Goal: Information Seeking & Learning: Learn about a topic

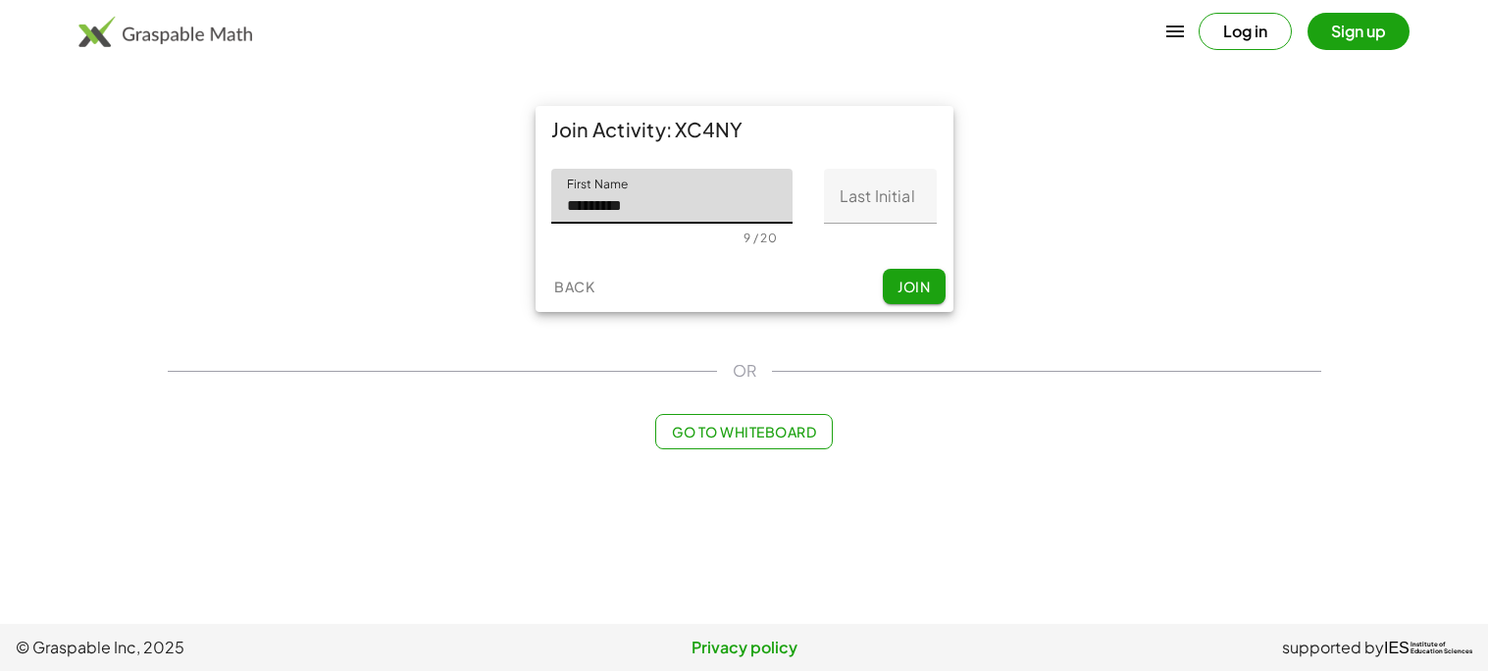
type input "*********"
click at [854, 228] on div "0 / 1" at bounding box center [880, 235] width 113 height 22
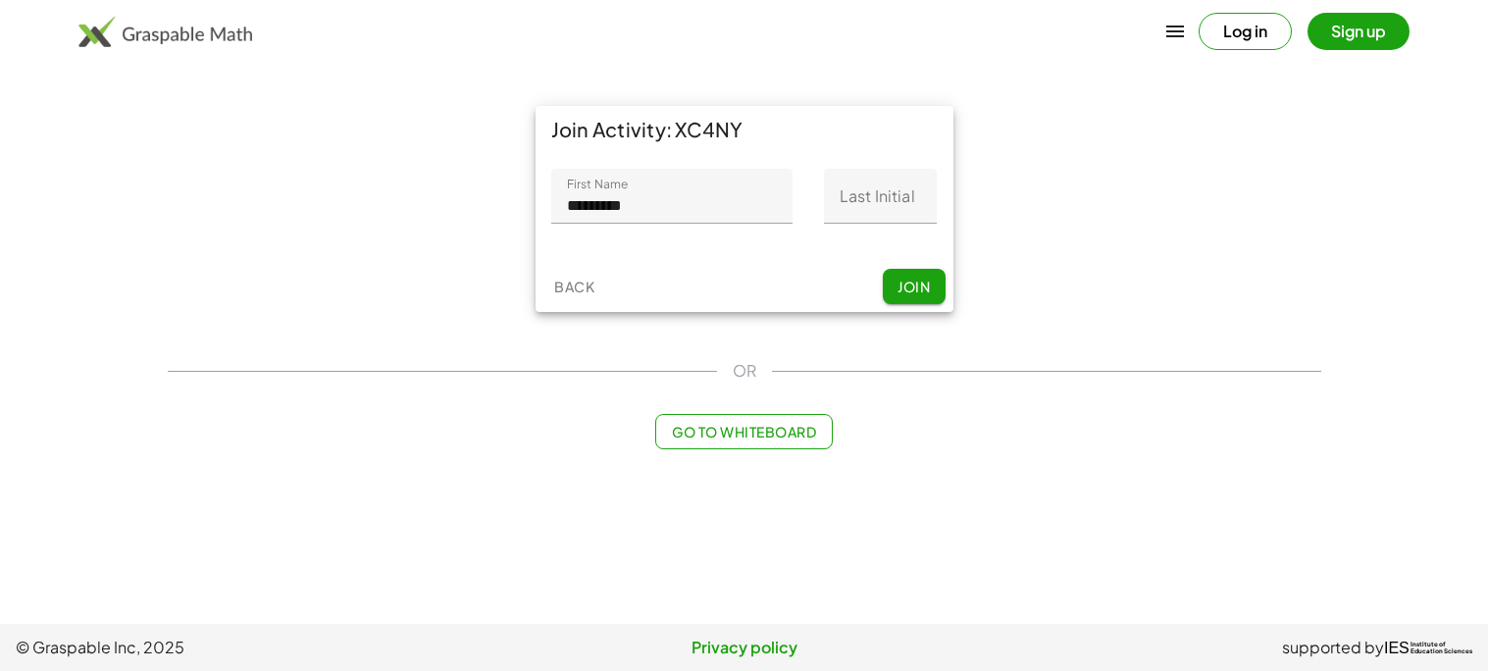
click at [858, 191] on input "Last Initial" at bounding box center [880, 196] width 113 height 55
type input "*"
click at [902, 299] on button "Join" at bounding box center [914, 286] width 63 height 35
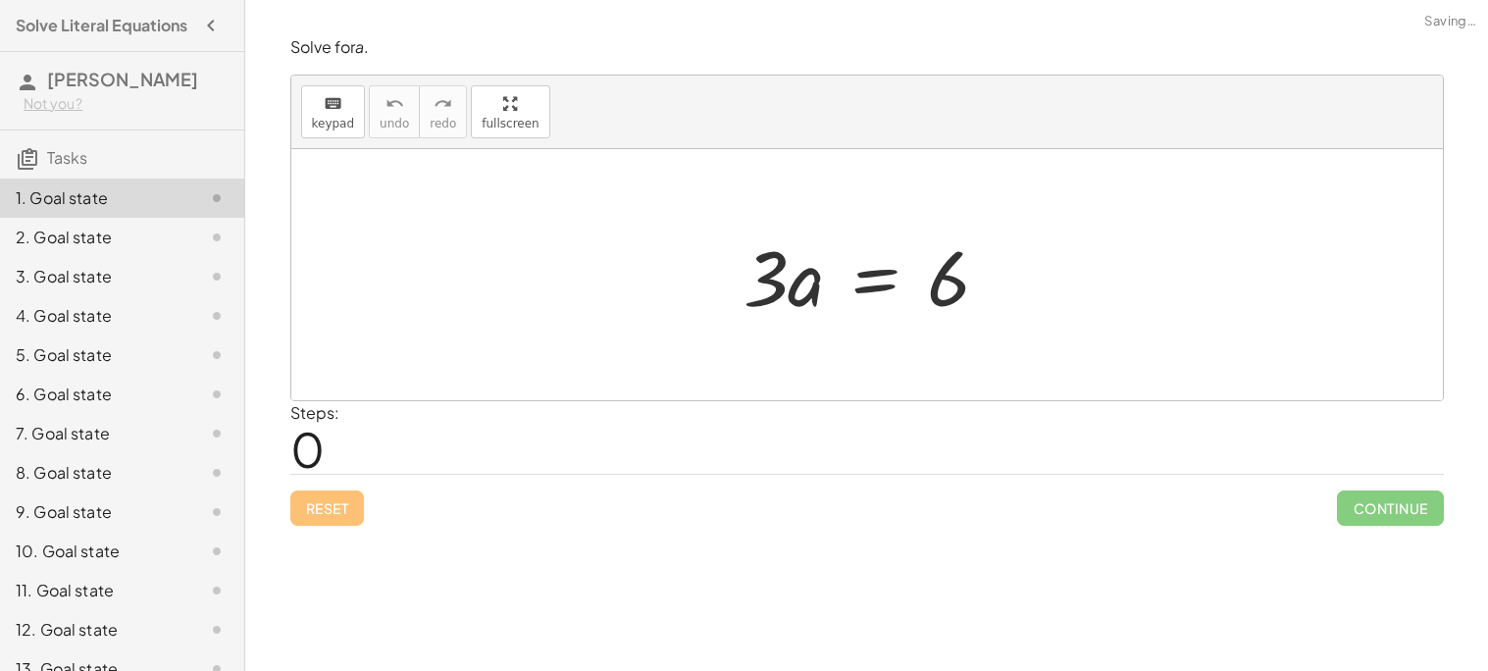
click at [806, 280] on div at bounding box center [874, 275] width 280 height 101
drag, startPoint x: 763, startPoint y: 278, endPoint x: 737, endPoint y: 286, distance: 27.9
click at [737, 286] on div at bounding box center [874, 275] width 280 height 101
drag, startPoint x: 759, startPoint y: 269, endPoint x: 917, endPoint y: 307, distance: 162.5
click at [917, 307] on div at bounding box center [874, 275] width 280 height 101
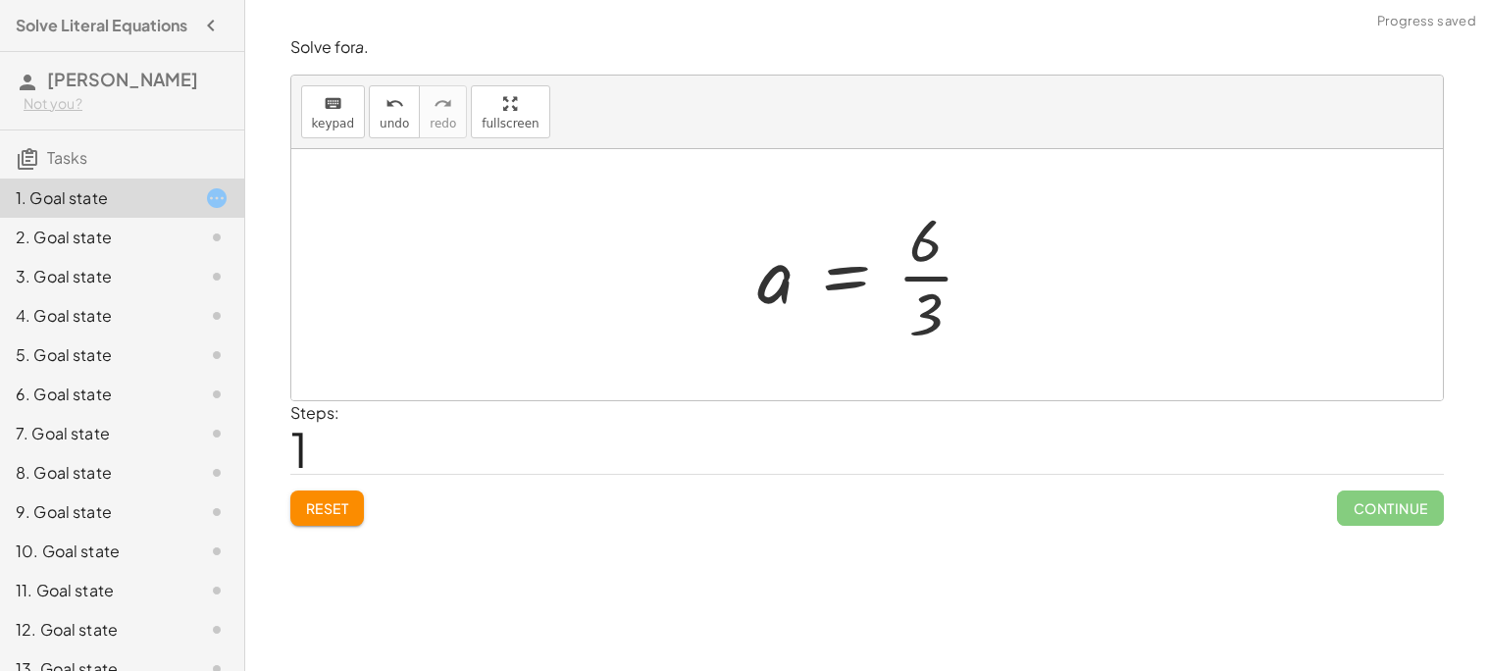
click at [912, 270] on div at bounding box center [874, 274] width 252 height 151
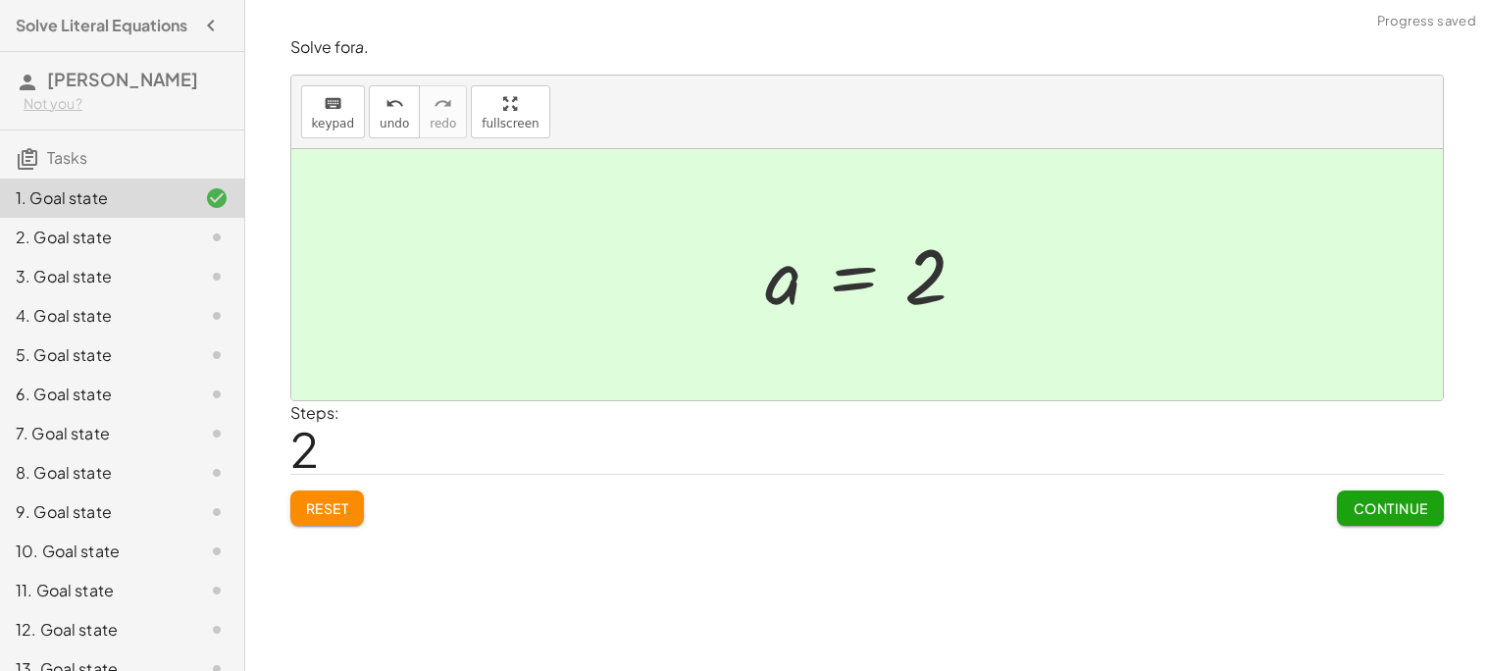
click at [1369, 509] on span "Continue" at bounding box center [1389, 508] width 75 height 18
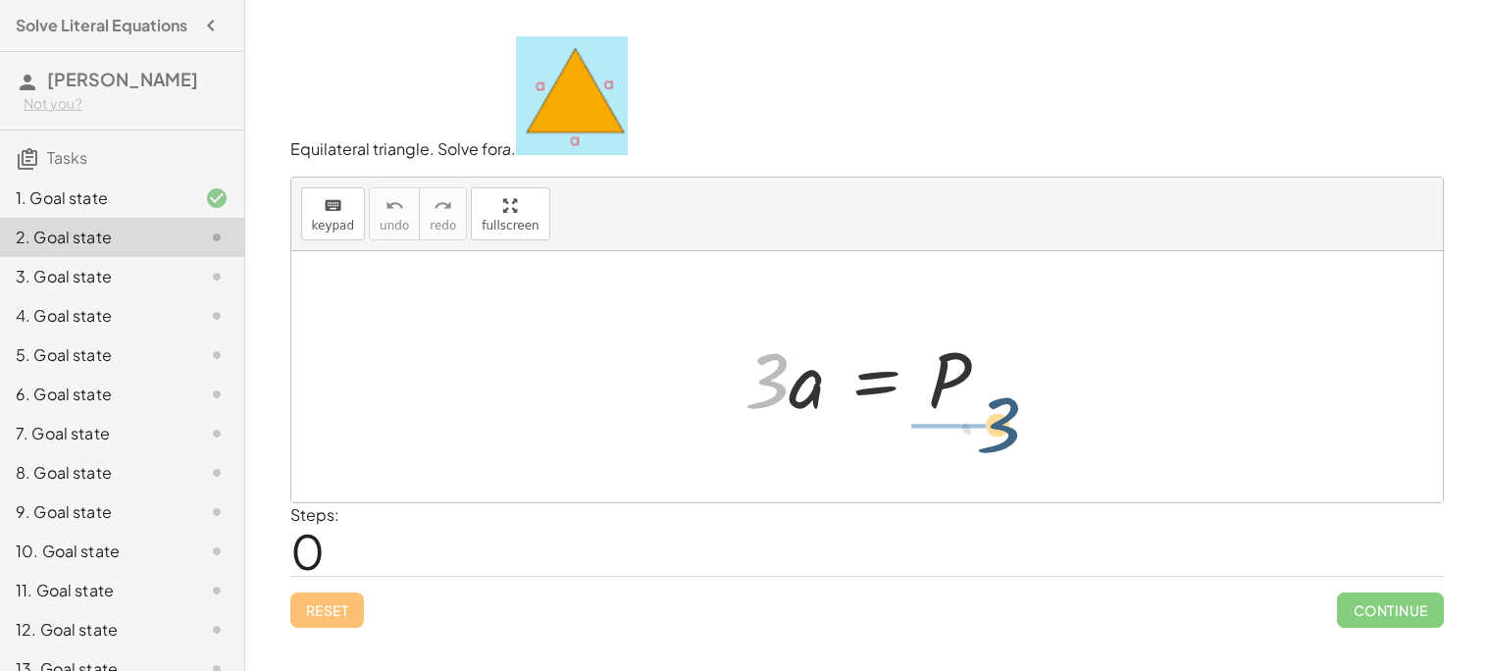
drag, startPoint x: 770, startPoint y: 385, endPoint x: 985, endPoint y: 431, distance: 219.5
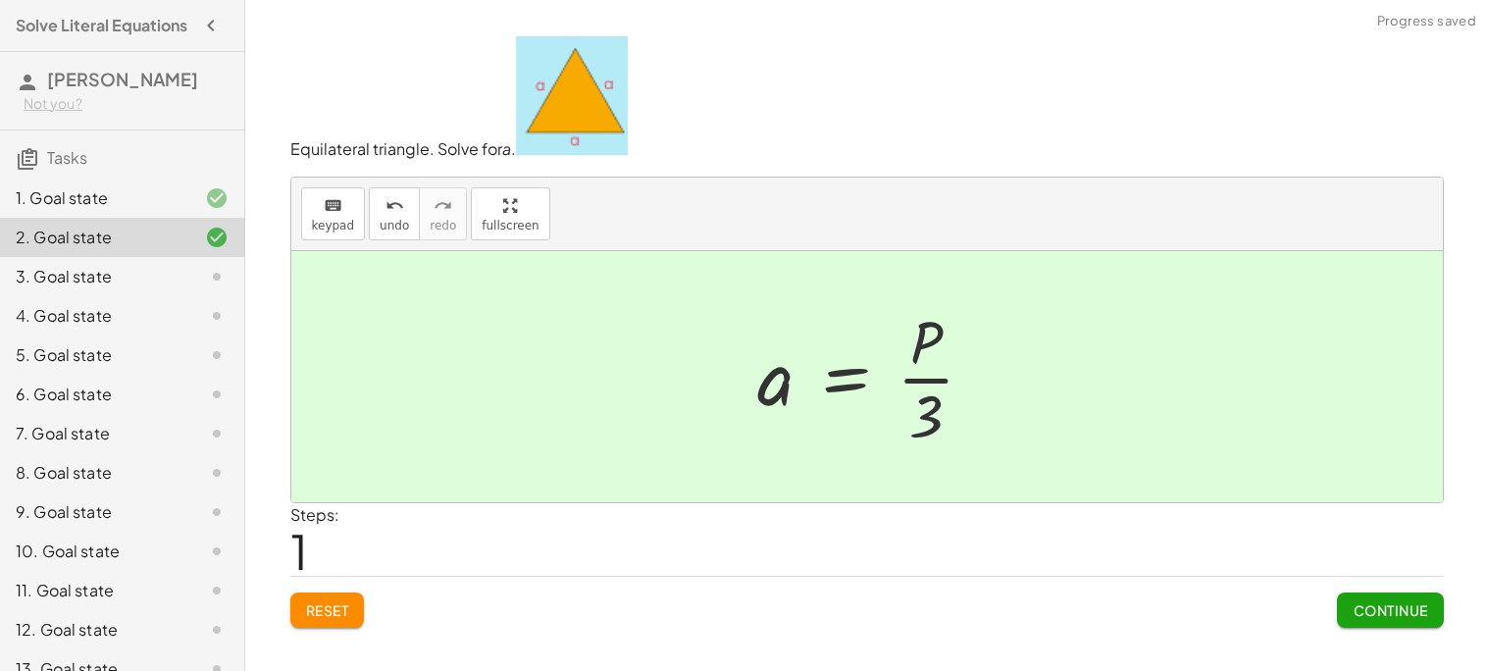
click at [949, 374] on div at bounding box center [874, 376] width 252 height 151
click at [1400, 598] on button "Continue" at bounding box center [1390, 609] width 106 height 35
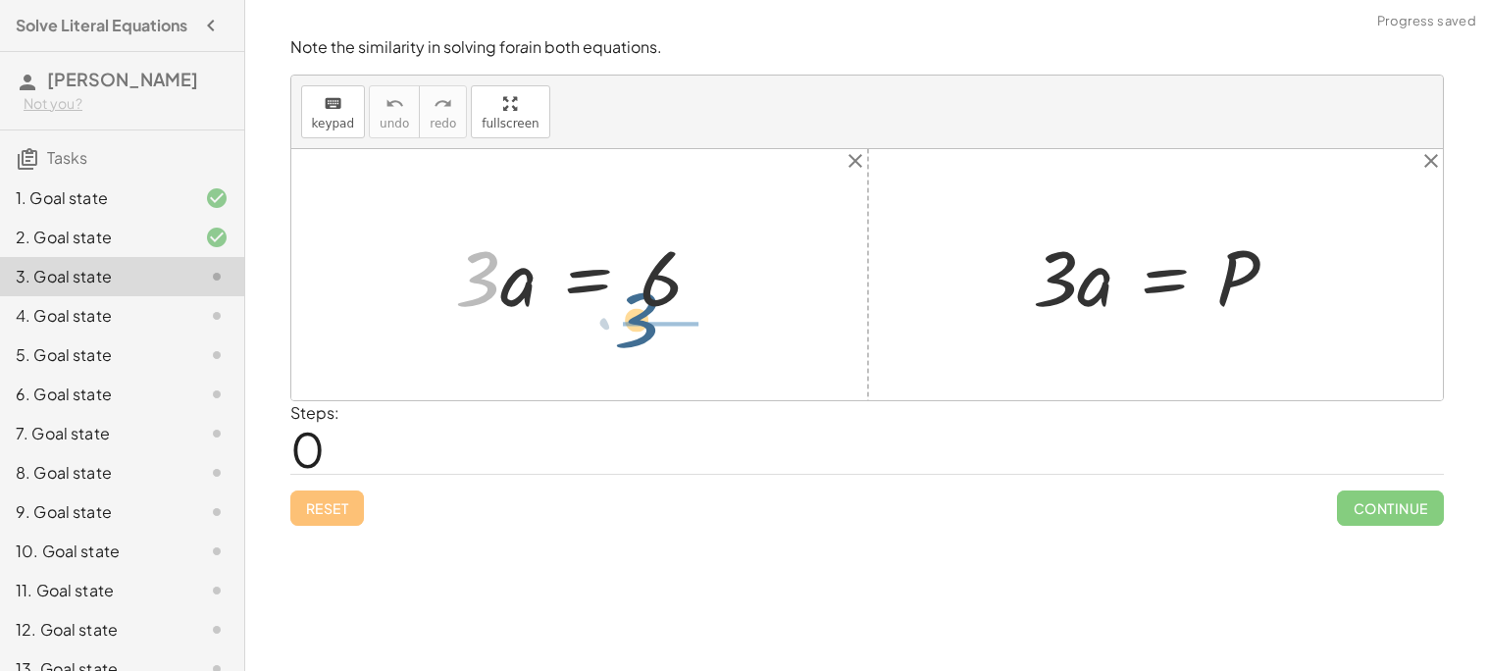
drag, startPoint x: 468, startPoint y: 288, endPoint x: 637, endPoint y: 331, distance: 174.1
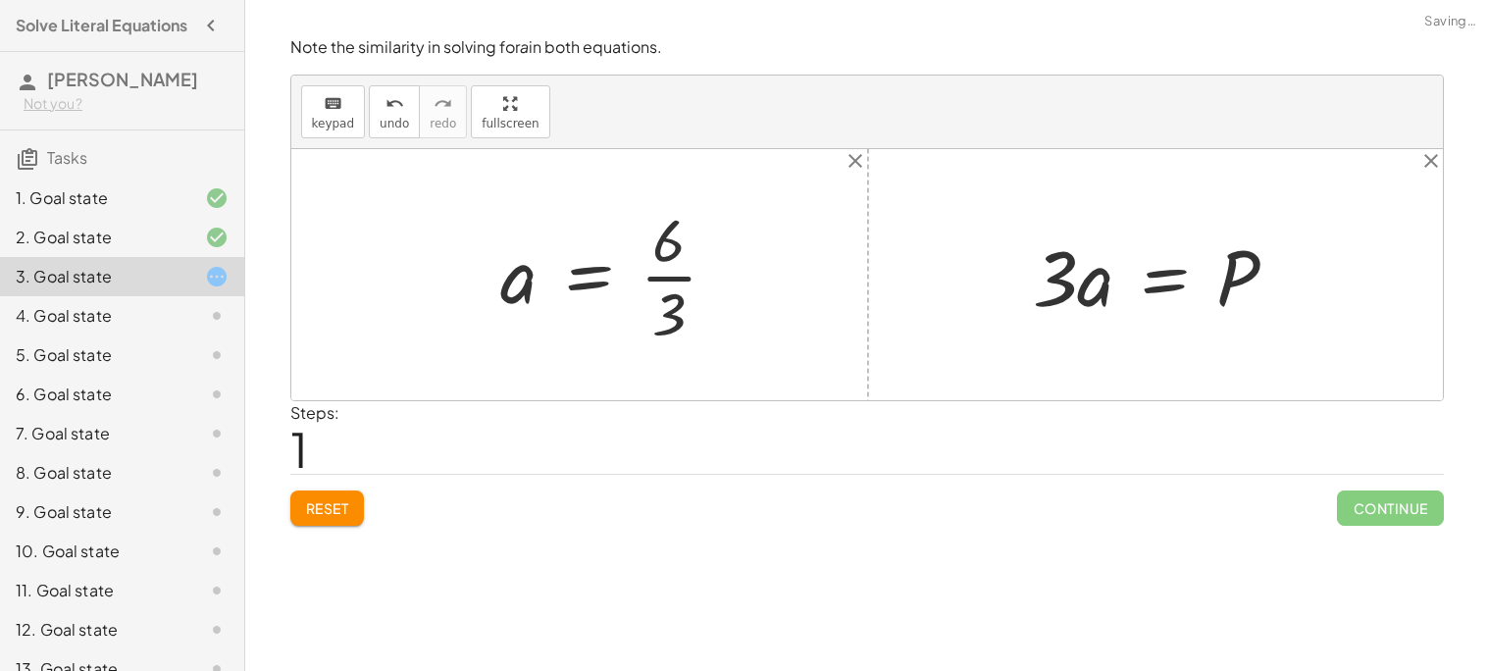
click at [684, 259] on div at bounding box center [617, 274] width 252 height 151
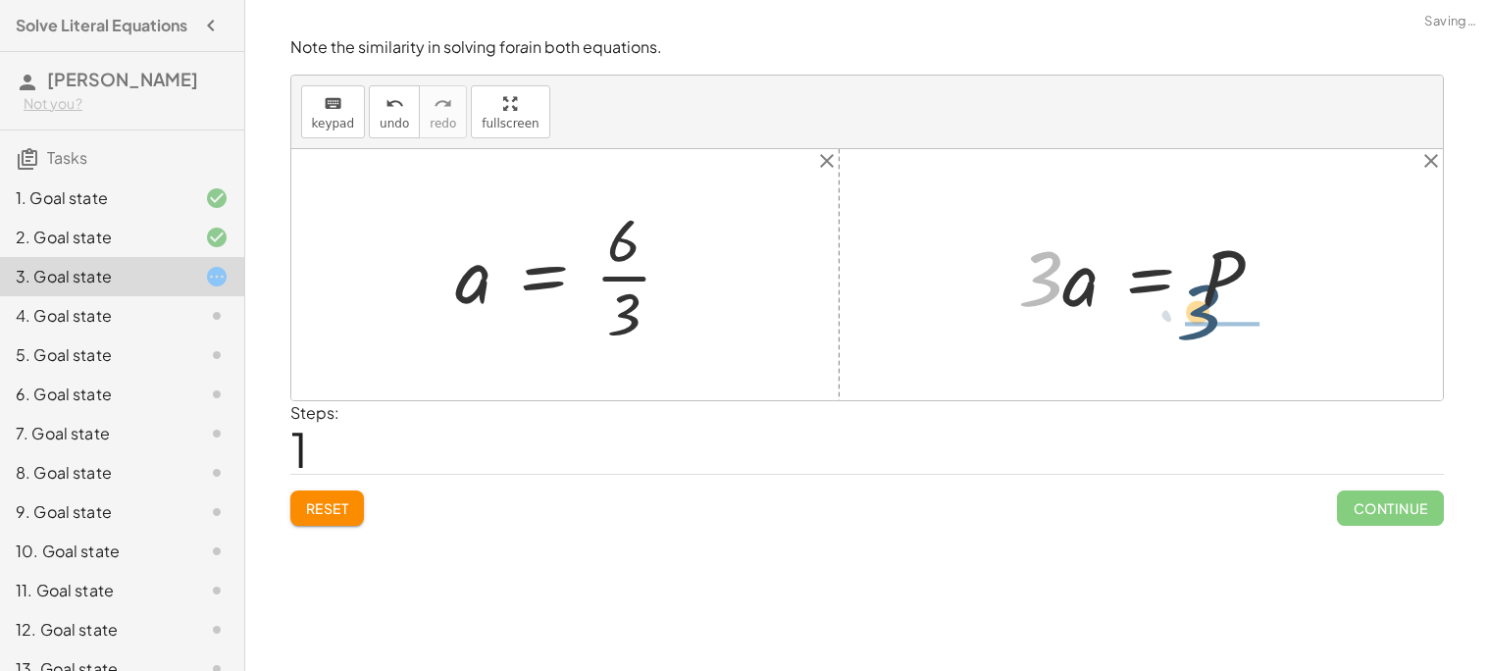
drag, startPoint x: 1042, startPoint y: 277, endPoint x: 1208, endPoint y: 312, distance: 170.4
click at [1208, 312] on div at bounding box center [1148, 275] width 280 height 101
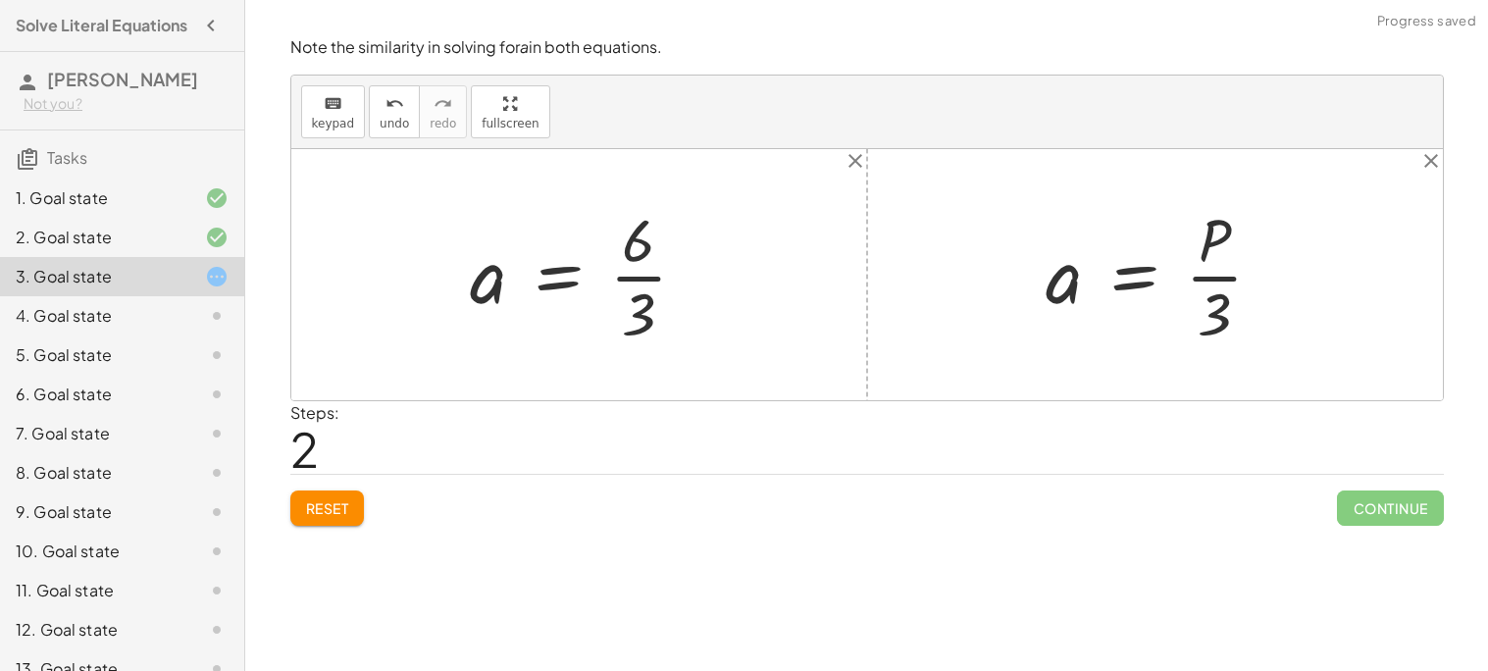
click at [647, 276] on div at bounding box center [587, 274] width 252 height 151
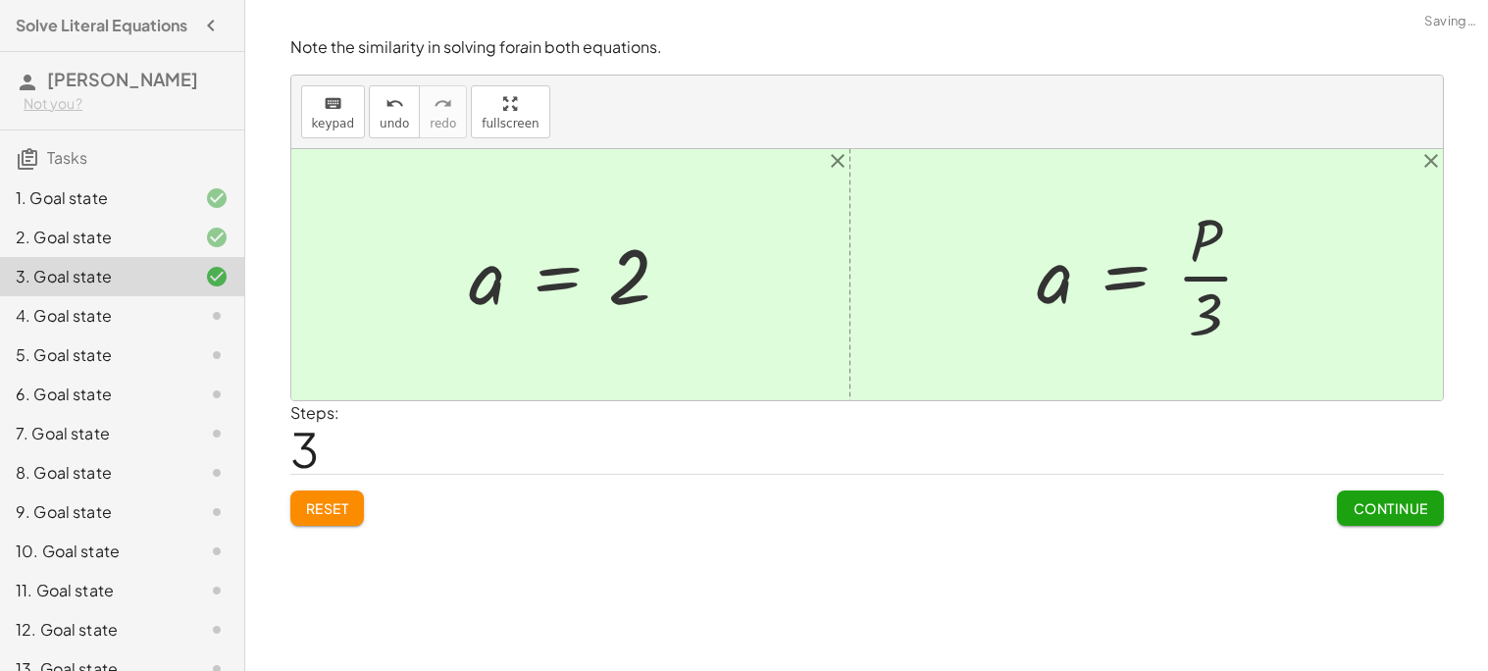
click at [1412, 513] on span "Continue" at bounding box center [1389, 508] width 75 height 18
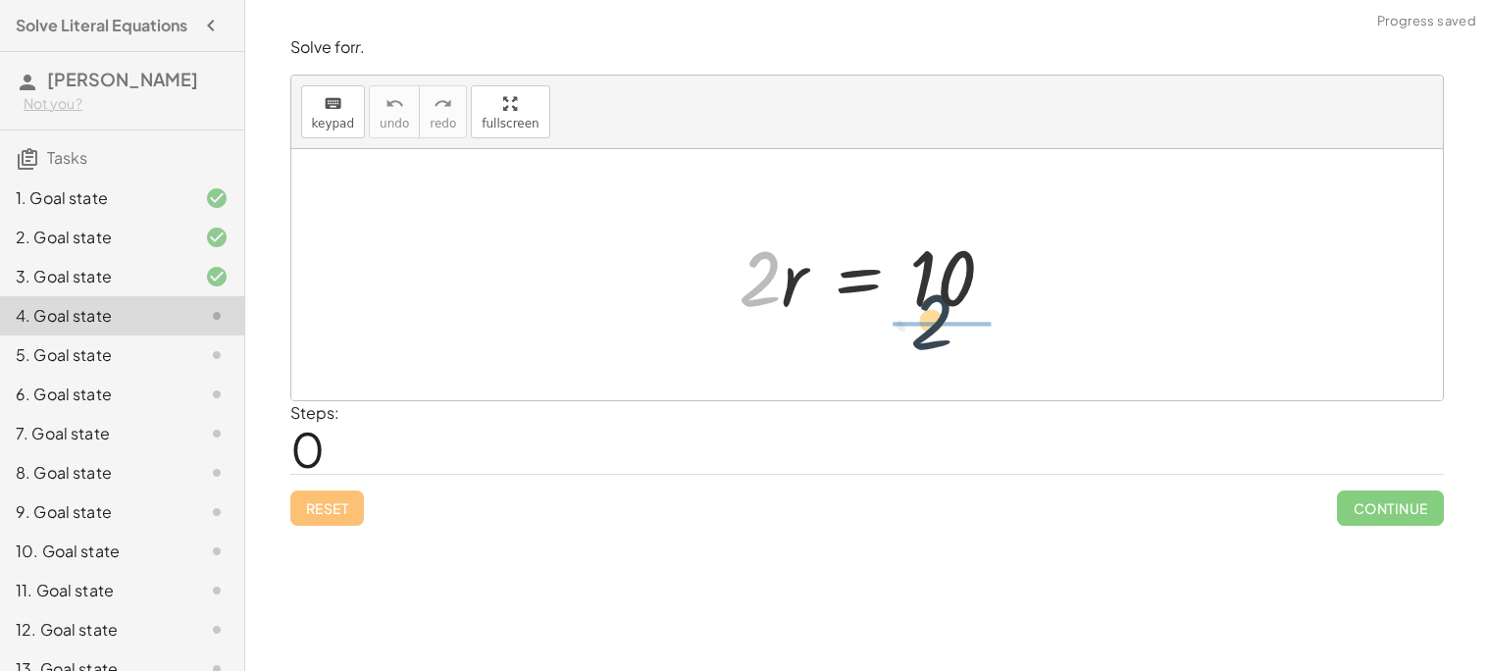
drag, startPoint x: 764, startPoint y: 259, endPoint x: 944, endPoint y: 303, distance: 185.8
click at [944, 303] on div at bounding box center [874, 275] width 291 height 101
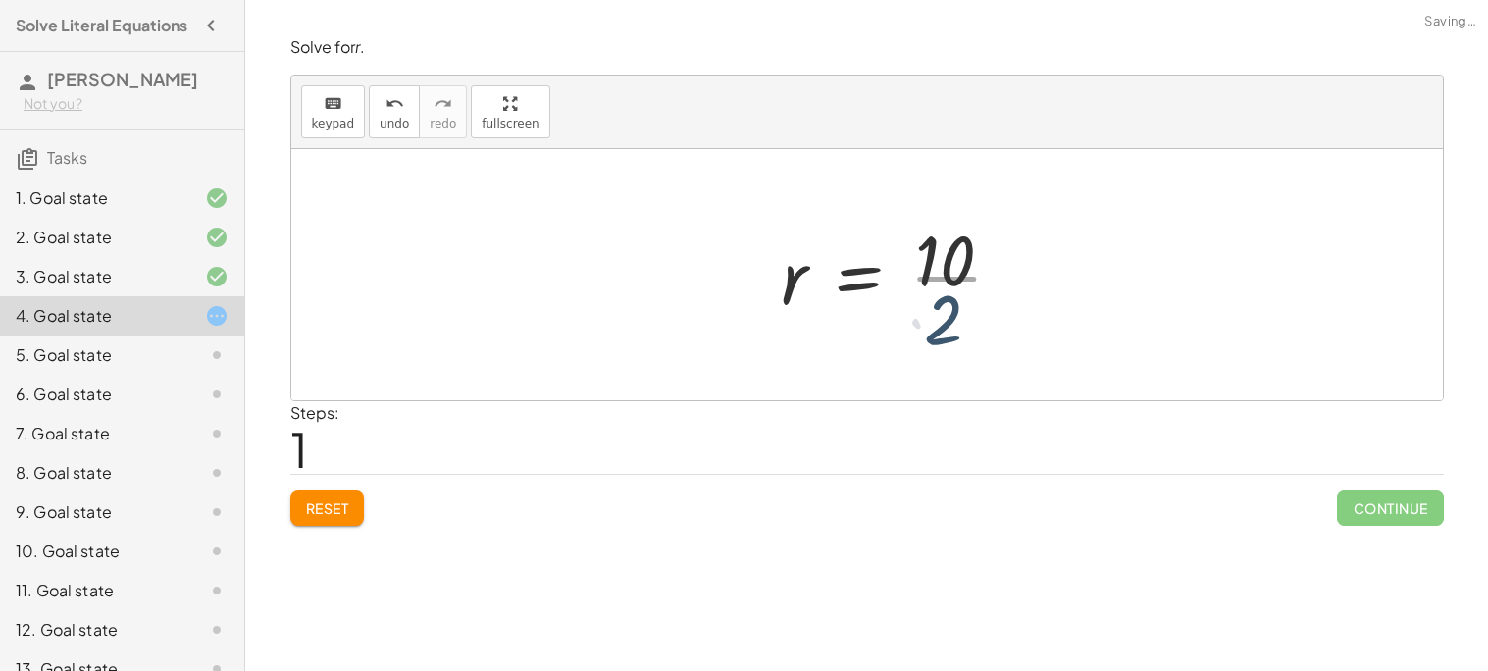
click at [948, 287] on div at bounding box center [900, 274] width 257 height 151
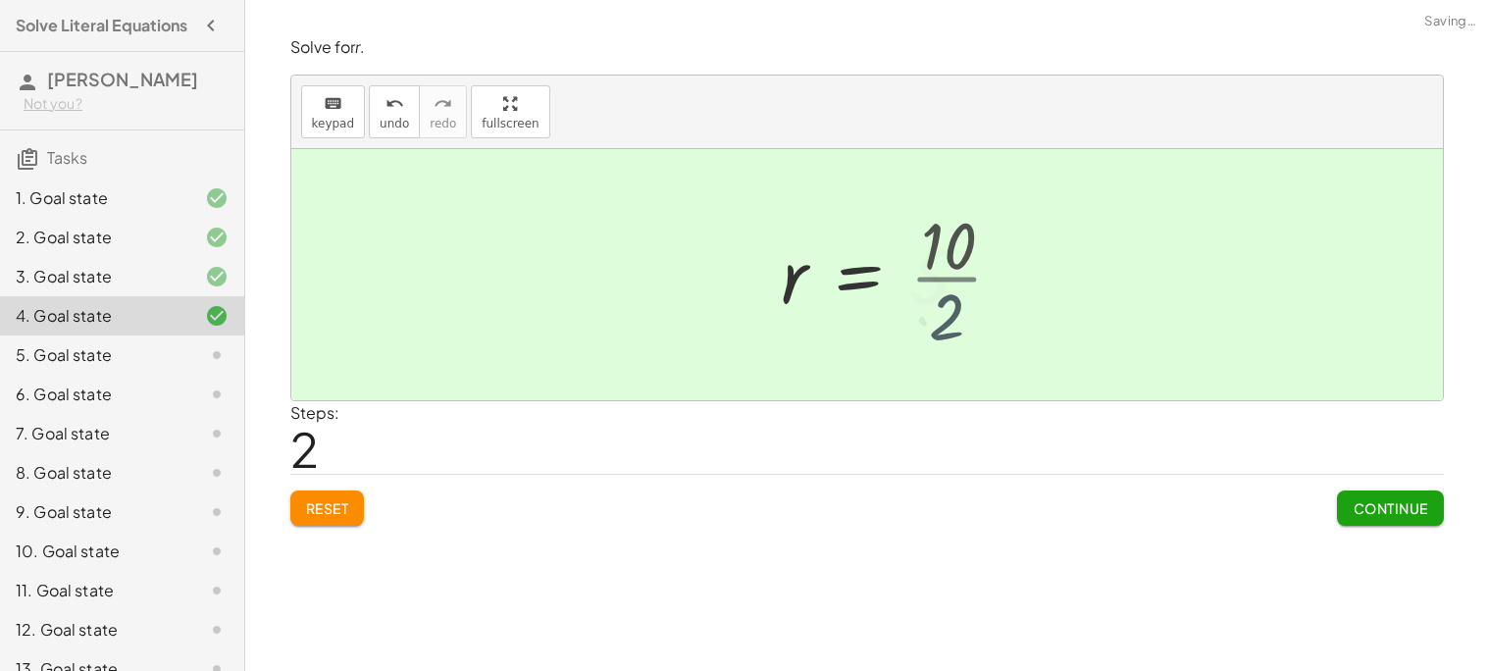
click at [948, 287] on div at bounding box center [884, 275] width 224 height 97
click at [1420, 505] on span "Continue" at bounding box center [1389, 508] width 75 height 18
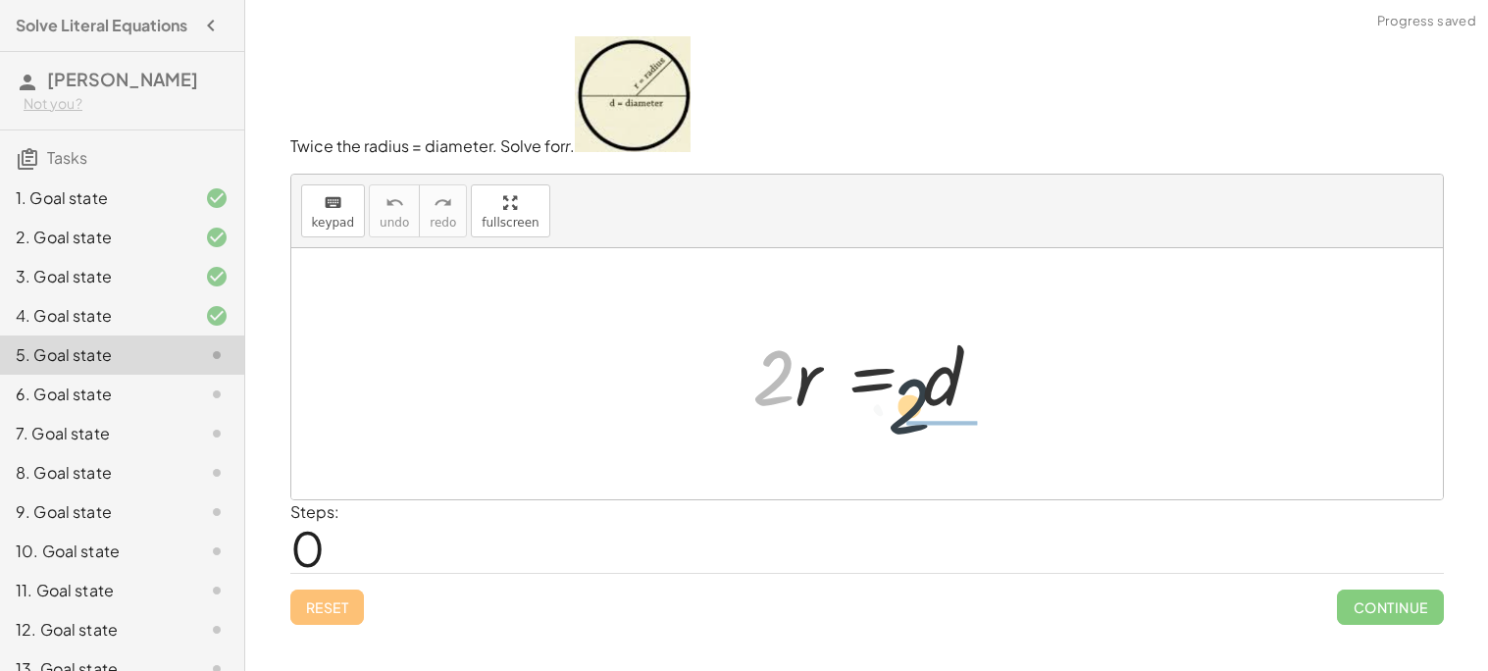
drag, startPoint x: 761, startPoint y: 389, endPoint x: 913, endPoint y: 423, distance: 155.6
click at [913, 423] on div at bounding box center [874, 374] width 264 height 101
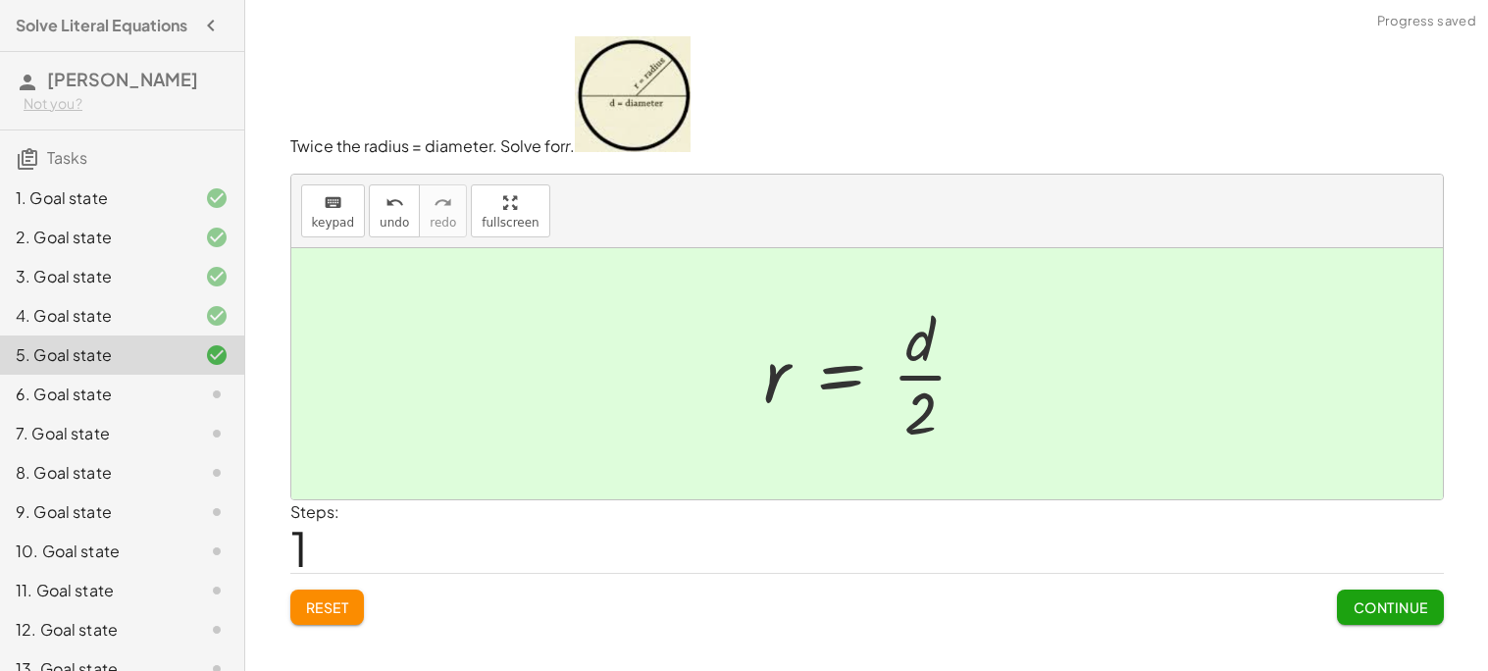
click at [1372, 613] on span "Continue" at bounding box center [1389, 607] width 75 height 18
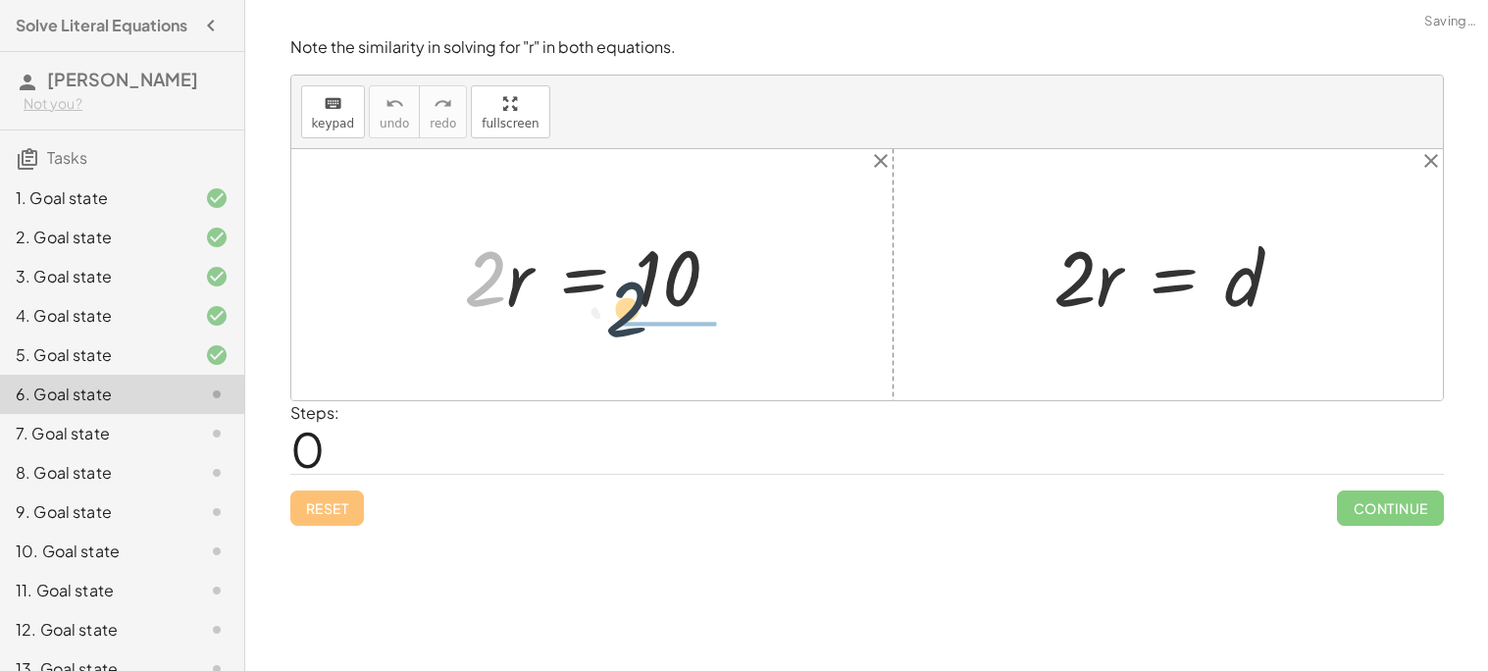
drag, startPoint x: 485, startPoint y: 291, endPoint x: 630, endPoint y: 322, distance: 147.3
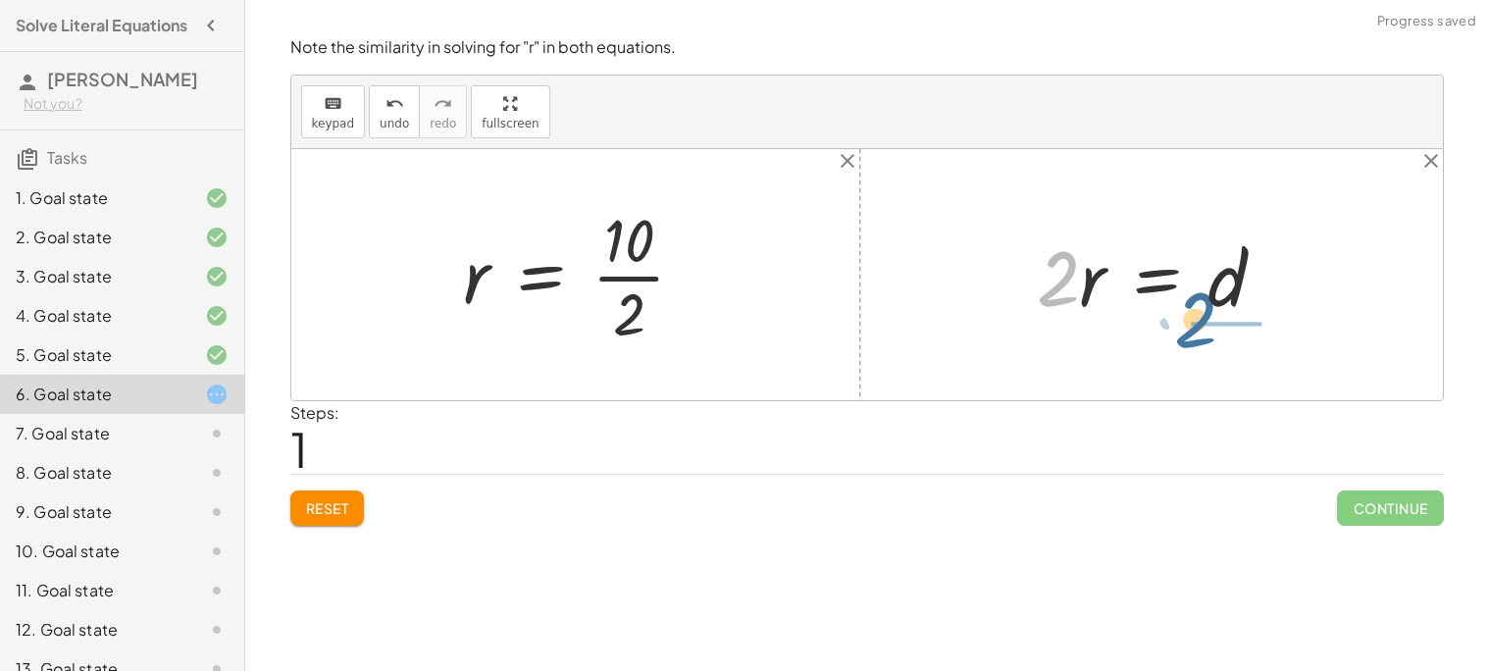
drag, startPoint x: 1071, startPoint y: 274, endPoint x: 1214, endPoint y: 315, distance: 149.0
click at [1214, 315] on div at bounding box center [1159, 275] width 264 height 101
click at [638, 272] on div at bounding box center [582, 274] width 257 height 151
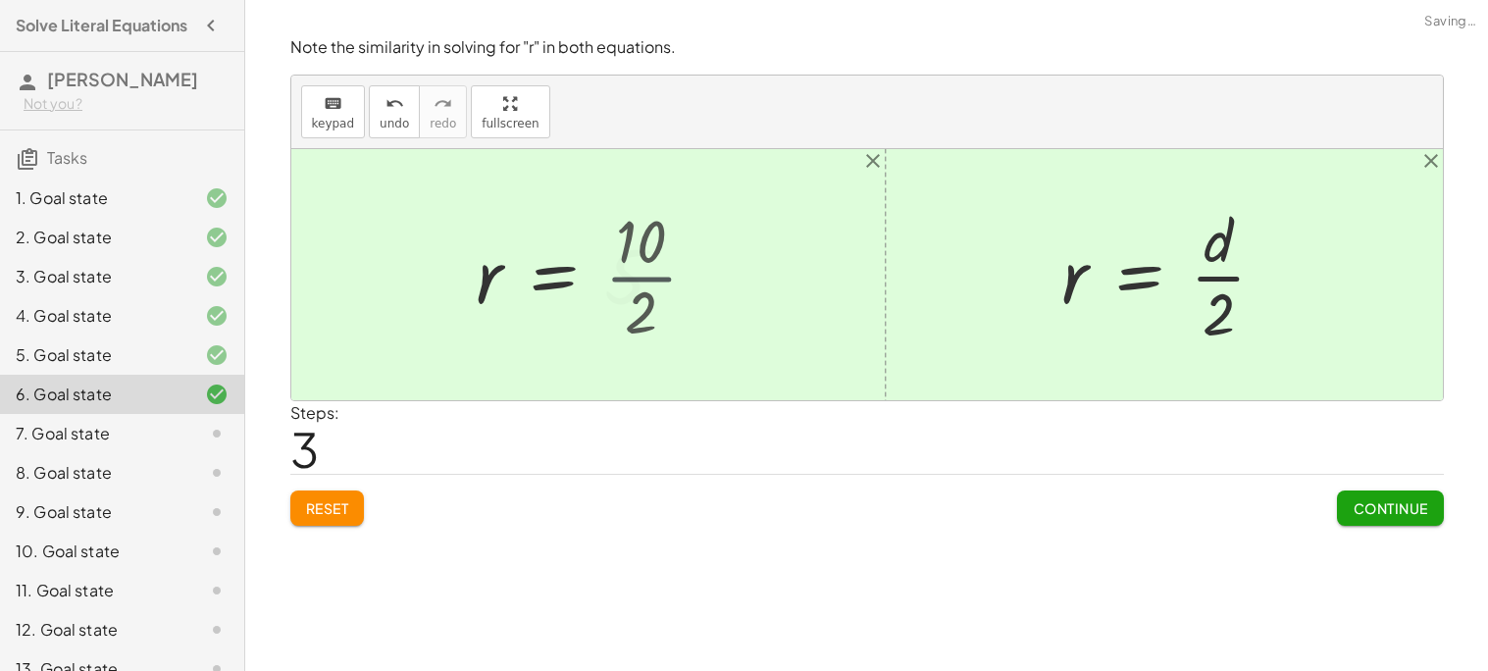
click at [638, 272] on div at bounding box center [579, 275] width 224 height 97
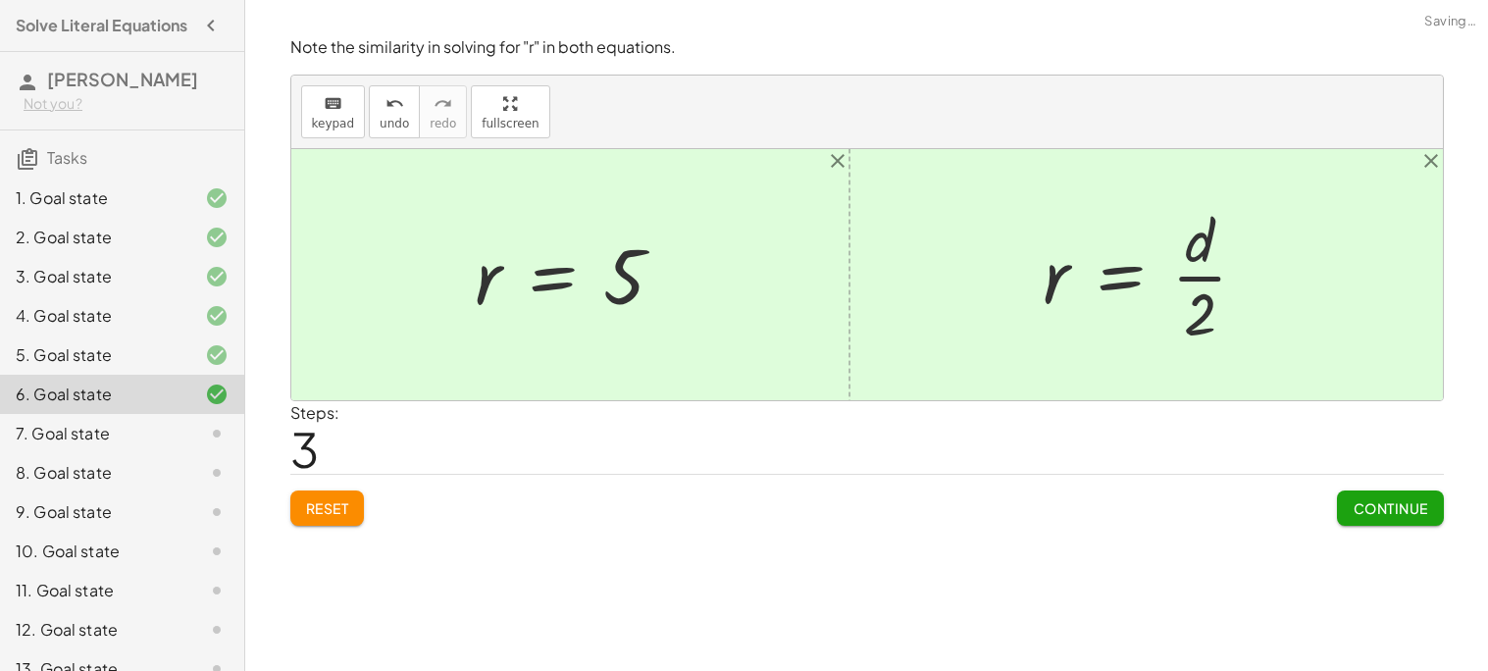
click at [1393, 502] on span "Continue" at bounding box center [1389, 508] width 75 height 18
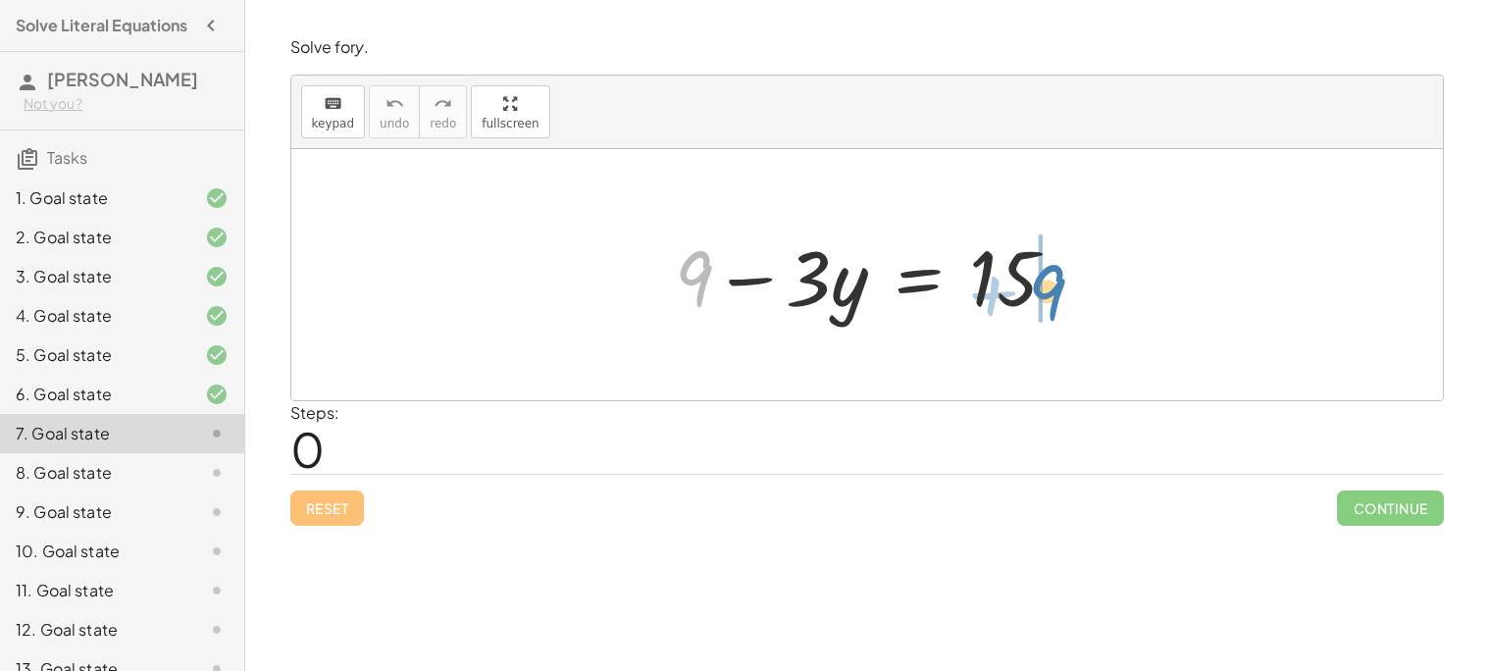
drag, startPoint x: 697, startPoint y: 276, endPoint x: 1051, endPoint y: 288, distance: 354.3
click at [1051, 288] on div at bounding box center [874, 275] width 418 height 101
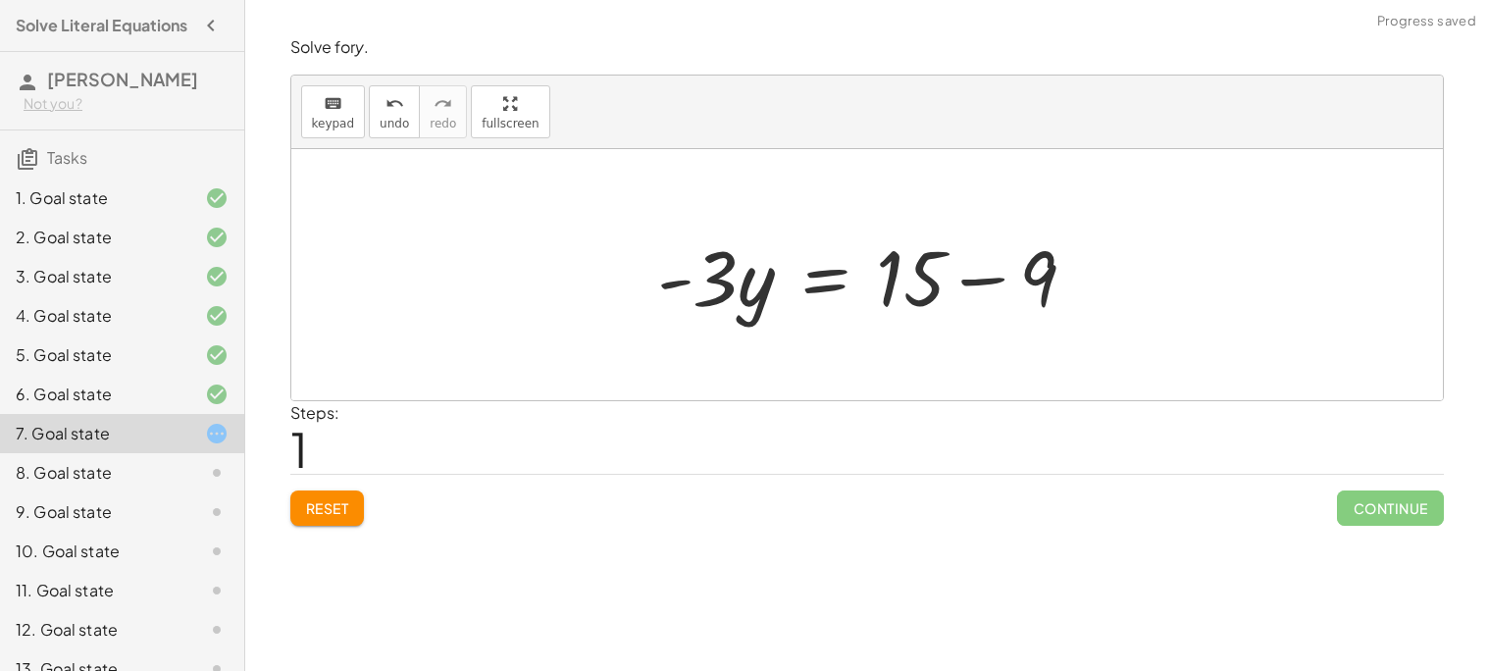
click at [972, 265] on div at bounding box center [874, 275] width 454 height 101
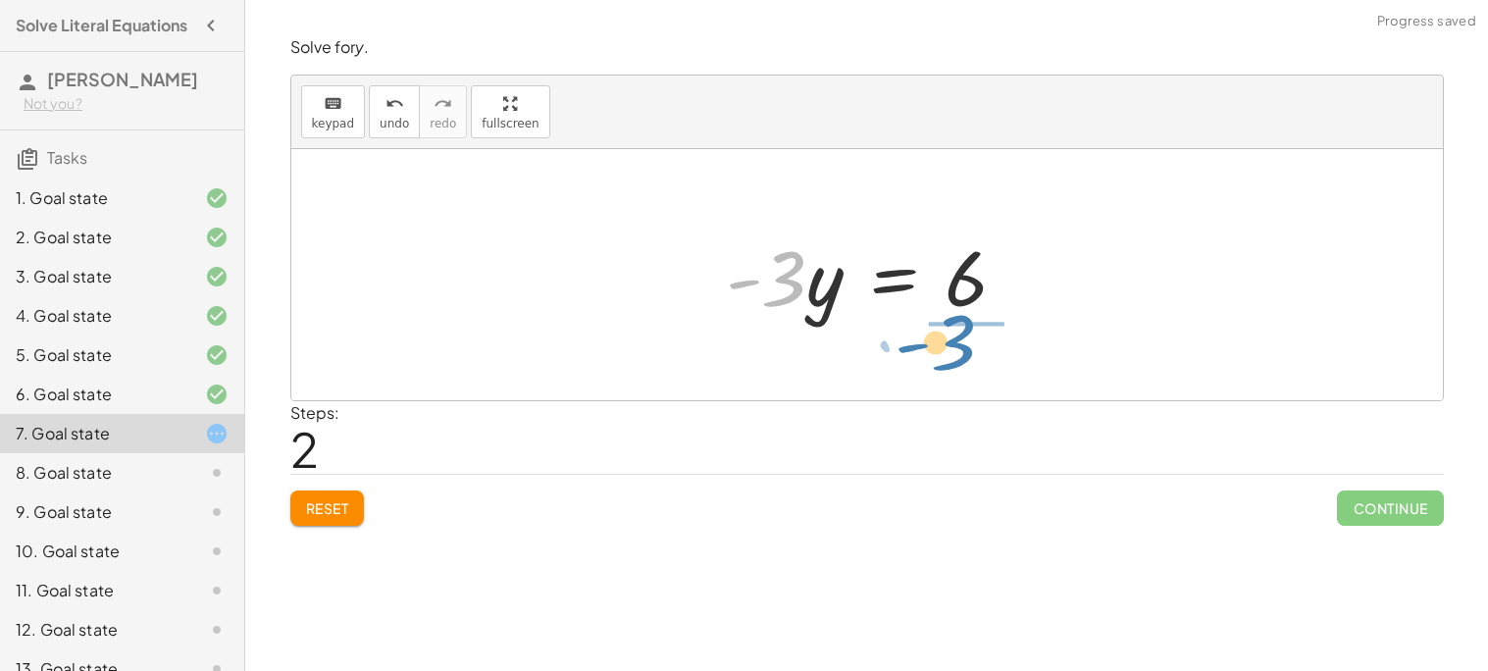
drag, startPoint x: 790, startPoint y: 288, endPoint x: 939, endPoint y: 360, distance: 165.4
click at [939, 360] on div "+ 9 − · 3 · y = 15 · - 3 · y = + 15 − 9 · - 3 · y · 3 · y = - 6" at bounding box center [866, 274] width 1151 height 251
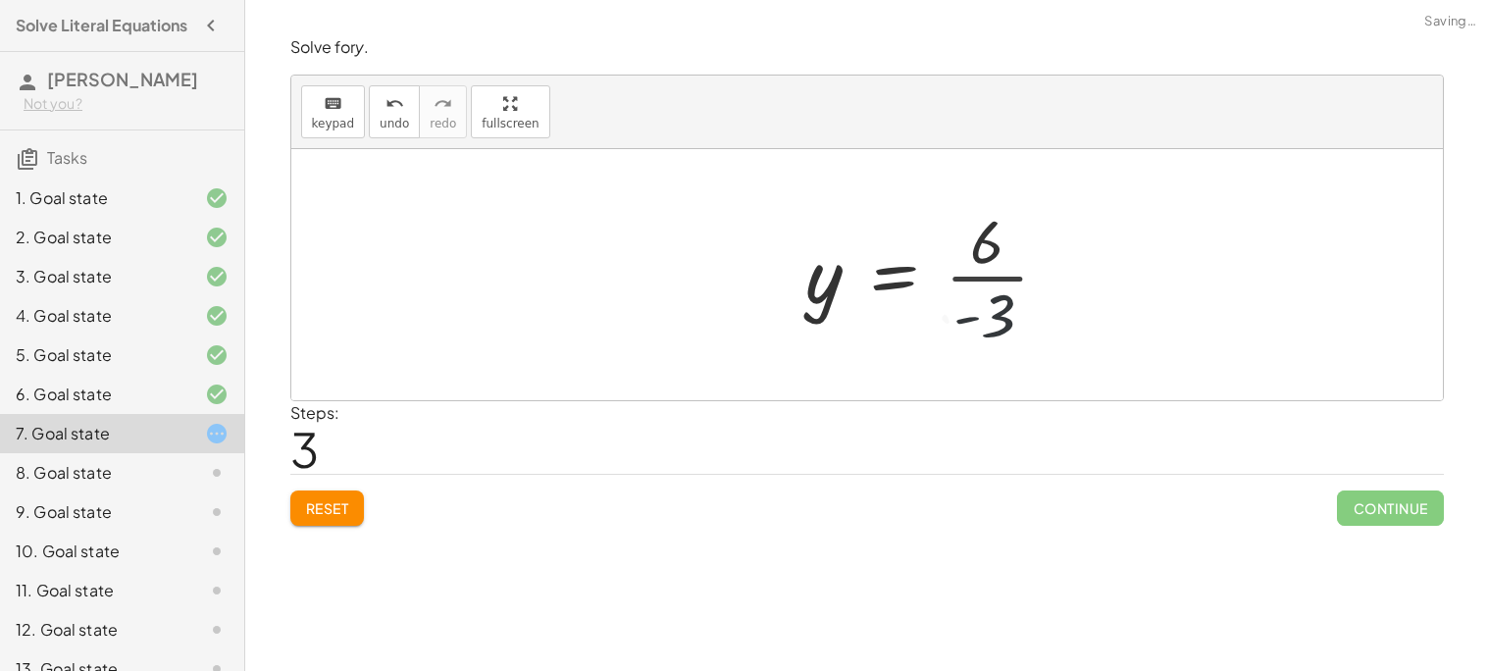
click at [993, 284] on div at bounding box center [935, 274] width 279 height 151
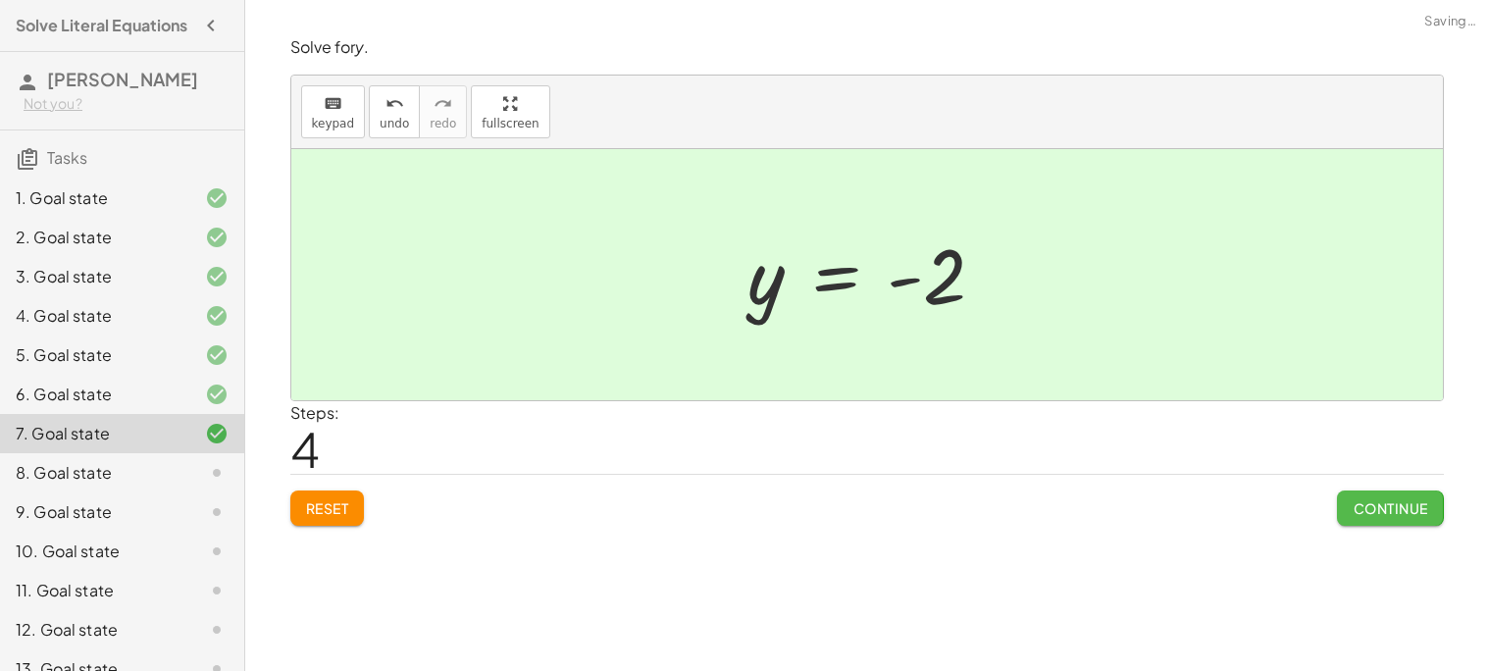
click at [1424, 499] on span "Continue" at bounding box center [1389, 508] width 75 height 18
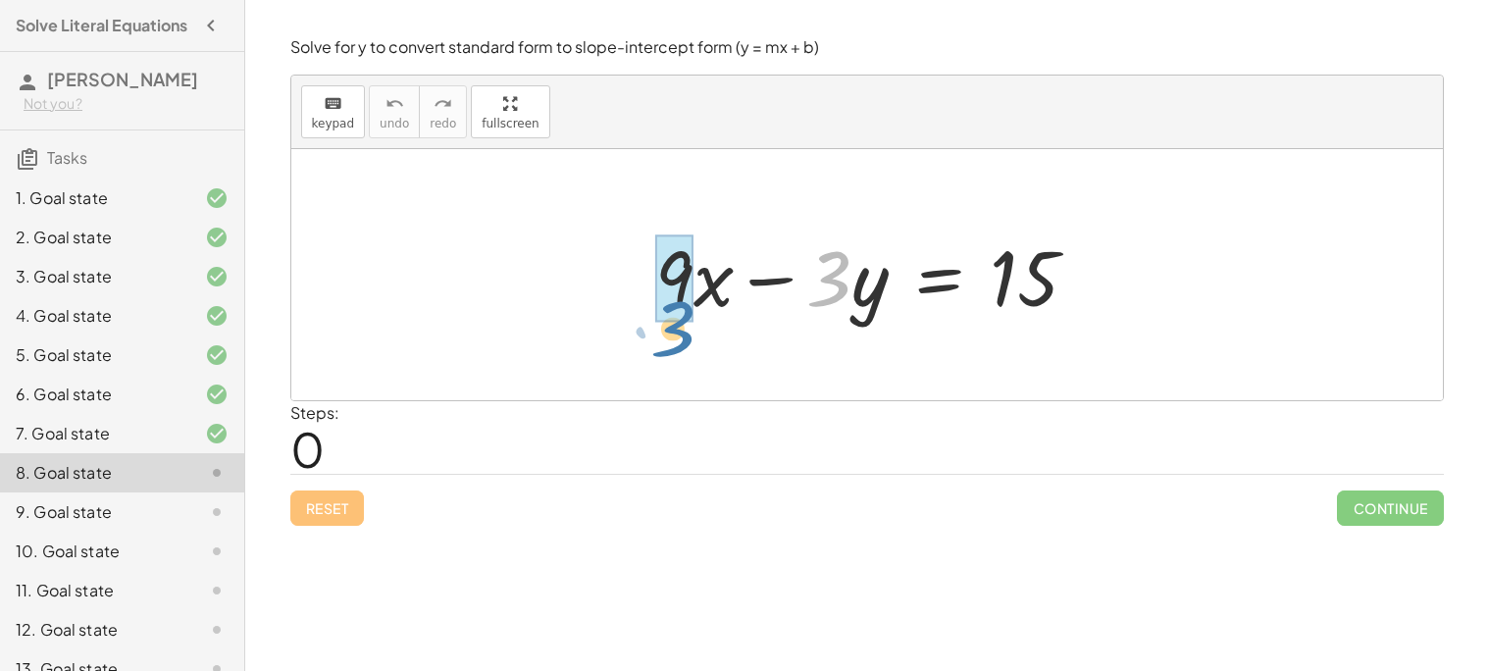
drag, startPoint x: 836, startPoint y: 272, endPoint x: 679, endPoint y: 323, distance: 165.0
click at [679, 323] on div at bounding box center [874, 275] width 458 height 101
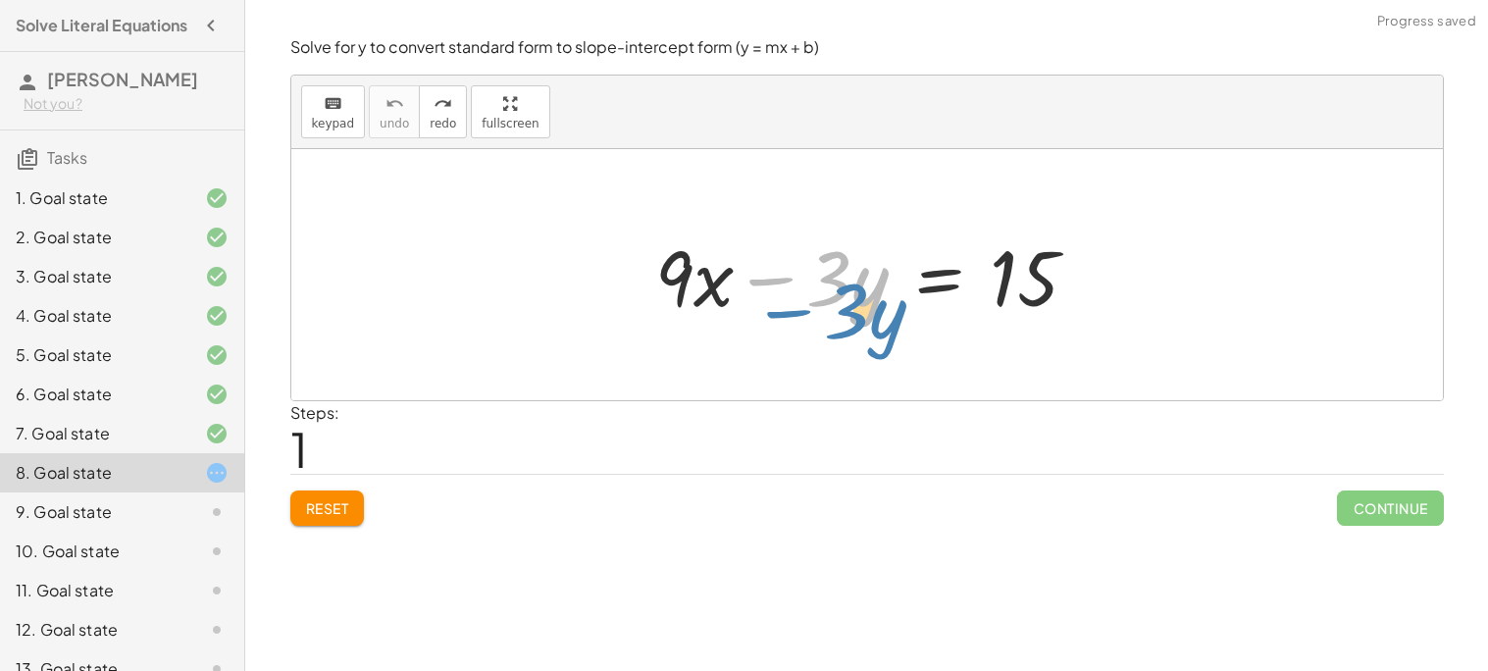
drag, startPoint x: 804, startPoint y: 292, endPoint x: 841, endPoint y: 302, distance: 38.5
click at [841, 302] on div at bounding box center [874, 275] width 458 height 101
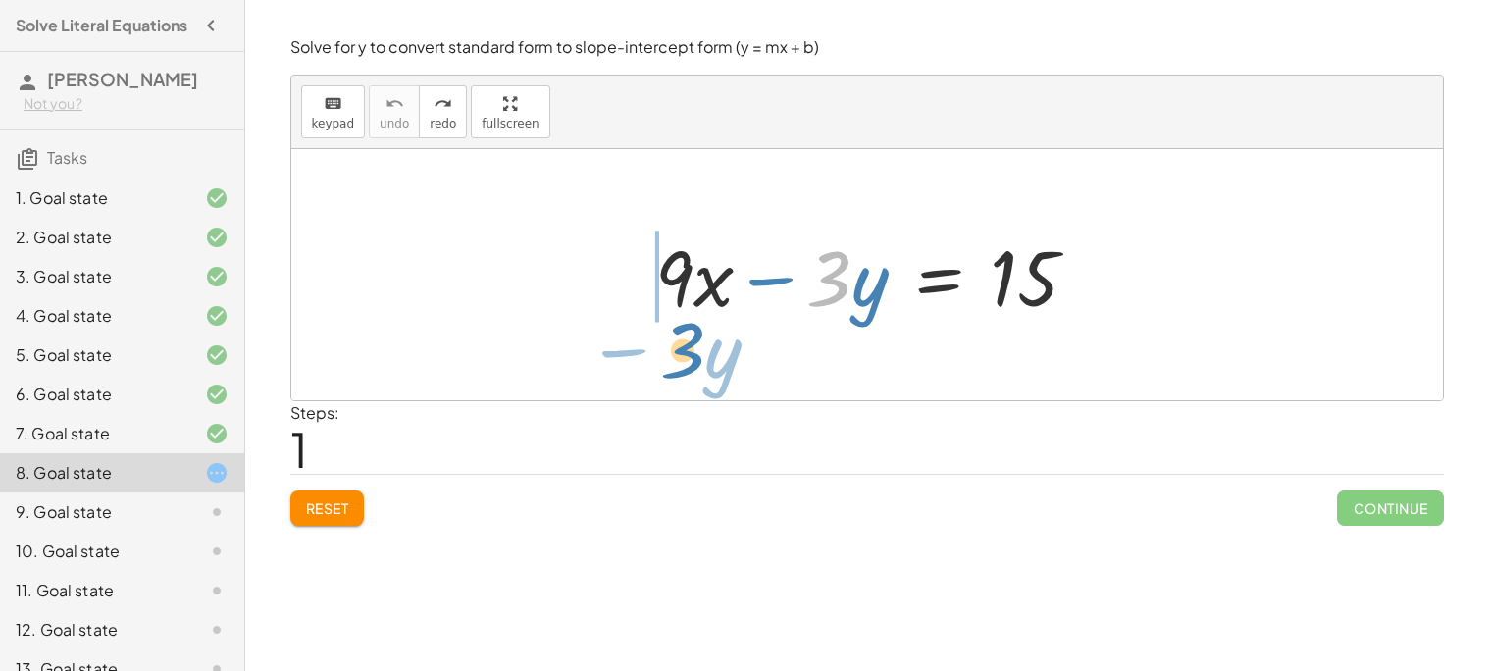
drag, startPoint x: 818, startPoint y: 277, endPoint x: 673, endPoint y: 350, distance: 162.7
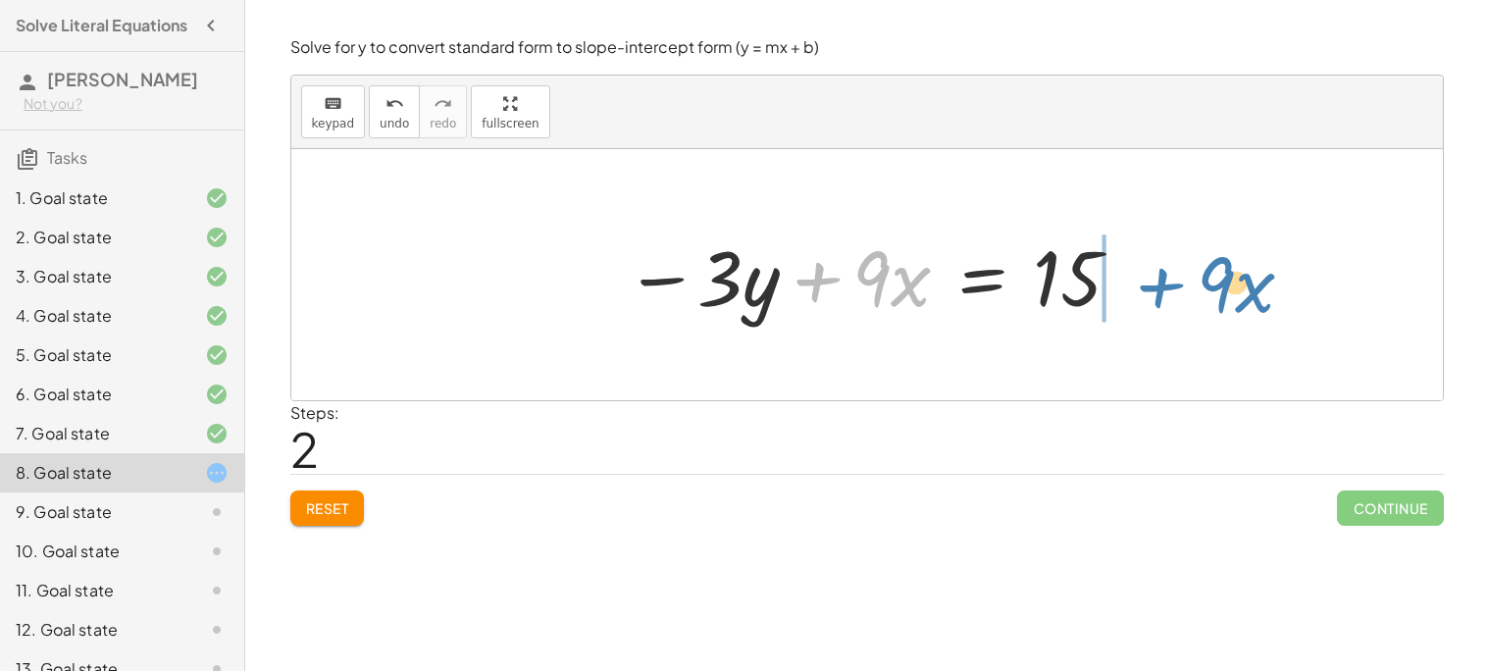
drag, startPoint x: 817, startPoint y: 282, endPoint x: 1159, endPoint y: 287, distance: 342.3
click at [1159, 287] on div "+ · 9 · x − · 3 · y = 15 + · 9 · x + · 9 · x − · 3 · y = 15" at bounding box center [866, 274] width 1151 height 251
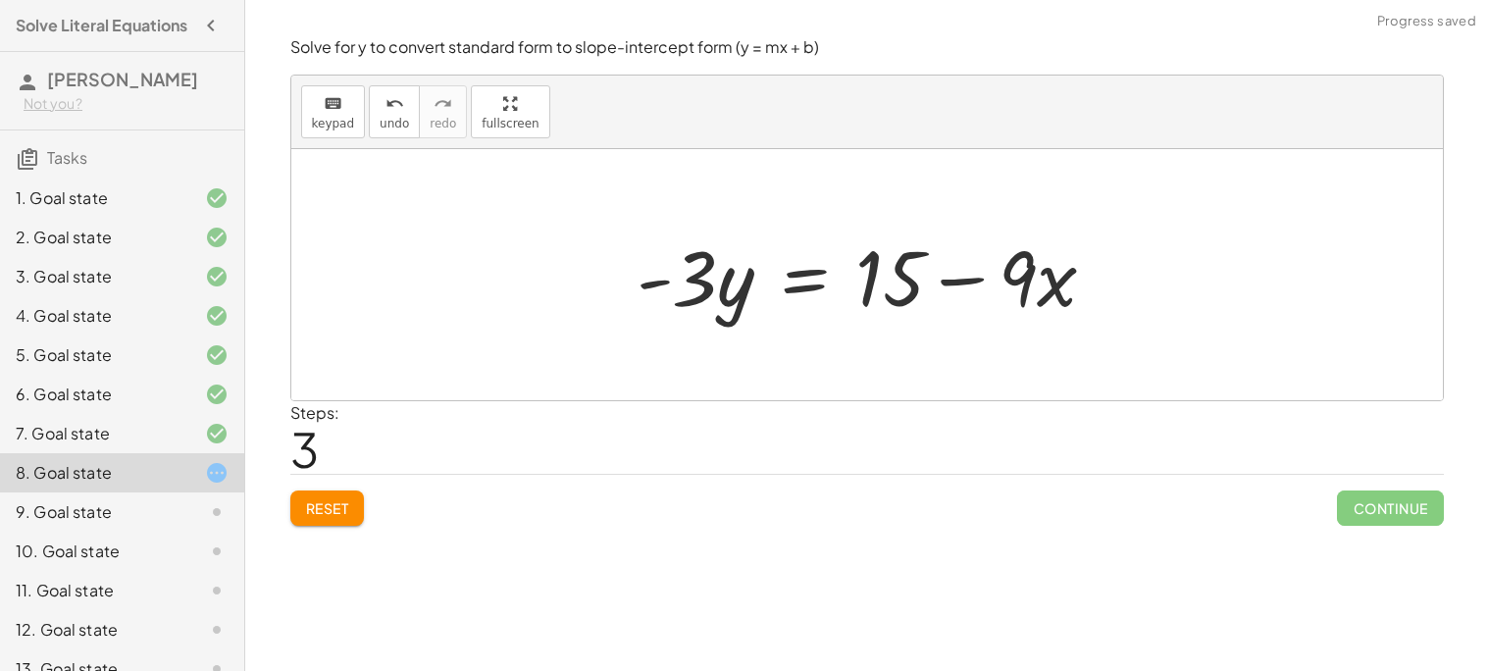
click at [715, 290] on div at bounding box center [874, 275] width 494 height 101
drag, startPoint x: 706, startPoint y: 280, endPoint x: 703, endPoint y: 292, distance: 12.1
click at [703, 292] on div at bounding box center [874, 275] width 494 height 101
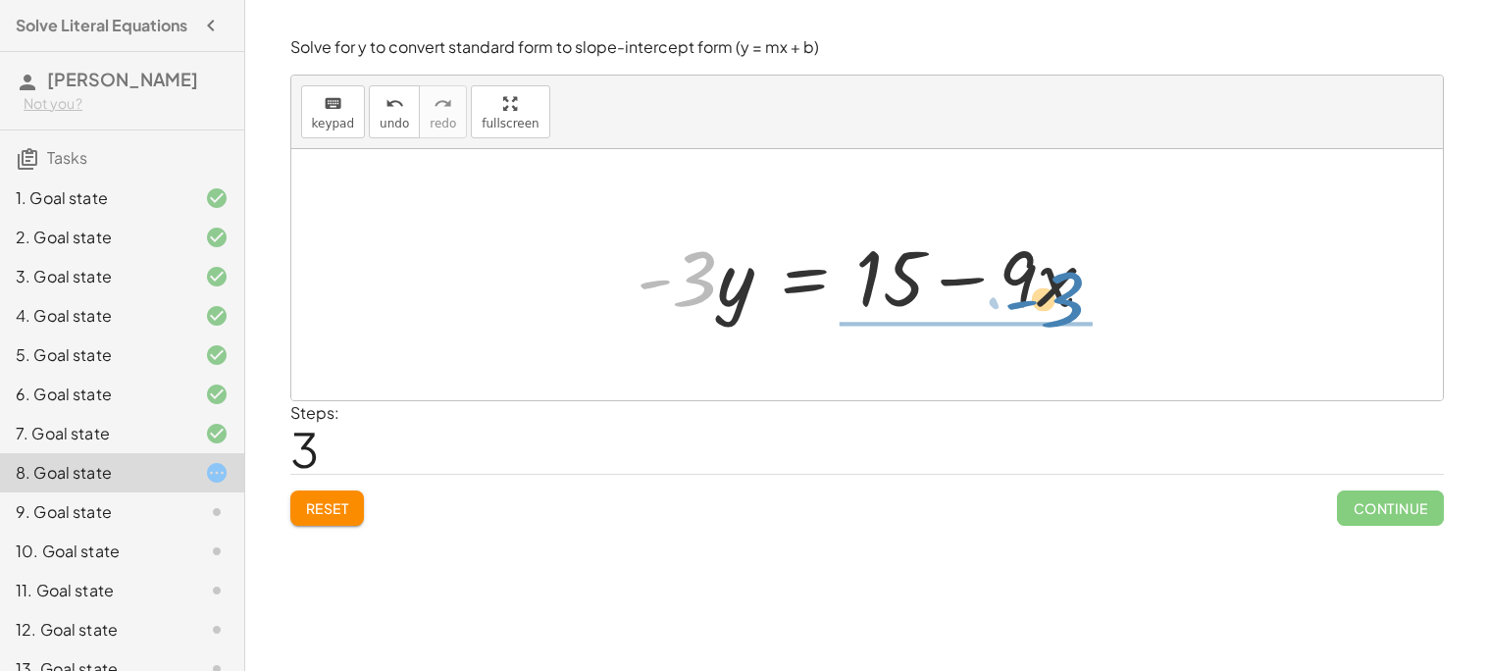
drag, startPoint x: 669, startPoint y: 273, endPoint x: 1037, endPoint y: 296, distance: 368.5
click at [1037, 296] on div at bounding box center [874, 275] width 494 height 101
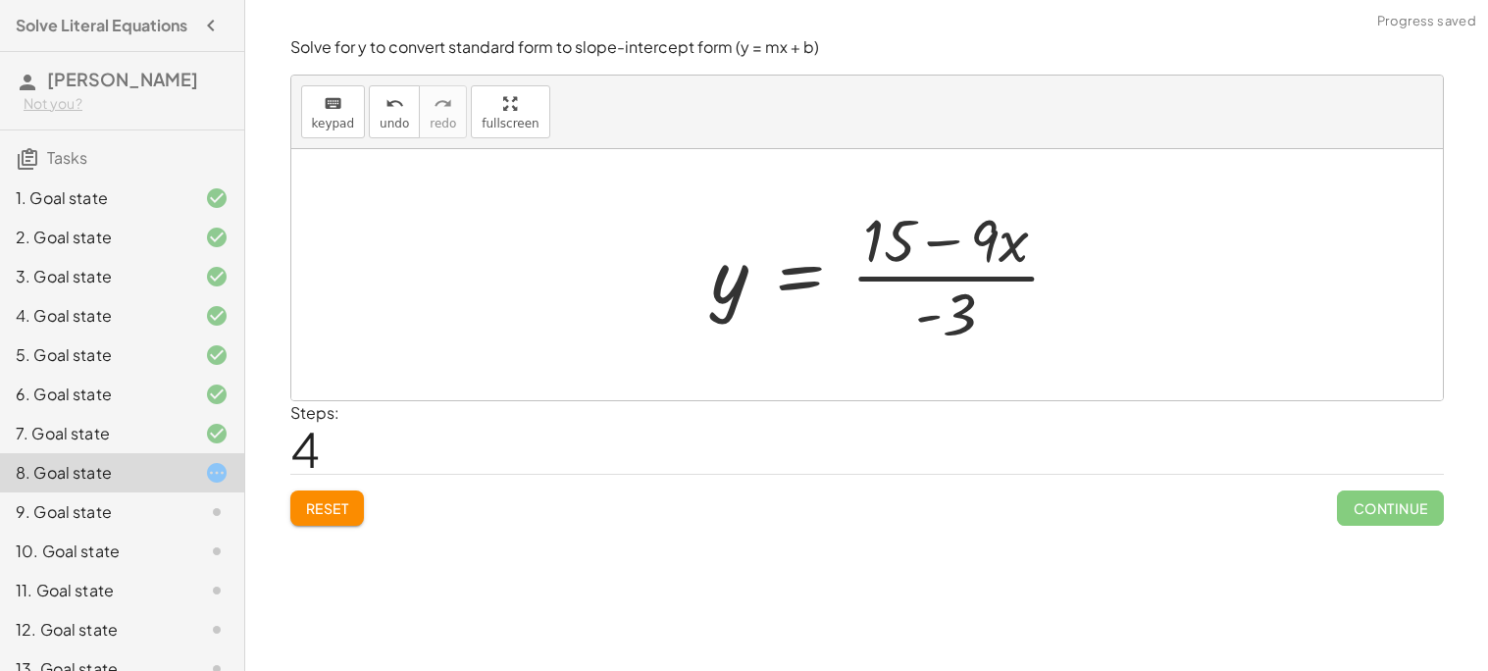
click at [956, 288] on div at bounding box center [893, 274] width 383 height 151
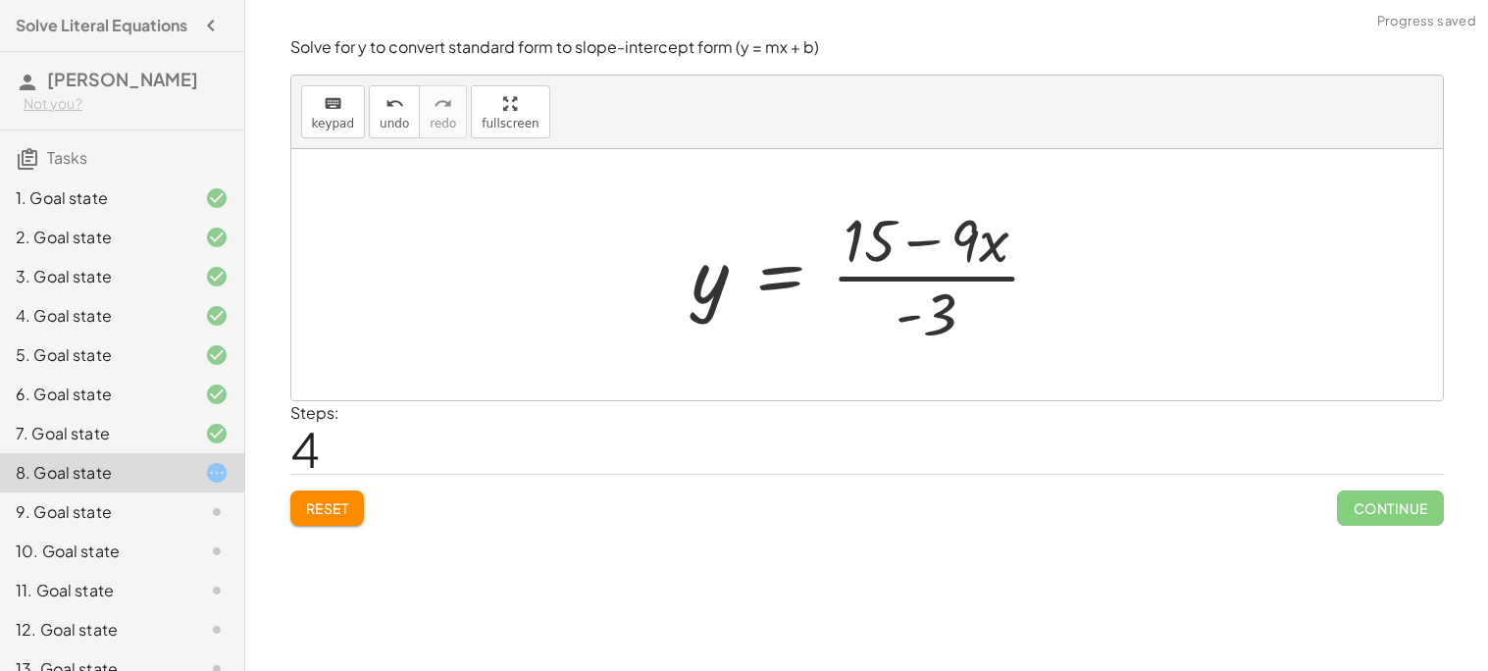
click at [892, 229] on div at bounding box center [874, 274] width 383 height 151
click at [849, 246] on div at bounding box center [874, 274] width 383 height 151
click at [1017, 256] on div at bounding box center [874, 274] width 383 height 151
click at [964, 240] on div at bounding box center [874, 274] width 383 height 151
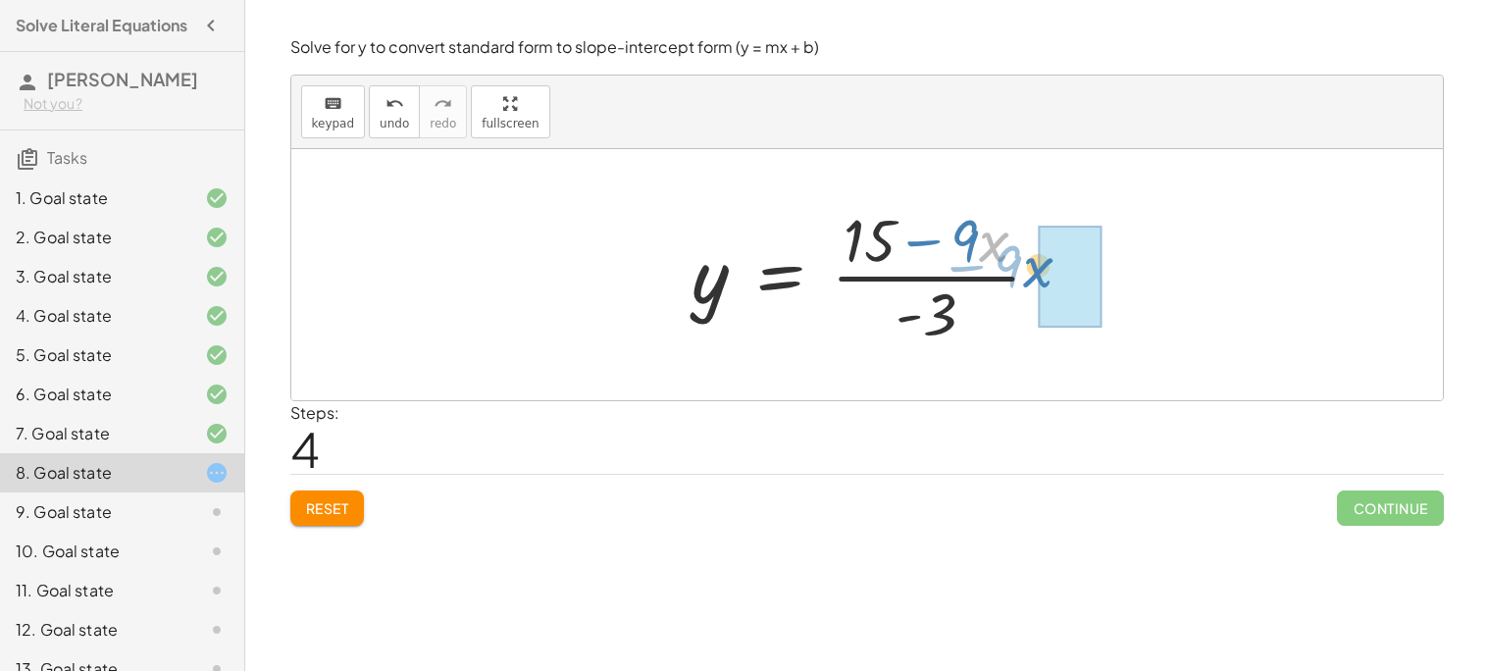
drag, startPoint x: 994, startPoint y: 240, endPoint x: 1052, endPoint y: 282, distance: 71.6
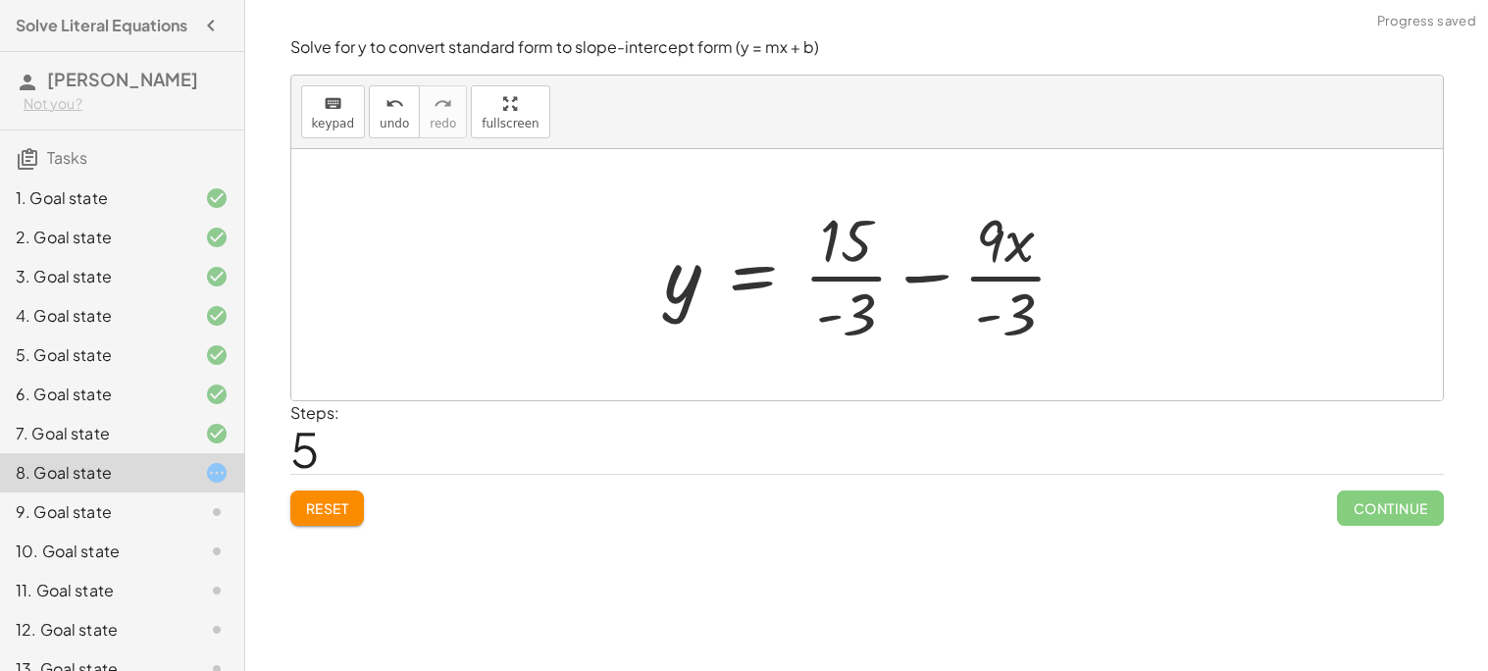
click at [1025, 350] on div at bounding box center [874, 274] width 438 height 151
click at [869, 291] on div at bounding box center [891, 274] width 473 height 151
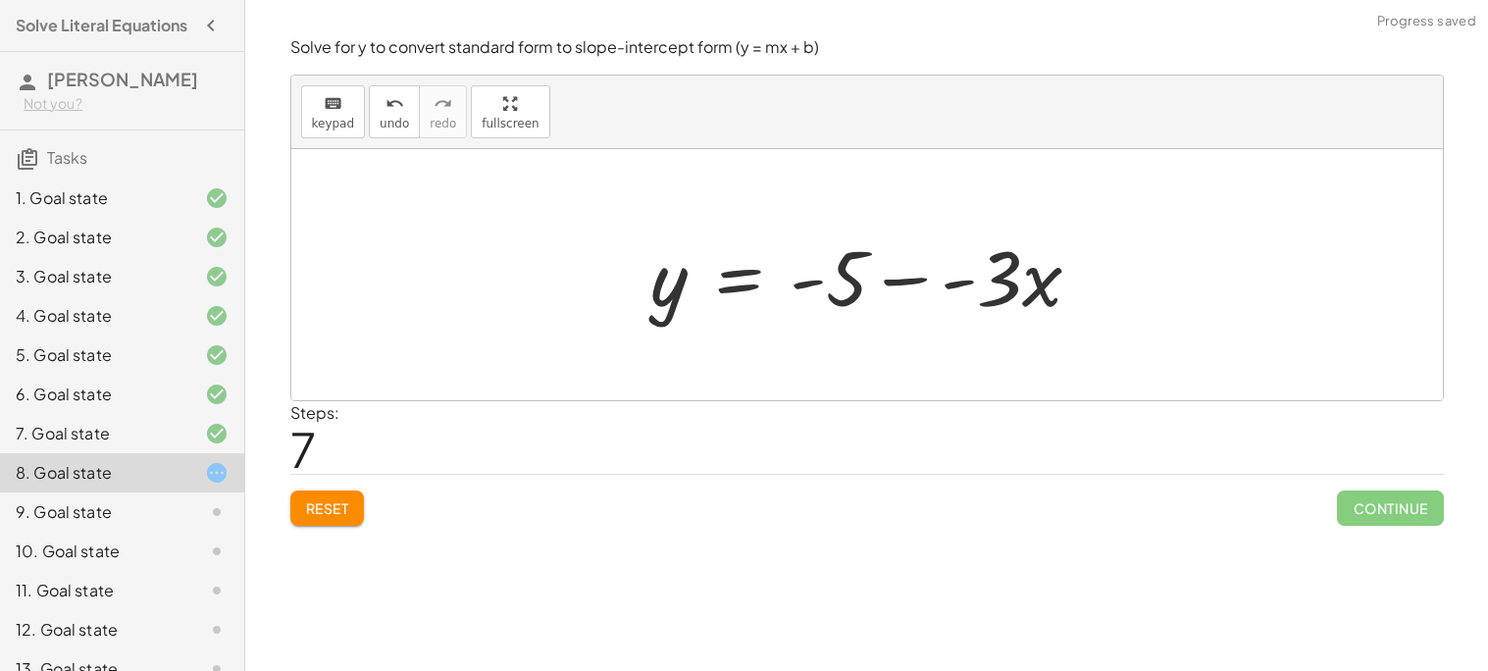
click at [928, 276] on div at bounding box center [873, 275] width 465 height 101
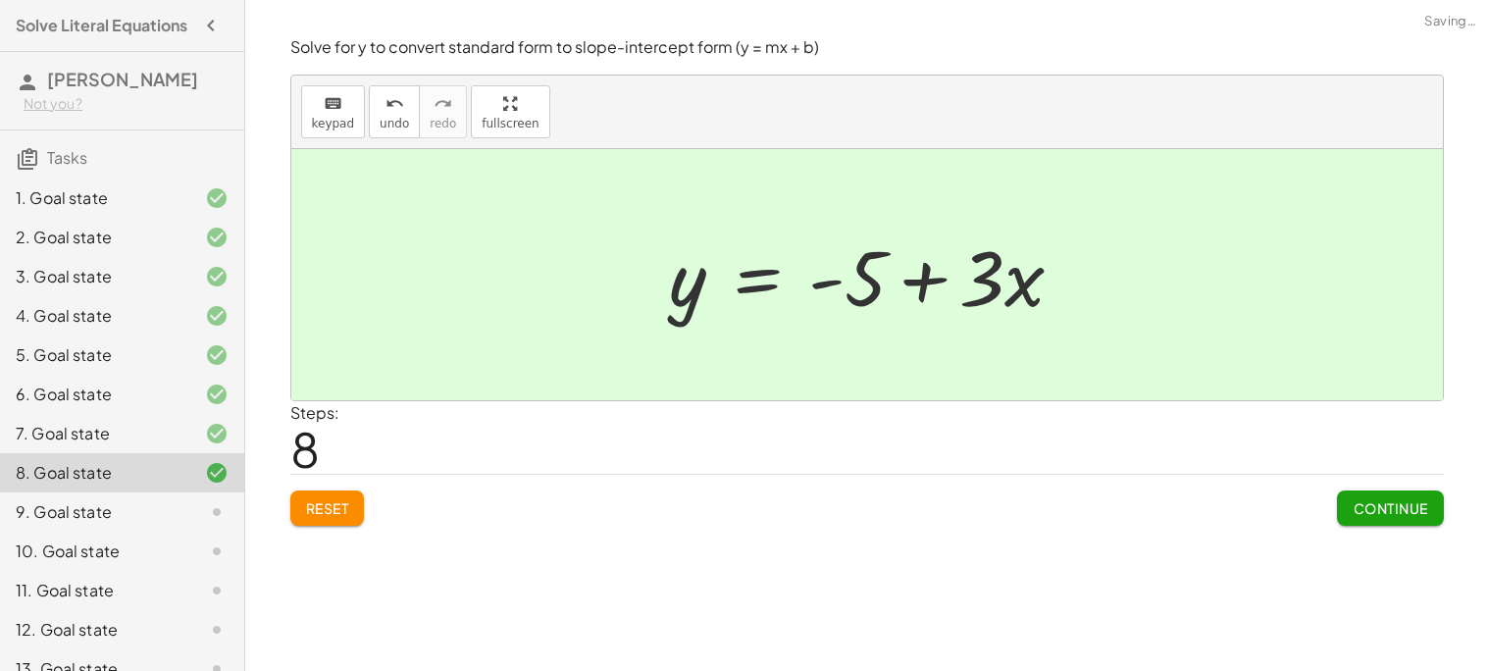
click at [1368, 516] on span "Continue" at bounding box center [1389, 508] width 75 height 18
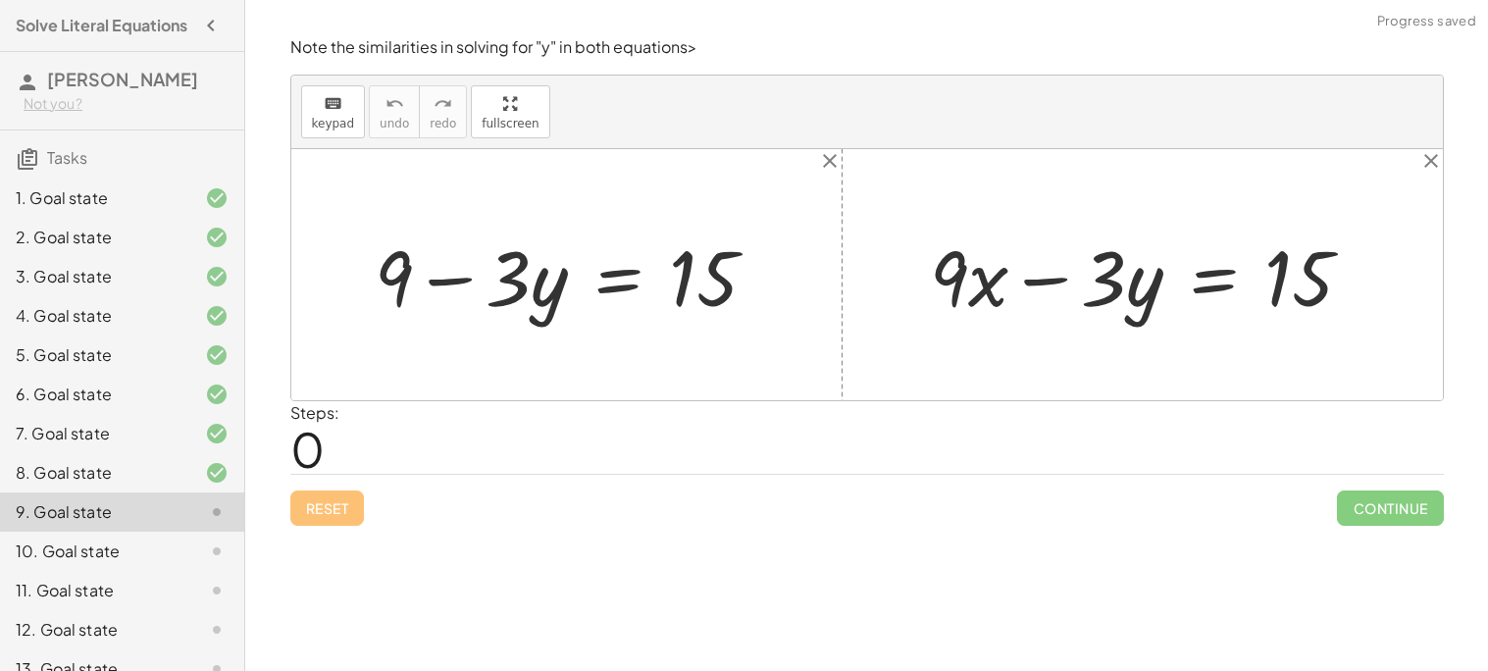
scroll to position [182, 0]
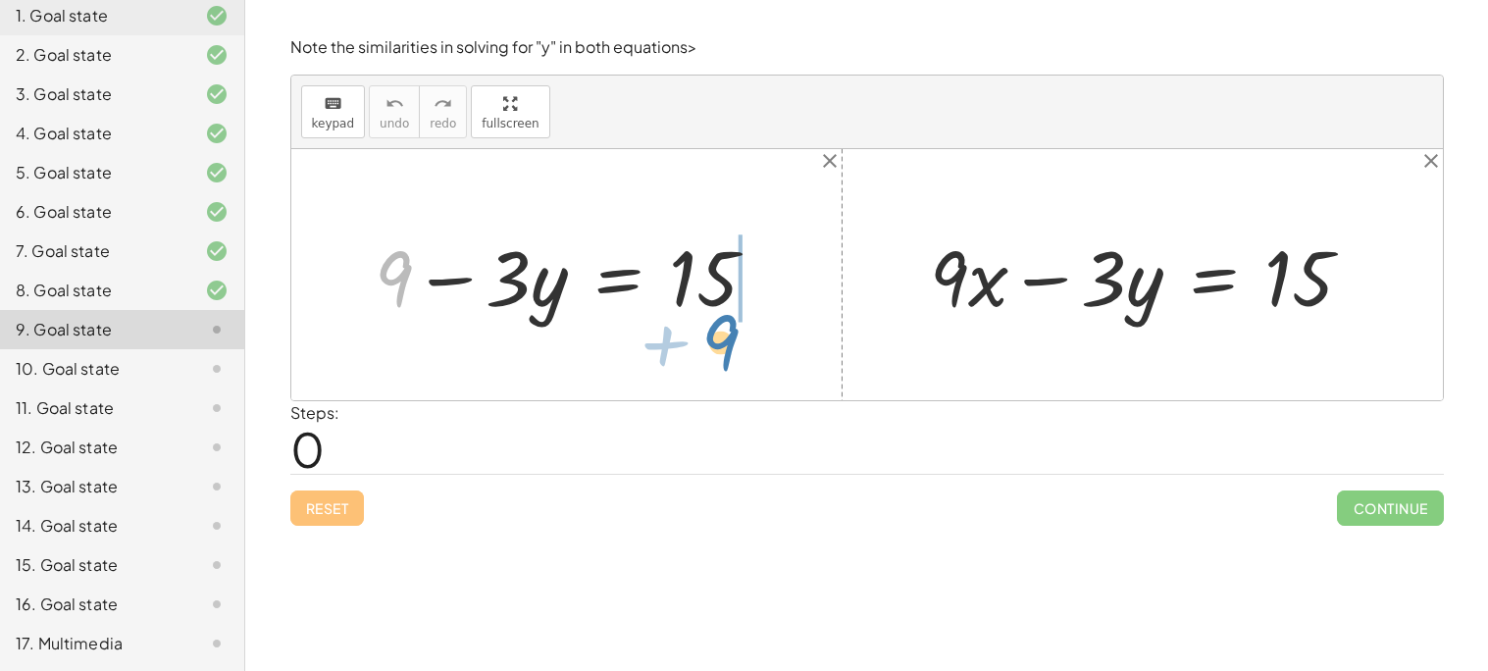
drag, startPoint x: 384, startPoint y: 280, endPoint x: 718, endPoint y: 345, distance: 339.7
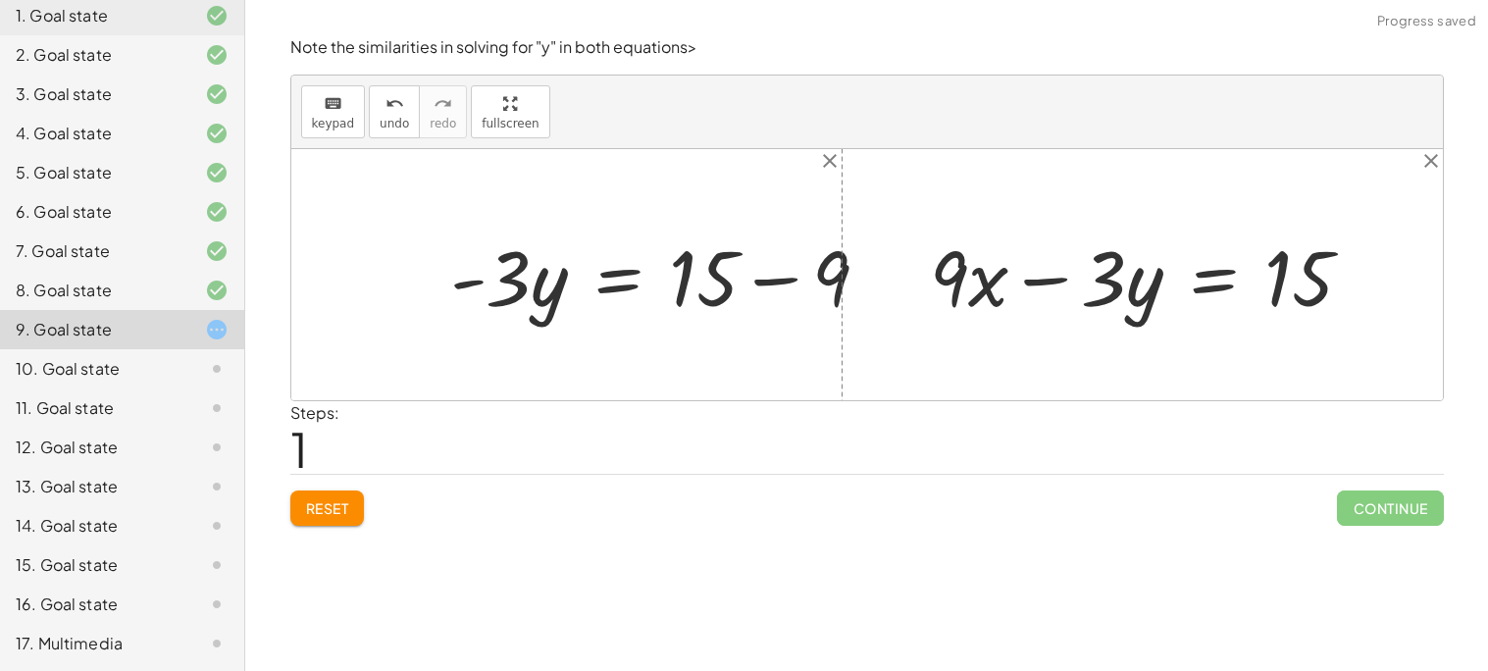
click at [705, 275] on div at bounding box center [667, 275] width 454 height 101
click at [822, 271] on div at bounding box center [667, 275] width 454 height 101
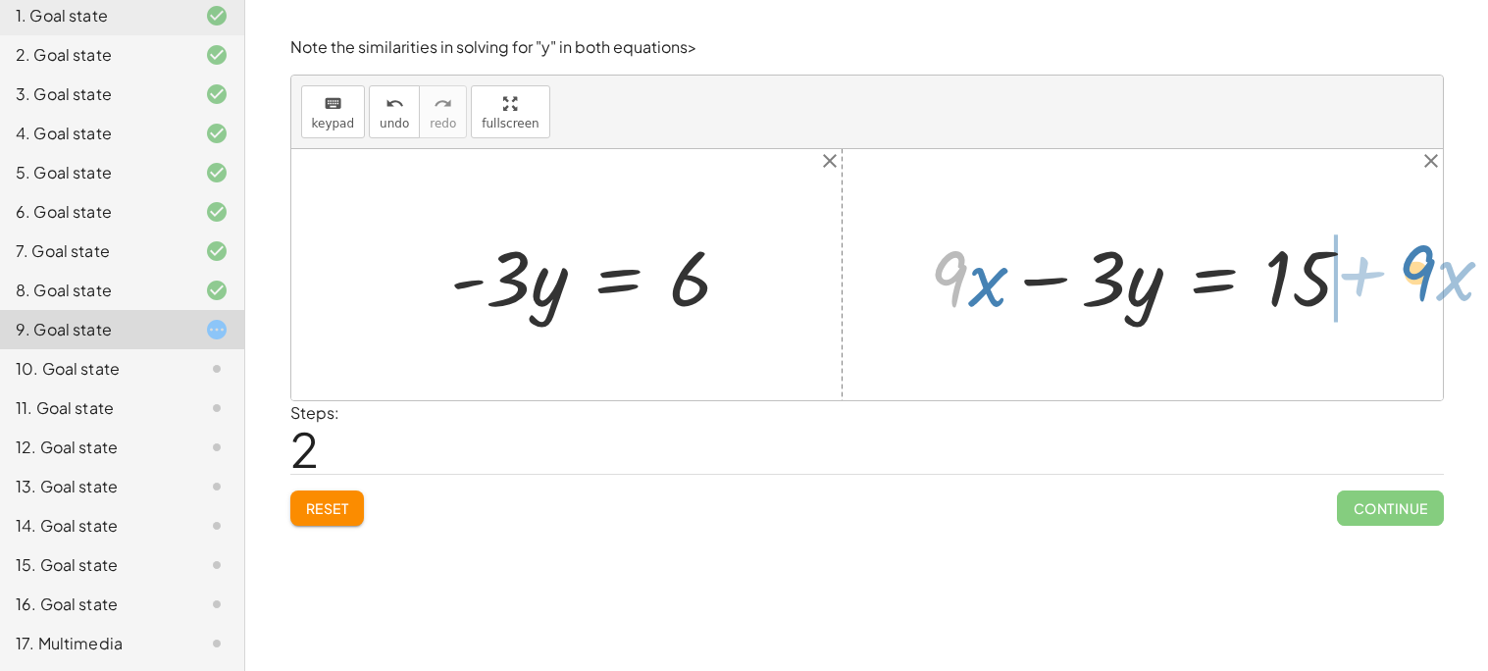
drag, startPoint x: 952, startPoint y: 272, endPoint x: 1421, endPoint y: 267, distance: 468.8
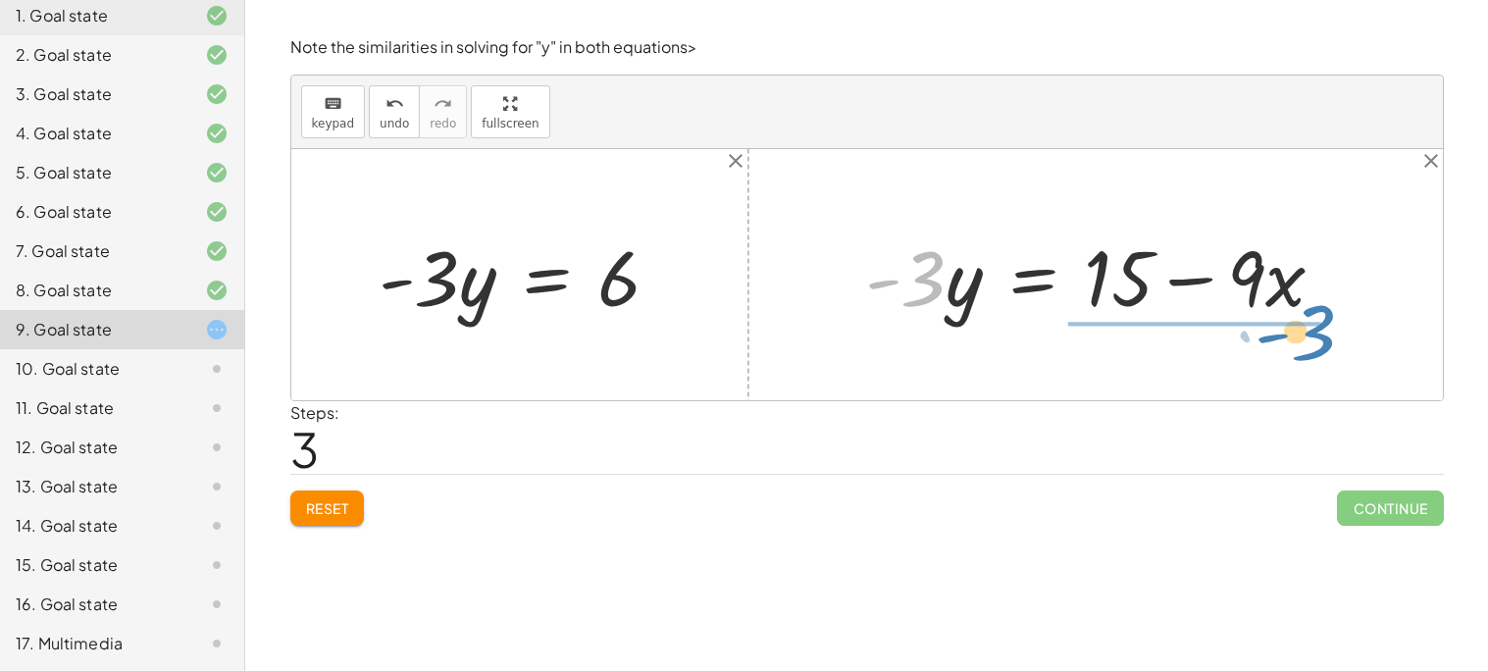
drag, startPoint x: 916, startPoint y: 274, endPoint x: 1304, endPoint y: 328, distance: 392.1
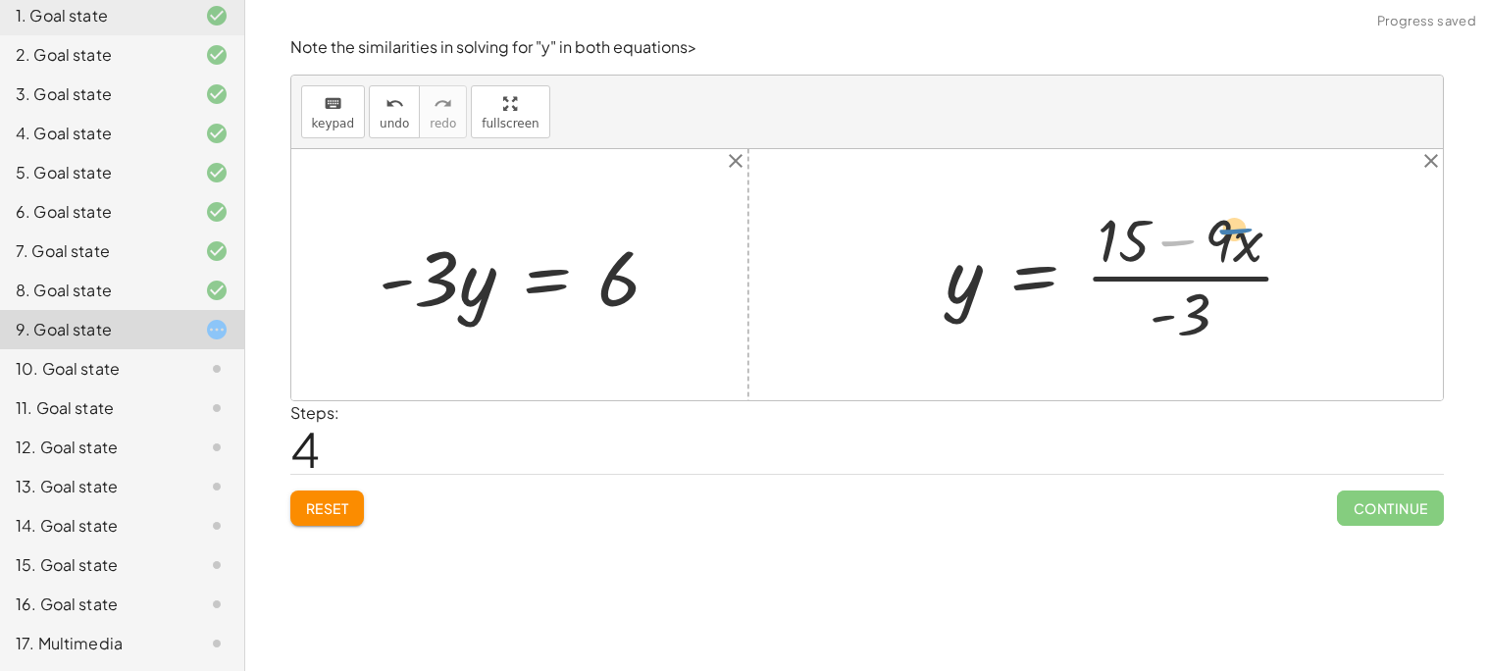
drag, startPoint x: 1190, startPoint y: 249, endPoint x: 1164, endPoint y: 237, distance: 28.1
click at [1164, 237] on div at bounding box center [1128, 274] width 383 height 151
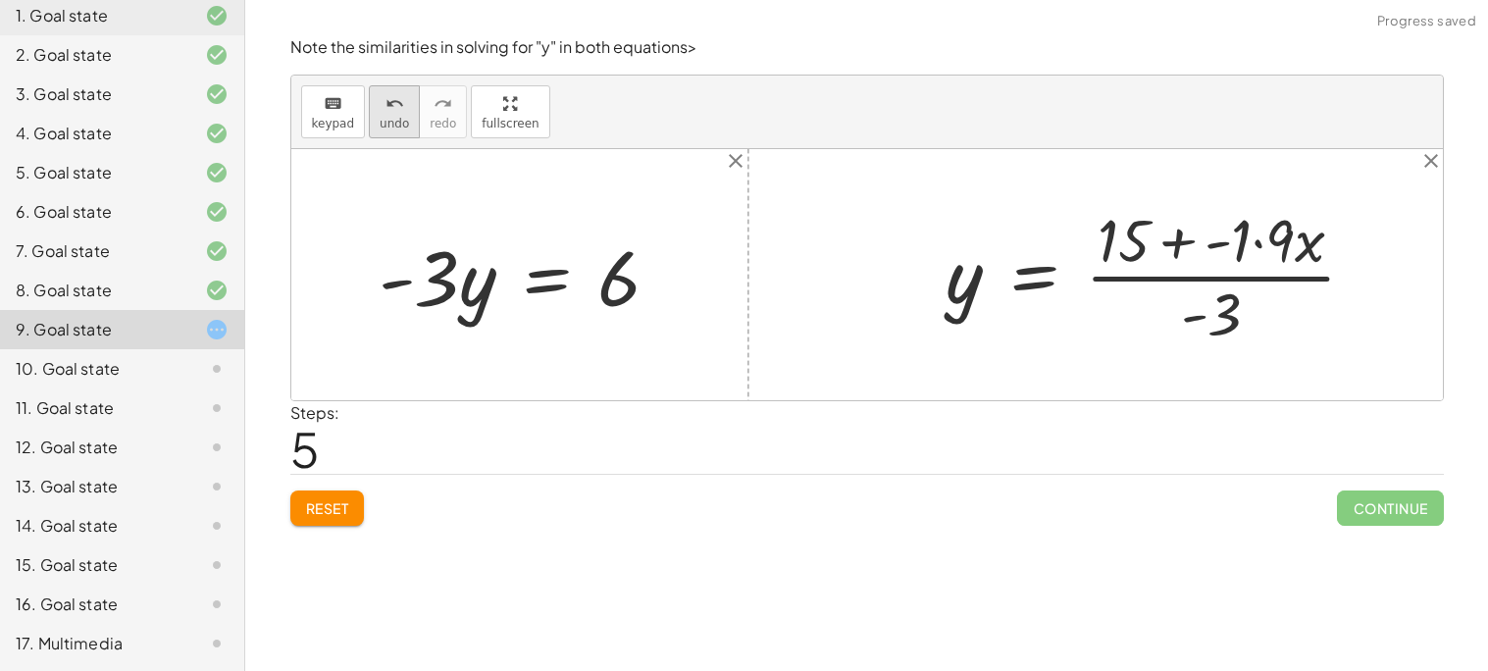
click at [374, 121] on button "undo undo" at bounding box center [394, 111] width 51 height 53
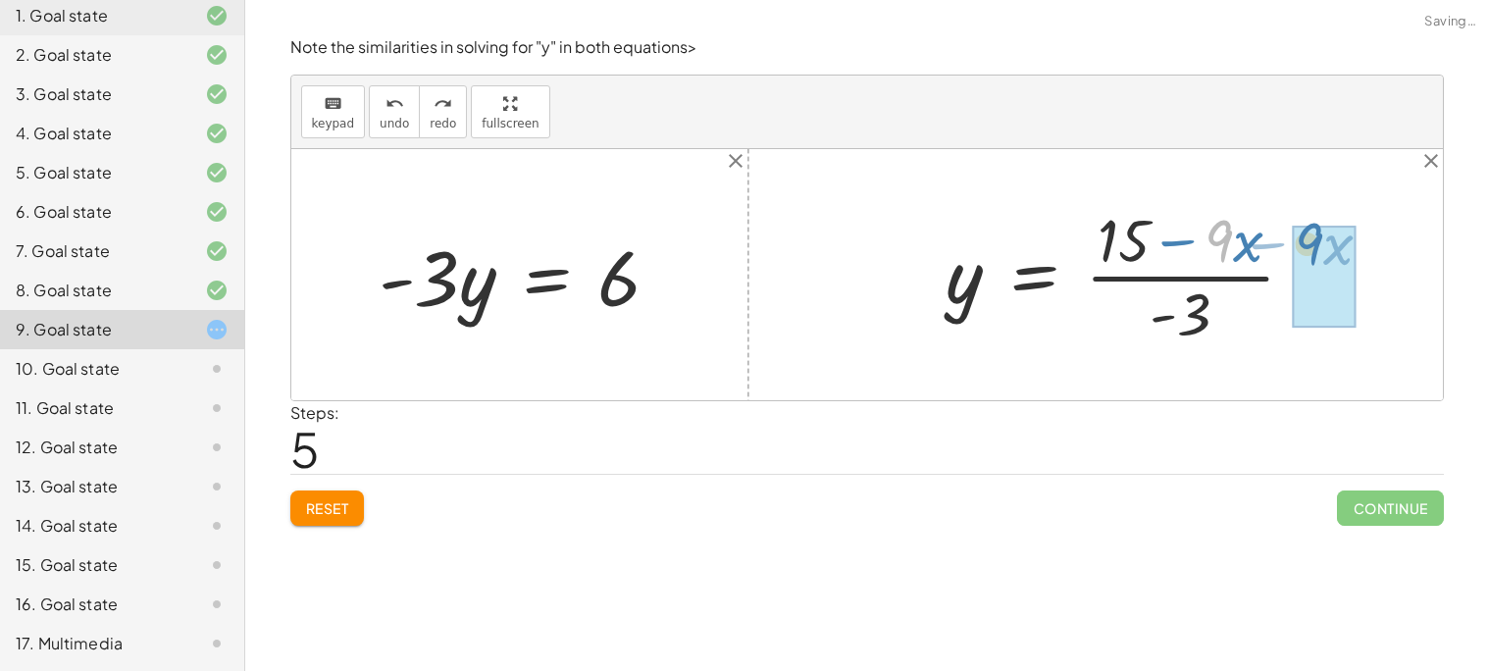
drag, startPoint x: 1229, startPoint y: 228, endPoint x: 1326, endPoint y: 230, distance: 97.1
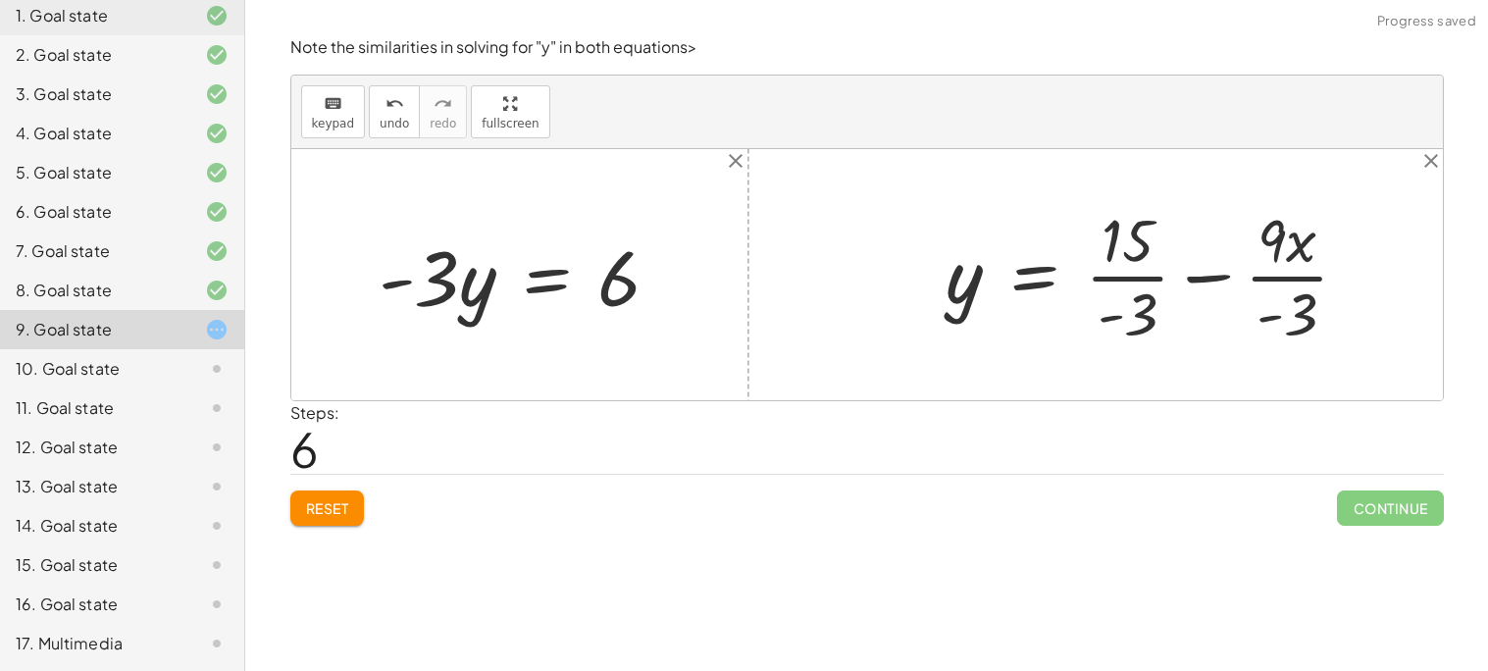
click at [1131, 234] on div at bounding box center [1156, 274] width 438 height 151
click at [1377, 271] on div "+ · 9 · x − · 3 · y = 15 · - 3 · y = + 15 − · 9 · x y = · ( + 15 − · 9 · x ) · …" at bounding box center [1148, 274] width 463 height 161
click at [1298, 287] on div at bounding box center [1156, 274] width 438 height 151
click at [1084, 281] on div at bounding box center [1173, 274] width 473 height 151
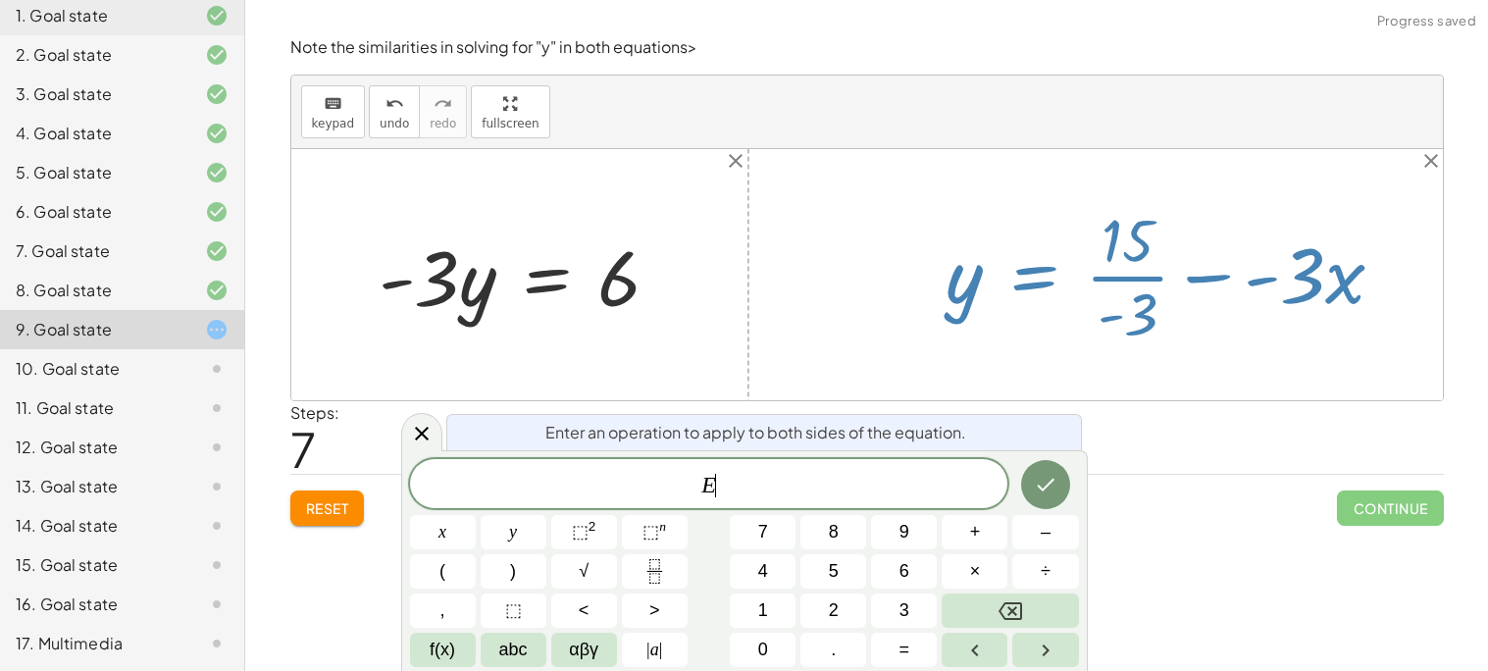
click at [1116, 272] on div at bounding box center [1173, 274] width 473 height 151
click at [380, 127] on span "undo" at bounding box center [394, 124] width 29 height 14
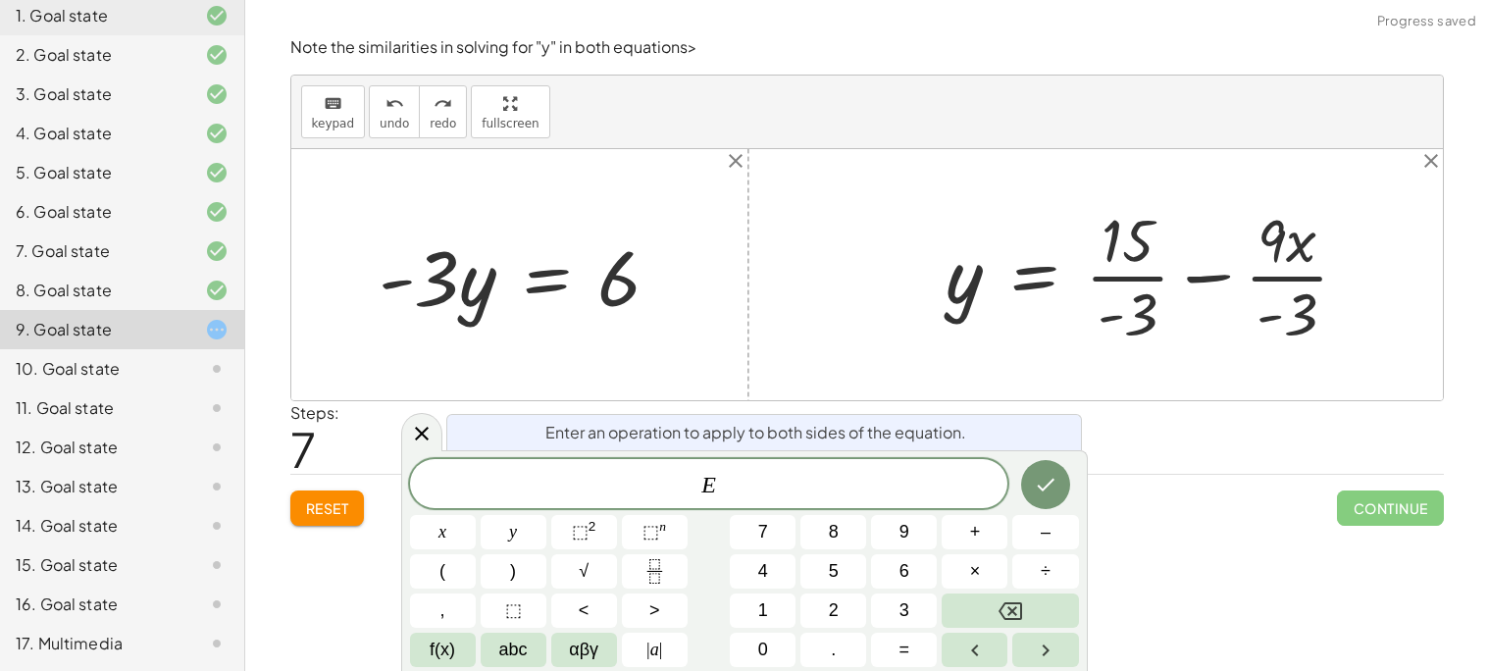
click at [1081, 486] on div "Enter an operation to apply to both sides of the equation. E x y ⬚ 2 ⬚ n 7 8 9 …" at bounding box center [744, 560] width 687 height 221
click at [404, 433] on div at bounding box center [421, 432] width 41 height 38
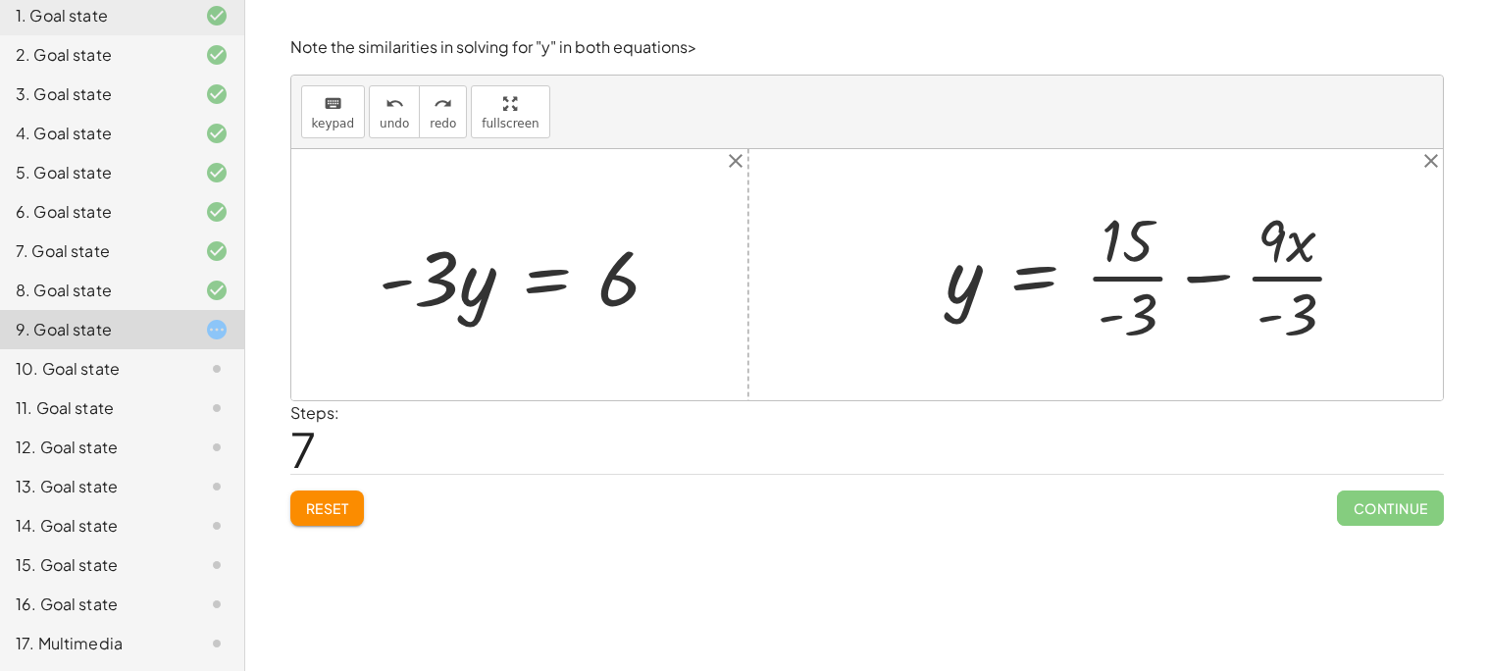
click at [1105, 285] on div at bounding box center [1173, 274] width 473 height 151
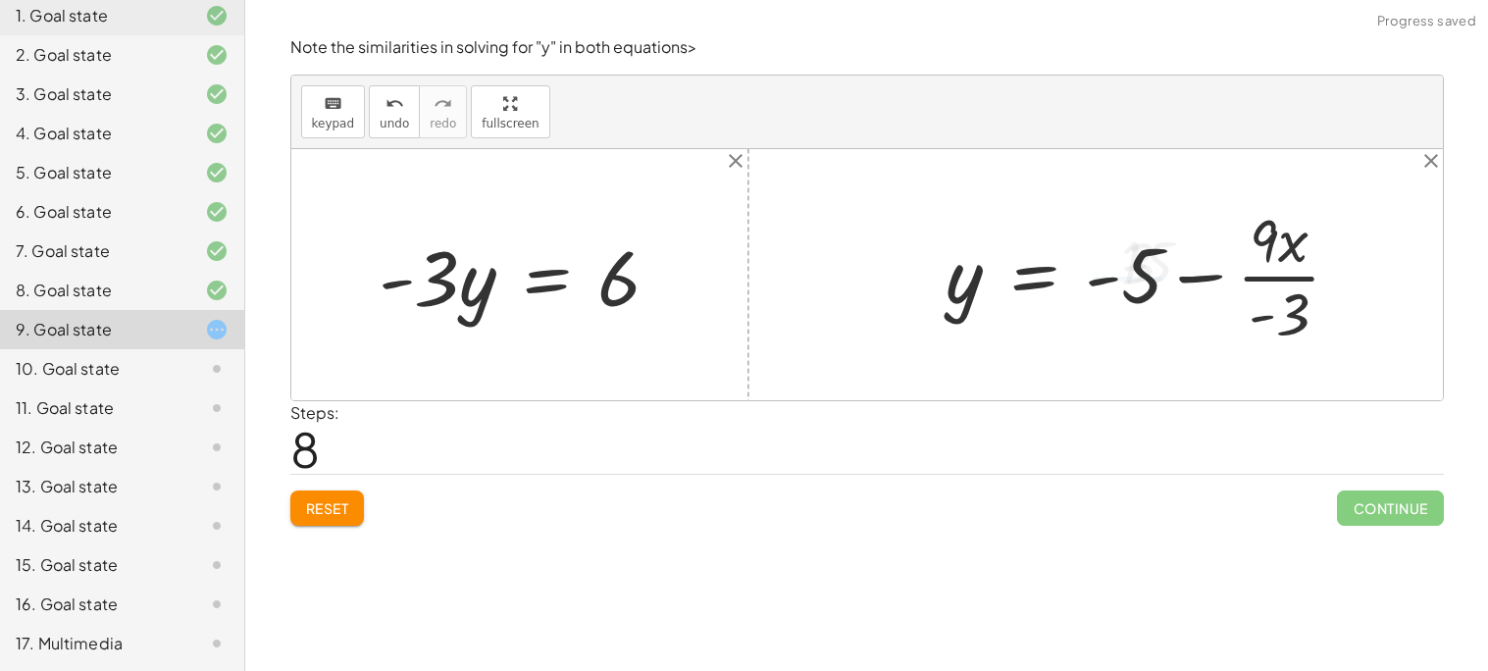
click at [1269, 278] on div at bounding box center [1173, 274] width 473 height 151
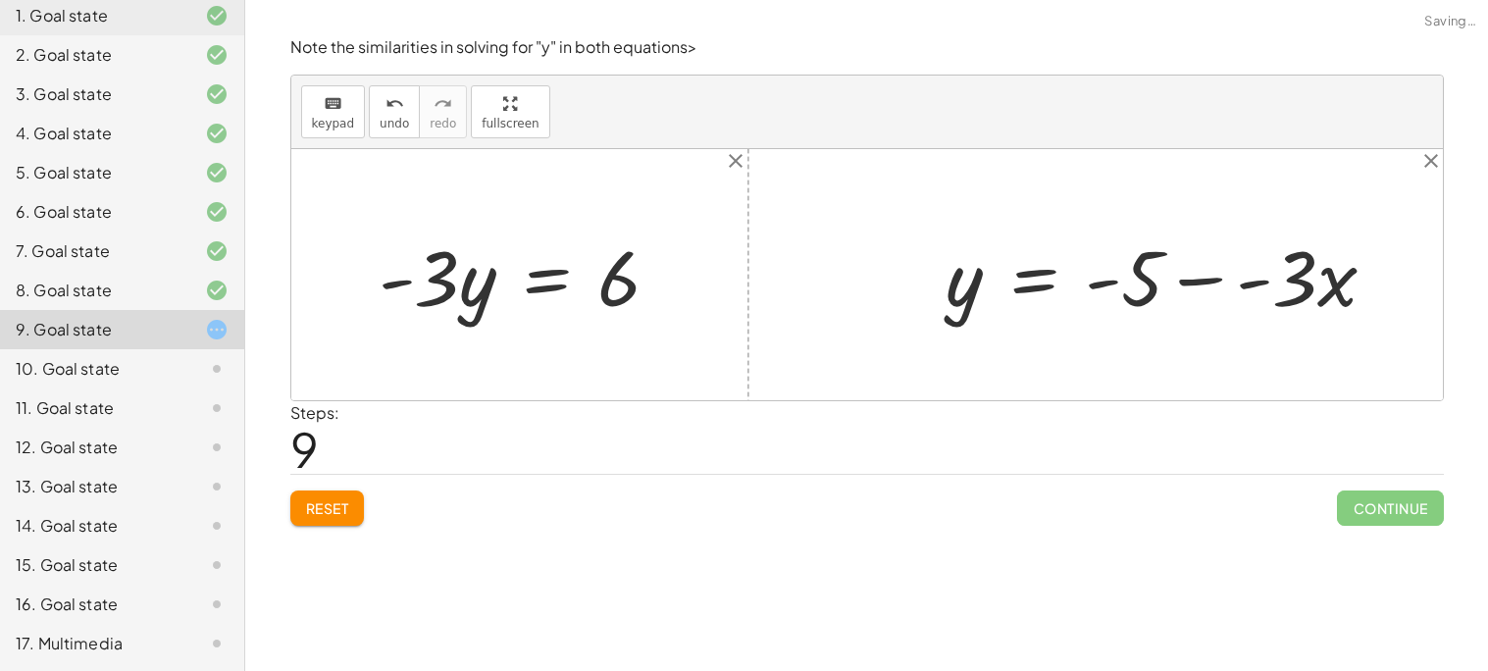
click at [1232, 292] on div at bounding box center [1173, 274] width 473 height 101
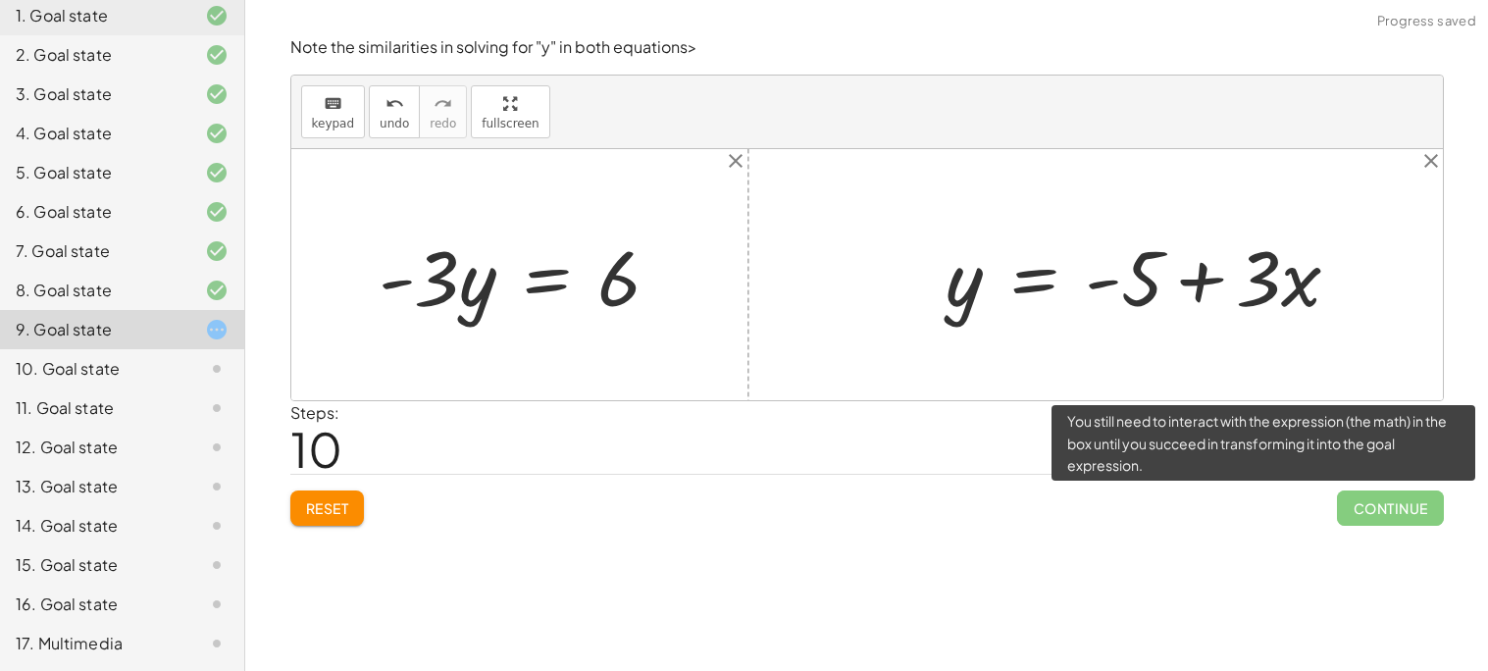
click at [1391, 500] on span "Continue" at bounding box center [1390, 507] width 106 height 35
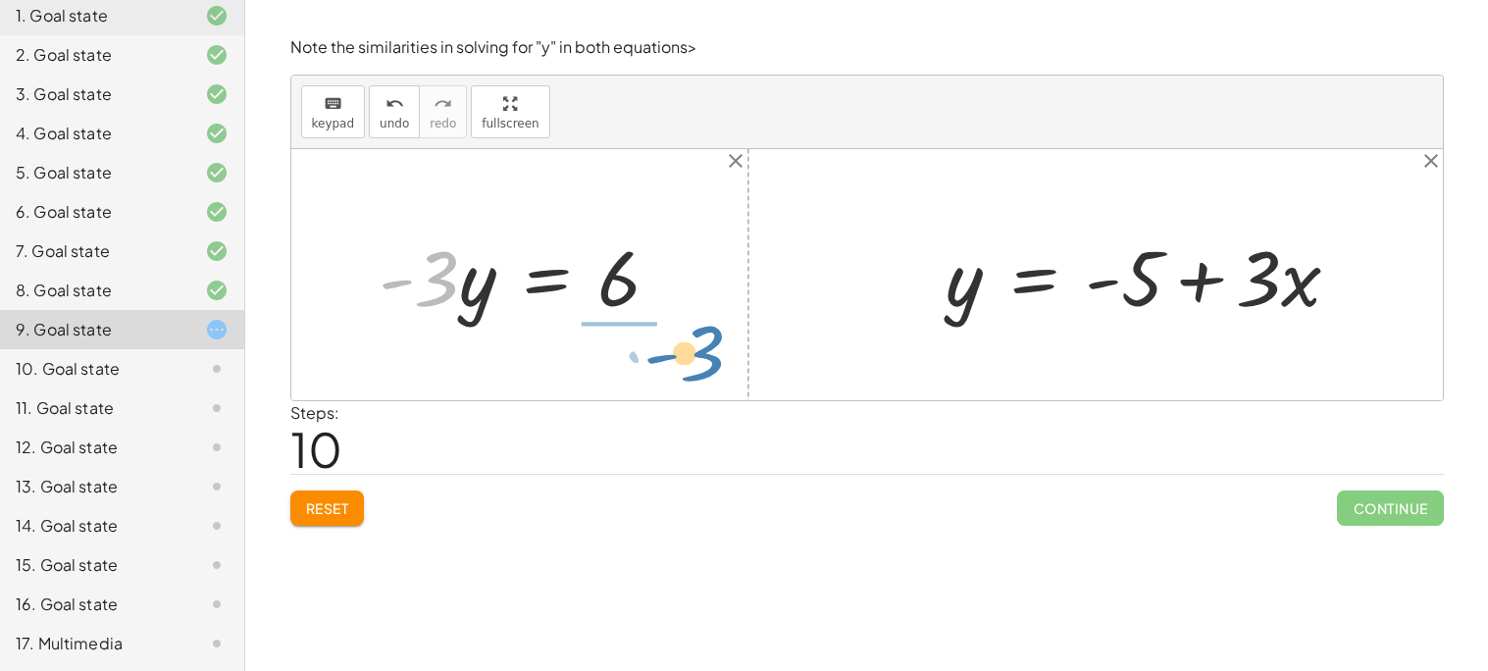
drag, startPoint x: 433, startPoint y: 279, endPoint x: 684, endPoint y: 352, distance: 260.7
click at [684, 352] on div "+ 9 − · 3 · y = 15 · - 3 · y = + 15 − 9 · - 3 · y · 3 · y = - 6 + · 9 · x − · 3…" at bounding box center [866, 274] width 1151 height 251
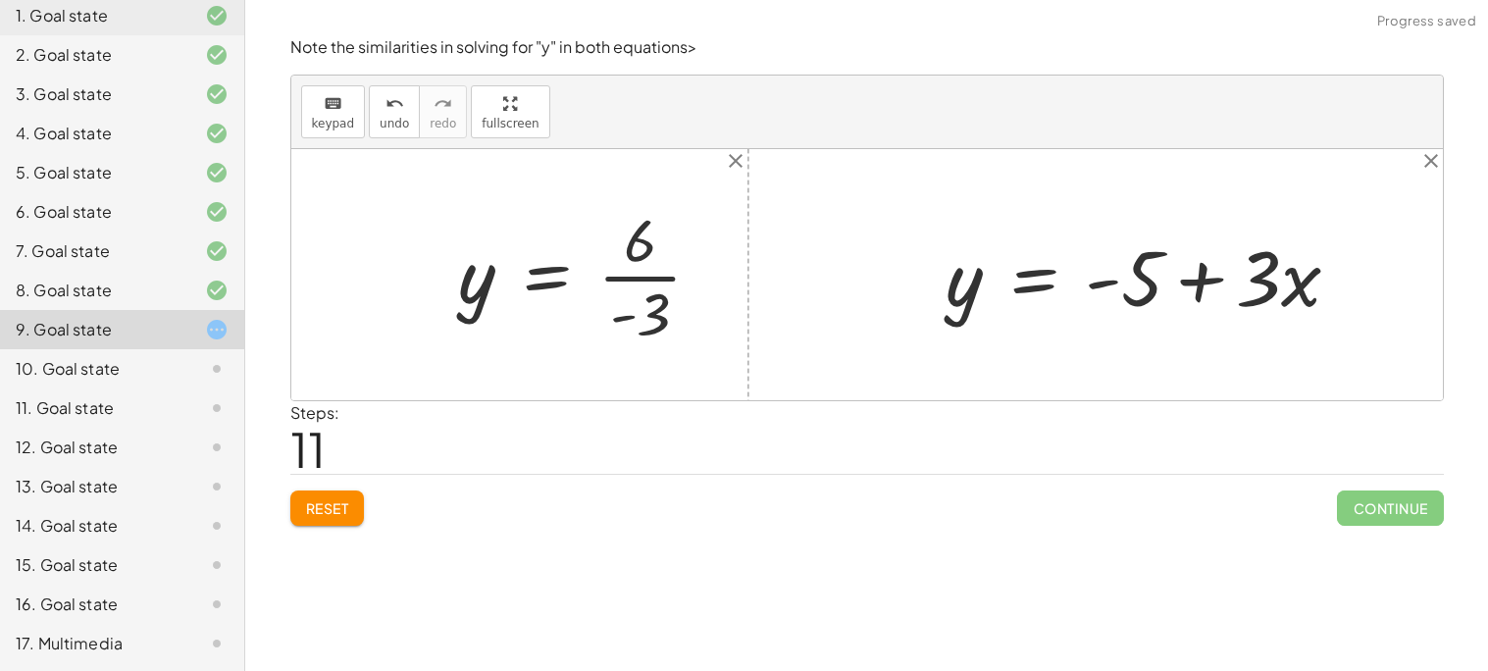
click at [646, 278] on div at bounding box center [588, 274] width 279 height 151
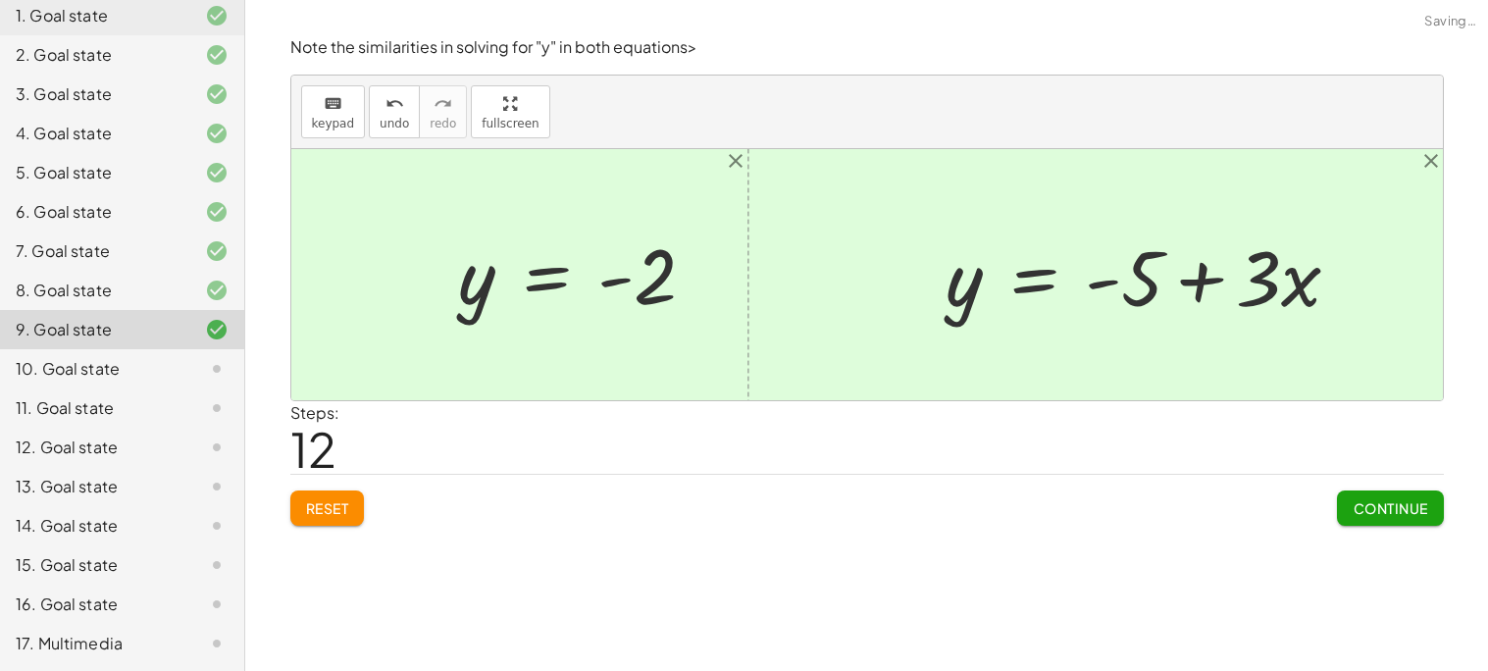
click at [1361, 506] on span "Continue" at bounding box center [1389, 508] width 75 height 18
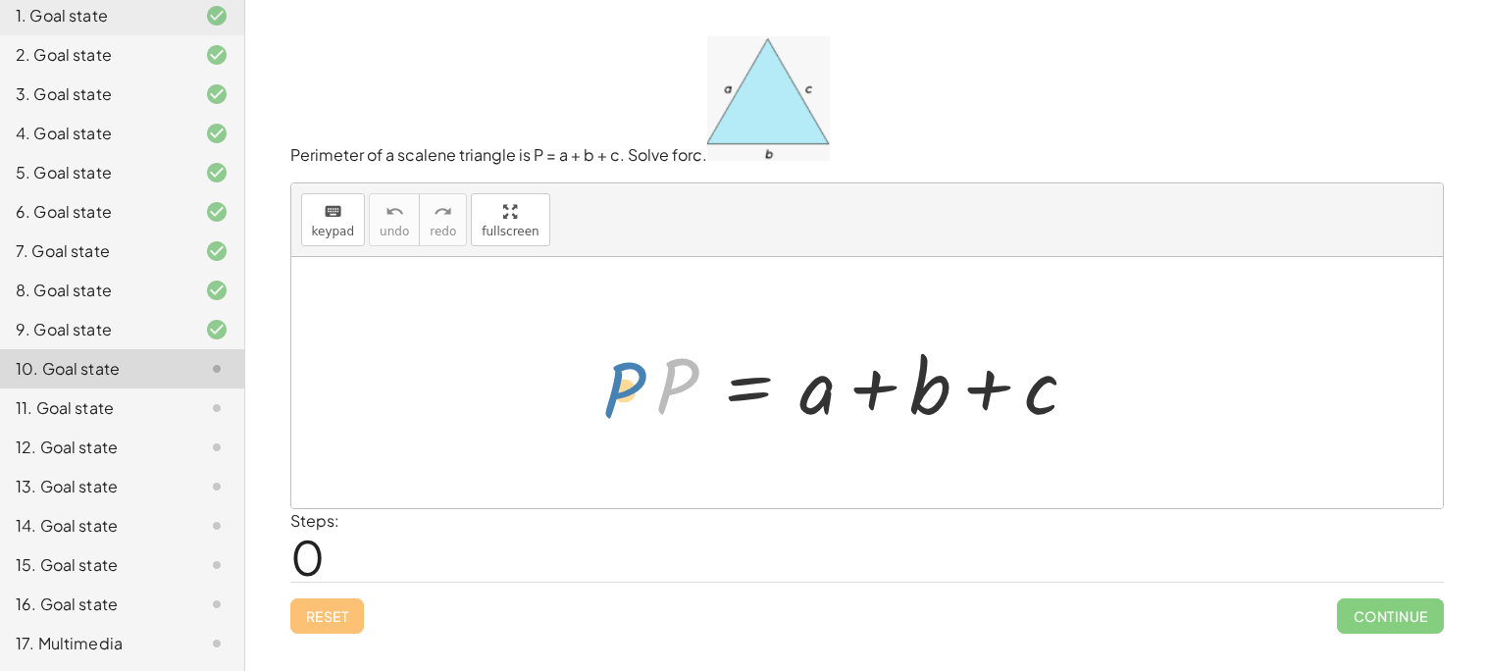
drag, startPoint x: 672, startPoint y: 381, endPoint x: 626, endPoint y: 384, distance: 46.3
drag, startPoint x: 836, startPoint y: 382, endPoint x: 981, endPoint y: 427, distance: 151.7
click at [981, 427] on div at bounding box center [874, 382] width 458 height 101
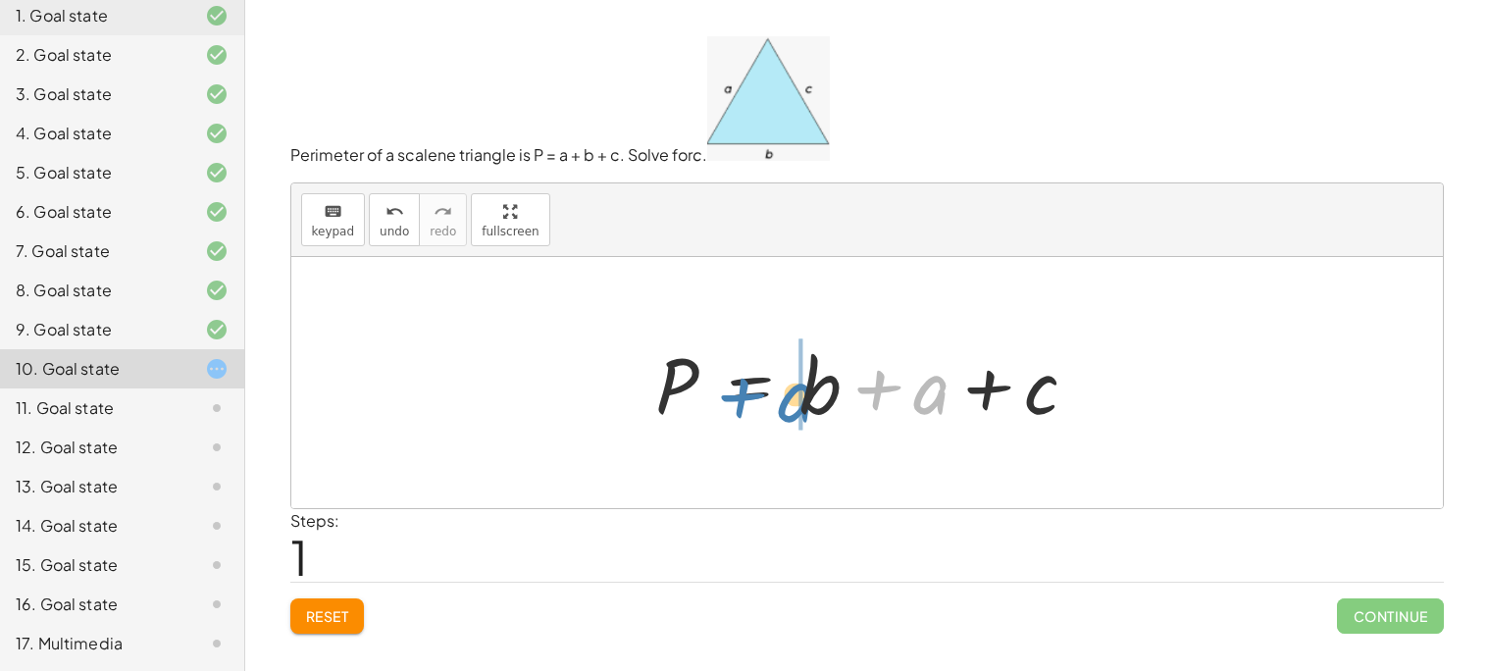
drag, startPoint x: 910, startPoint y: 394, endPoint x: 777, endPoint y: 404, distance: 133.7
click at [777, 404] on div at bounding box center [874, 382] width 458 height 101
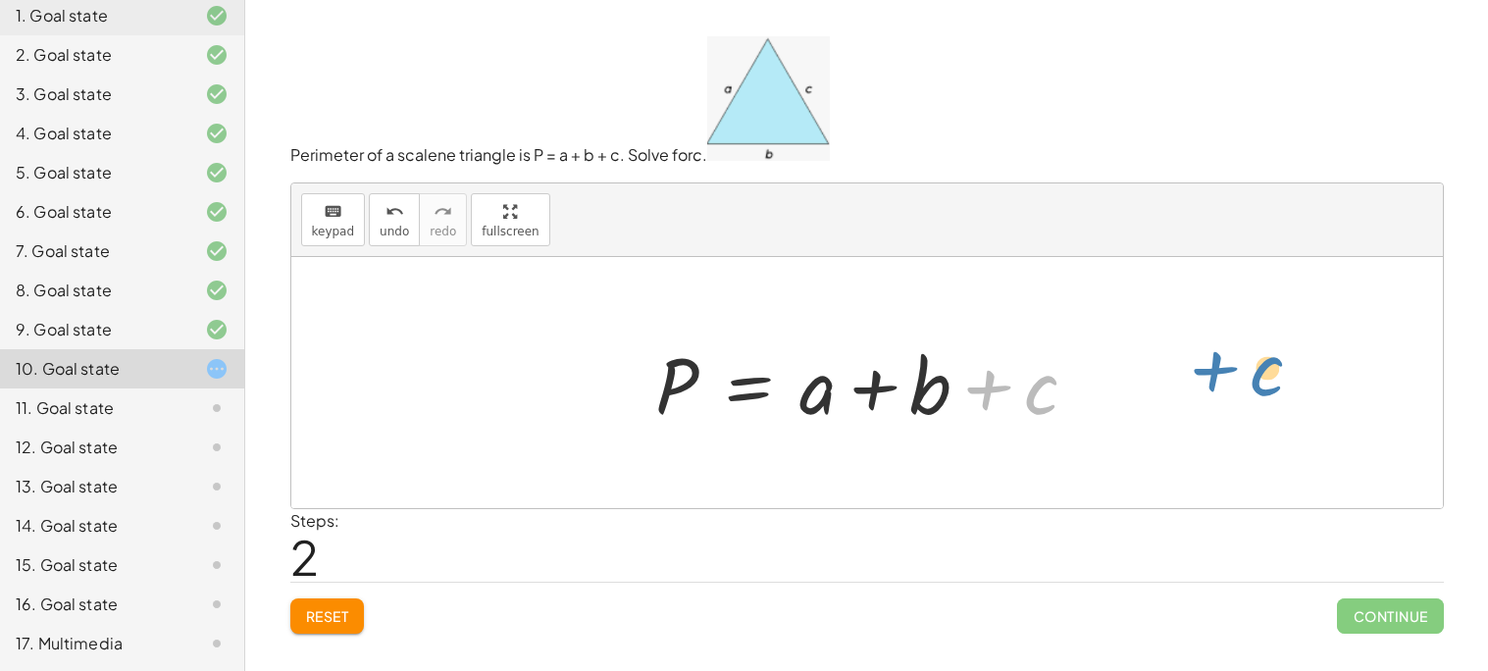
drag, startPoint x: 1052, startPoint y: 394, endPoint x: 1185, endPoint y: 375, distance: 133.8
click at [821, 392] on div at bounding box center [874, 382] width 458 height 101
click at [872, 395] on div at bounding box center [874, 382] width 458 height 101
click at [929, 387] on div at bounding box center [874, 382] width 458 height 101
click at [982, 382] on div at bounding box center [874, 382] width 458 height 101
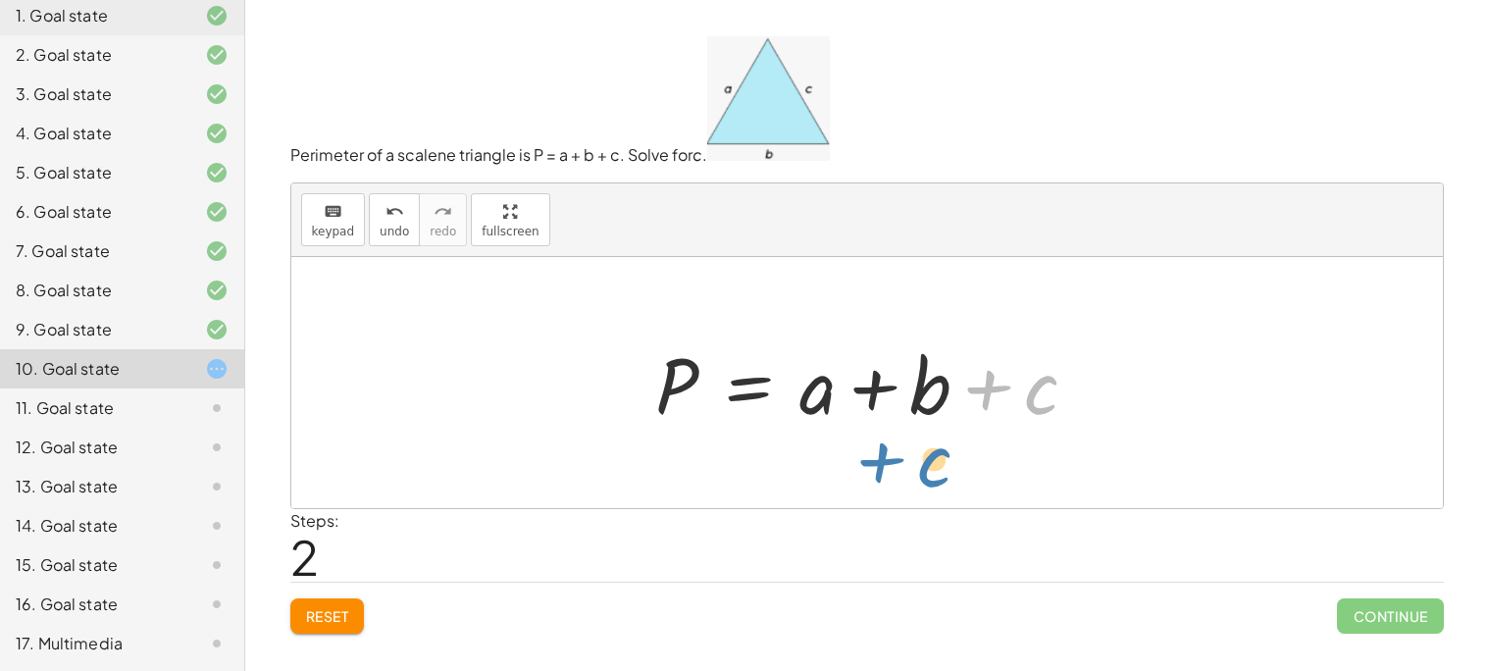
drag, startPoint x: 1032, startPoint y: 390, endPoint x: 924, endPoint y: 463, distance: 130.0
drag, startPoint x: 1024, startPoint y: 389, endPoint x: 1085, endPoint y: 402, distance: 62.1
click at [1085, 402] on div at bounding box center [874, 382] width 458 height 101
click at [783, 377] on div at bounding box center [874, 382] width 458 height 101
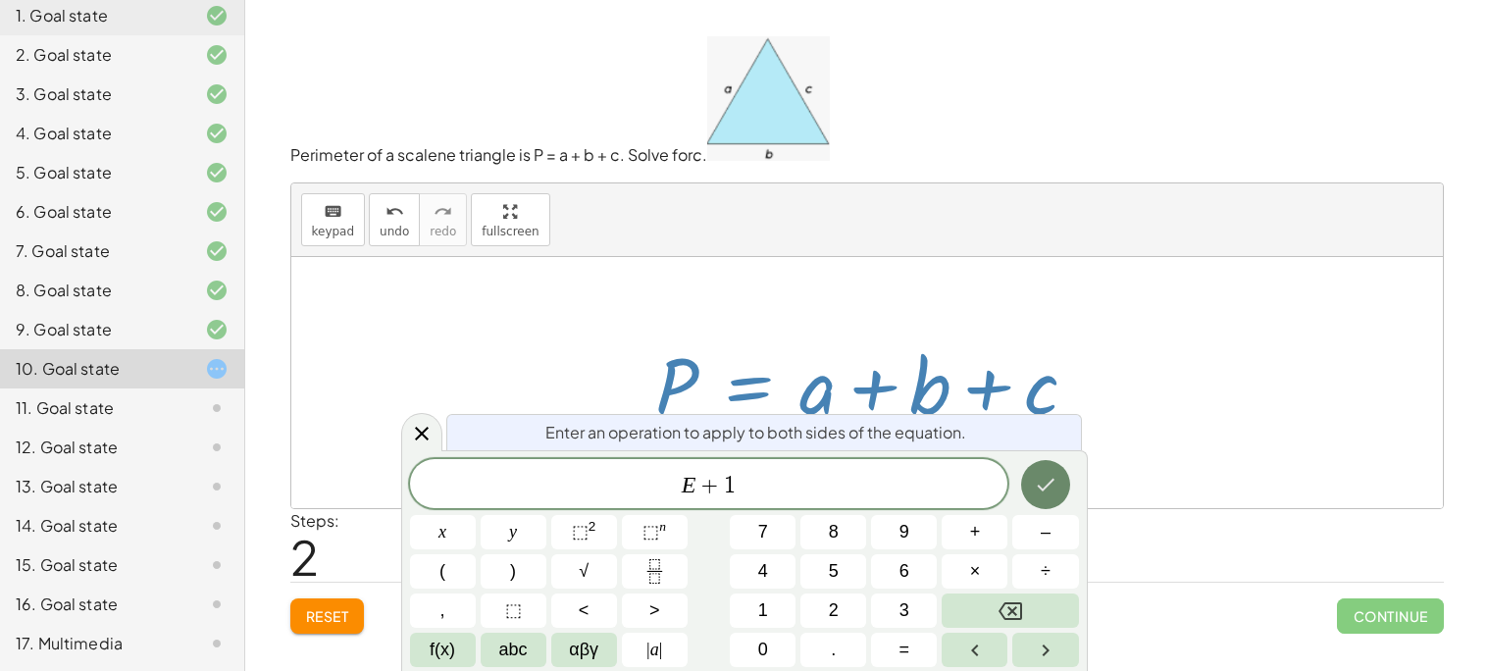
click at [1040, 481] on icon "Done" at bounding box center [1046, 485] width 24 height 24
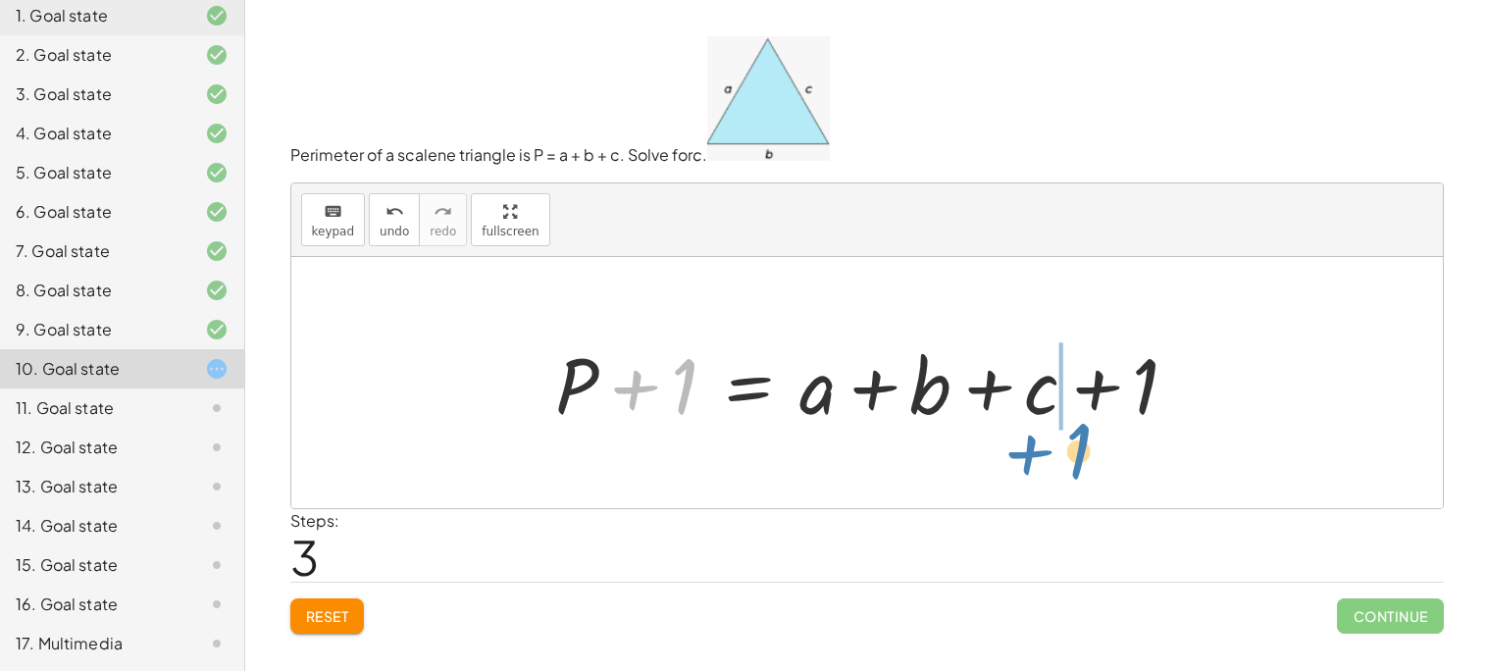
drag, startPoint x: 674, startPoint y: 386, endPoint x: 1069, endPoint y: 451, distance: 400.5
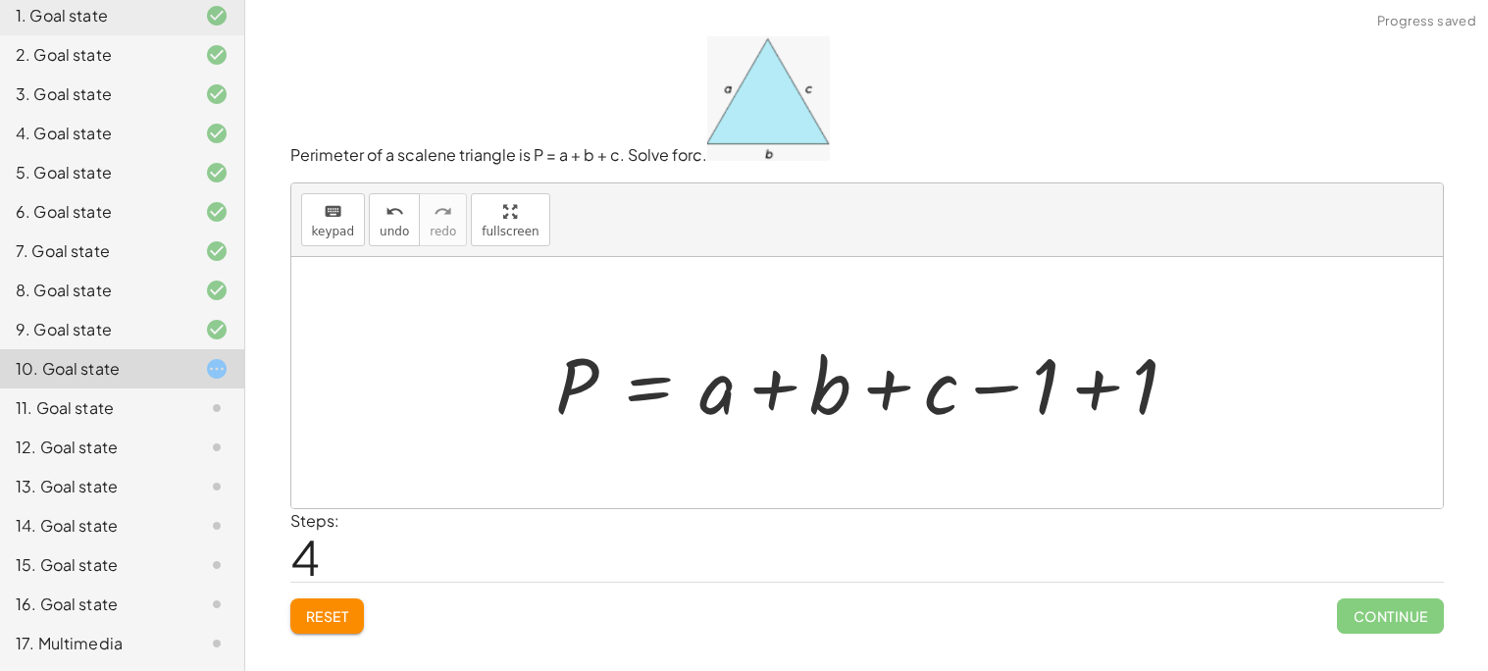
click at [1077, 382] on div at bounding box center [874, 382] width 658 height 101
click at [1051, 385] on div at bounding box center [866, 382] width 1151 height 251
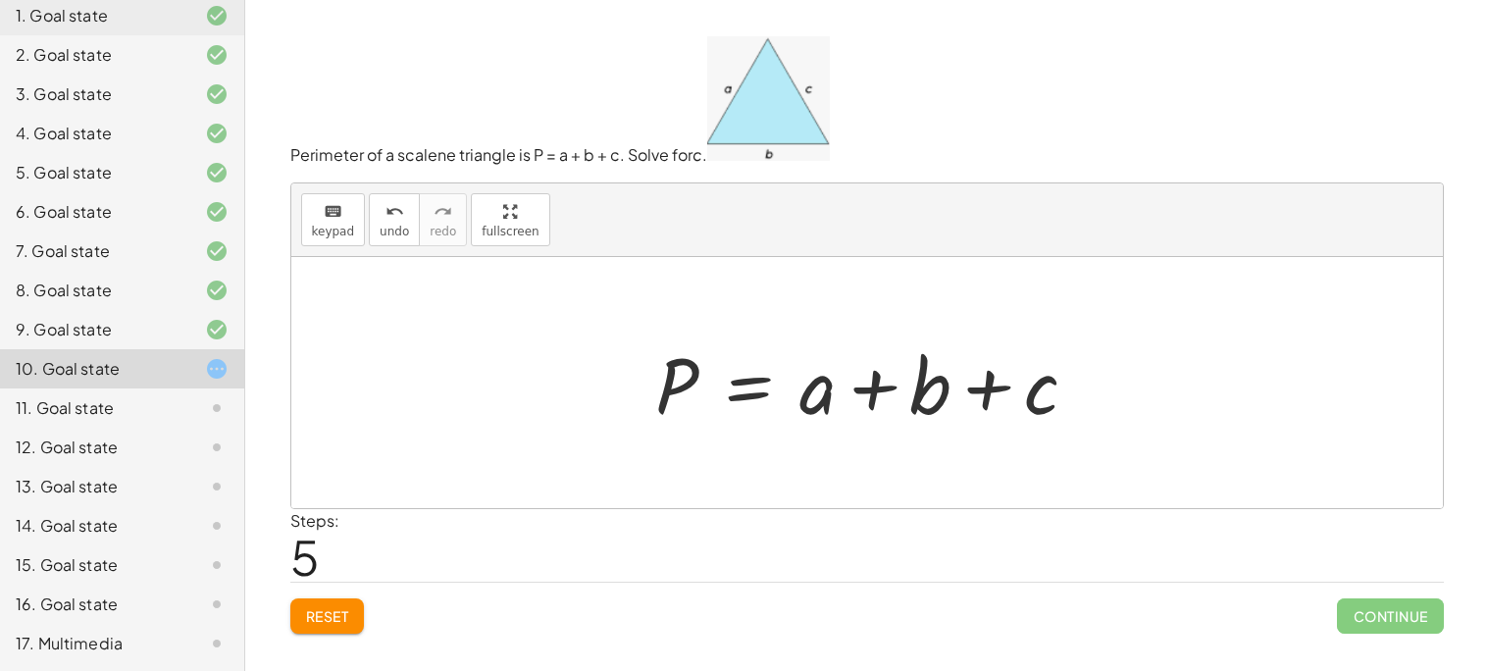
click at [963, 400] on div at bounding box center [874, 382] width 458 height 101
click at [946, 397] on div at bounding box center [874, 382] width 458 height 101
drag, startPoint x: 946, startPoint y: 397, endPoint x: 726, endPoint y: 459, distance: 229.2
click at [726, 459] on div "P = + a + b + c P = + b + a + c P = + a + b + c + P + 1 = + a + b + c + 1 P = +…" at bounding box center [866, 382] width 1151 height 251
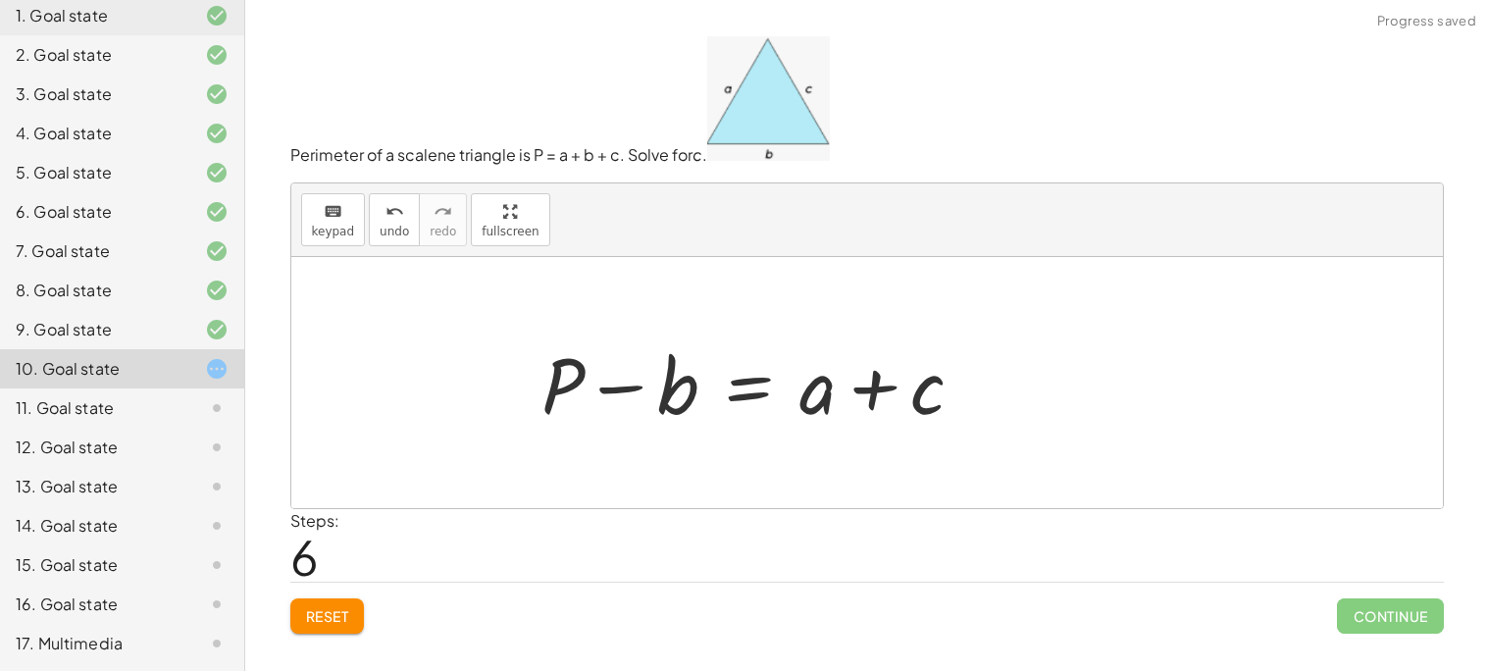
click at [666, 398] on div at bounding box center [761, 382] width 458 height 101
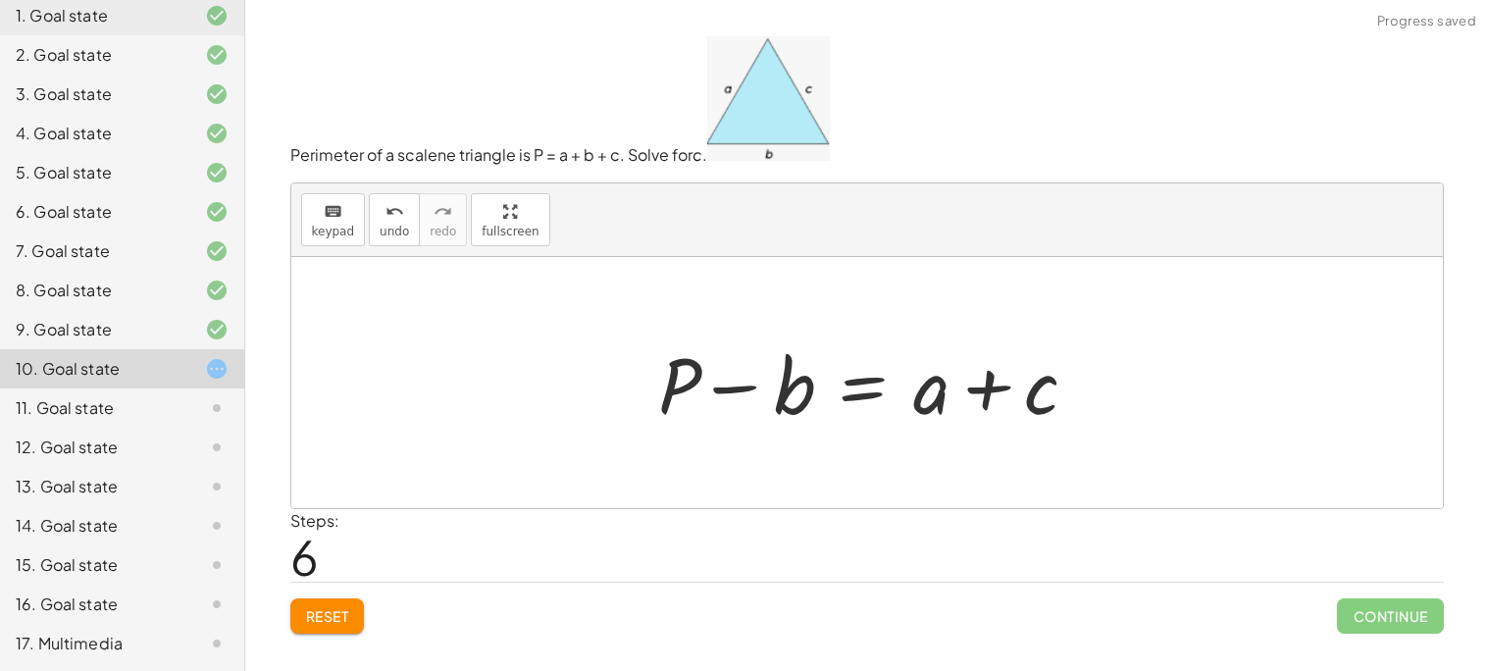
click at [759, 360] on div at bounding box center [874, 382] width 458 height 101
drag, startPoint x: 931, startPoint y: 387, endPoint x: 845, endPoint y: 390, distance: 85.4
click at [845, 390] on div at bounding box center [874, 382] width 458 height 101
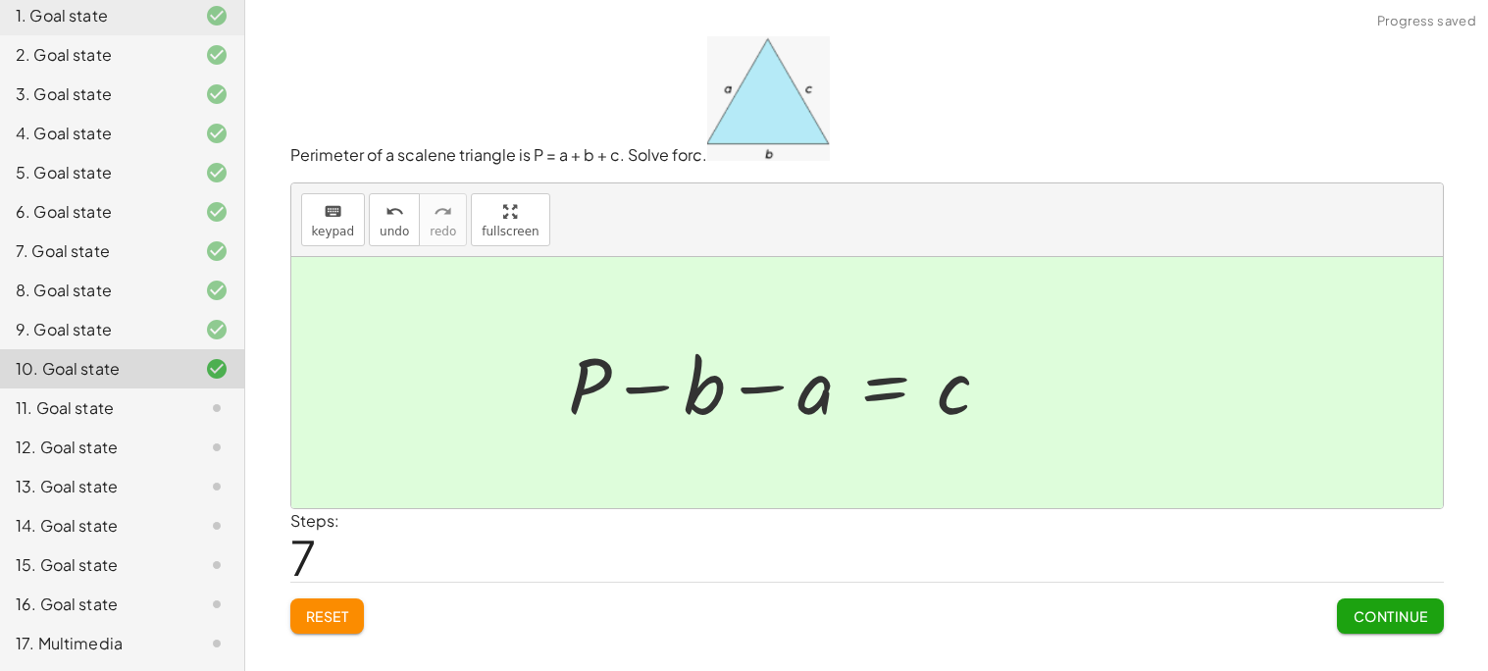
click at [745, 397] on div at bounding box center [787, 382] width 458 height 101
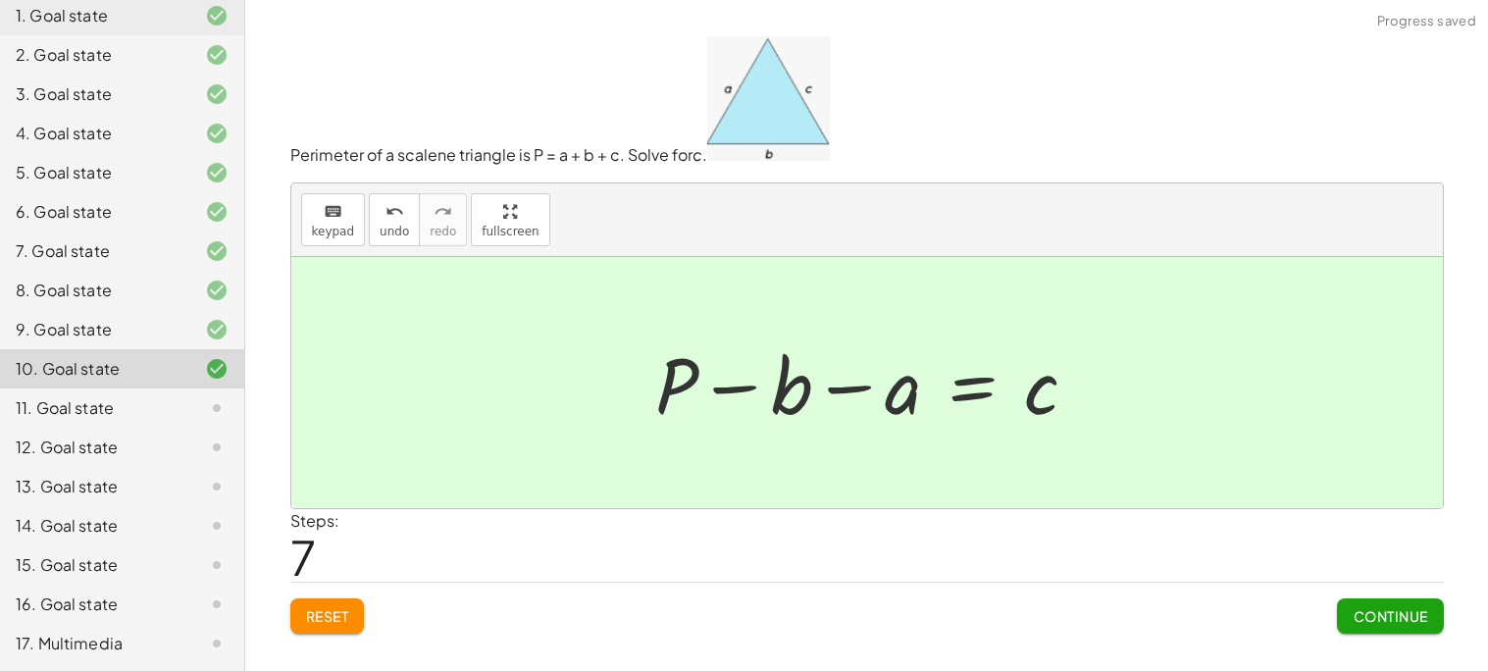
click at [1402, 607] on span "Continue" at bounding box center [1389, 616] width 75 height 18
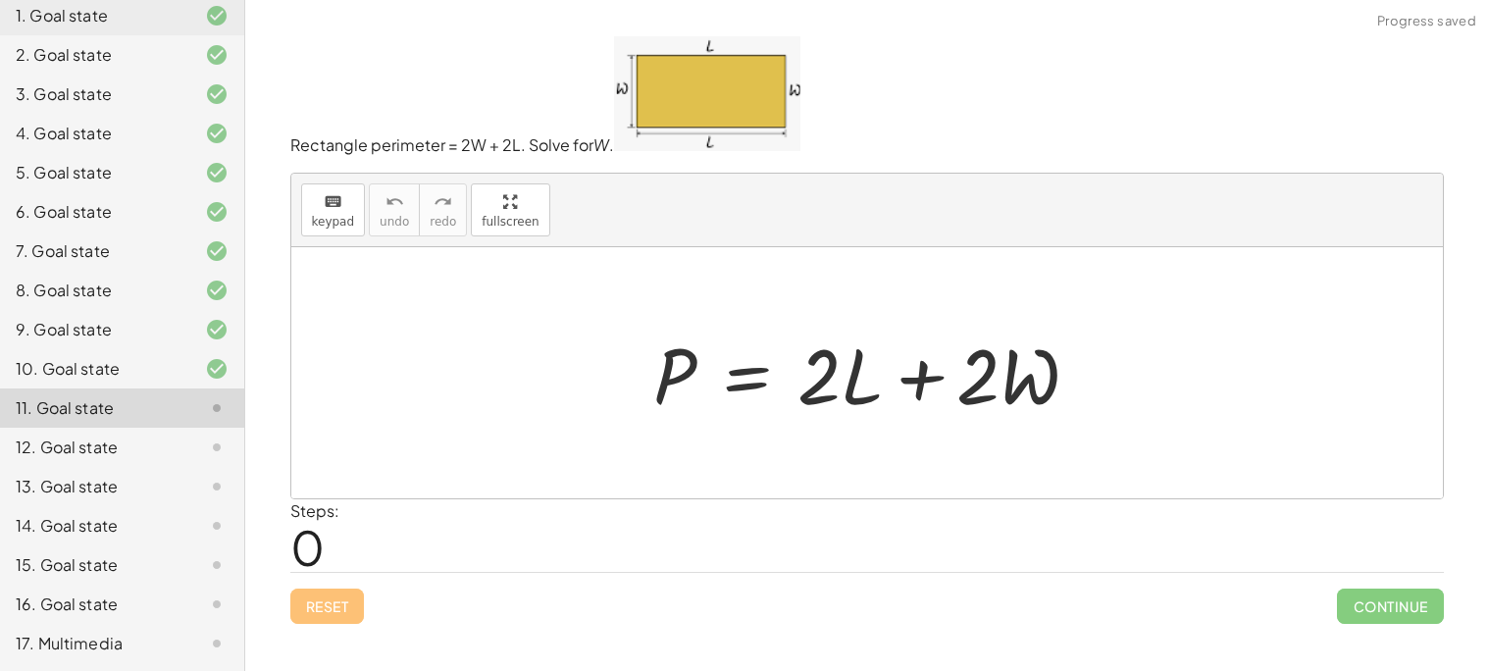
click at [1056, 377] on div at bounding box center [874, 373] width 462 height 101
click at [975, 374] on div at bounding box center [874, 373] width 462 height 101
click at [944, 377] on div at bounding box center [874, 373] width 462 height 101
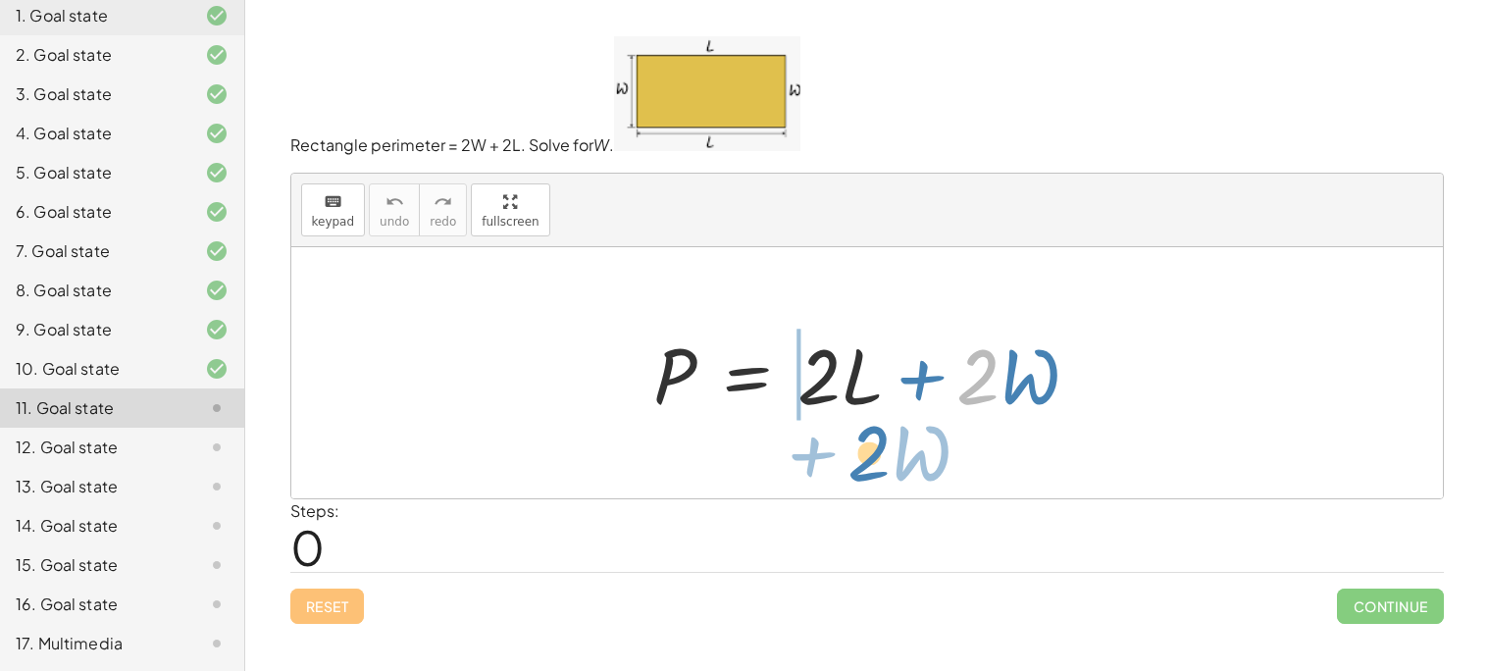
drag, startPoint x: 985, startPoint y: 386, endPoint x: 877, endPoint y: 466, distance: 134.0
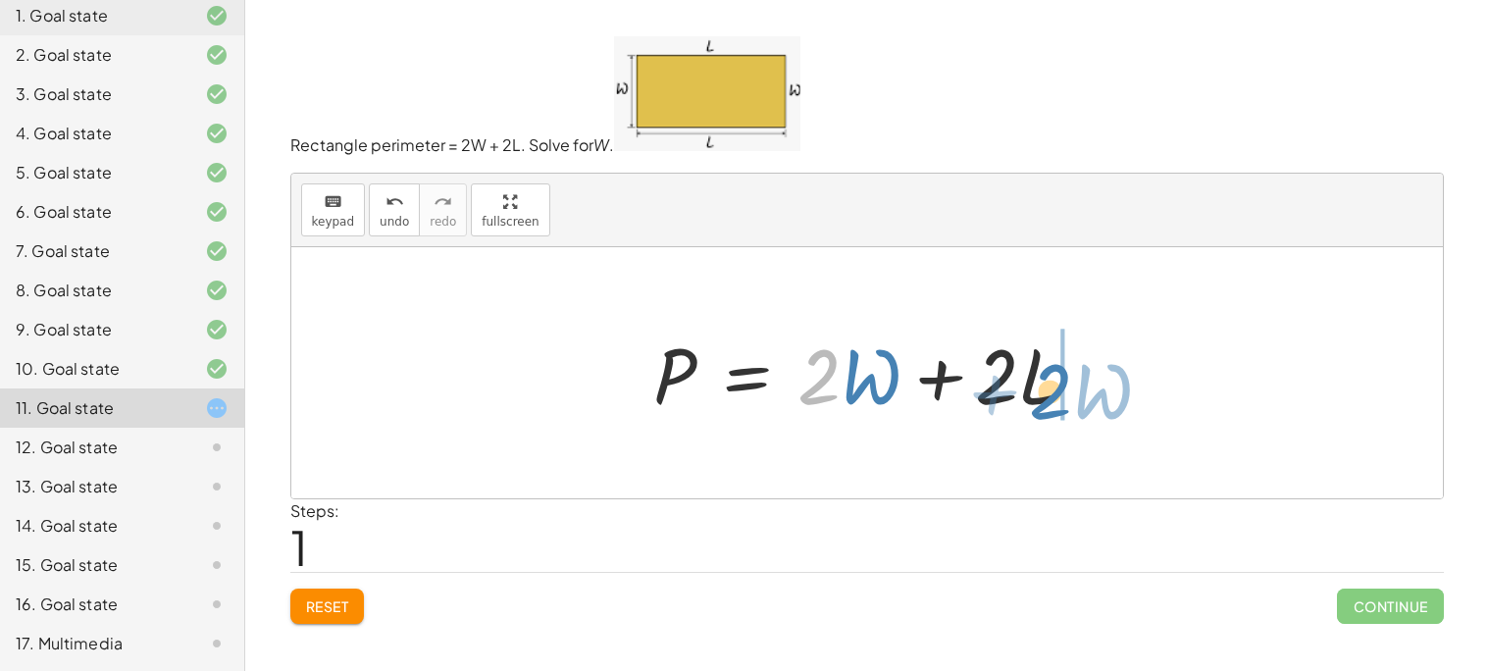
drag, startPoint x: 813, startPoint y: 382, endPoint x: 1062, endPoint y: 395, distance: 249.4
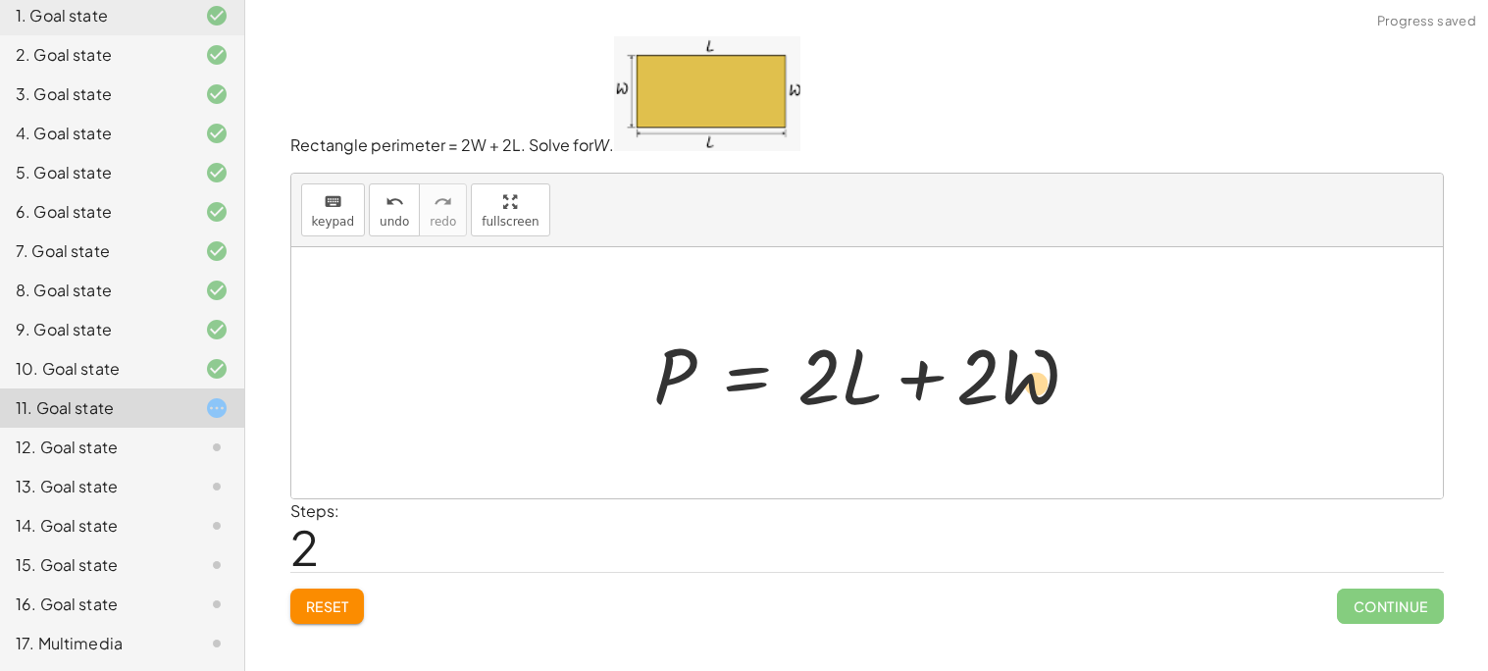
drag, startPoint x: 1006, startPoint y: 379, endPoint x: 1090, endPoint y: 384, distance: 83.6
click at [1090, 384] on div at bounding box center [874, 373] width 462 height 101
drag, startPoint x: 995, startPoint y: 388, endPoint x: 854, endPoint y: 409, distance: 142.7
click at [854, 409] on div at bounding box center [874, 373] width 462 height 101
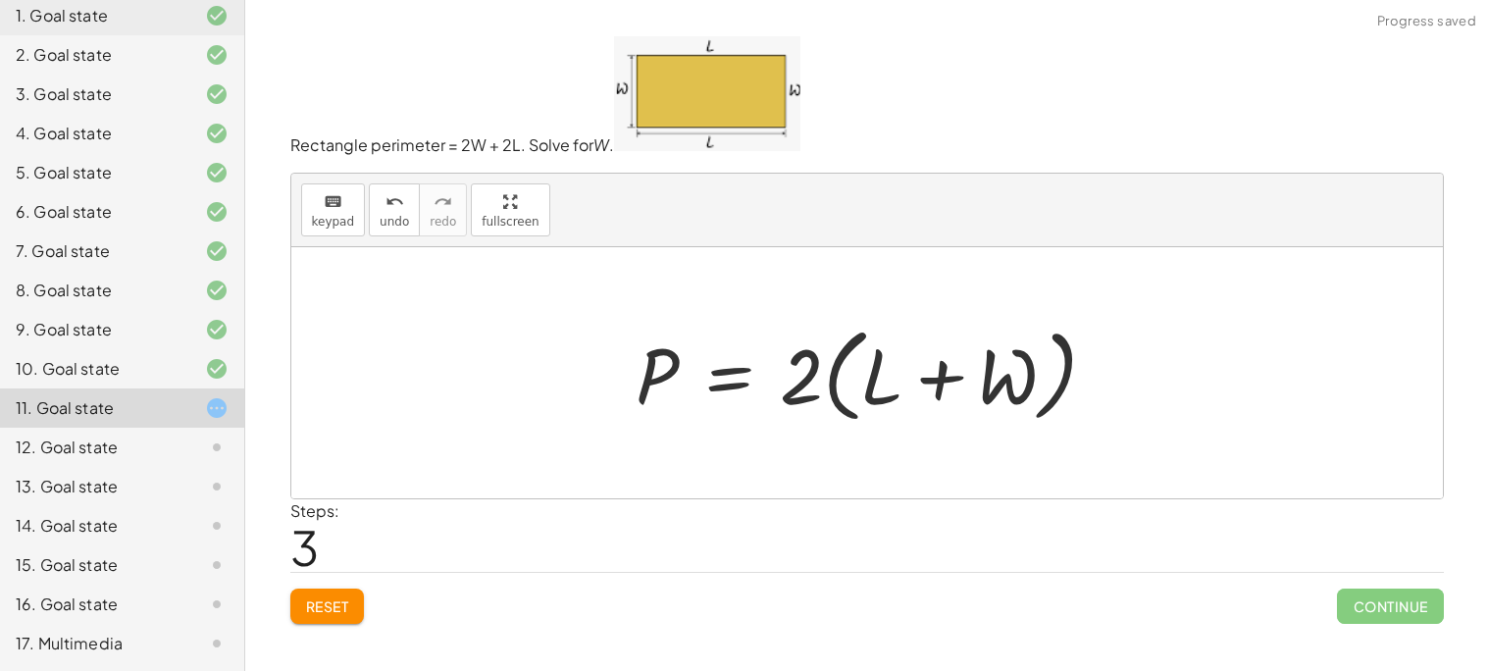
click at [748, 368] on div at bounding box center [874, 373] width 496 height 113
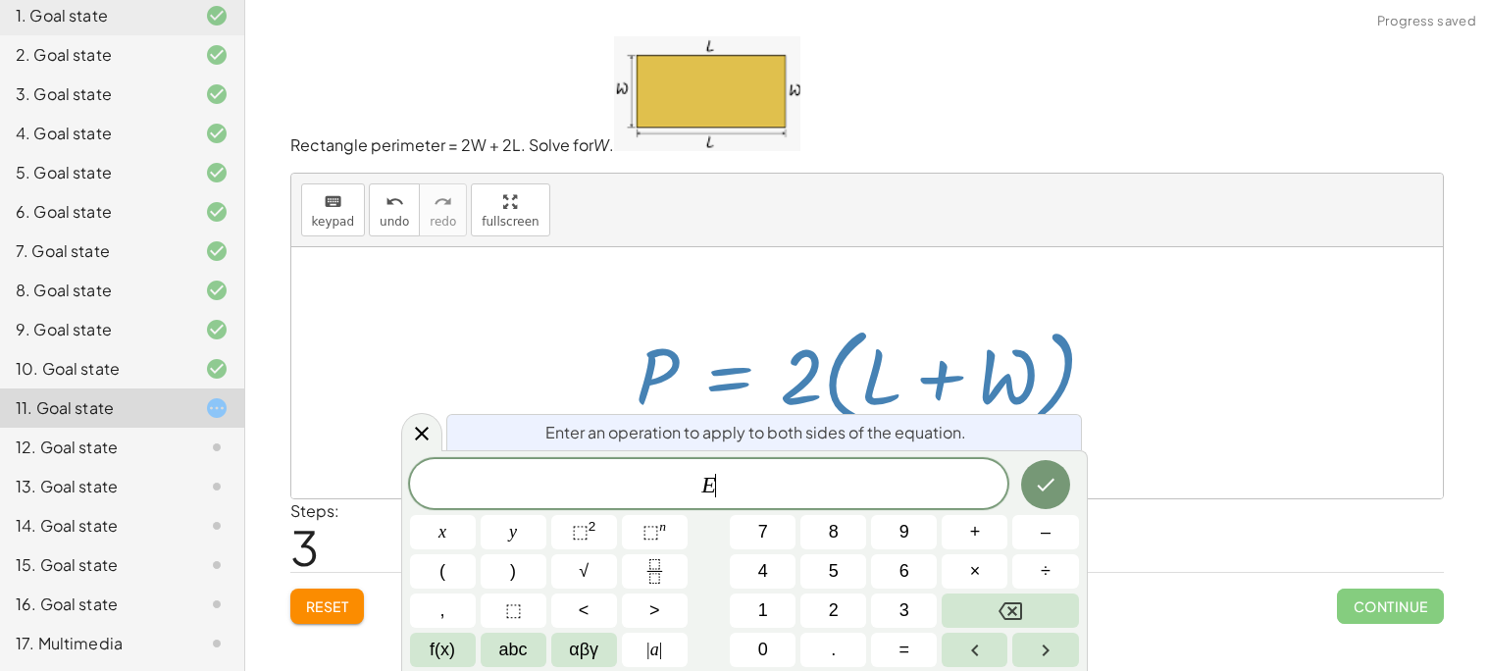
click at [791, 376] on div at bounding box center [874, 373] width 496 height 113
click at [542, 204] on div "keyboard keypad undo [PERSON_NAME] redo fullscreen" at bounding box center [866, 211] width 1151 height 74
click at [423, 423] on icon at bounding box center [422, 434] width 24 height 24
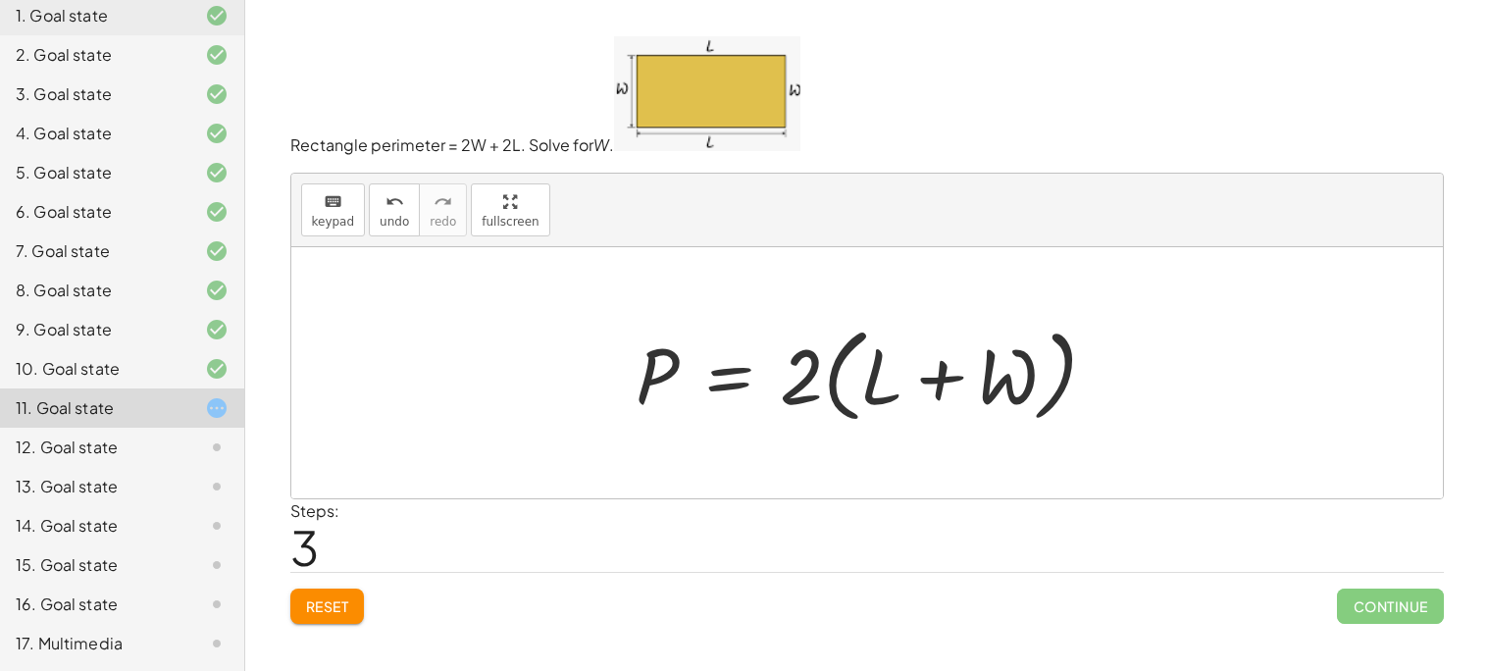
click at [805, 368] on div at bounding box center [874, 373] width 496 height 113
click at [867, 375] on div at bounding box center [874, 373] width 496 height 113
click at [977, 378] on div at bounding box center [874, 373] width 496 height 113
click at [381, 233] on button "undo undo" at bounding box center [394, 209] width 51 height 53
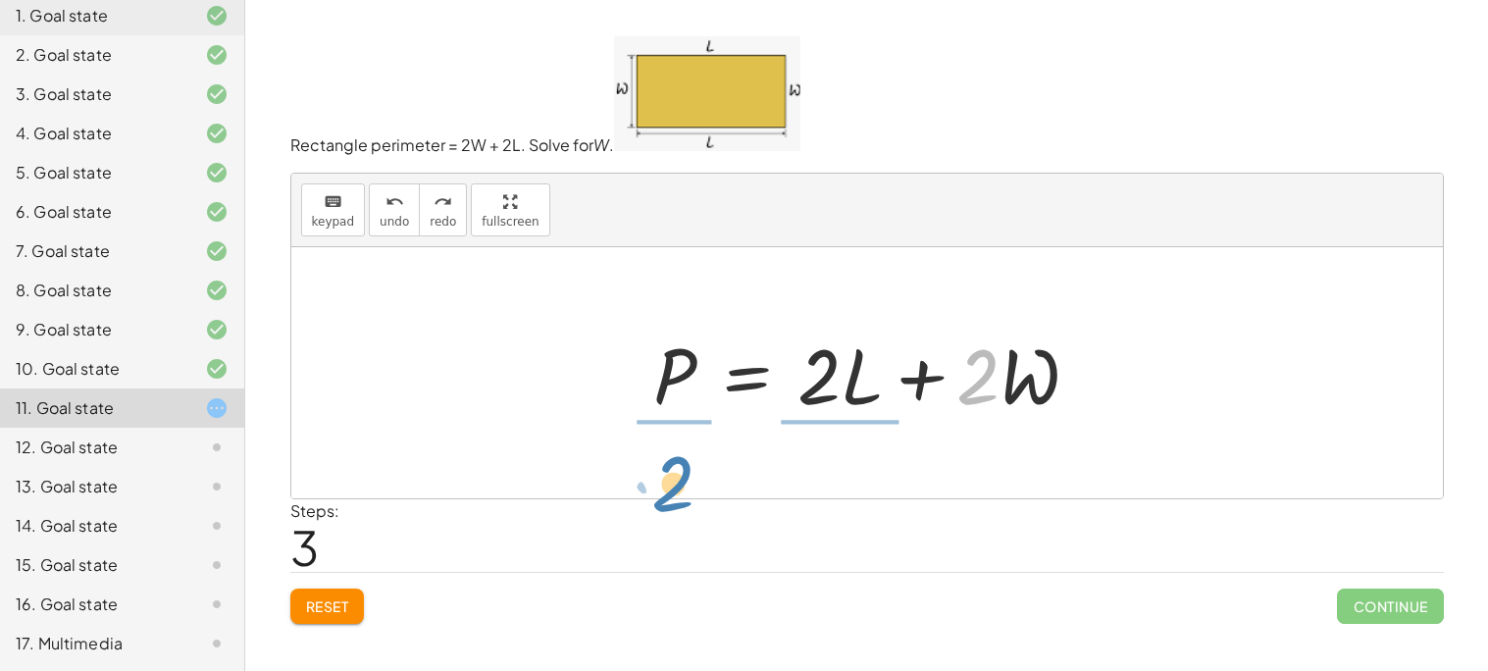
drag, startPoint x: 965, startPoint y: 369, endPoint x: 660, endPoint y: 475, distance: 322.9
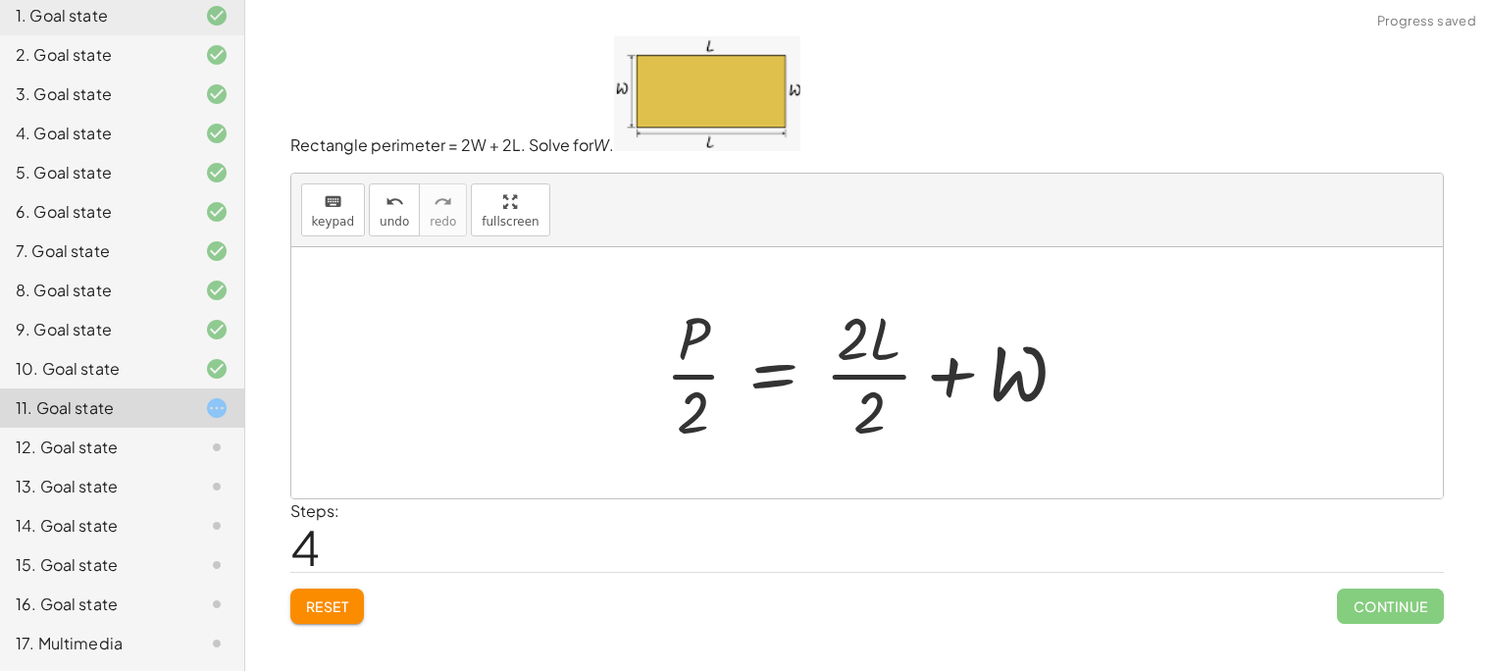
click at [837, 372] on div at bounding box center [874, 372] width 438 height 151
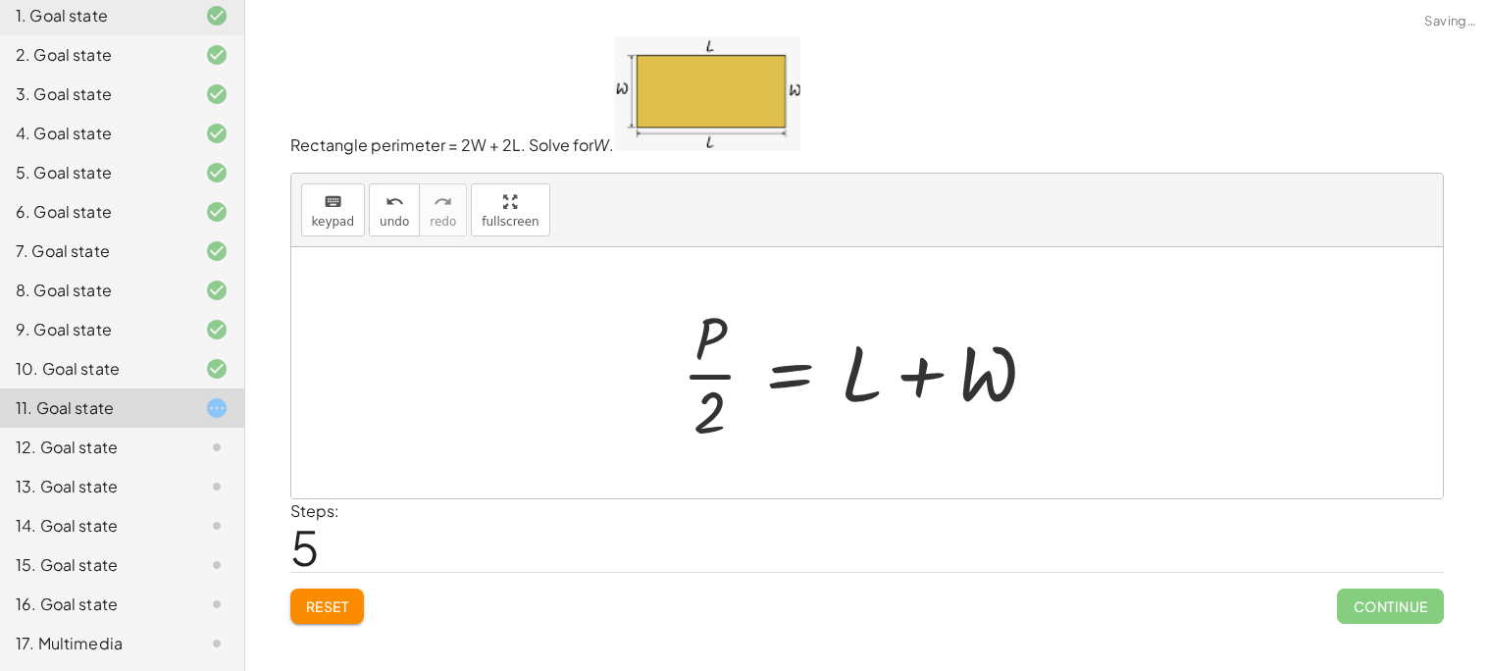
click at [688, 375] on div at bounding box center [867, 372] width 391 height 151
click at [698, 363] on div at bounding box center [874, 372] width 391 height 151
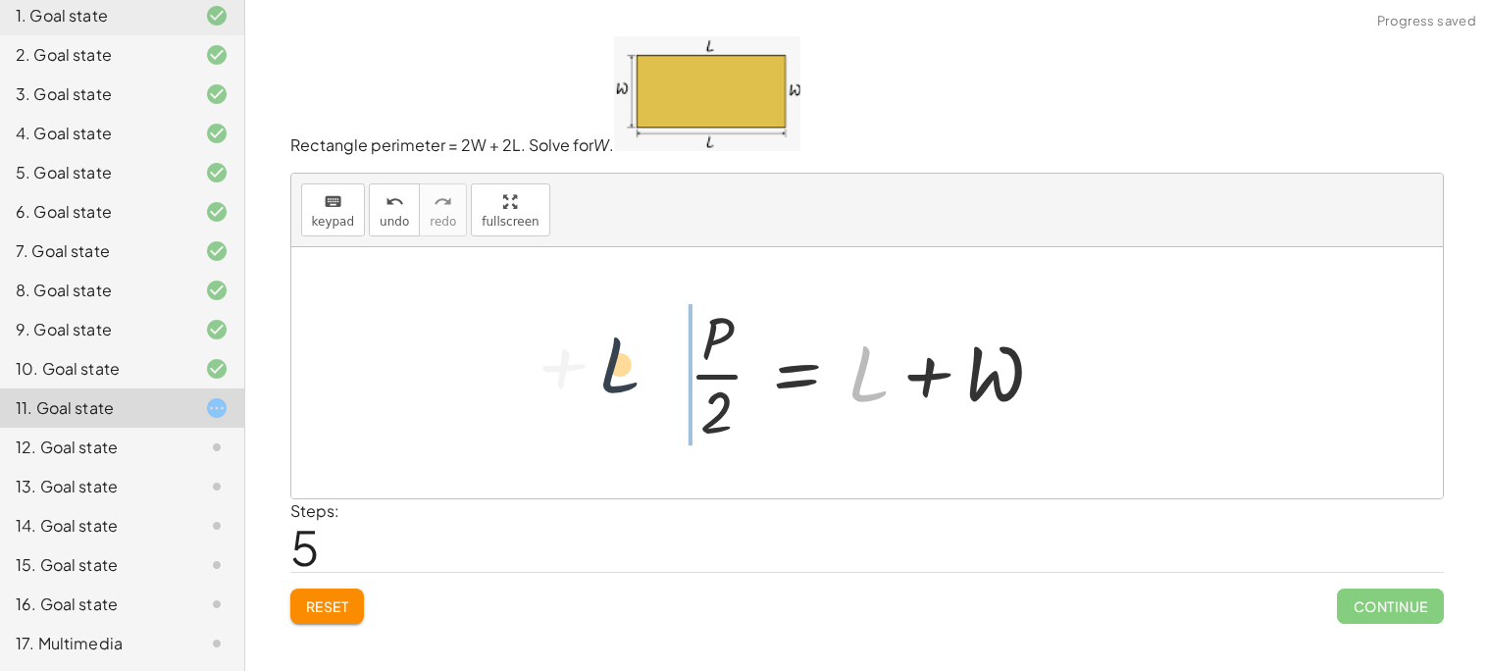
drag, startPoint x: 860, startPoint y: 383, endPoint x: 619, endPoint y: 378, distance: 241.3
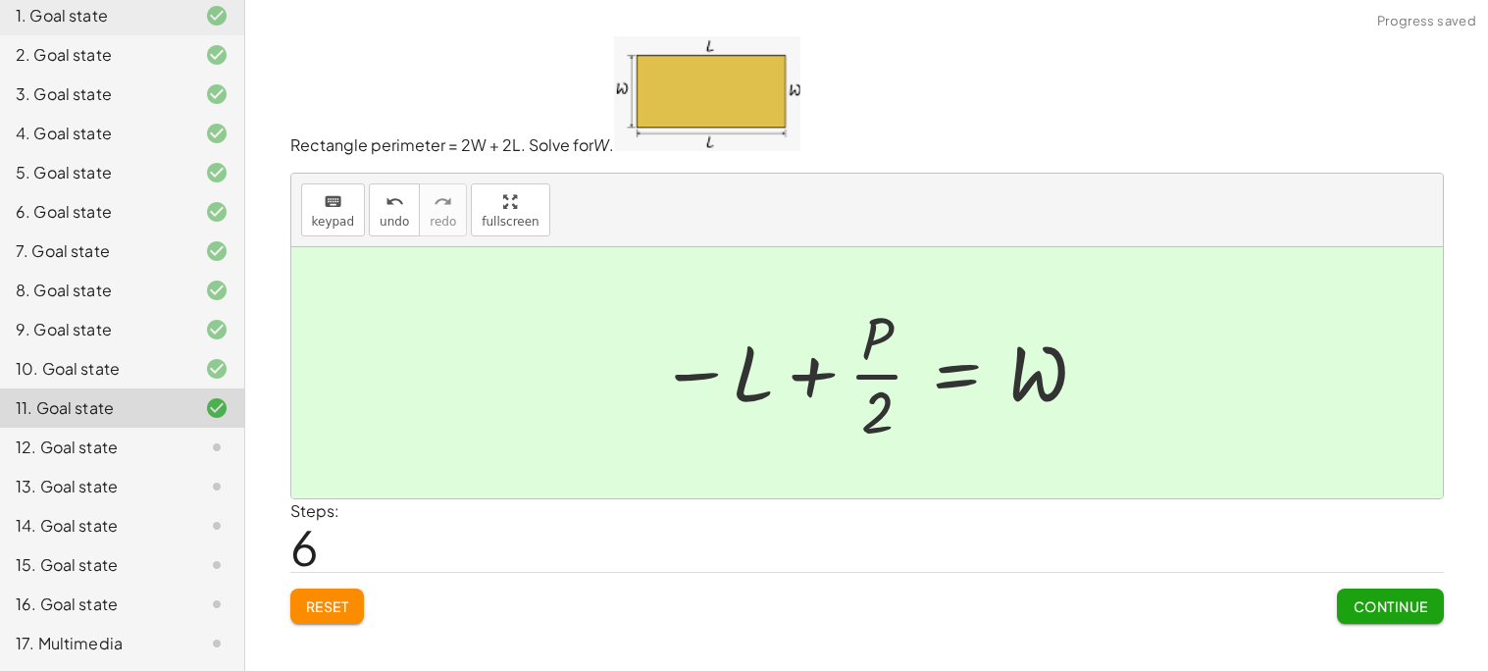
click at [1372, 593] on button "Continue" at bounding box center [1390, 605] width 106 height 35
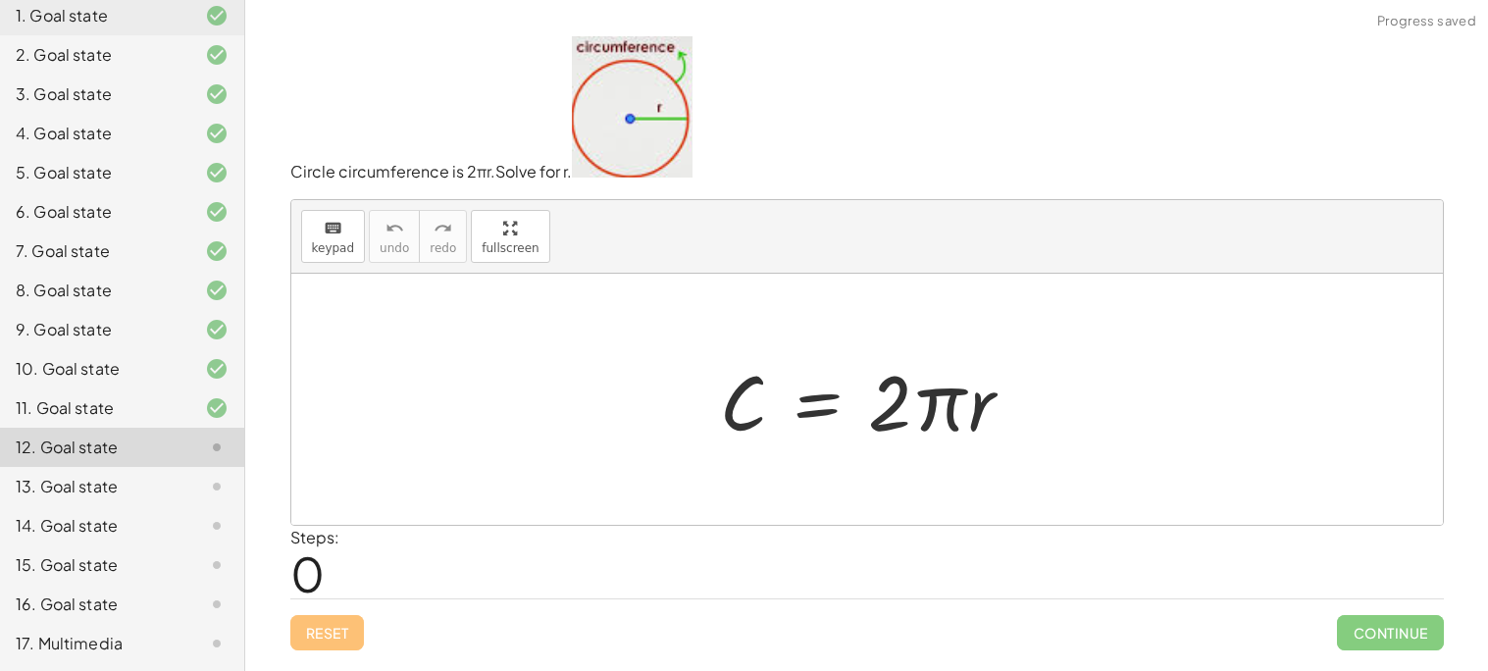
click at [943, 410] on div at bounding box center [874, 399] width 328 height 101
click at [986, 408] on div at bounding box center [874, 399] width 328 height 101
drag, startPoint x: 885, startPoint y: 404, endPoint x: 741, endPoint y: 456, distance: 152.3
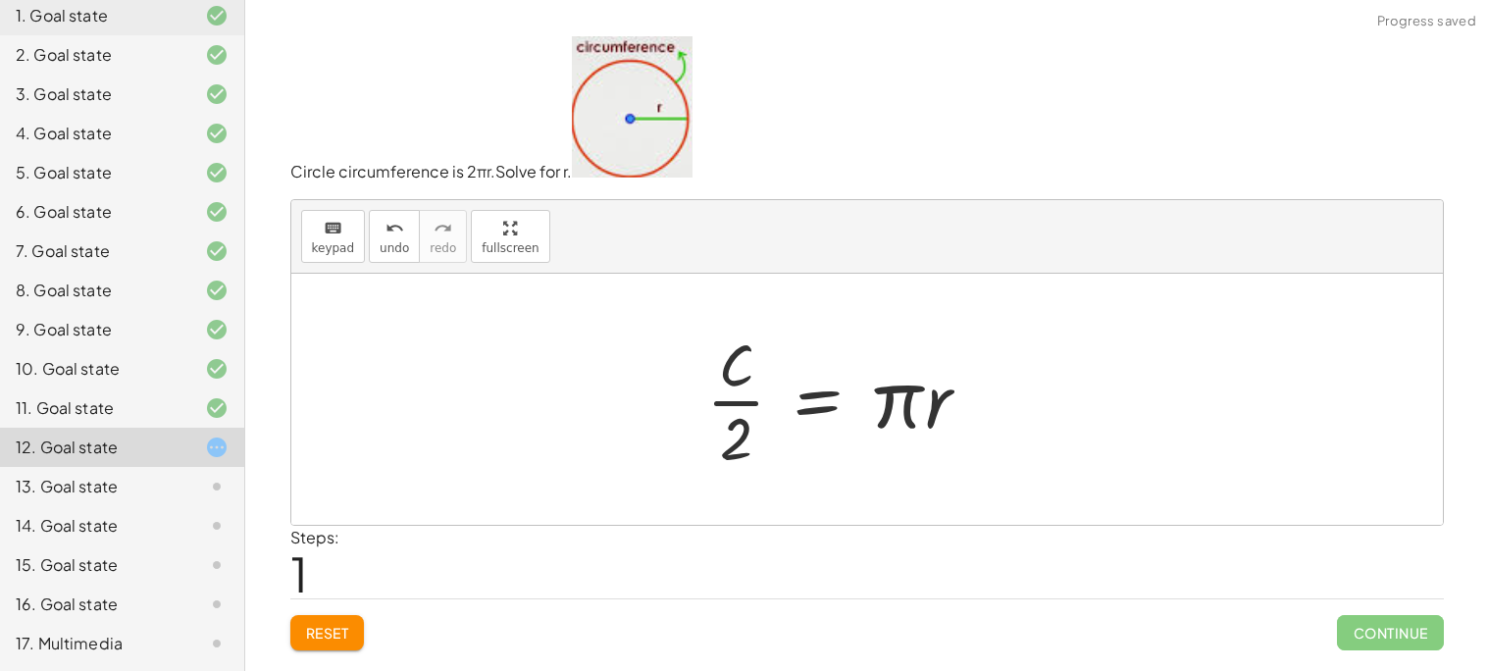
click at [749, 398] on div at bounding box center [845, 399] width 299 height 151
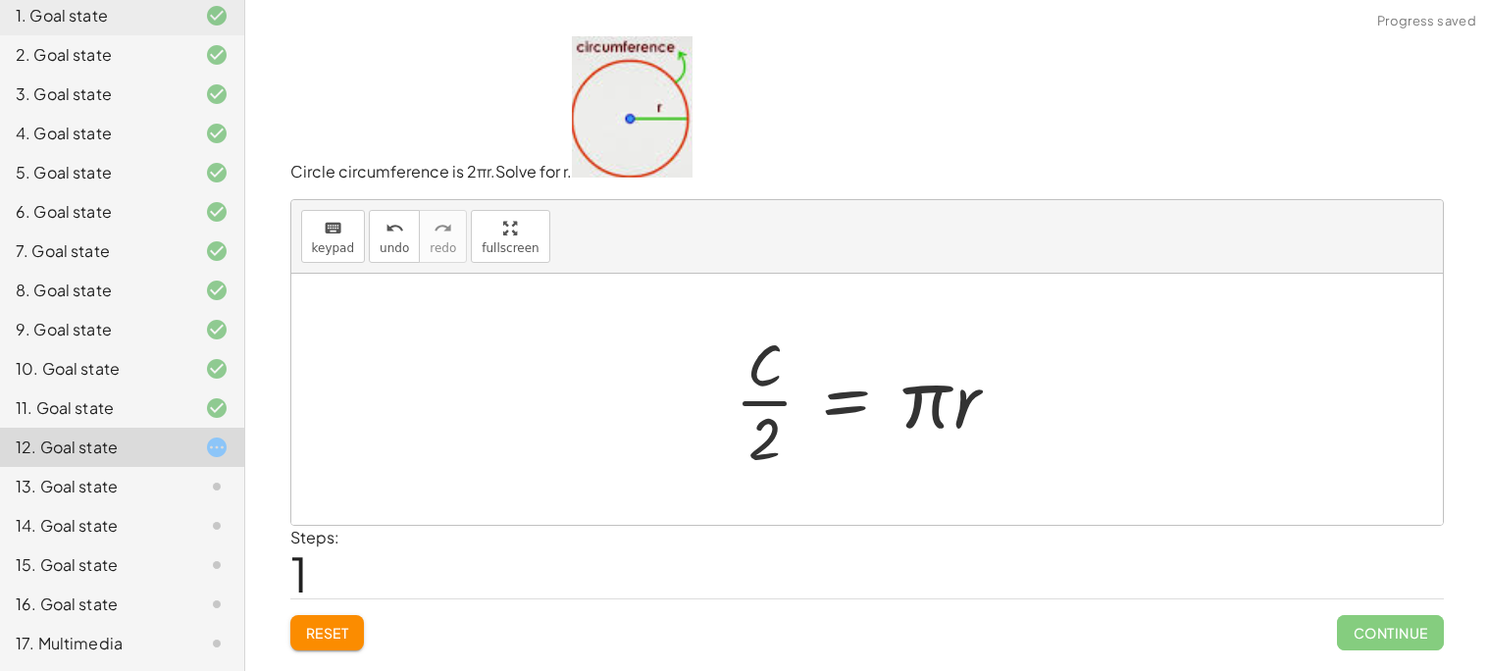
click at [945, 400] on div at bounding box center [874, 399] width 299 height 151
drag, startPoint x: 761, startPoint y: 442, endPoint x: 971, endPoint y: 456, distance: 210.3
click at [971, 456] on div at bounding box center [874, 399] width 299 height 151
click at [1023, 382] on div at bounding box center [901, 399] width 328 height 101
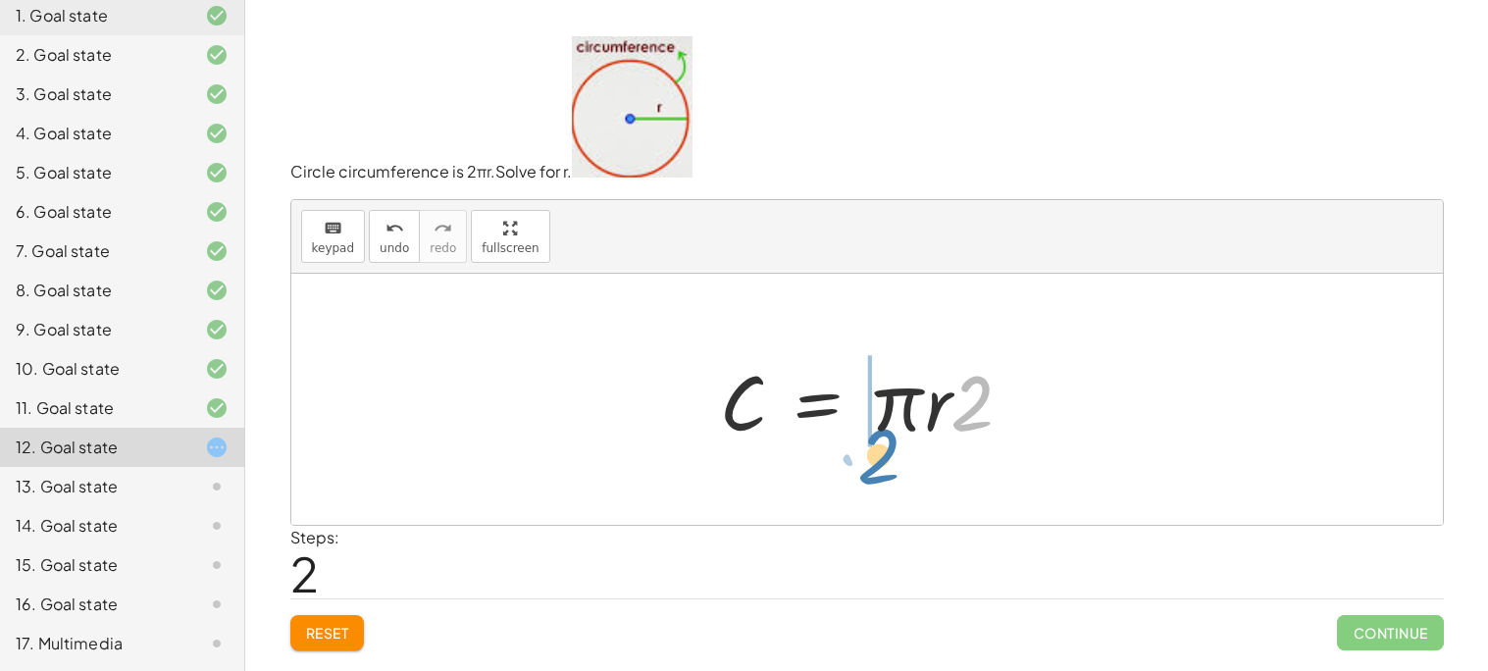
drag, startPoint x: 959, startPoint y: 407, endPoint x: 862, endPoint y: 454, distance: 107.9
click at [862, 454] on div "C = · 2 · π · r · C · 2 = · π · r · 2 C = · 2 · π · r" at bounding box center [866, 399] width 352 height 111
click at [930, 391] on div at bounding box center [874, 399] width 328 height 101
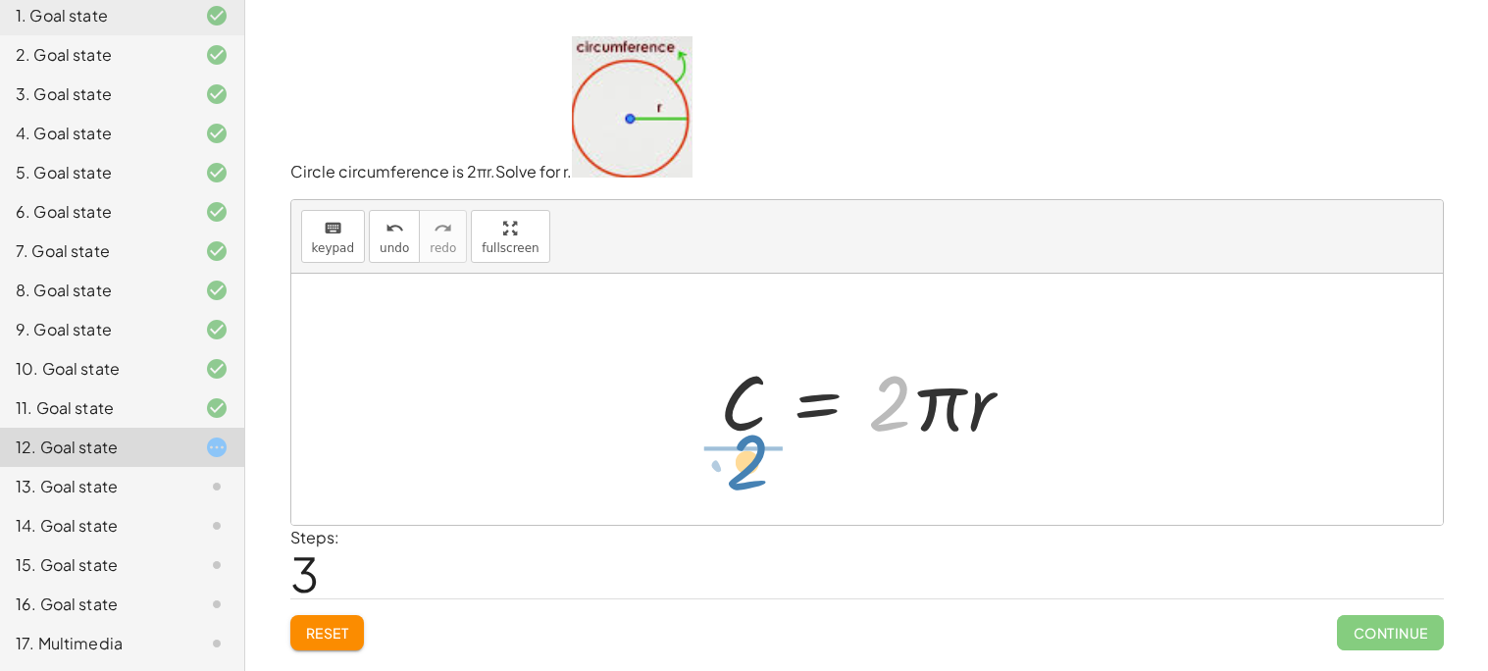
drag, startPoint x: 889, startPoint y: 394, endPoint x: 740, endPoint y: 457, distance: 160.8
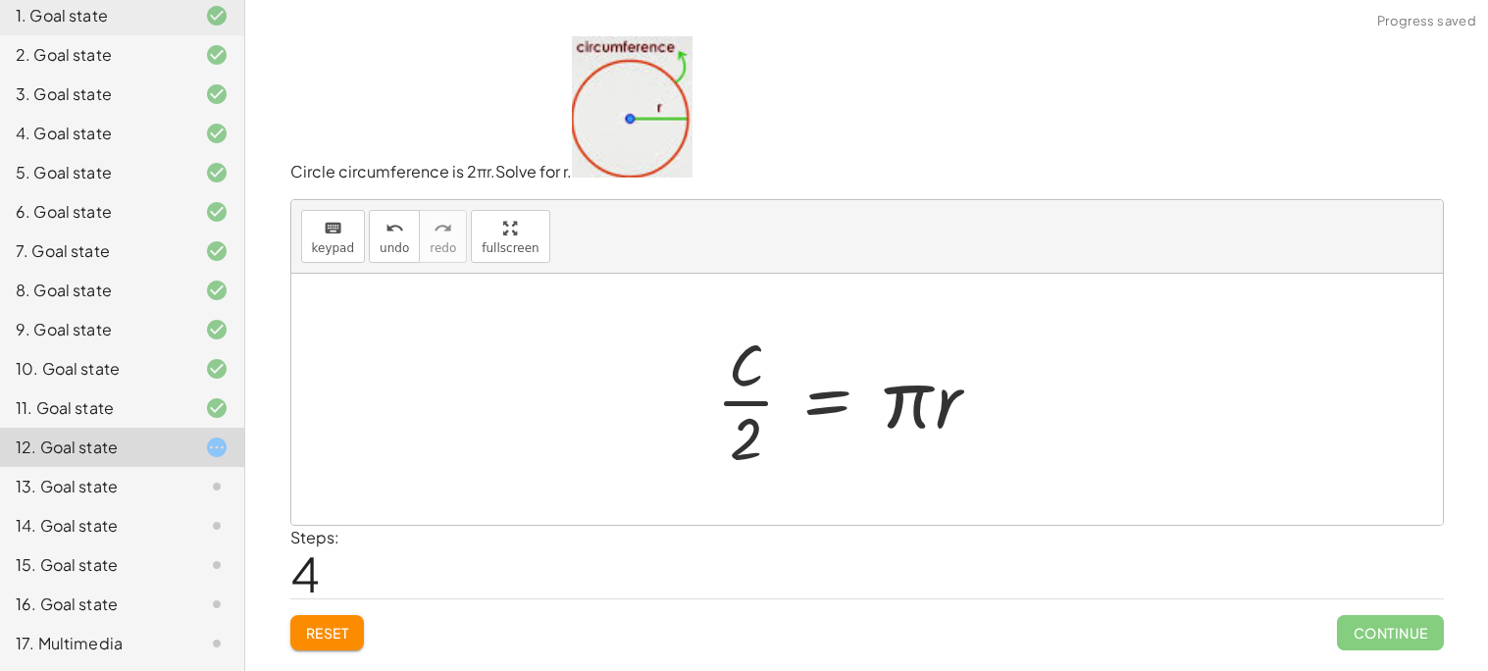
click at [762, 387] on div at bounding box center [855, 399] width 299 height 151
click at [780, 405] on div at bounding box center [874, 399] width 299 height 151
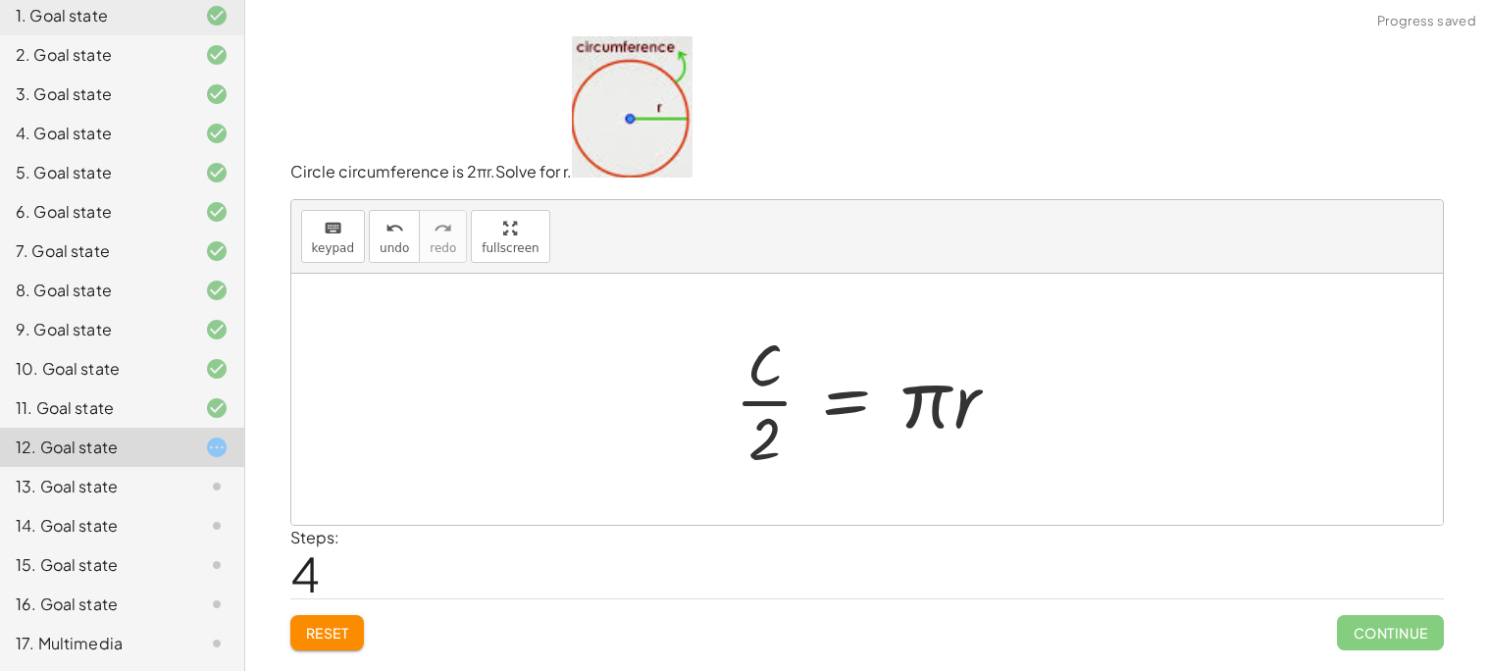
click at [954, 408] on div at bounding box center [874, 399] width 299 height 151
click at [765, 424] on div at bounding box center [874, 399] width 299 height 151
click at [763, 433] on div at bounding box center [874, 399] width 299 height 151
drag, startPoint x: 772, startPoint y: 436, endPoint x: 725, endPoint y: 409, distance: 54.5
click at [725, 409] on div at bounding box center [874, 399] width 299 height 151
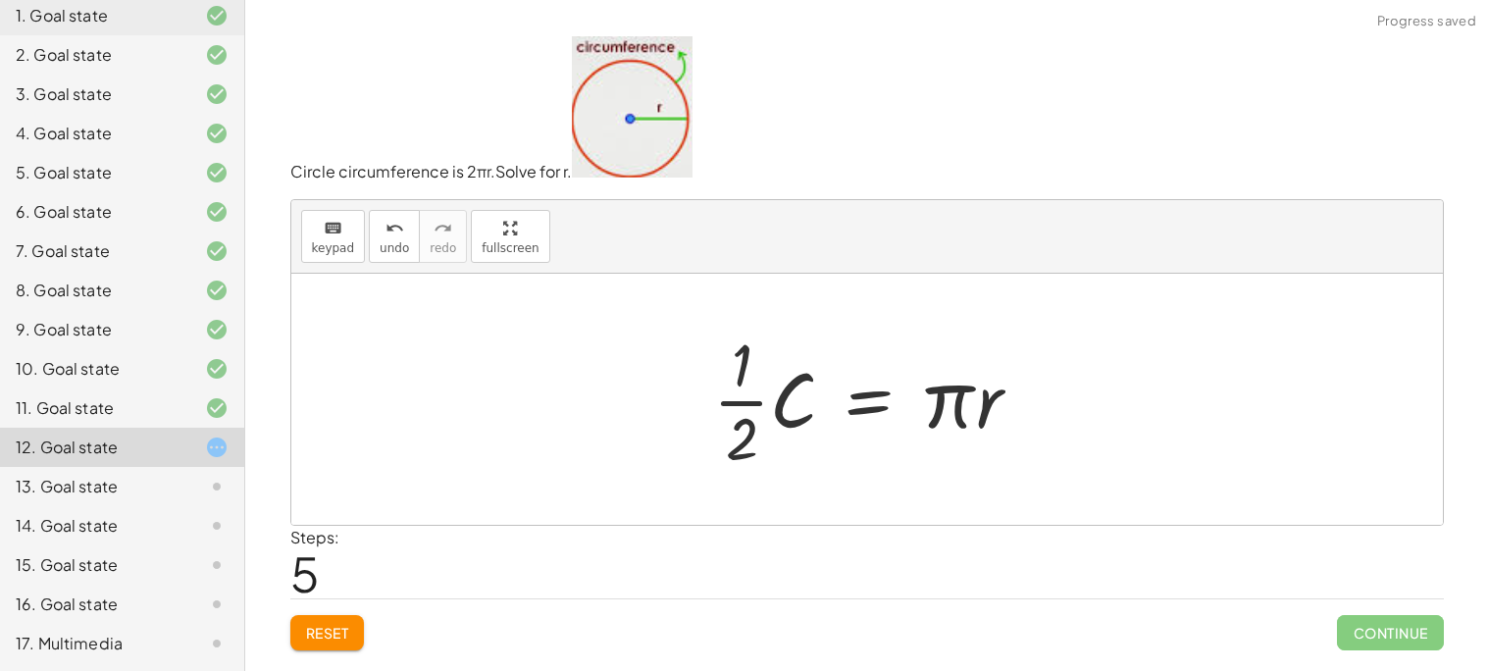
click at [766, 407] on div at bounding box center [874, 399] width 343 height 151
click at [754, 400] on div at bounding box center [874, 399] width 343 height 151
click at [943, 377] on div at bounding box center [874, 399] width 343 height 151
drag, startPoint x: 943, startPoint y: 380, endPoint x: 713, endPoint y: 397, distance: 231.2
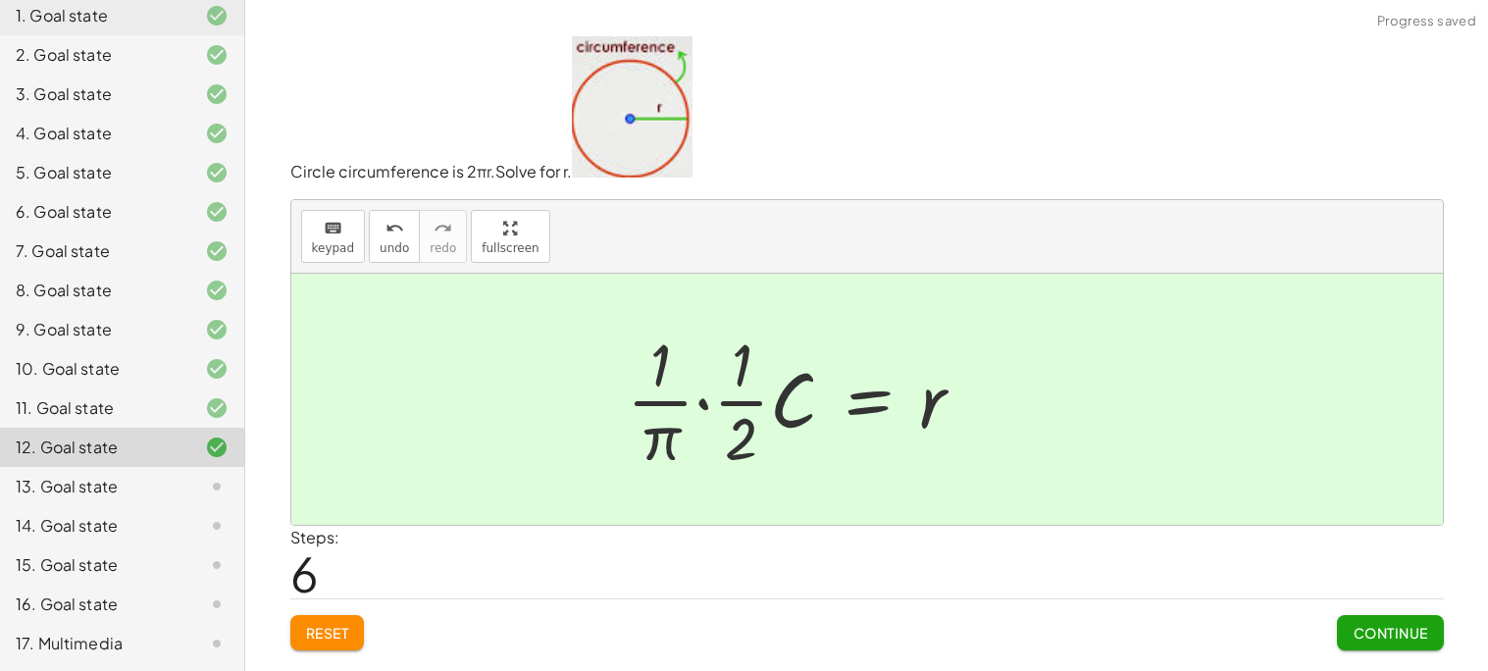
click at [717, 404] on div at bounding box center [803, 399] width 373 height 151
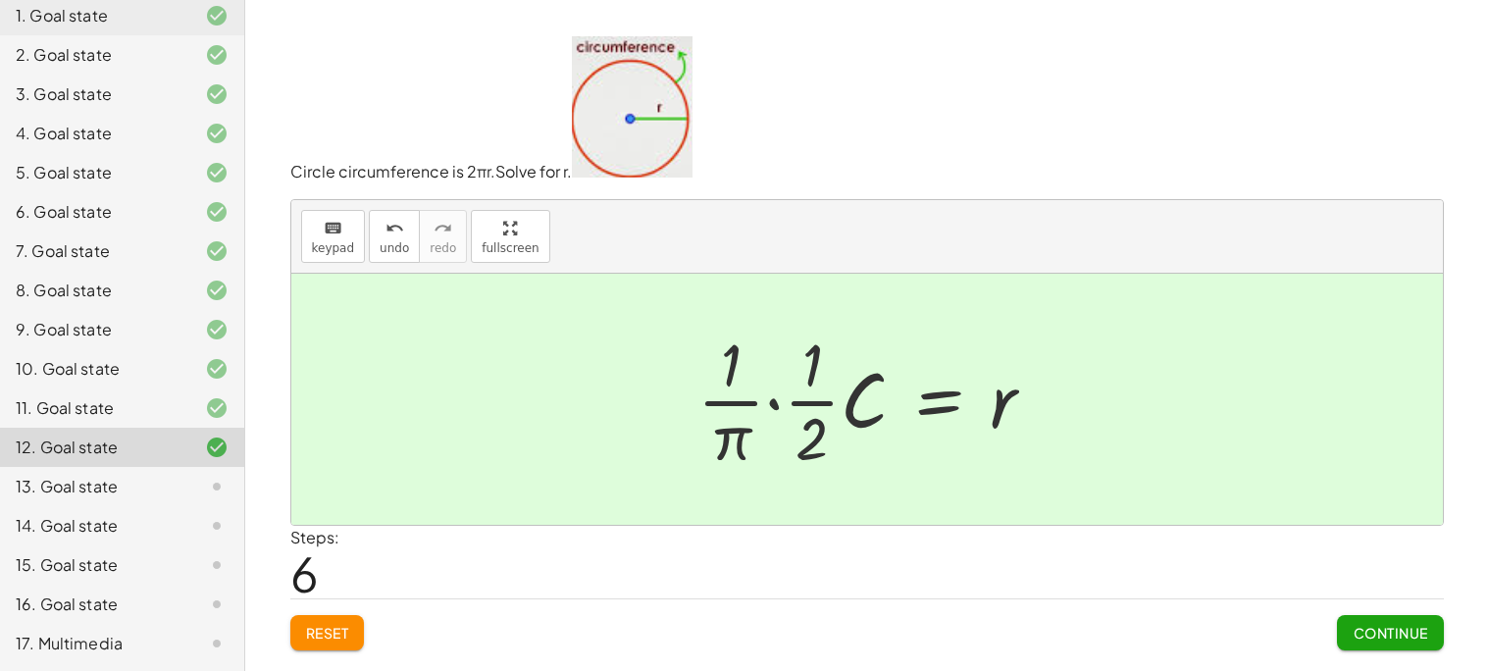
click at [1395, 638] on span "Continue" at bounding box center [1389, 633] width 75 height 18
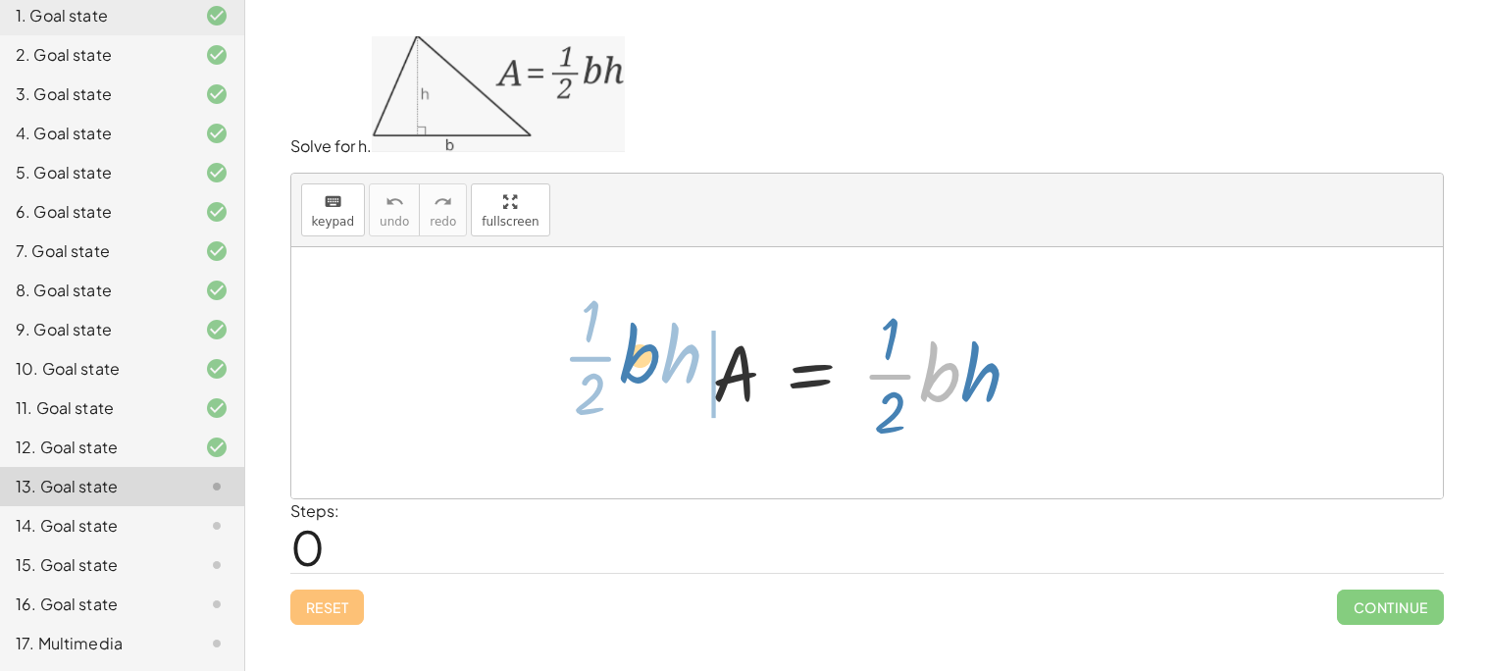
drag, startPoint x: 947, startPoint y: 391, endPoint x: 650, endPoint y: 377, distance: 297.5
click at [650, 377] on div "· b · · 1 · 2 · h A = · · 1 · 2 · b · h" at bounding box center [866, 372] width 1151 height 251
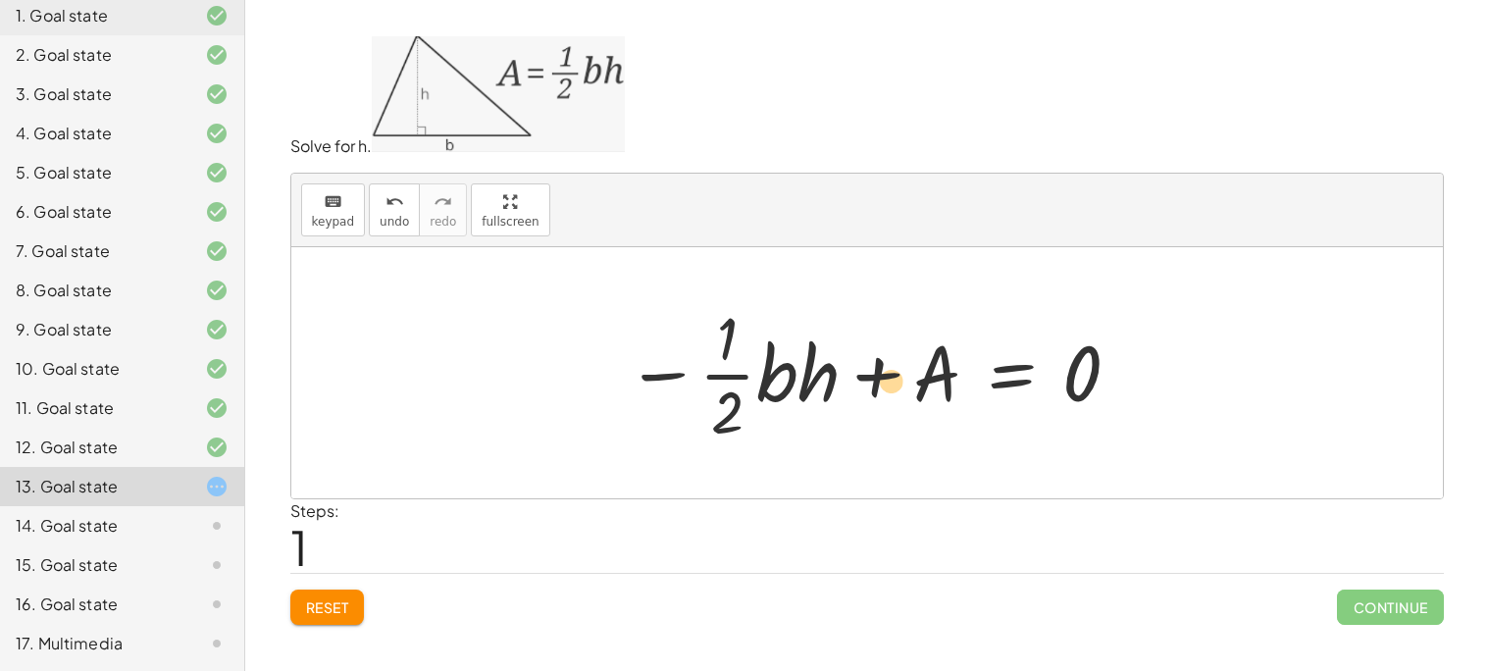
drag, startPoint x: 816, startPoint y: 368, endPoint x: 889, endPoint y: 376, distance: 73.0
click at [889, 376] on div at bounding box center [874, 372] width 517 height 151
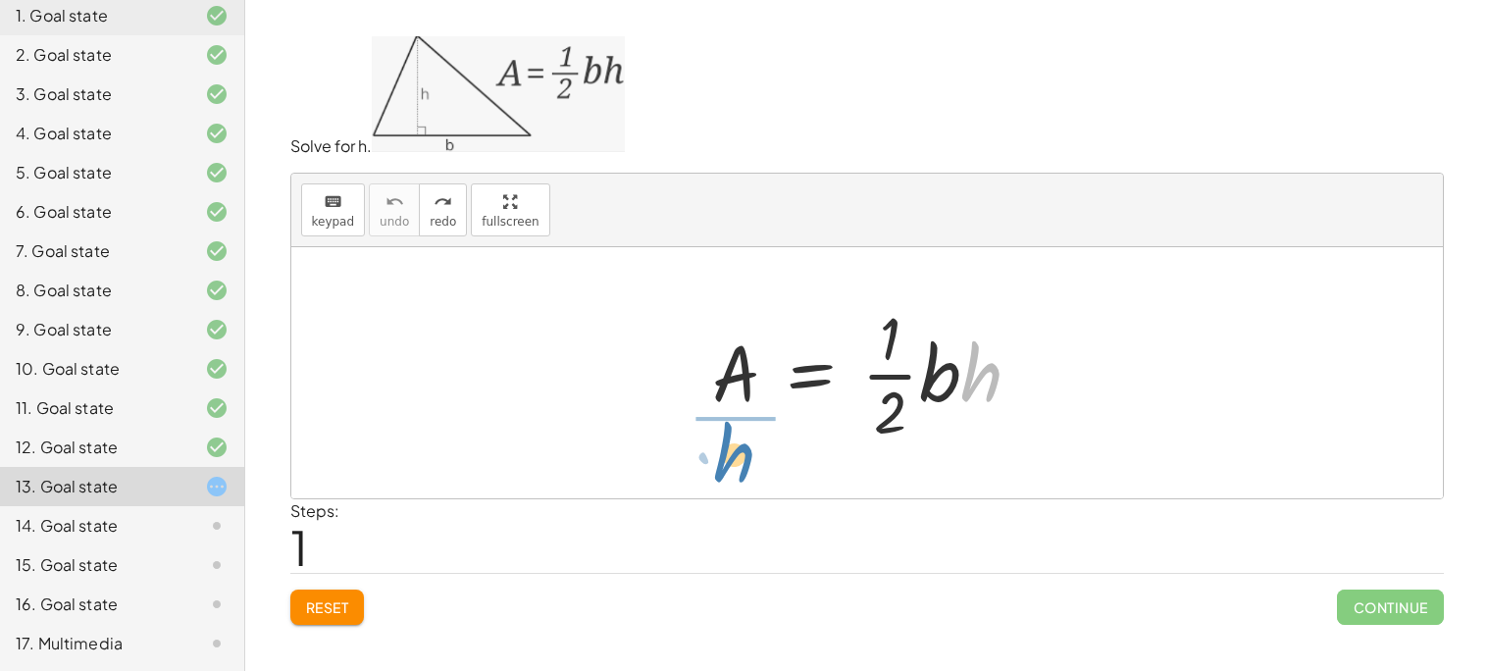
drag, startPoint x: 1007, startPoint y: 377, endPoint x: 759, endPoint y: 456, distance: 260.5
click at [759, 456] on div "· h A = · · 1 · 2 · b · h" at bounding box center [866, 372] width 1151 height 251
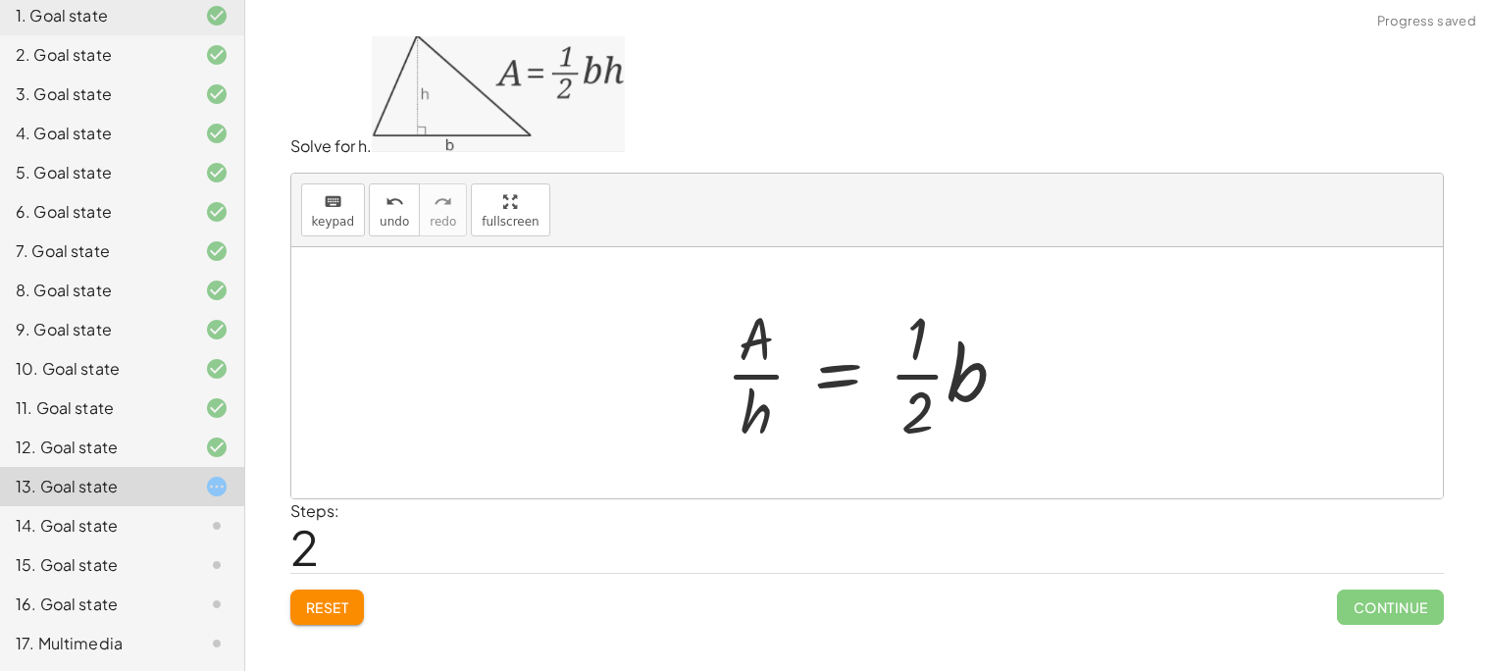
click at [762, 365] on div at bounding box center [874, 372] width 316 height 151
drag, startPoint x: 753, startPoint y: 352, endPoint x: 1009, endPoint y: 396, distance: 259.8
click at [1009, 396] on div at bounding box center [874, 372] width 316 height 151
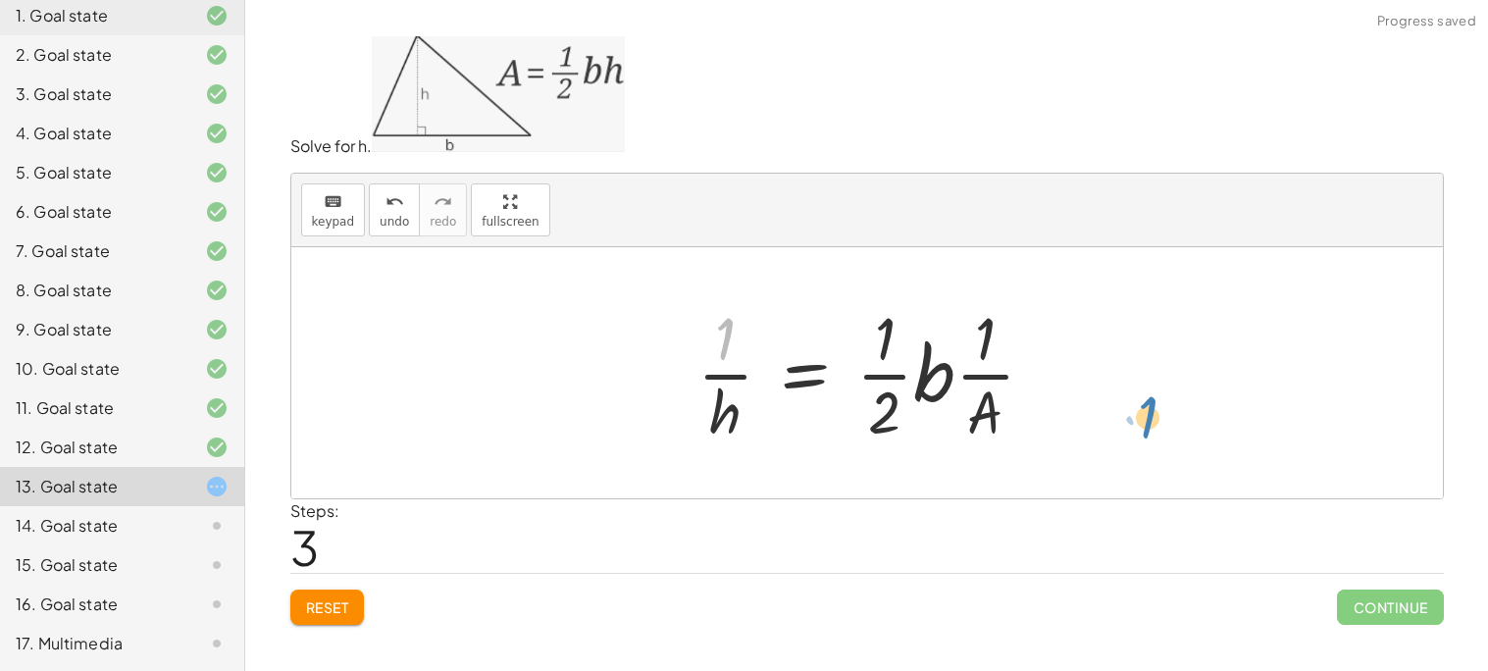
drag, startPoint x: 736, startPoint y: 341, endPoint x: 1159, endPoint y: 414, distance: 429.9
click at [347, 590] on button "Reset" at bounding box center [327, 606] width 75 height 35
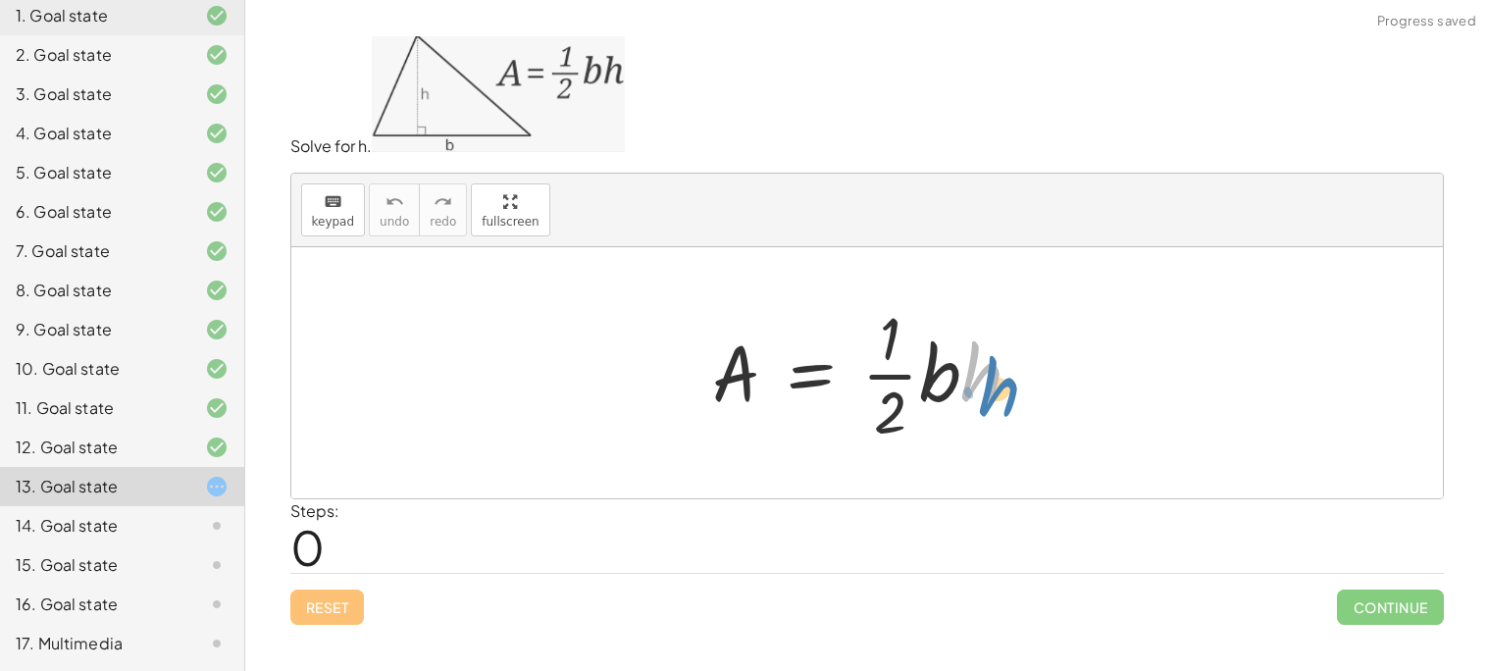
drag, startPoint x: 983, startPoint y: 358, endPoint x: 1002, endPoint y: 374, distance: 25.1
click at [1002, 374] on div at bounding box center [874, 372] width 344 height 151
drag, startPoint x: 943, startPoint y: 363, endPoint x: 948, endPoint y: 373, distance: 11.4
click at [948, 373] on div at bounding box center [874, 372] width 344 height 151
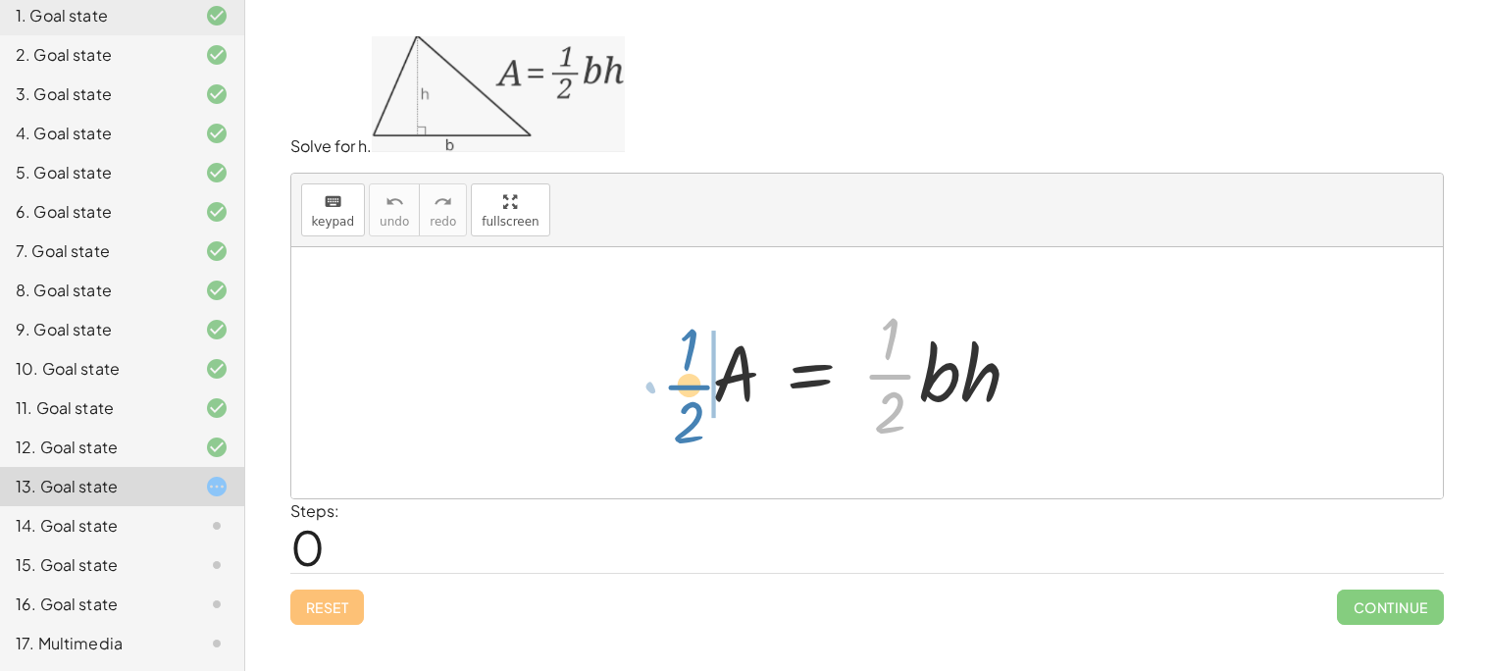
drag, startPoint x: 902, startPoint y: 369, endPoint x: 698, endPoint y: 380, distance: 204.3
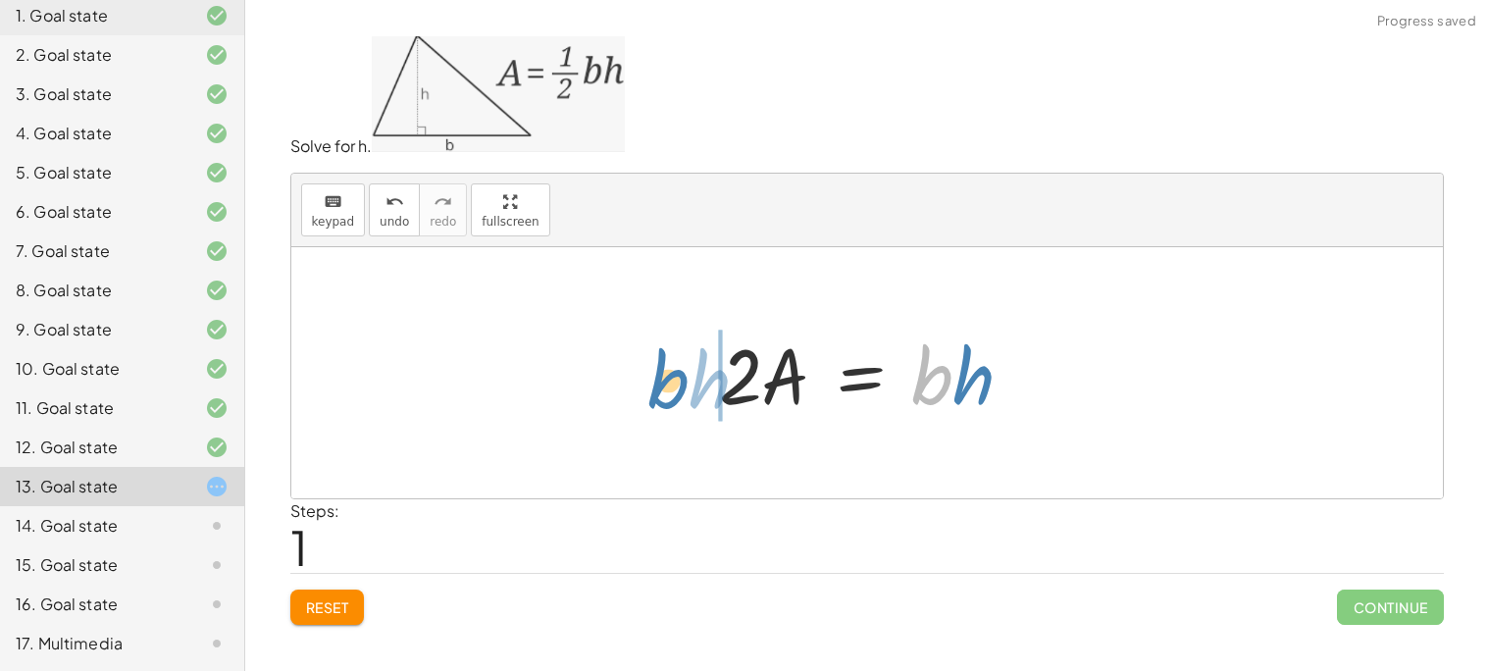
drag, startPoint x: 933, startPoint y: 386, endPoint x: 668, endPoint y: 390, distance: 264.8
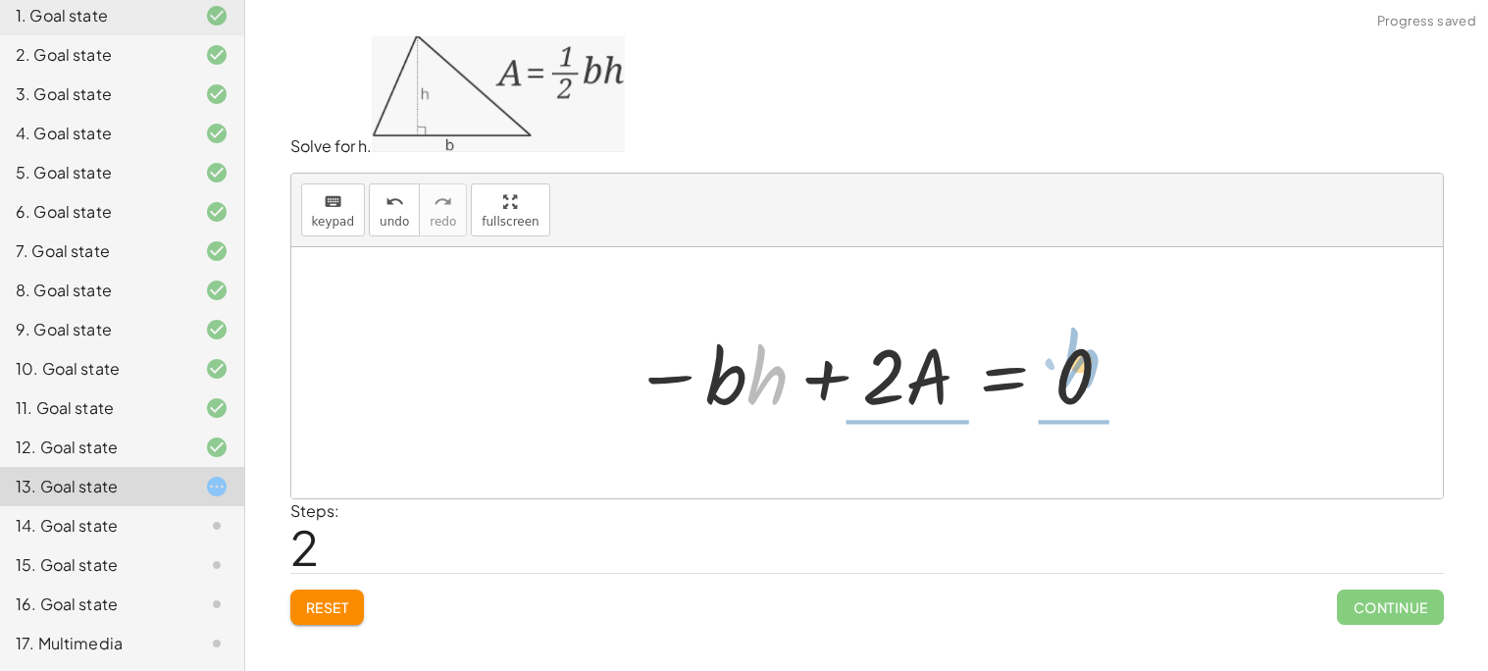
drag, startPoint x: 769, startPoint y: 382, endPoint x: 1083, endPoint y: 366, distance: 314.2
click at [1083, 366] on div at bounding box center [874, 373] width 502 height 101
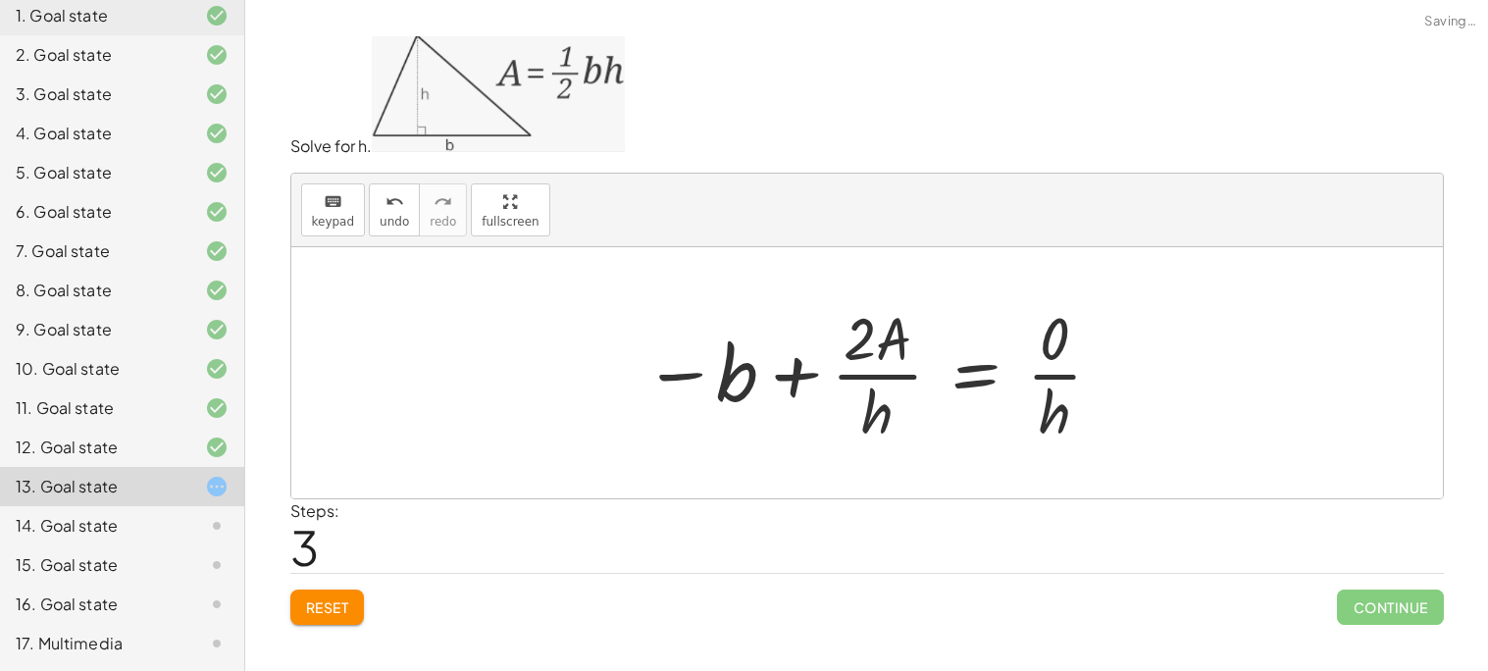
click at [349, 613] on span "Reset" at bounding box center [327, 607] width 43 height 18
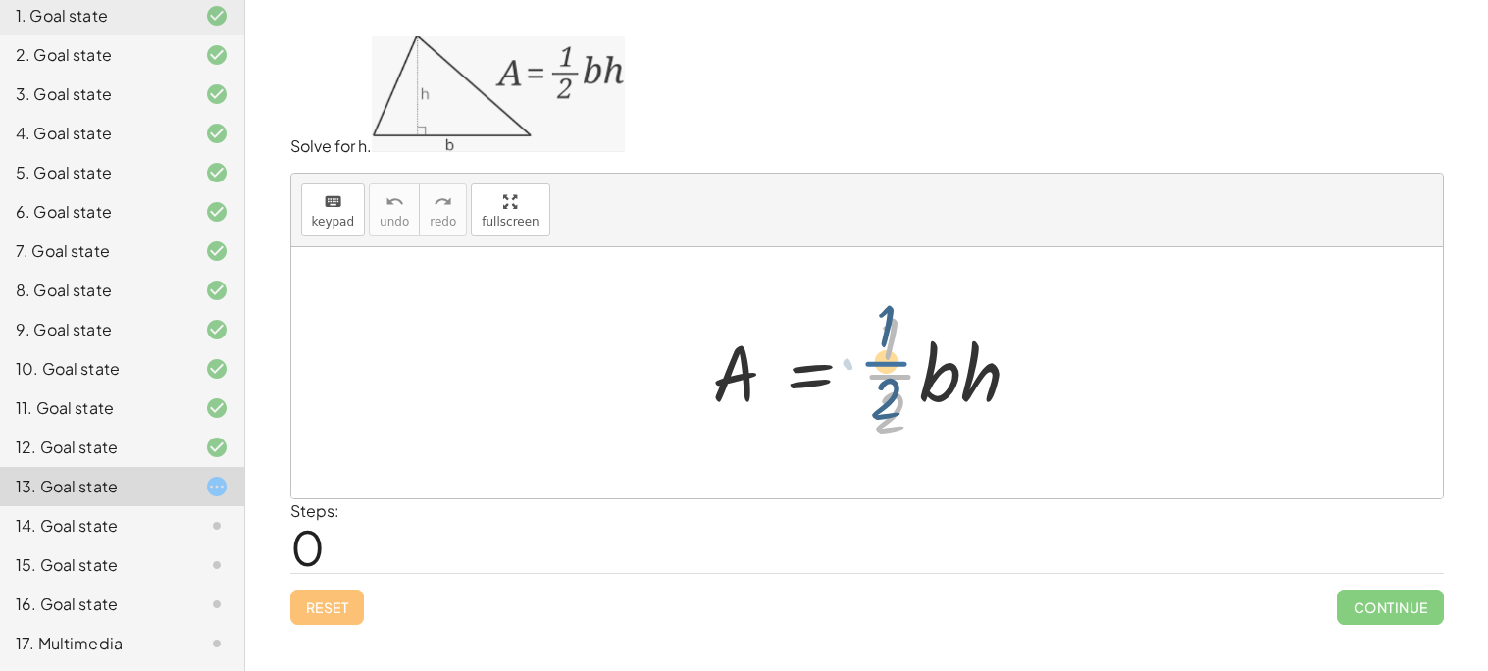
drag, startPoint x: 886, startPoint y: 379, endPoint x: 882, endPoint y: 368, distance: 11.5
click at [882, 368] on div at bounding box center [874, 372] width 344 height 151
drag, startPoint x: 897, startPoint y: 352, endPoint x: 903, endPoint y: 362, distance: 11.4
click at [903, 362] on div at bounding box center [874, 372] width 344 height 151
drag, startPoint x: 900, startPoint y: 379, endPoint x: 702, endPoint y: 361, distance: 198.9
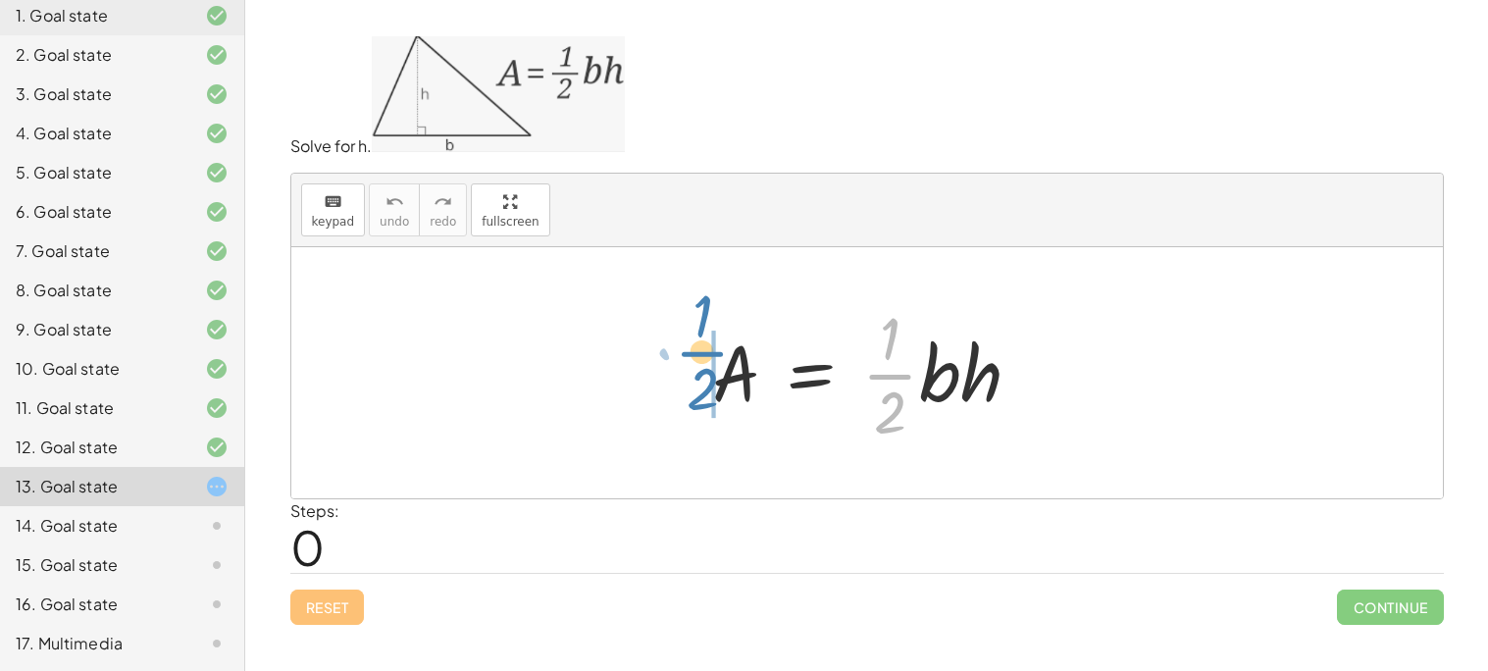
click at [702, 361] on div at bounding box center [874, 372] width 344 height 151
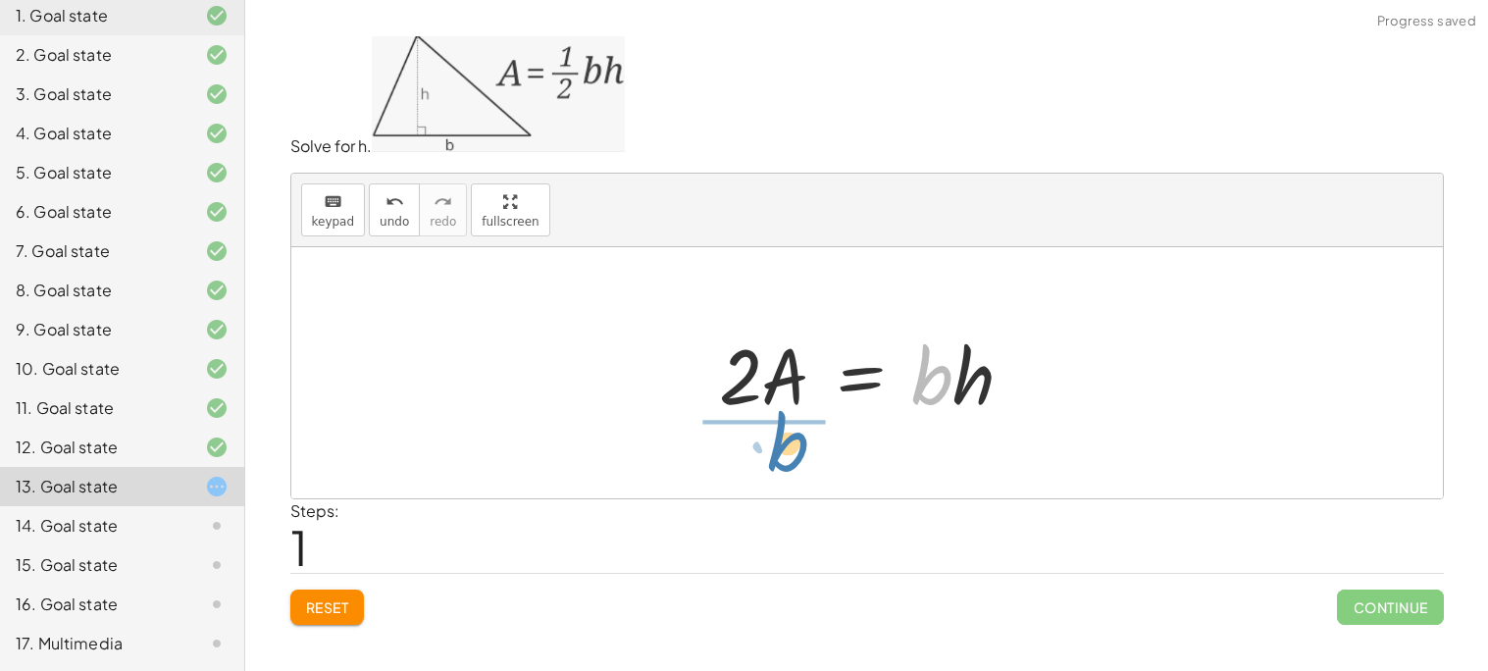
drag, startPoint x: 940, startPoint y: 378, endPoint x: 794, endPoint y: 443, distance: 159.3
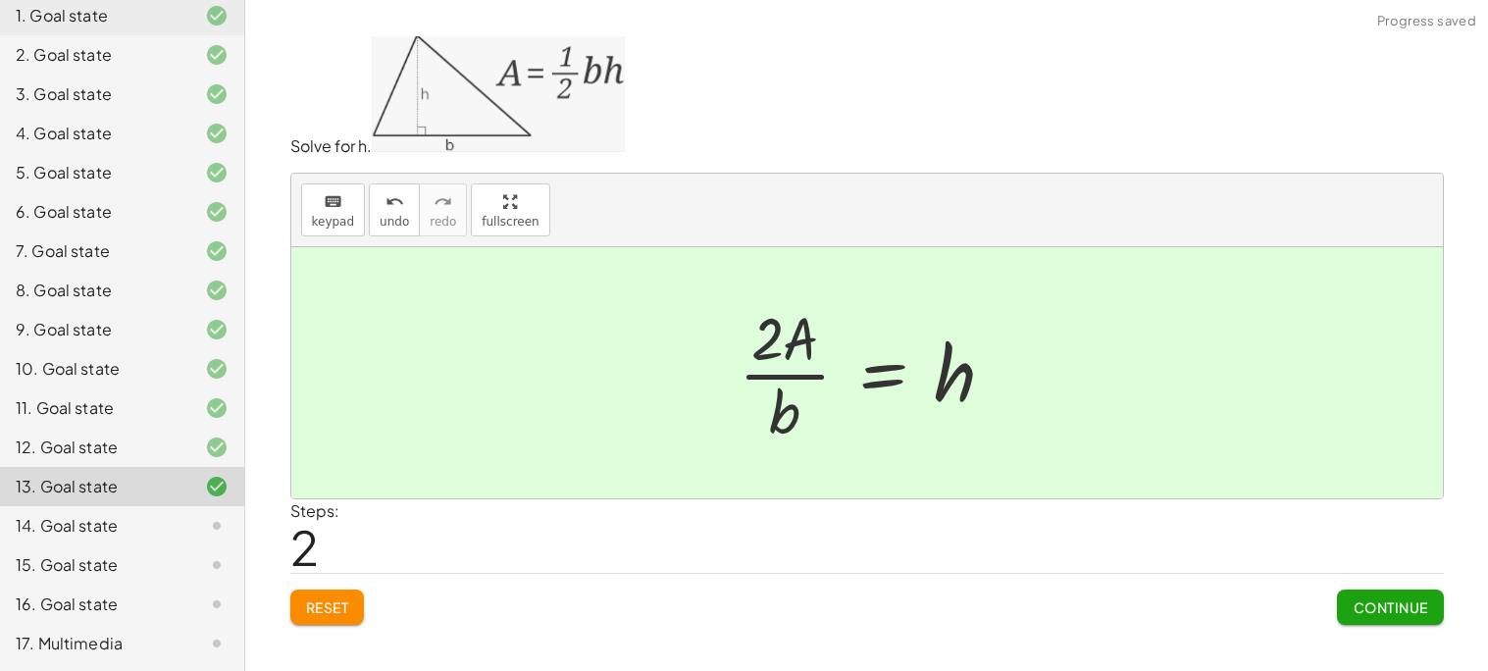
click at [781, 382] on div at bounding box center [874, 372] width 291 height 151
click at [1434, 590] on button "Continue" at bounding box center [1390, 606] width 106 height 35
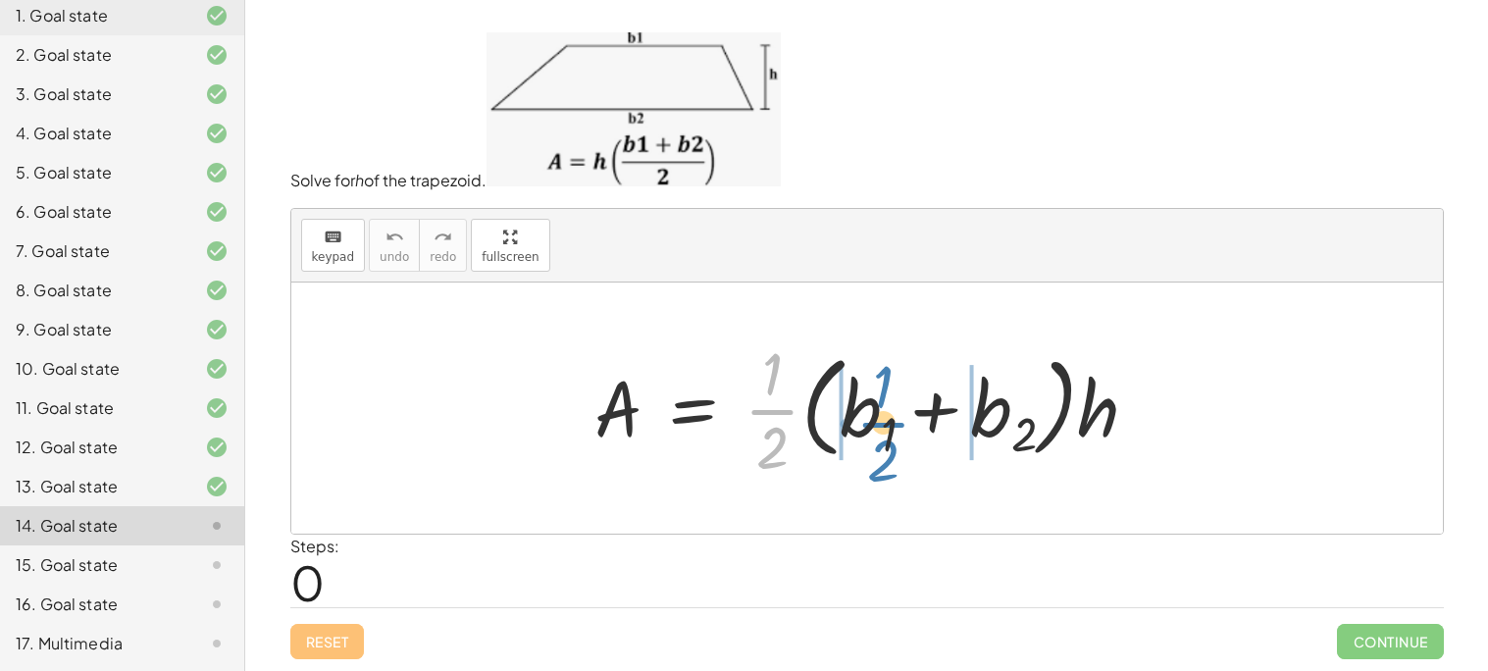
drag, startPoint x: 772, startPoint y: 404, endPoint x: 881, endPoint y: 417, distance: 109.6
click at [881, 417] on div at bounding box center [874, 407] width 579 height 151
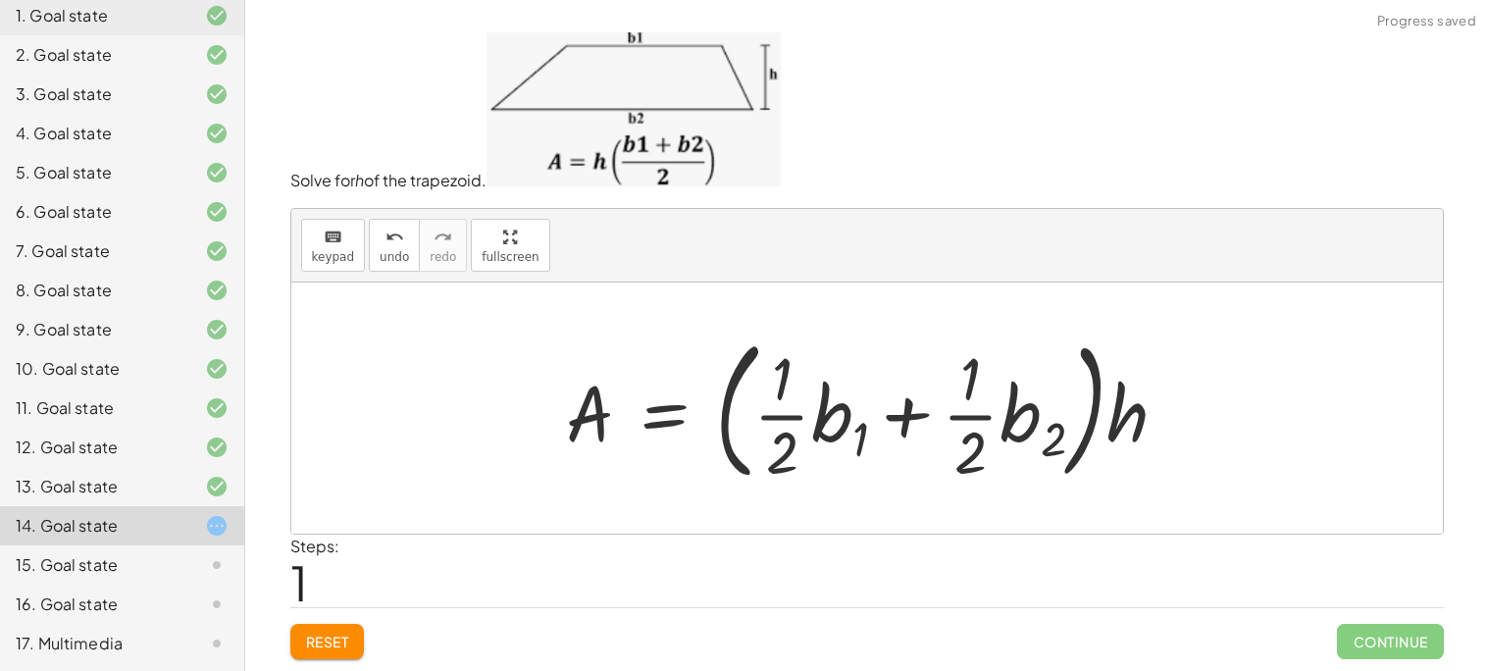
click at [946, 422] on div at bounding box center [874, 408] width 637 height 163
click at [967, 416] on div at bounding box center [874, 408] width 637 height 163
drag, startPoint x: 1134, startPoint y: 414, endPoint x: 715, endPoint y: 432, distance: 419.2
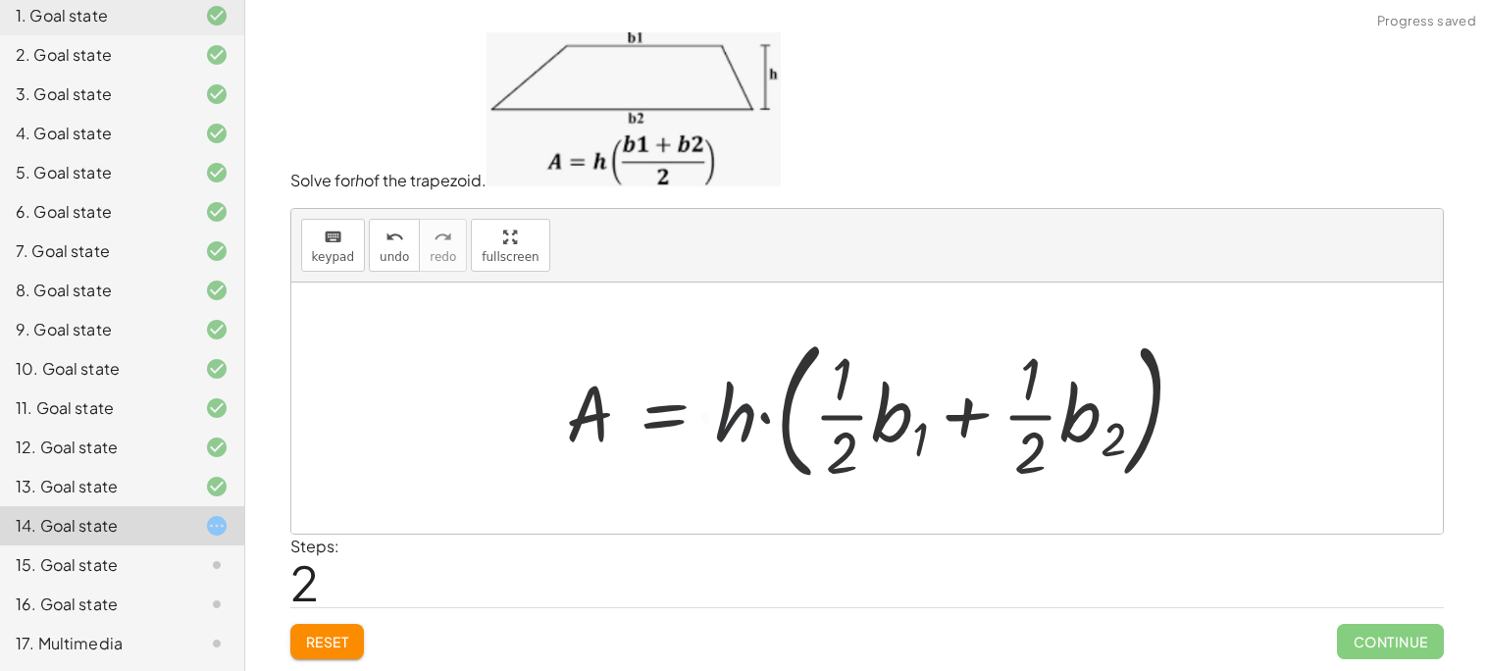
click at [722, 425] on div at bounding box center [883, 408] width 655 height 163
drag, startPoint x: 828, startPoint y: 422, endPoint x: 967, endPoint y: 514, distance: 167.0
click at [967, 514] on div "A = · · 1 · 2 · ( + b 1 + b 2 ) · h A = · ( + · · 1 · 2 · b 1 + · · 1 · 2 · b 2…" at bounding box center [866, 407] width 1151 height 251
click at [328, 627] on button "Reset" at bounding box center [327, 641] width 75 height 35
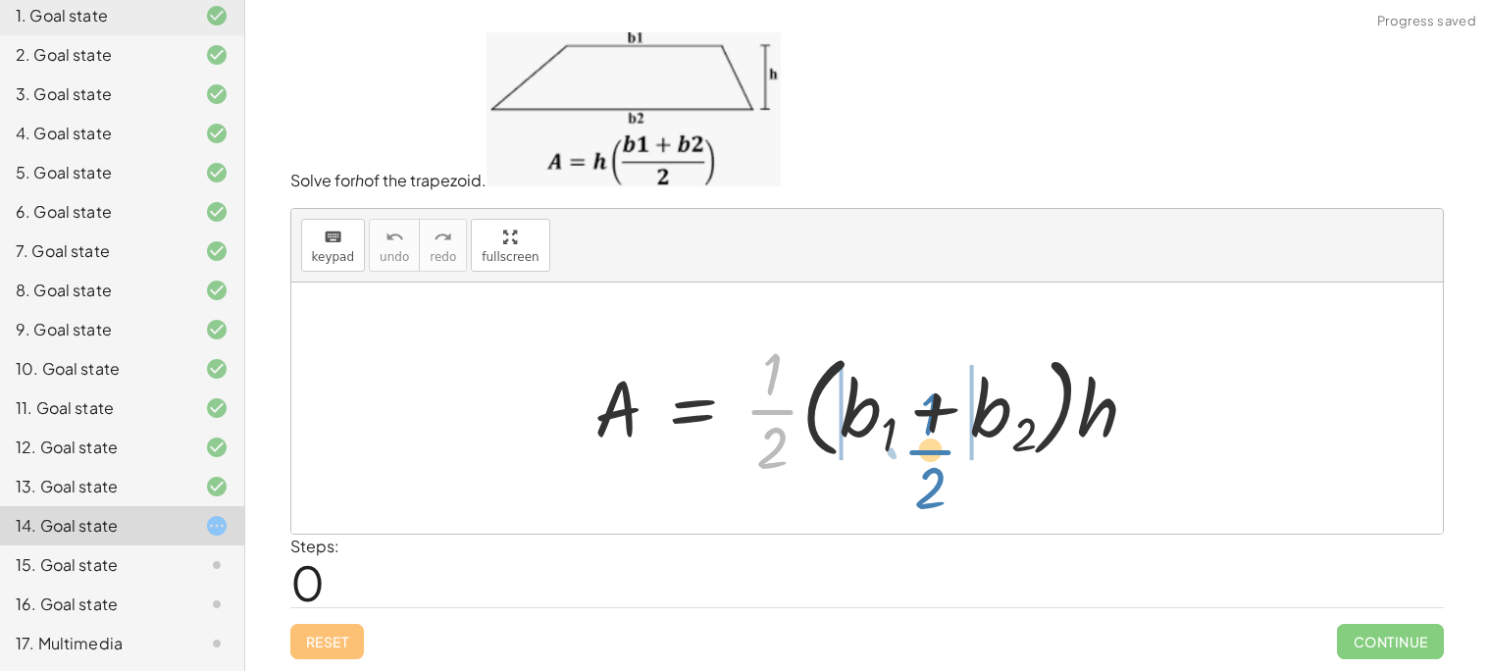
drag, startPoint x: 771, startPoint y: 411, endPoint x: 929, endPoint y: 454, distance: 163.7
click at [929, 454] on div at bounding box center [874, 407] width 579 height 151
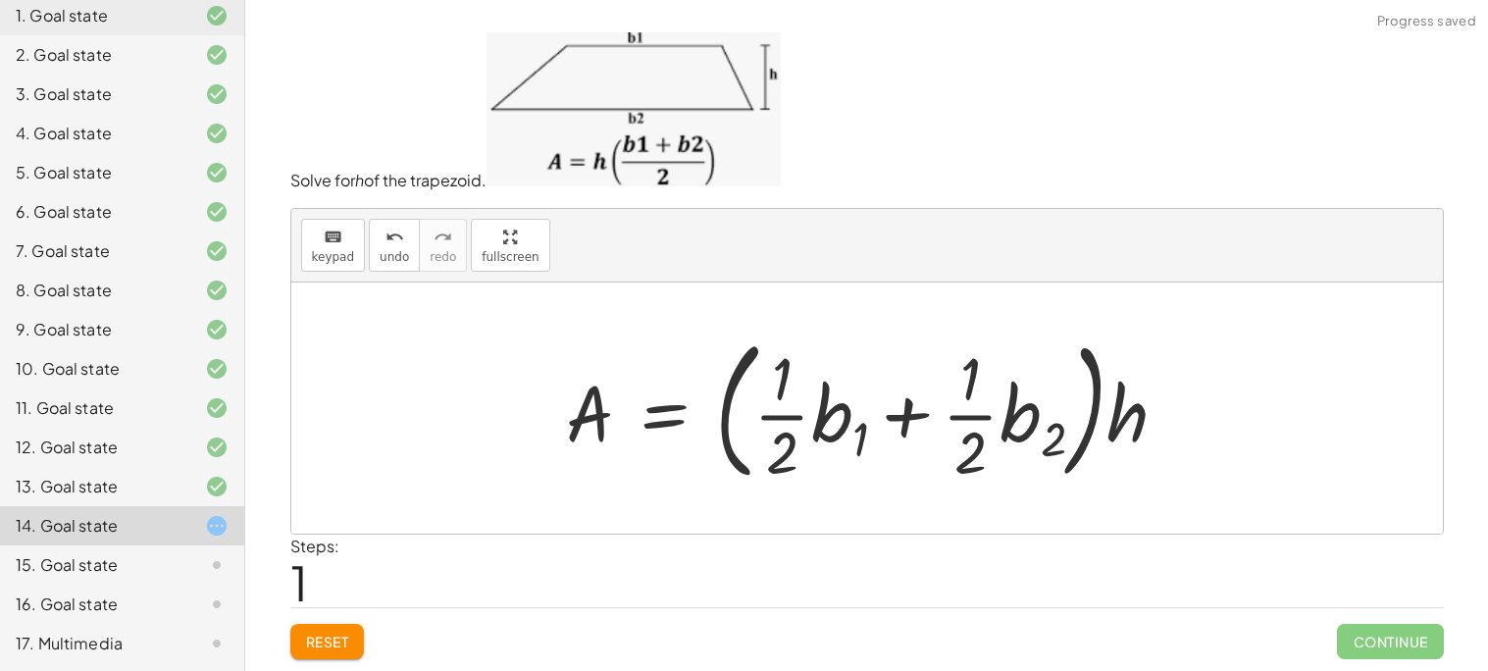
click at [325, 640] on span "Reset" at bounding box center [327, 642] width 43 height 18
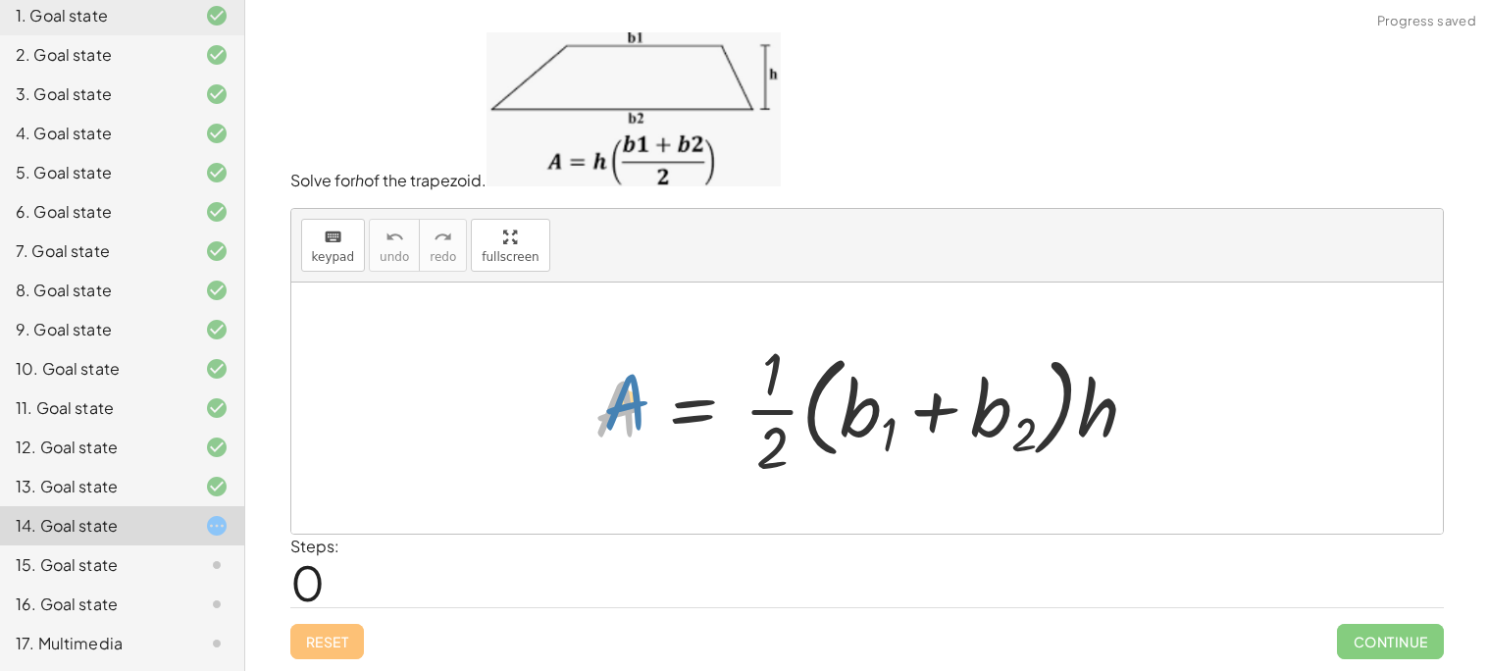
click at [625, 428] on div at bounding box center [874, 407] width 579 height 151
drag, startPoint x: 1117, startPoint y: 398, endPoint x: 762, endPoint y: 423, distance: 355.9
click at [762, 423] on div at bounding box center [874, 407] width 579 height 151
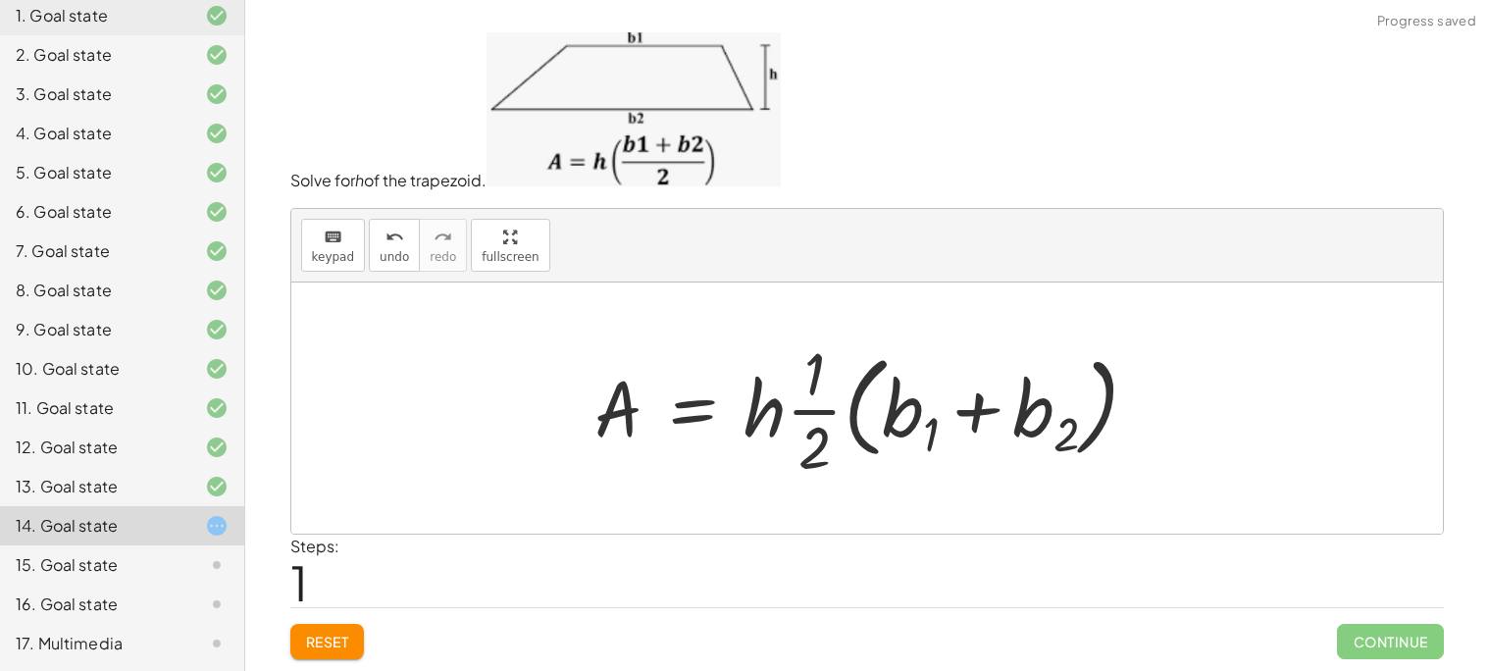
click at [825, 415] on div at bounding box center [874, 407] width 579 height 151
drag, startPoint x: 819, startPoint y: 409, endPoint x: 620, endPoint y: 476, distance: 210.0
click at [620, 476] on div at bounding box center [874, 407] width 579 height 151
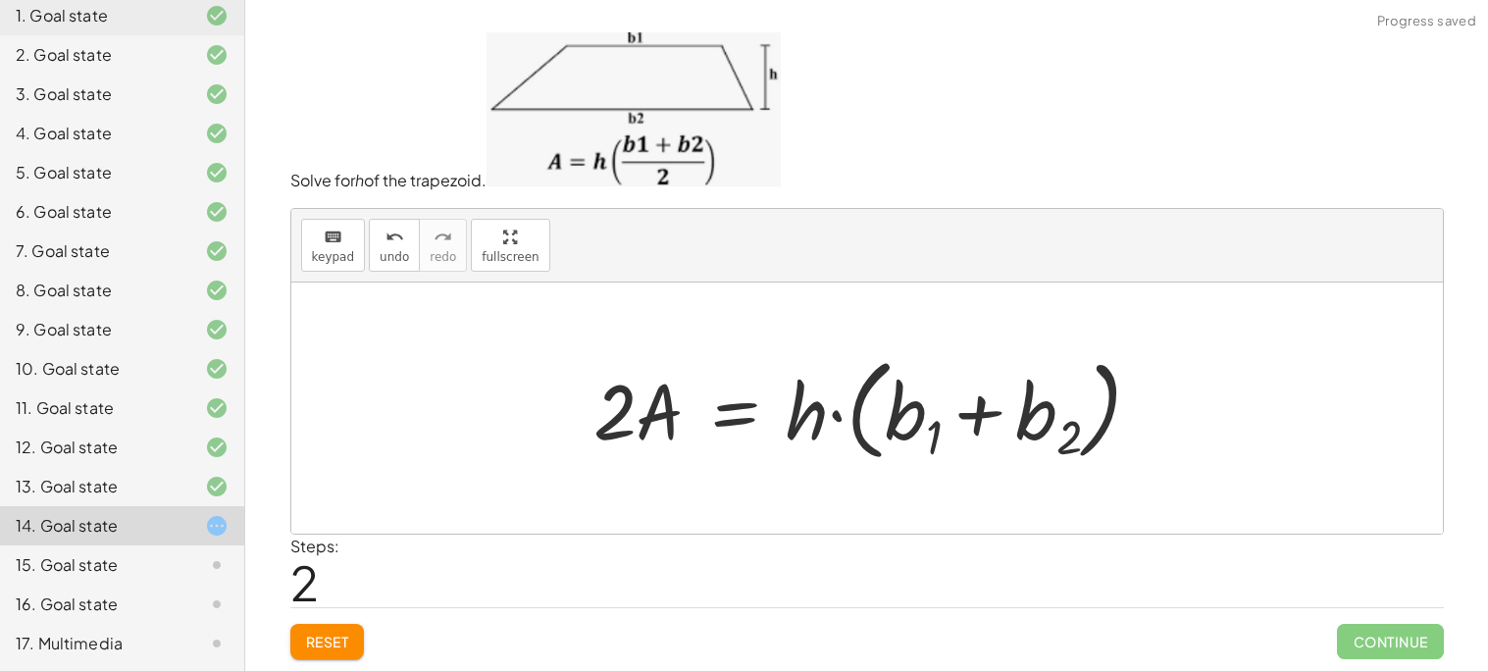
click at [813, 399] on div at bounding box center [875, 407] width 583 height 121
click at [618, 414] on div at bounding box center [875, 407] width 583 height 121
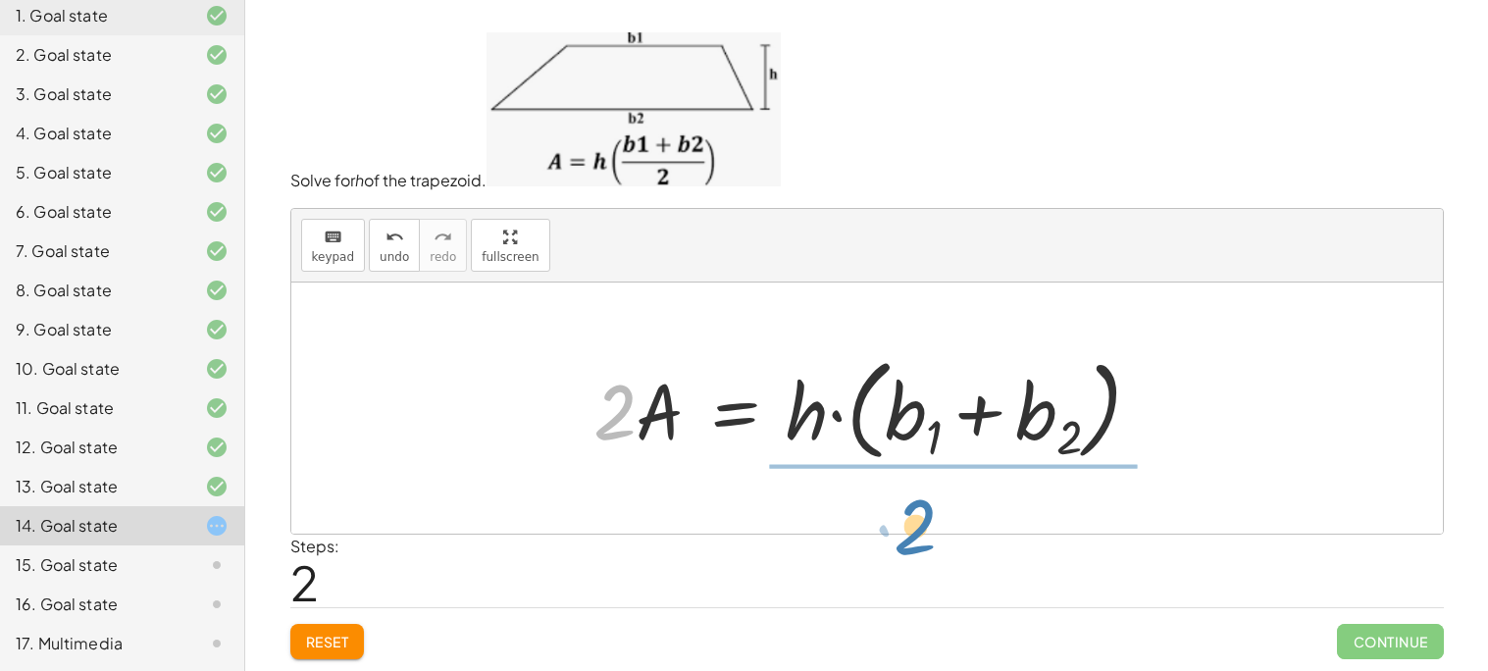
drag, startPoint x: 612, startPoint y: 421, endPoint x: 913, endPoint y: 535, distance: 322.2
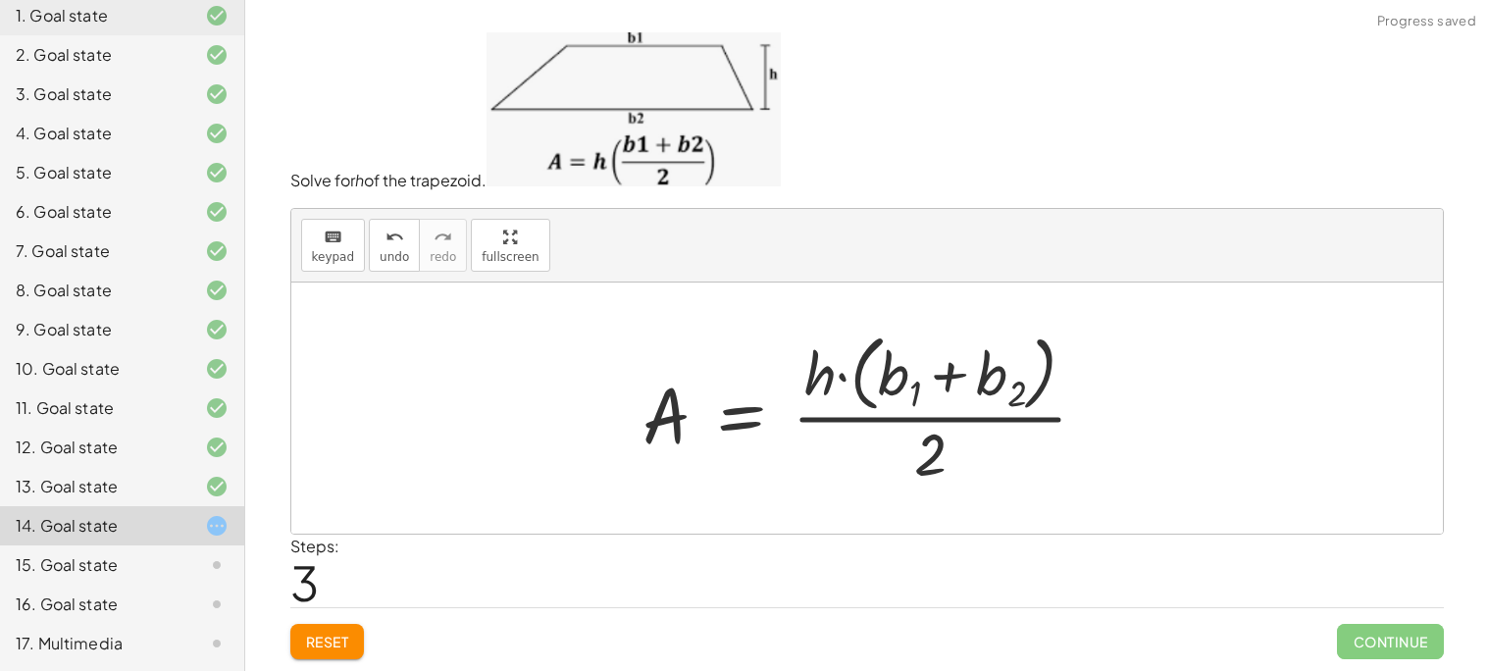
click at [960, 421] on div at bounding box center [873, 408] width 481 height 167
click at [907, 368] on div at bounding box center [874, 408] width 481 height 167
click at [848, 398] on div at bounding box center [874, 408] width 481 height 167
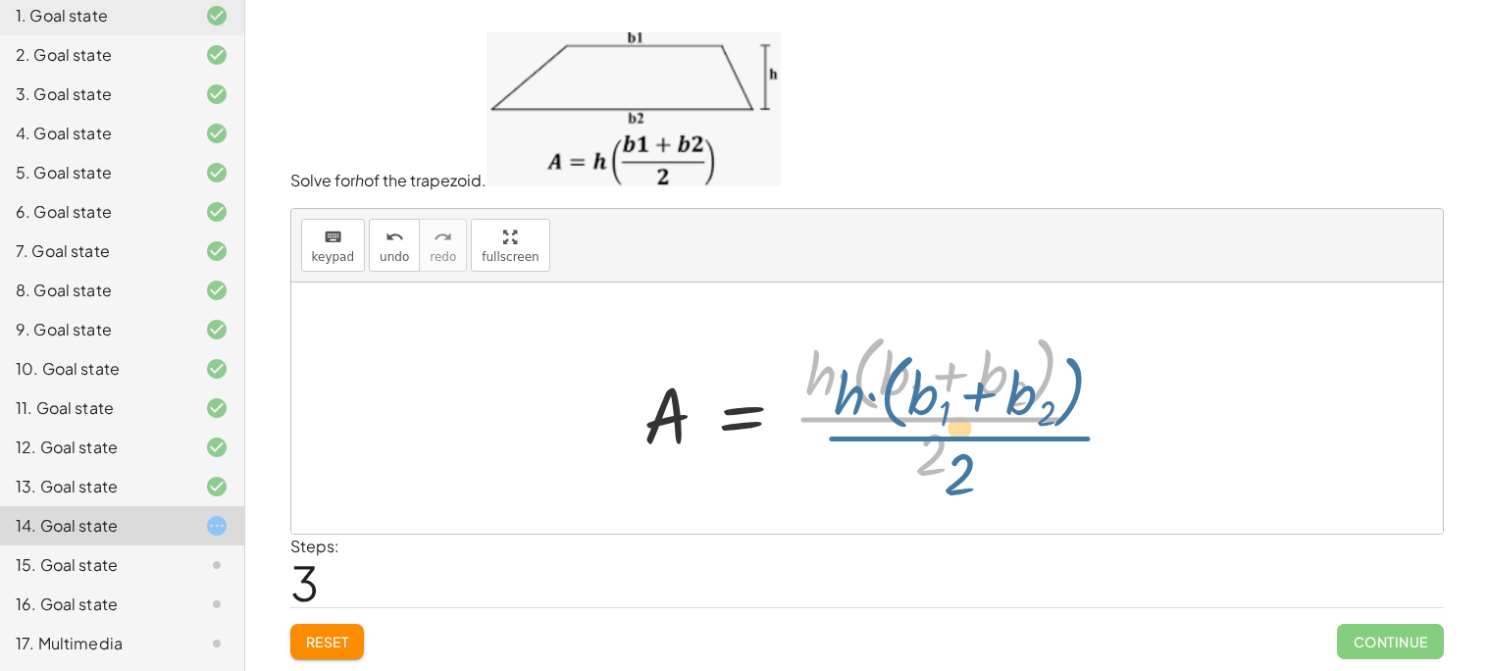
drag, startPoint x: 975, startPoint y: 434, endPoint x: 1002, endPoint y: 449, distance: 31.2
click at [1002, 449] on div at bounding box center [874, 408] width 481 height 167
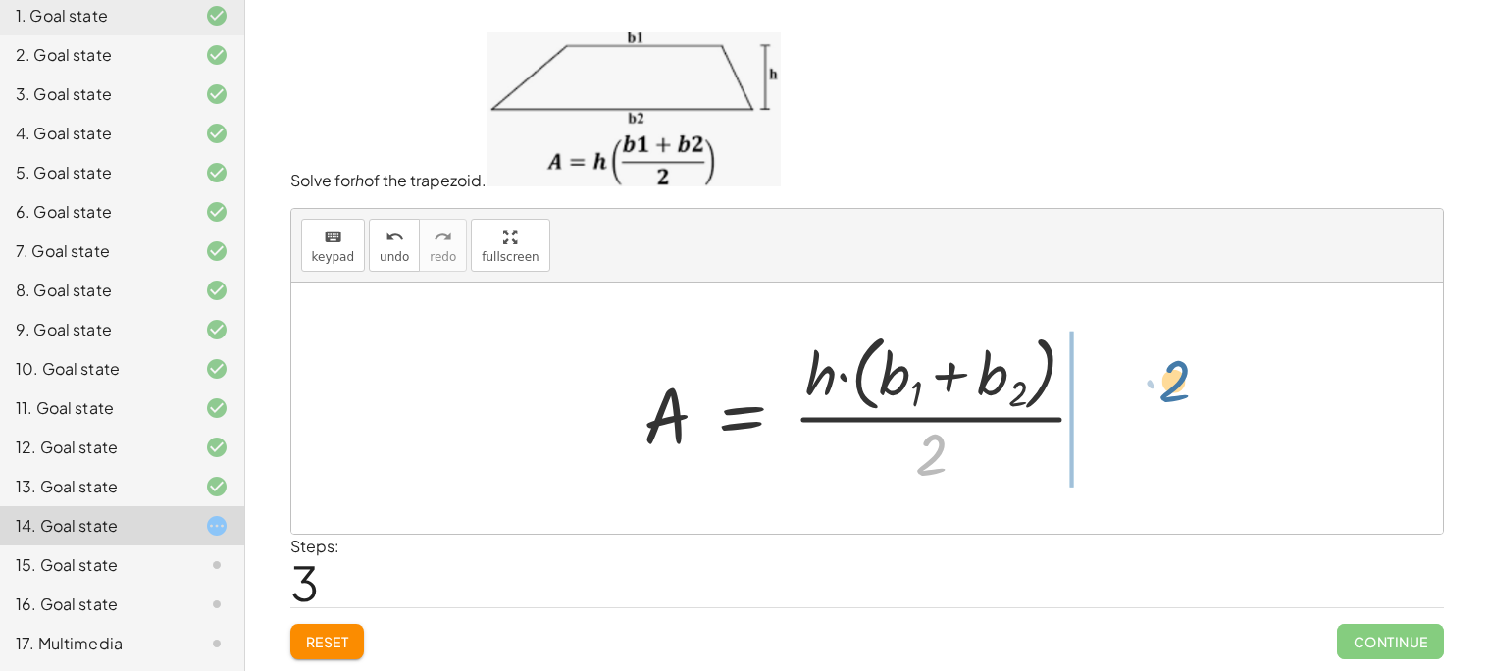
drag, startPoint x: 937, startPoint y: 450, endPoint x: 1180, endPoint y: 377, distance: 254.1
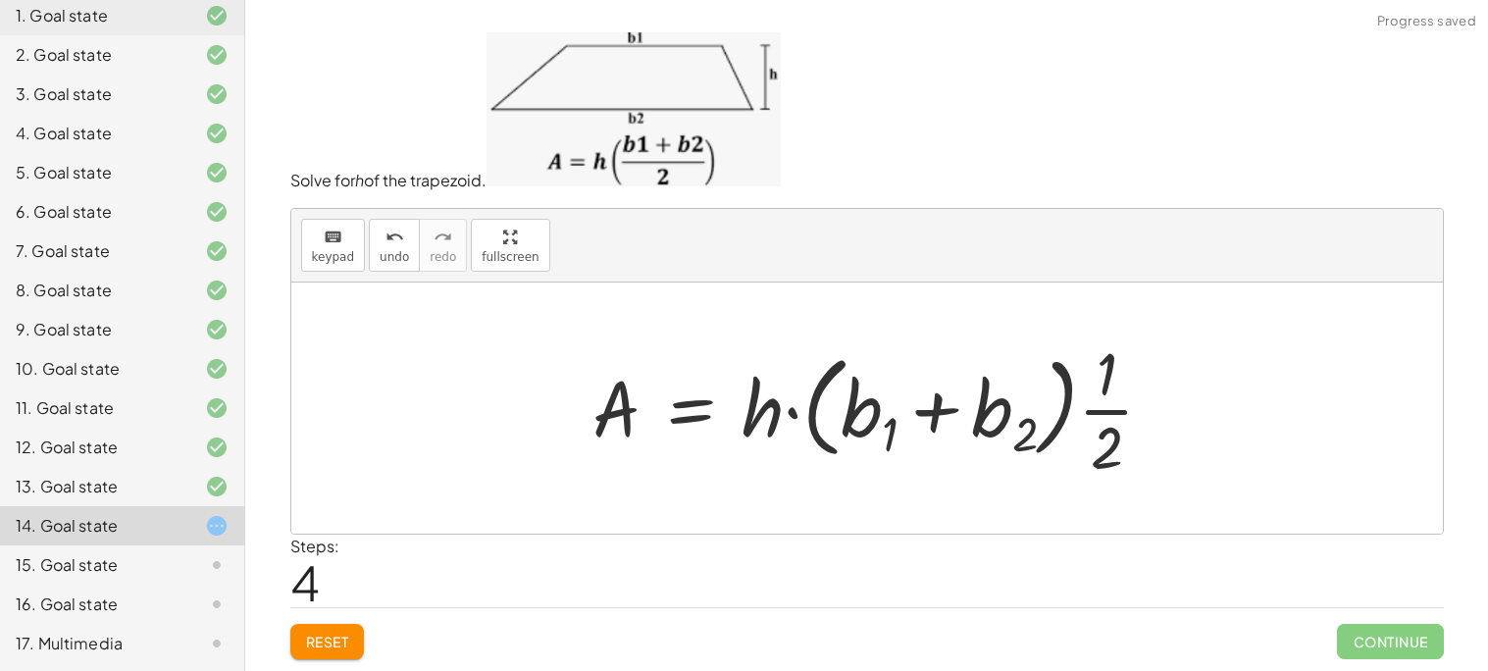
click at [1152, 432] on div at bounding box center [881, 407] width 597 height 151
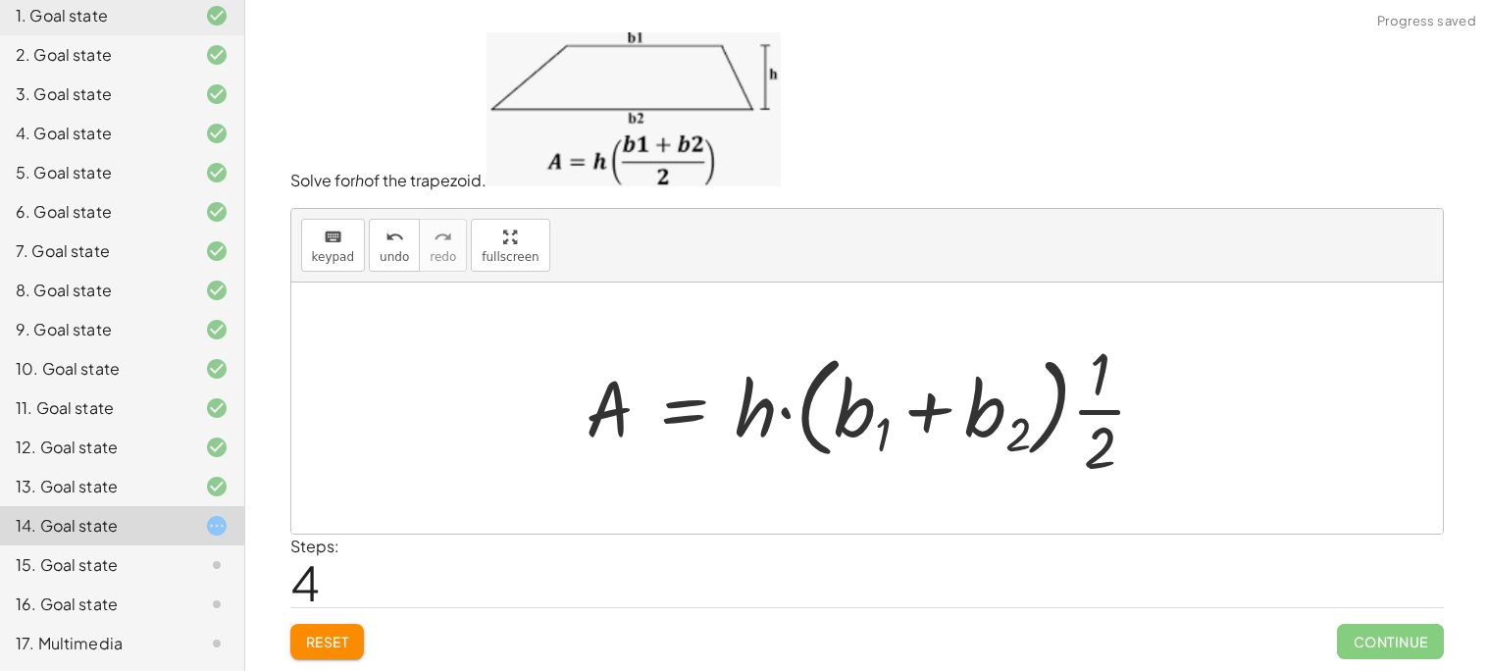
click at [1094, 429] on div at bounding box center [874, 407] width 597 height 151
click at [332, 639] on span "Reset" at bounding box center [327, 642] width 43 height 18
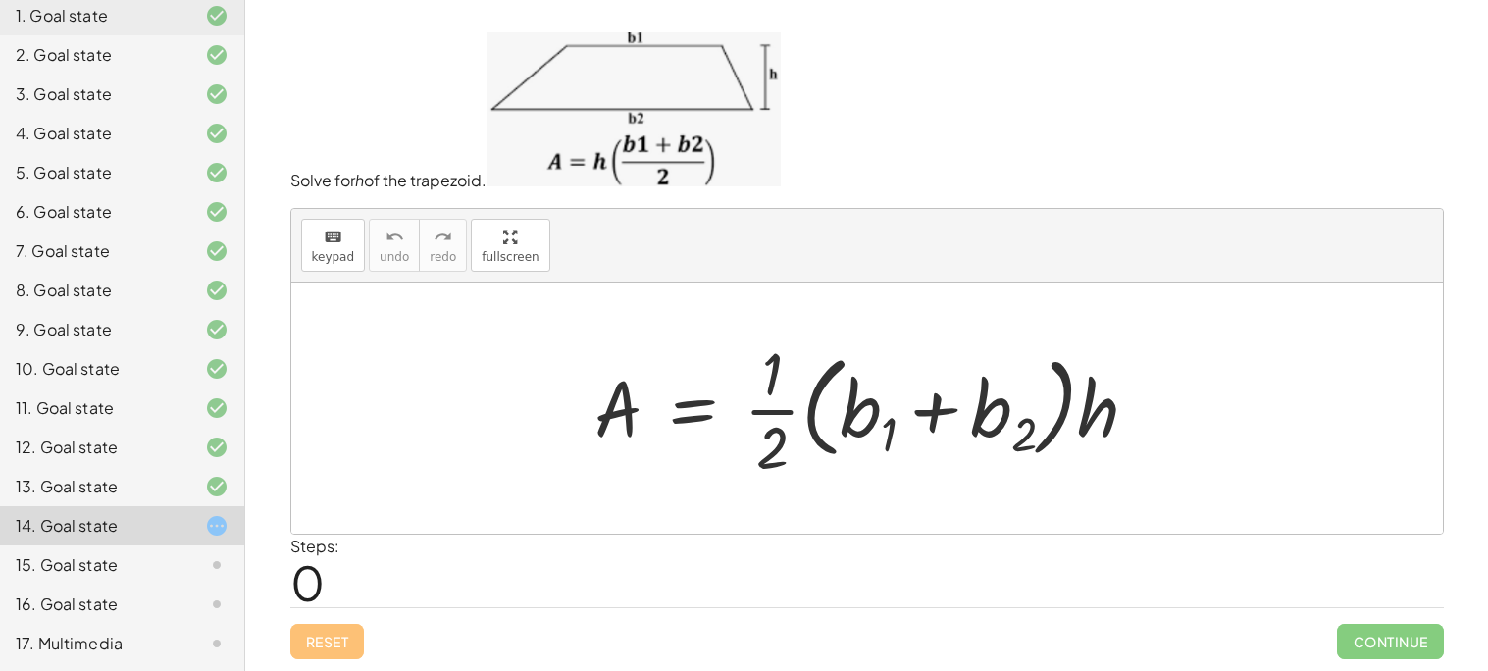
click at [763, 417] on div at bounding box center [874, 407] width 579 height 151
drag, startPoint x: 784, startPoint y: 416, endPoint x: 943, endPoint y: 487, distance: 175.2
click at [943, 487] on div "· · 1 · 2 A = · · 1 · 2 · ( + b 1 + b 2 ) · h" at bounding box center [866, 407] width 1151 height 251
drag, startPoint x: 943, startPoint y: 464, endPoint x: 935, endPoint y: 452, distance: 14.1
click at [935, 452] on div at bounding box center [874, 407] width 579 height 151
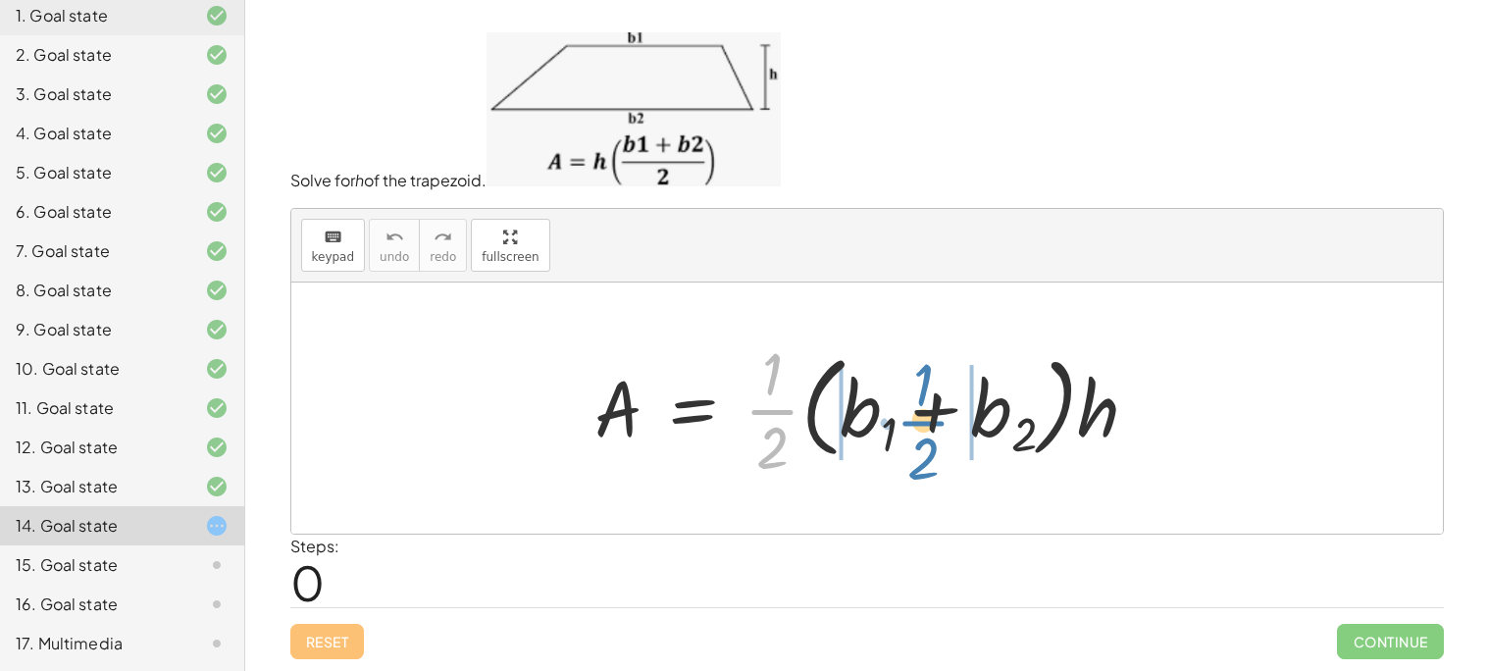
drag, startPoint x: 780, startPoint y: 414, endPoint x: 931, endPoint y: 426, distance: 151.5
click at [931, 426] on div at bounding box center [874, 407] width 579 height 151
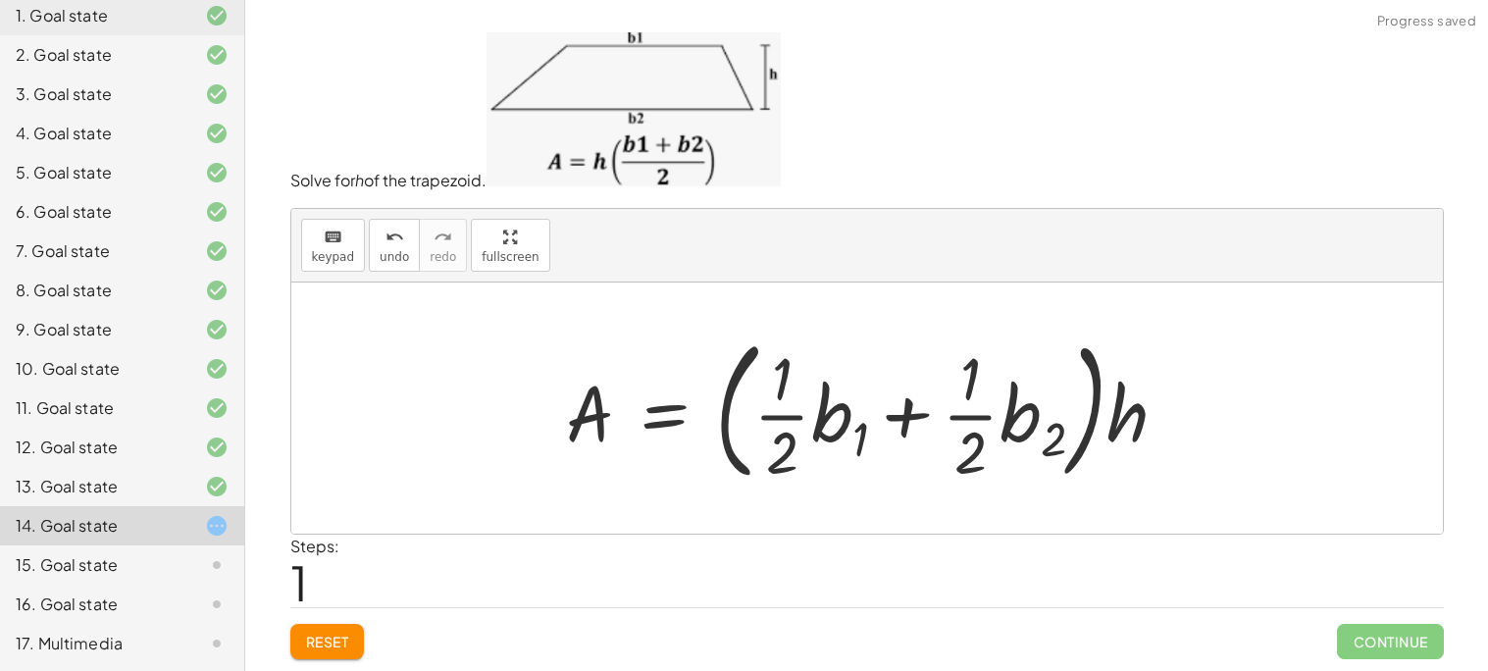
click at [940, 432] on div at bounding box center [874, 408] width 637 height 163
click at [961, 434] on div at bounding box center [874, 408] width 637 height 163
click at [970, 424] on div at bounding box center [874, 408] width 637 height 163
click at [968, 411] on div at bounding box center [874, 408] width 637 height 163
click at [0, 0] on div "Solve for h of the trapezoid. keyboard keypad undo undo redo redo fullscreen A …" at bounding box center [0, 0] width 0 height 0
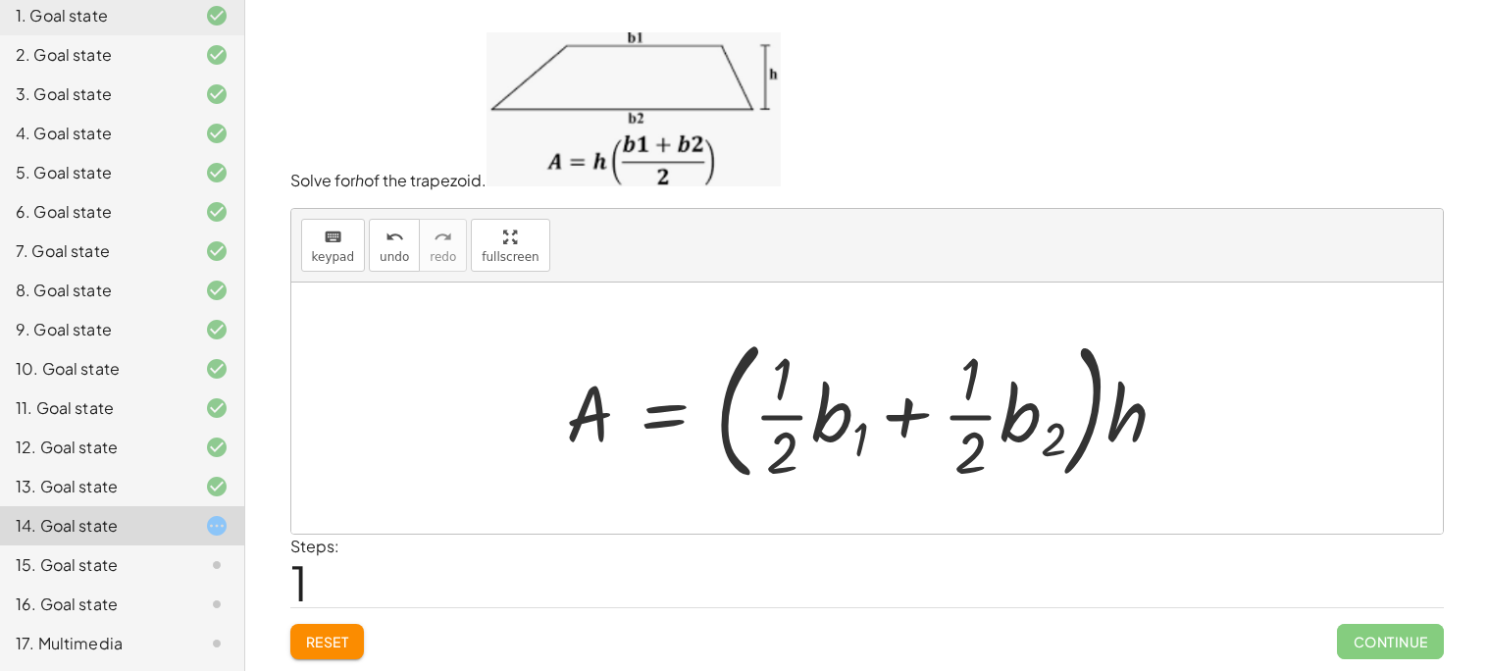
click at [318, 618] on div "Reset Continue" at bounding box center [866, 633] width 1153 height 52
click at [327, 630] on button "Reset" at bounding box center [327, 641] width 75 height 35
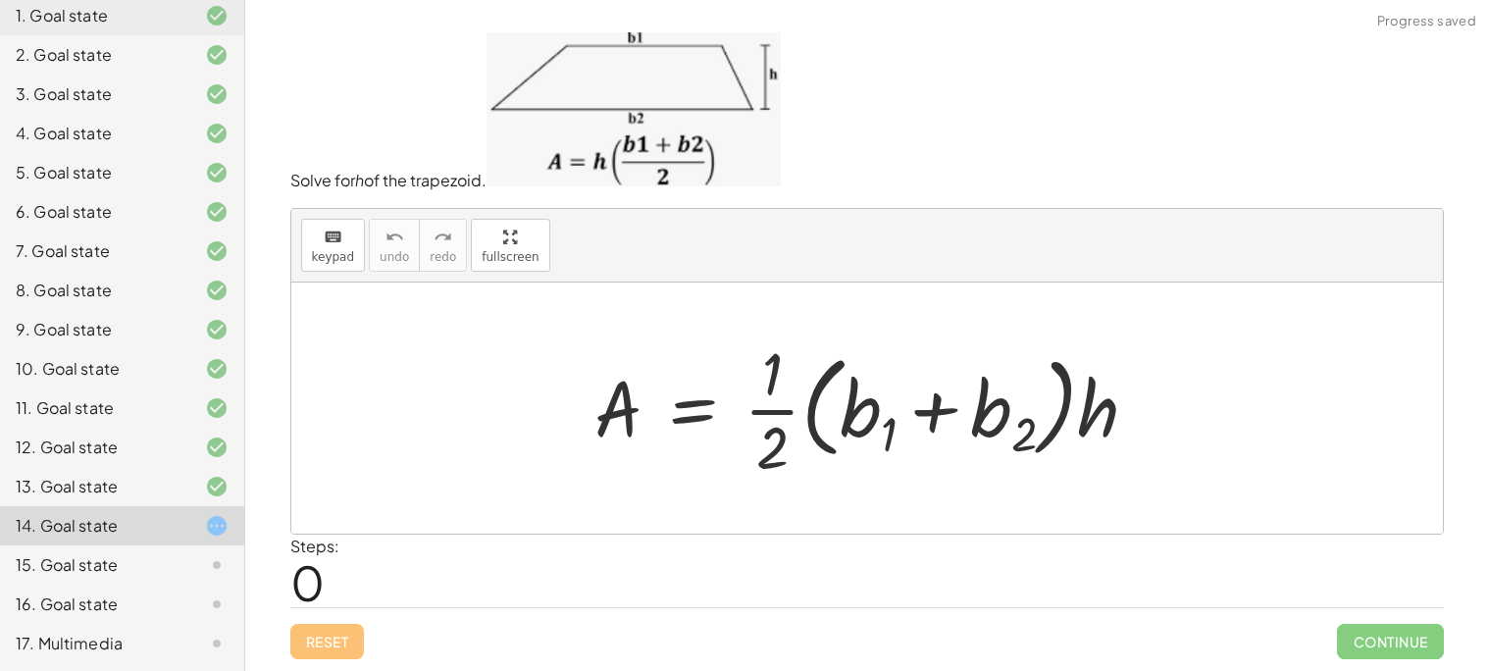
click at [738, 390] on div at bounding box center [874, 407] width 579 height 151
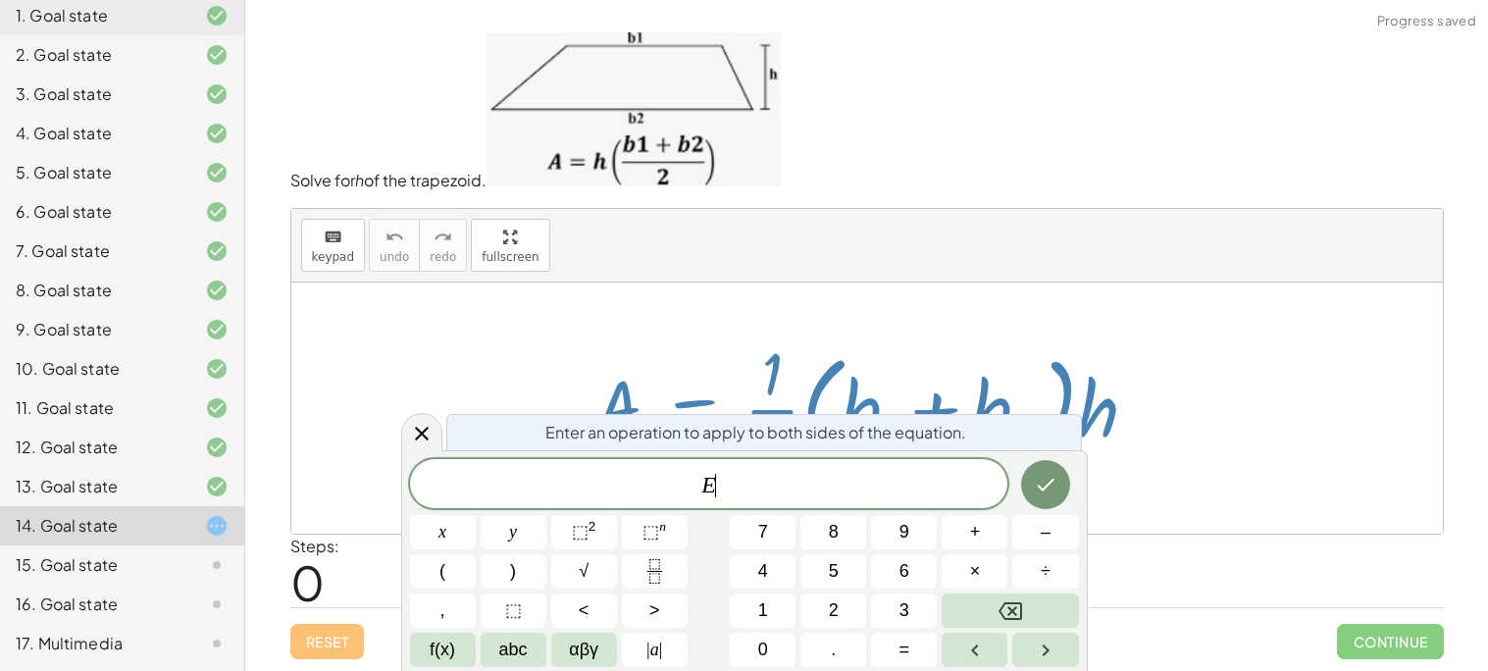
click at [768, 375] on div at bounding box center [874, 407] width 579 height 151
click at [187, 545] on div "13. Goal state" at bounding box center [122, 564] width 244 height 39
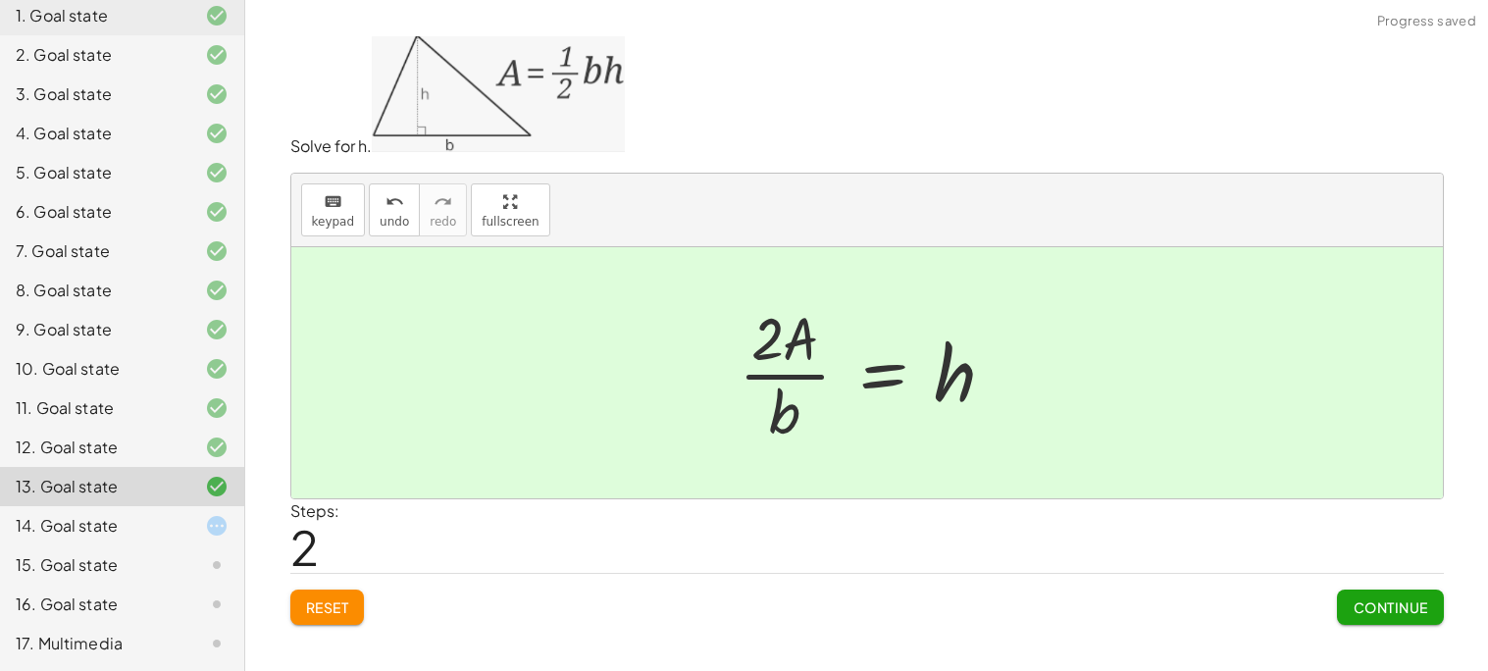
click at [127, 535] on div "14. Goal state" at bounding box center [95, 526] width 158 height 24
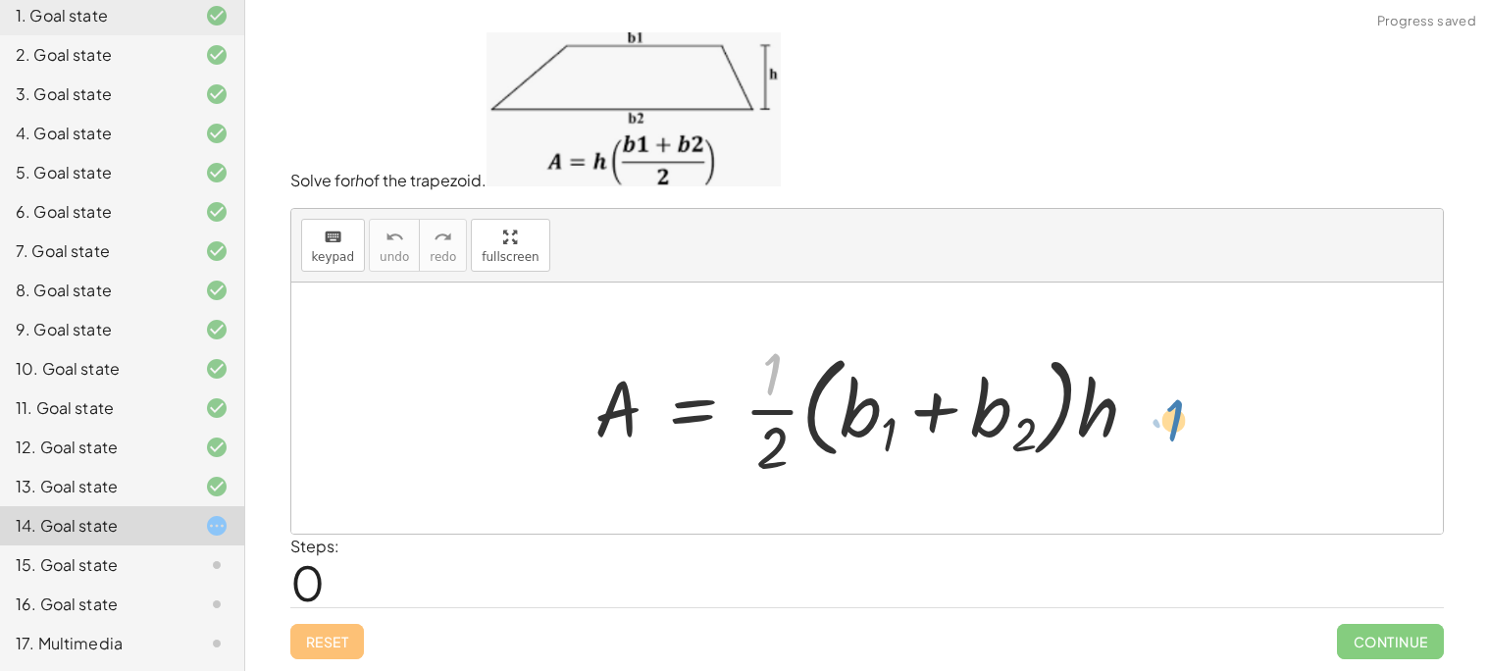
drag, startPoint x: 757, startPoint y: 360, endPoint x: 1163, endPoint y: 406, distance: 408.6
click at [1163, 406] on div "· 1 A = · · 1 · 2 · ( + b 1 + b 2 ) · h" at bounding box center [866, 408] width 603 height 161
drag, startPoint x: 778, startPoint y: 379, endPoint x: 686, endPoint y: 402, distance: 95.1
click at [686, 402] on div at bounding box center [874, 407] width 579 height 151
click at [644, 408] on div at bounding box center [874, 407] width 579 height 151
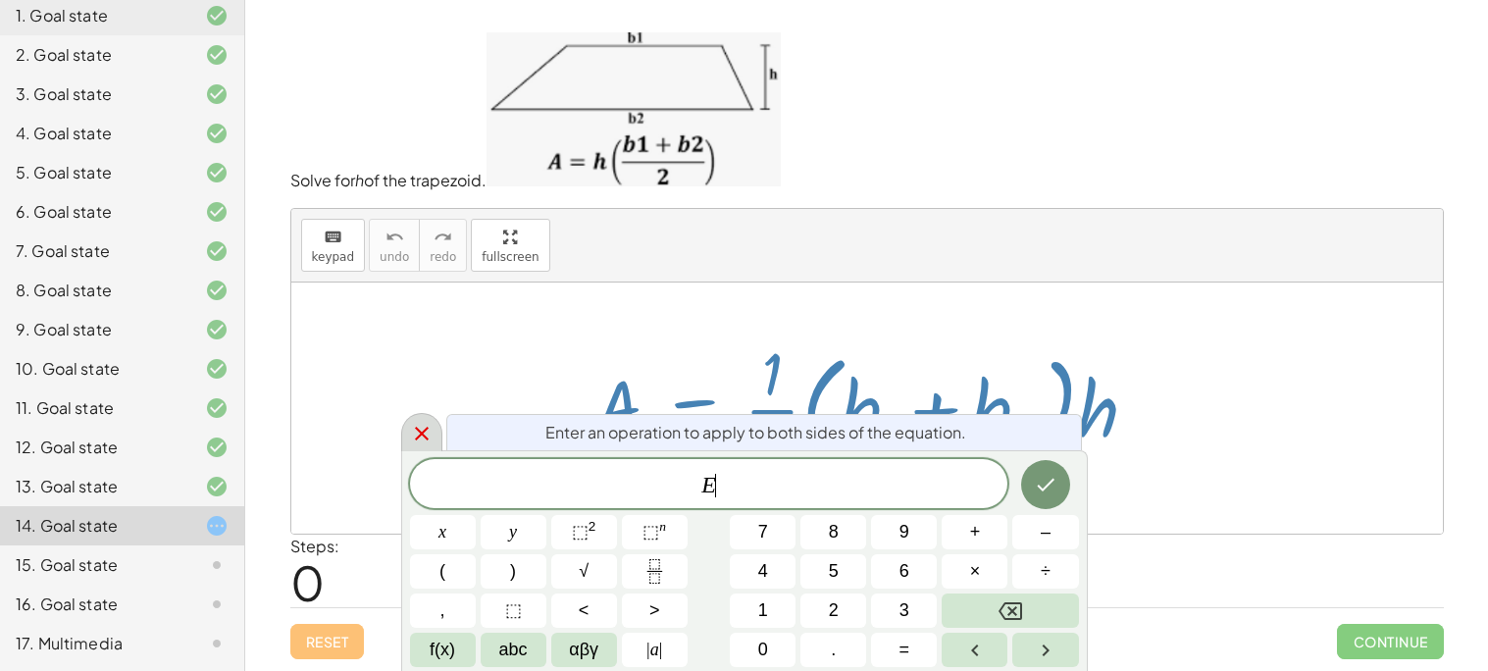
click at [406, 422] on div at bounding box center [421, 432] width 41 height 38
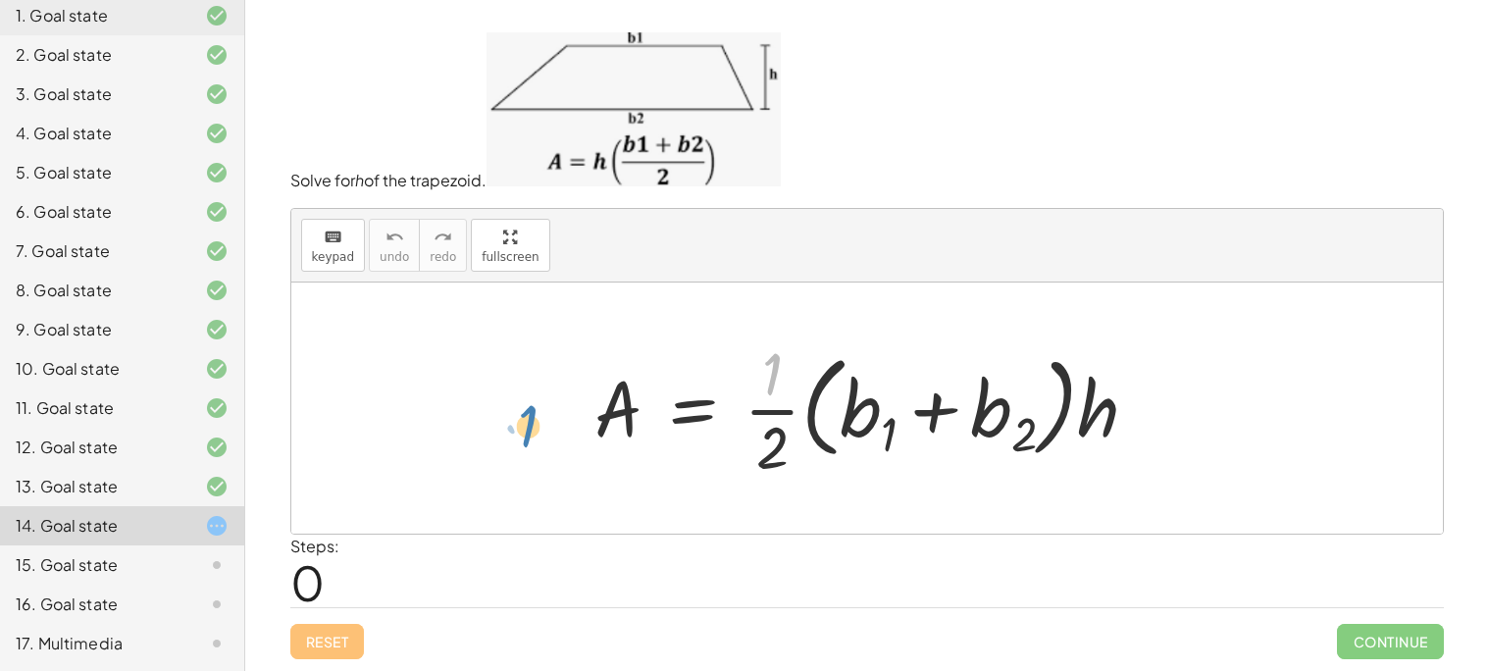
drag, startPoint x: 780, startPoint y: 366, endPoint x: 534, endPoint y: 404, distance: 249.1
drag, startPoint x: 775, startPoint y: 361, endPoint x: 742, endPoint y: 378, distance: 36.4
click at [742, 378] on div at bounding box center [874, 407] width 579 height 151
drag, startPoint x: 764, startPoint y: 372, endPoint x: 693, endPoint y: 387, distance: 72.3
click at [693, 387] on div at bounding box center [874, 407] width 579 height 151
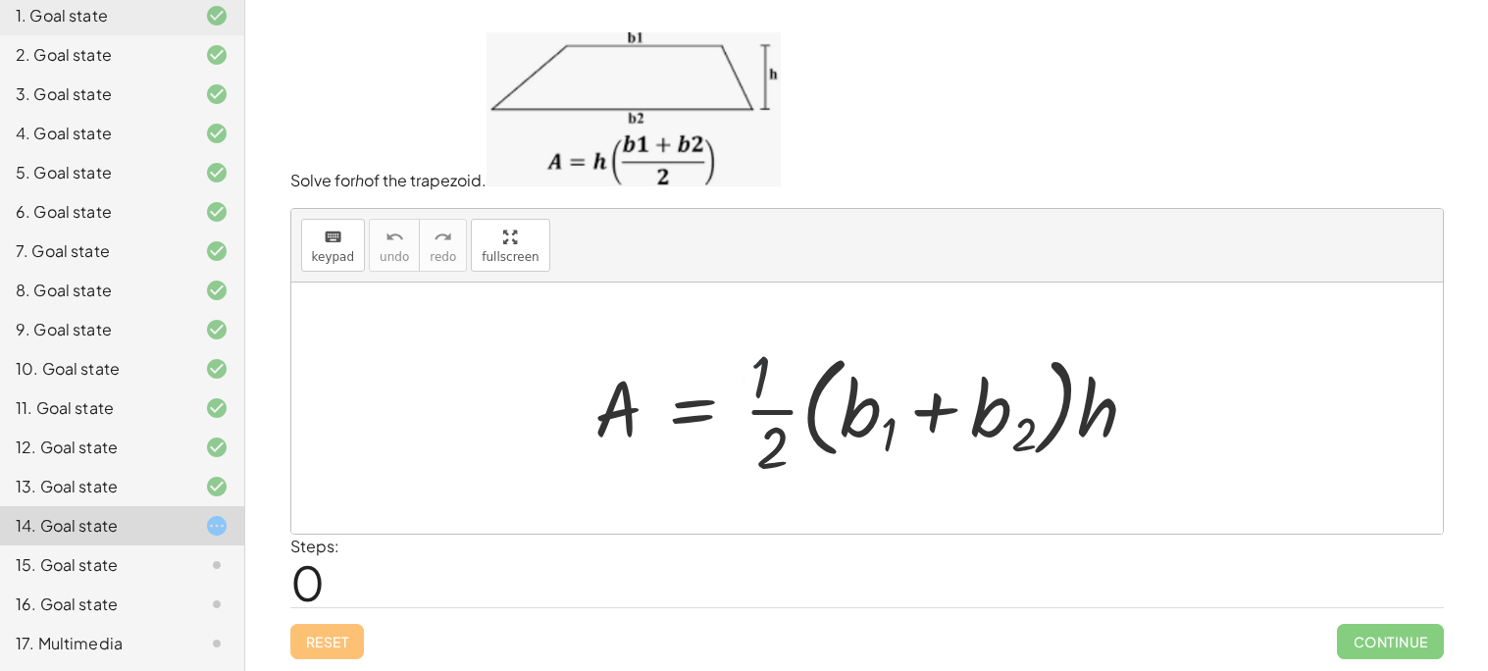
click at [659, 395] on div at bounding box center [874, 407] width 579 height 151
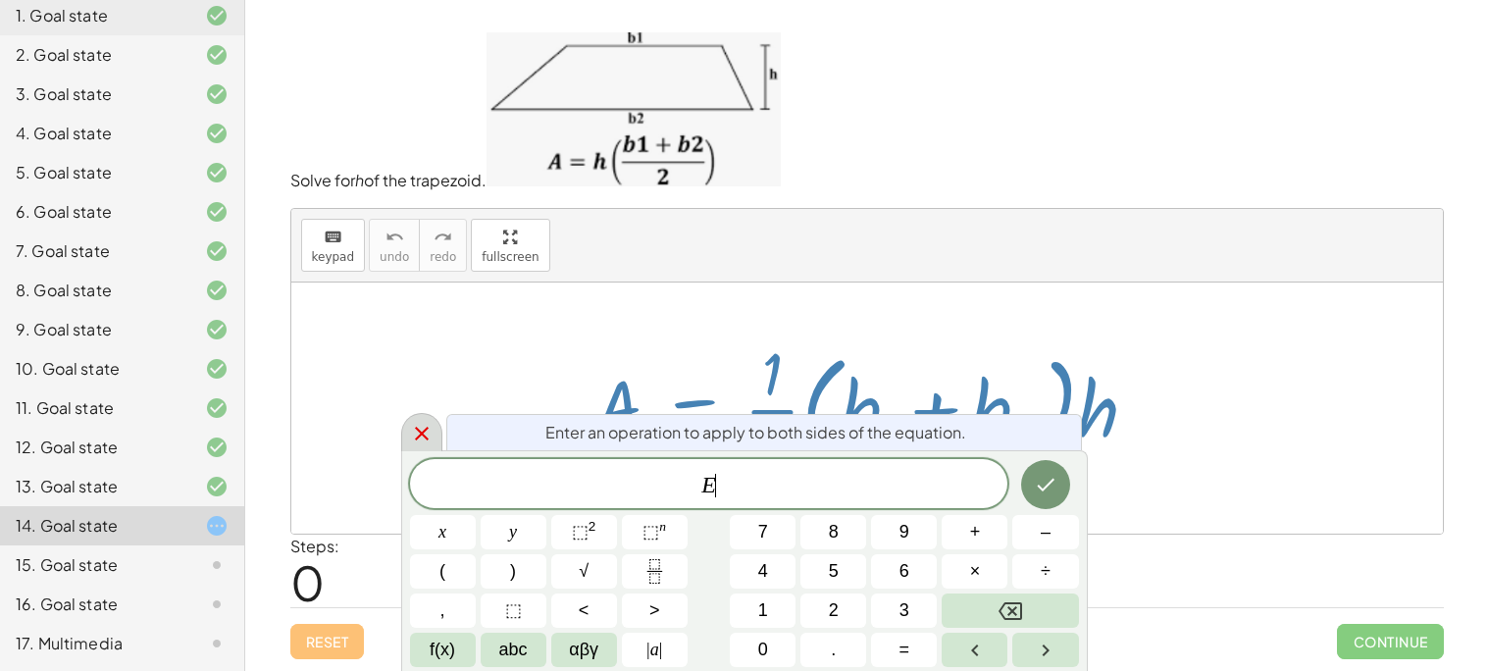
click at [403, 443] on div at bounding box center [421, 432] width 41 height 38
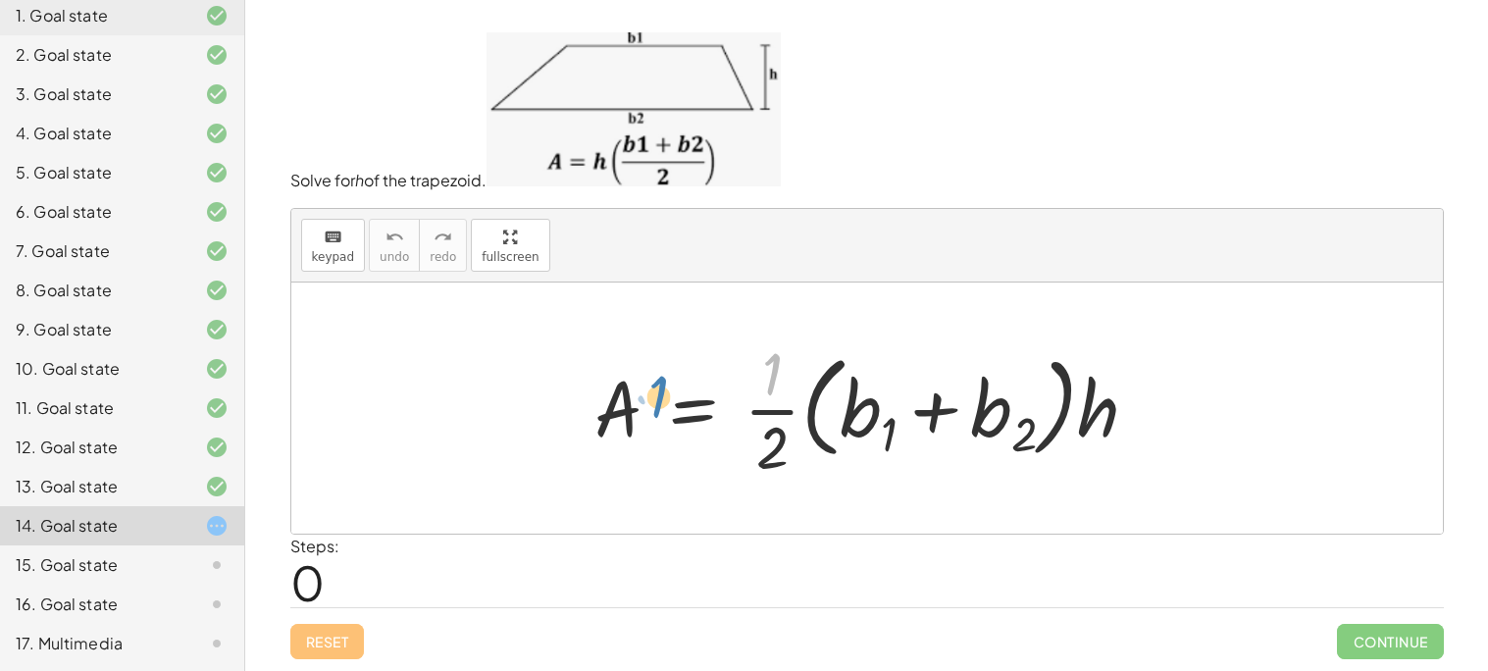
drag, startPoint x: 771, startPoint y: 360, endPoint x: 655, endPoint y: 381, distance: 117.5
click at [655, 381] on div at bounding box center [874, 407] width 579 height 151
click at [655, 385] on div at bounding box center [874, 407] width 579 height 151
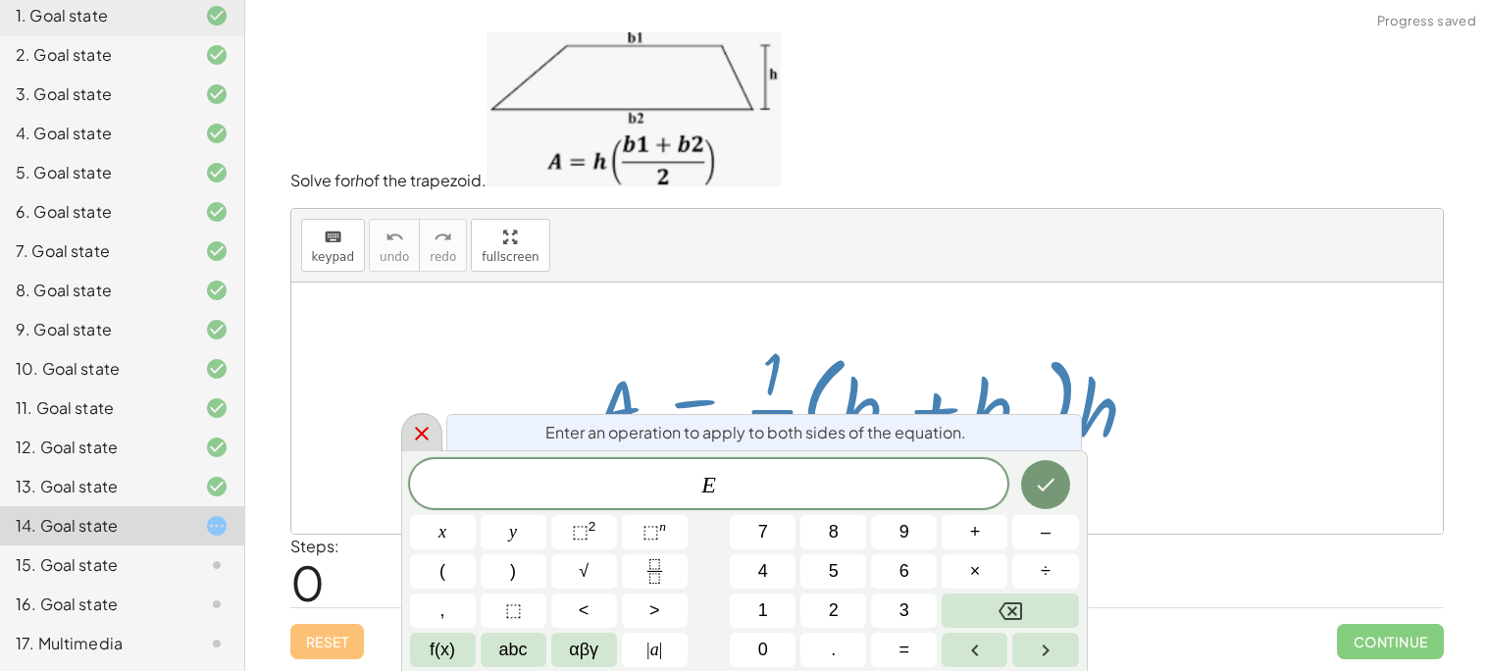
click at [426, 447] on div at bounding box center [421, 432] width 41 height 38
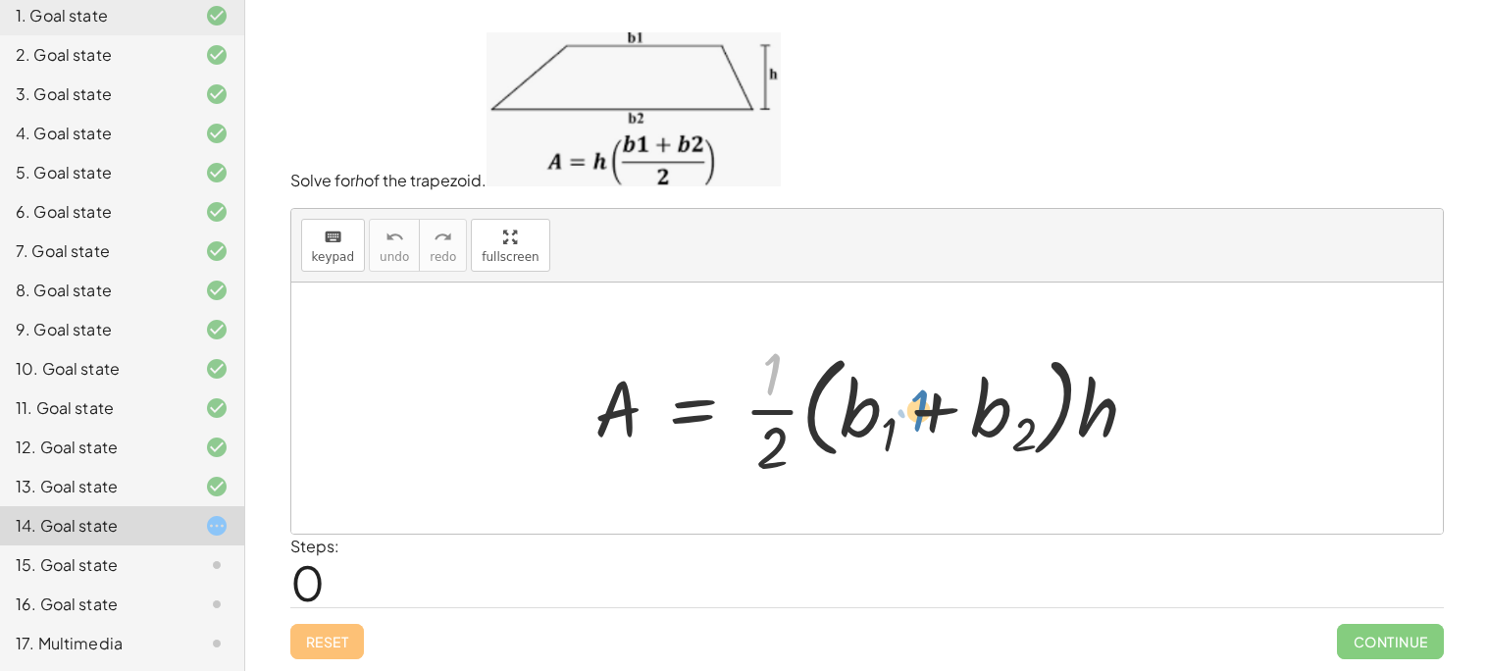
drag, startPoint x: 773, startPoint y: 368, endPoint x: 928, endPoint y: 410, distance: 160.6
click at [928, 410] on div at bounding box center [874, 407] width 579 height 151
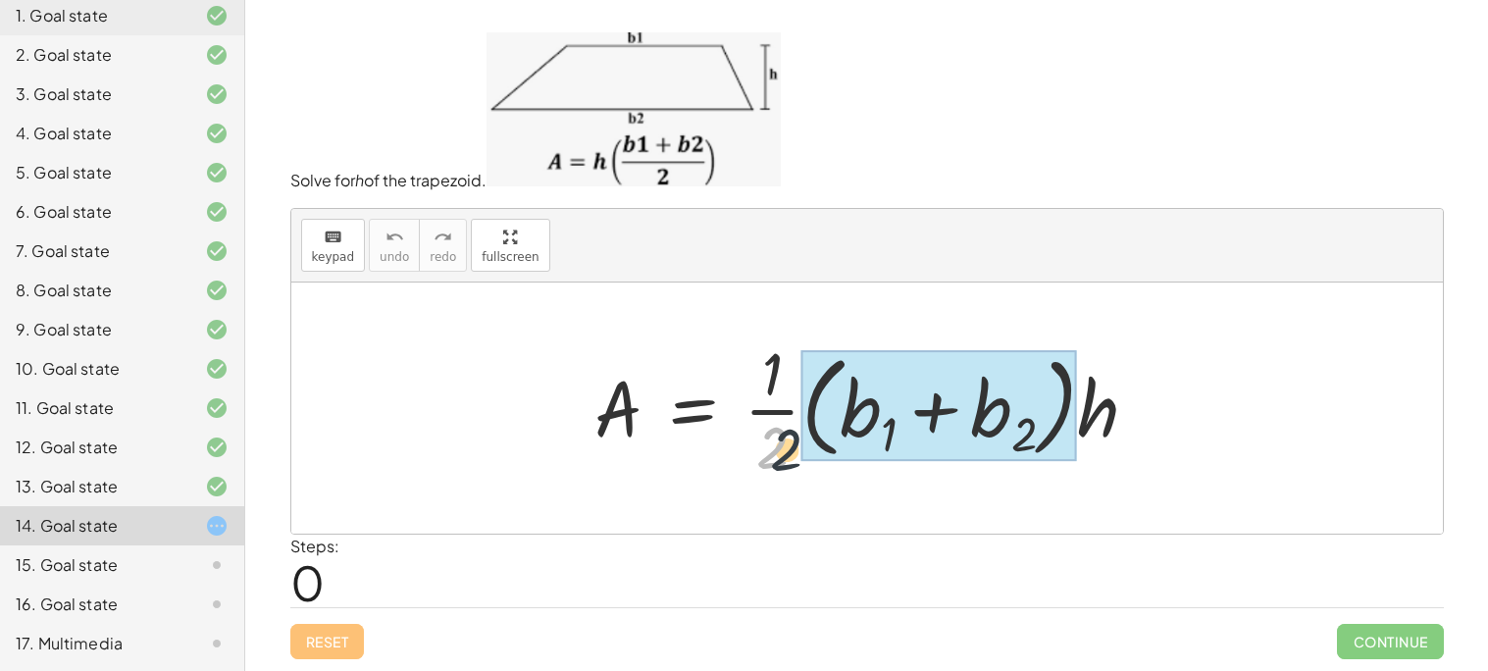
drag, startPoint x: 782, startPoint y: 431, endPoint x: 845, endPoint y: 439, distance: 64.4
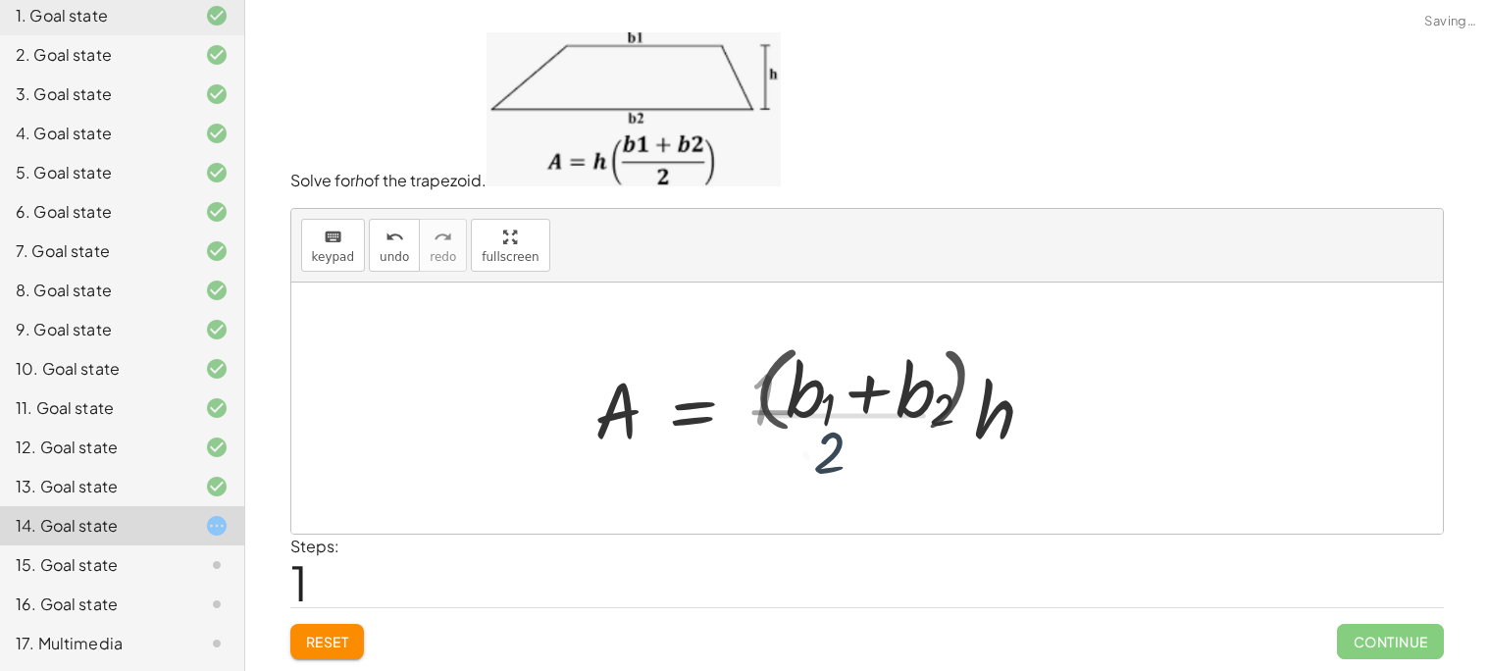
drag, startPoint x: 845, startPoint y: 439, endPoint x: 853, endPoint y: 448, distance: 11.8
click at [853, 448] on div at bounding box center [795, 409] width 420 height 158
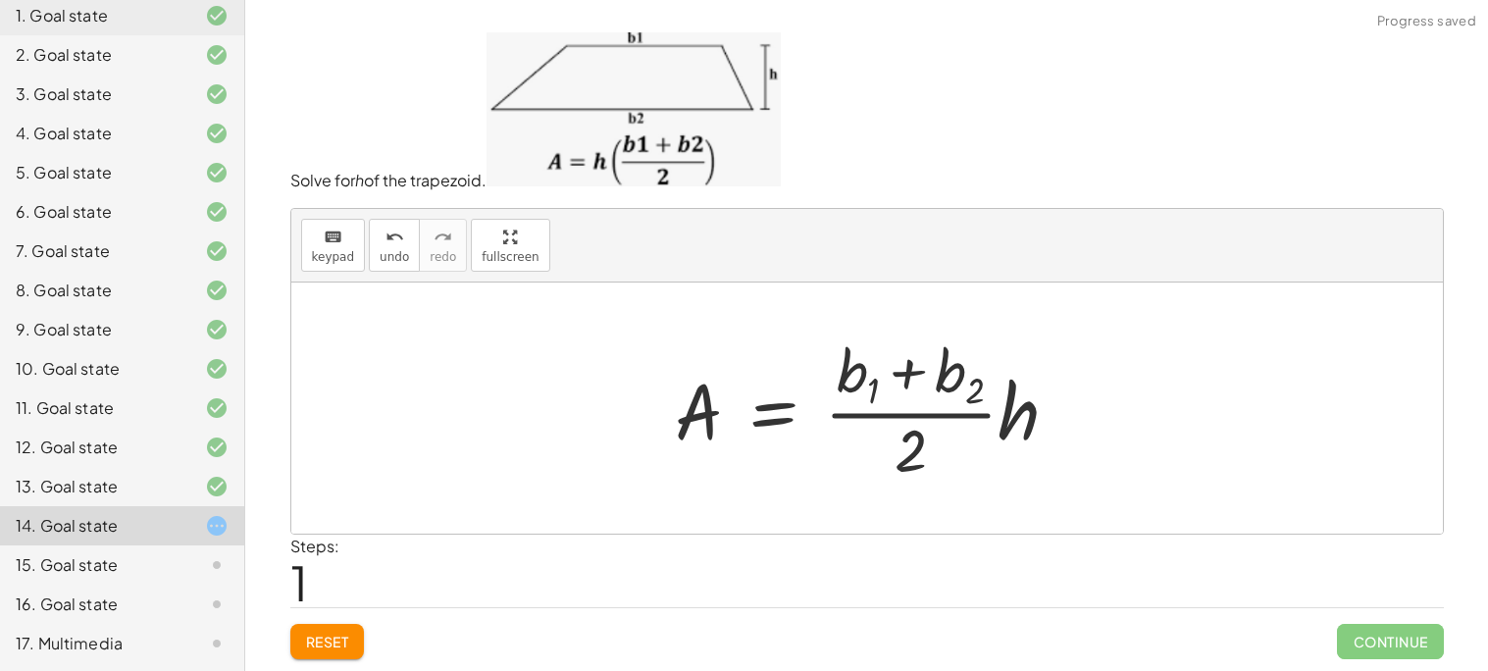
click at [960, 379] on div at bounding box center [875, 409] width 420 height 158
drag, startPoint x: 1035, startPoint y: 402, endPoint x: 799, endPoint y: 421, distance: 236.1
click at [799, 421] on div at bounding box center [875, 409] width 420 height 158
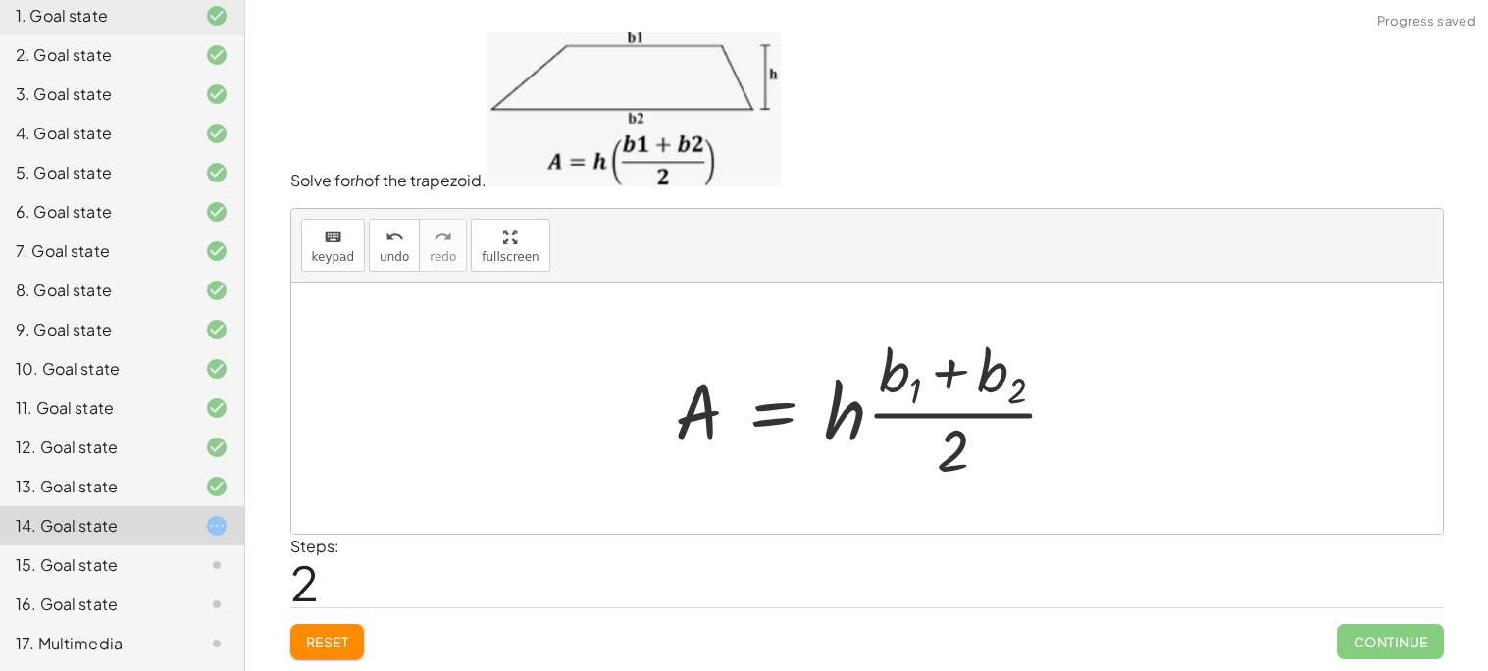
click at [889, 419] on div at bounding box center [875, 409] width 420 height 158
click at [939, 374] on div at bounding box center [875, 409] width 420 height 158
click at [863, 377] on div at bounding box center [875, 409] width 420 height 158
click at [341, 647] on span "Reset" at bounding box center [327, 642] width 43 height 18
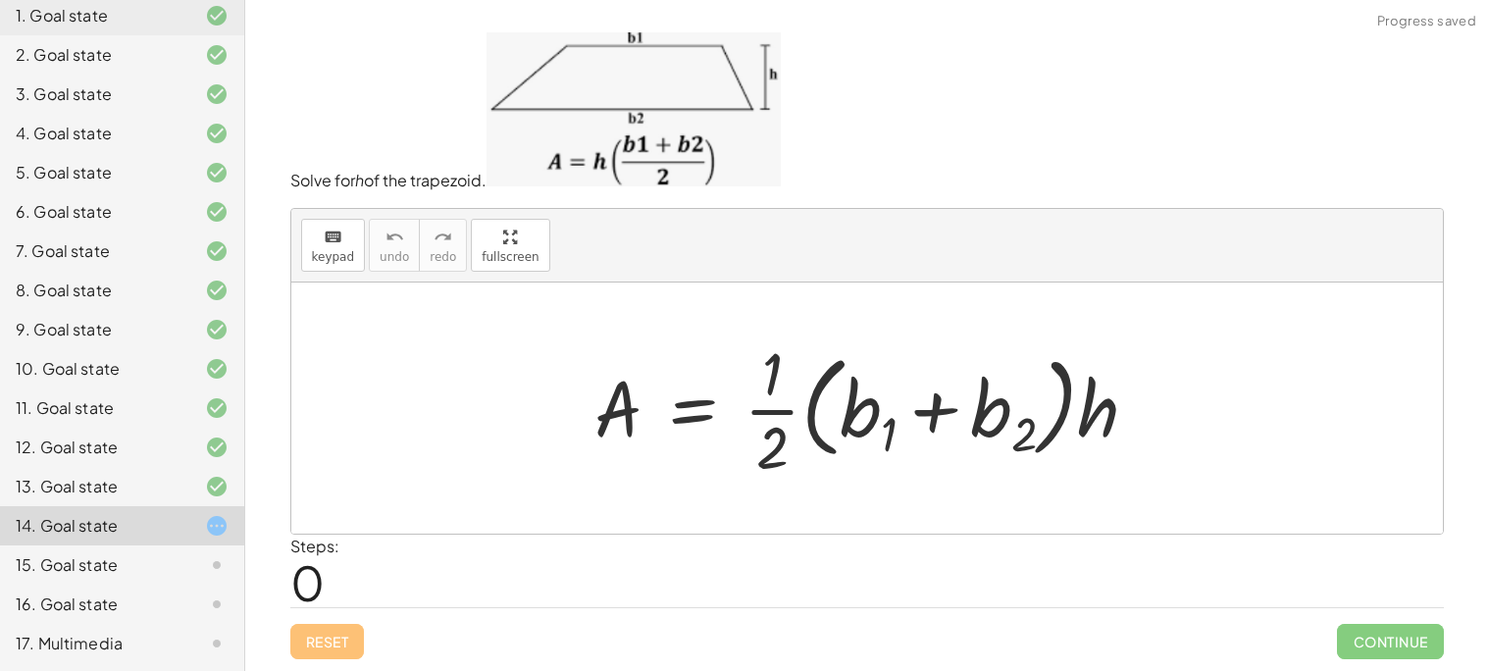
click at [770, 389] on div at bounding box center [874, 407] width 579 height 151
click at [776, 414] on div at bounding box center [874, 407] width 579 height 151
click at [870, 399] on div at bounding box center [874, 407] width 579 height 151
click at [738, 441] on div at bounding box center [874, 407] width 579 height 151
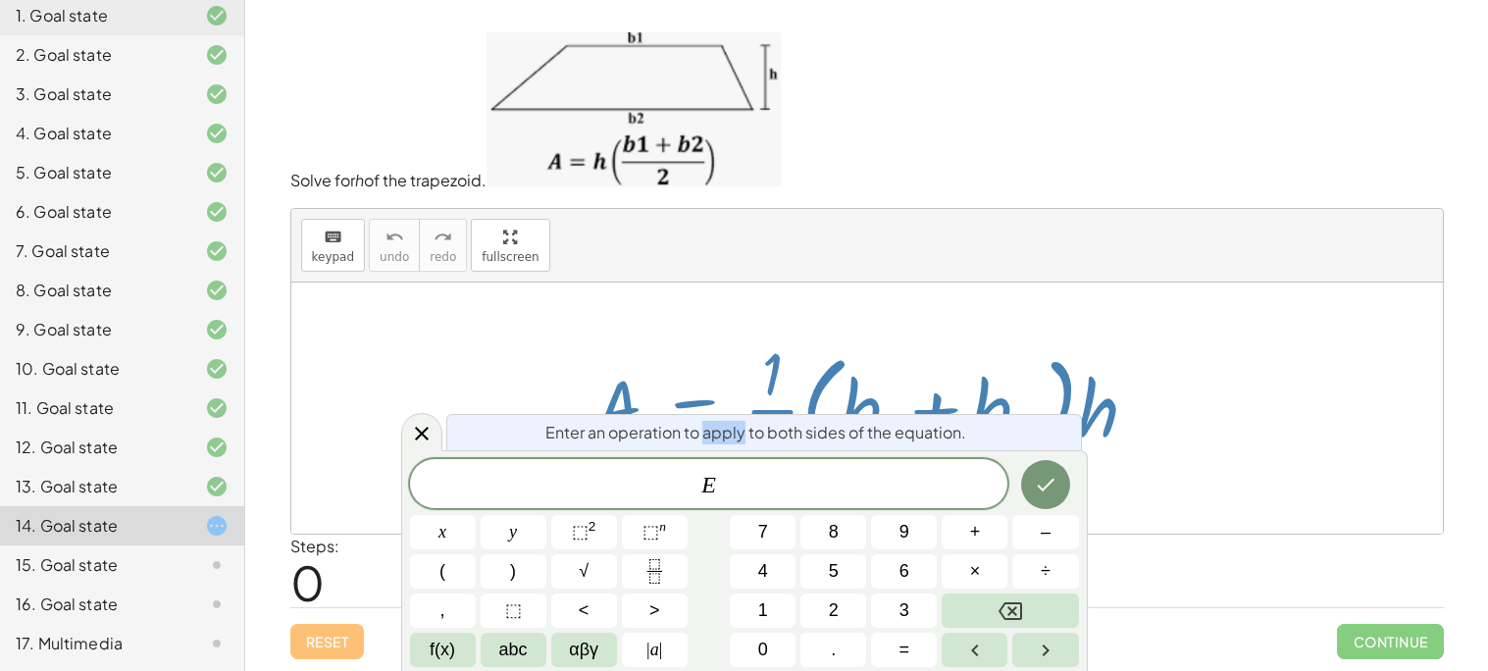
click at [739, 440] on span "Enter an operation to apply to both sides of the equation." at bounding box center [755, 433] width 421 height 24
click at [425, 400] on div at bounding box center [866, 407] width 1151 height 251
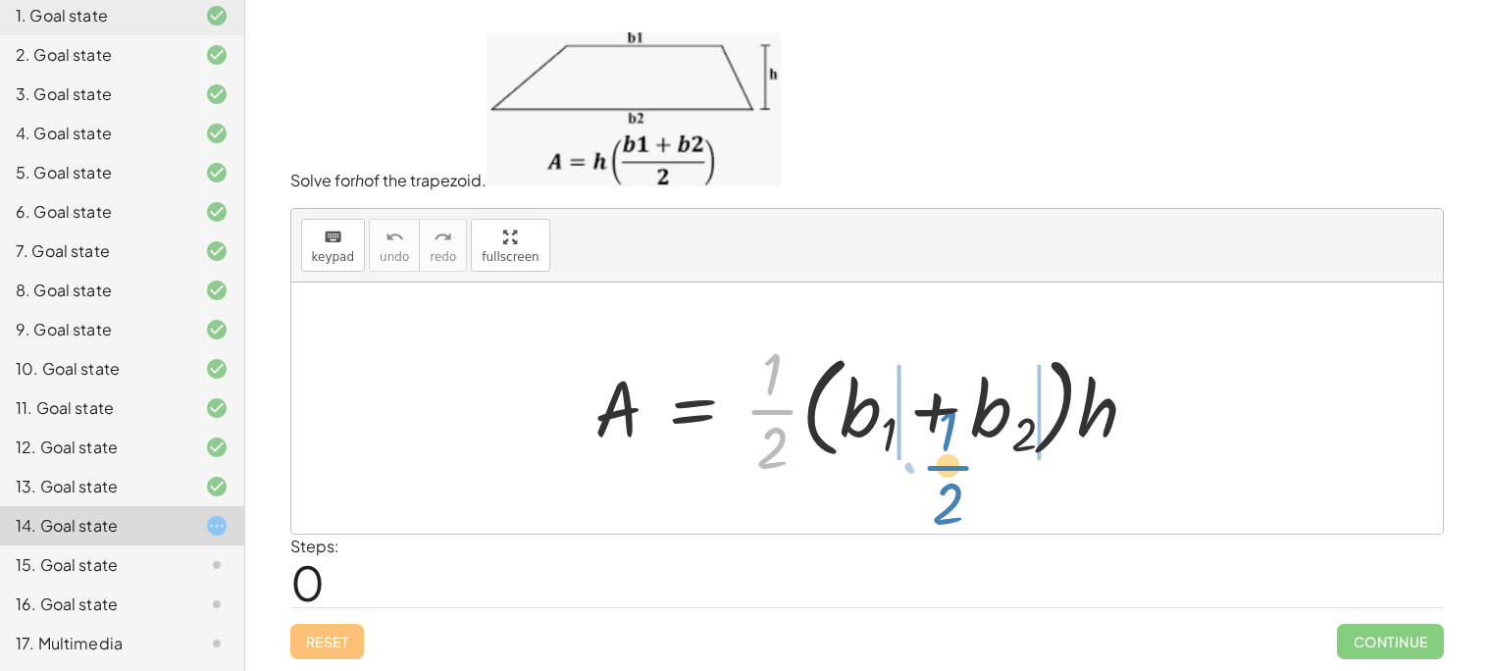
drag, startPoint x: 754, startPoint y: 400, endPoint x: 934, endPoint y: 461, distance: 189.5
click at [934, 461] on div at bounding box center [874, 407] width 579 height 151
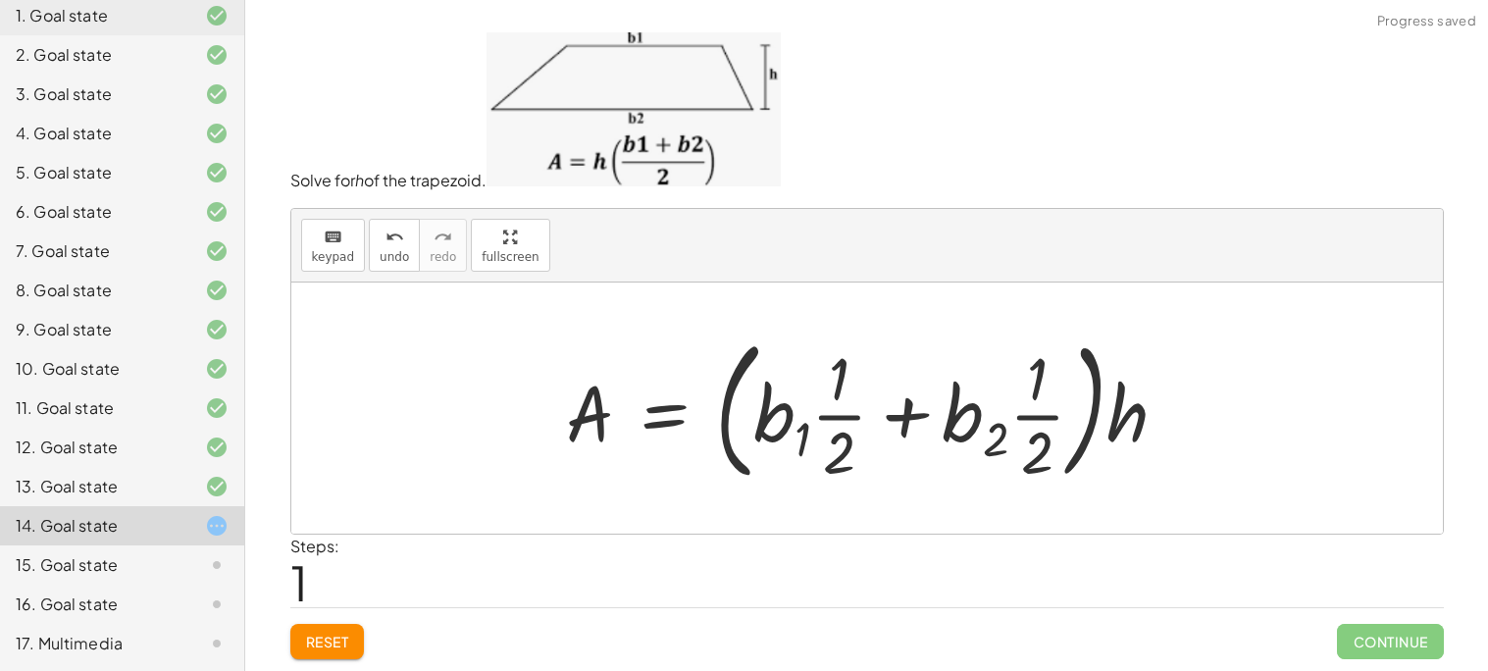
click at [1061, 447] on div at bounding box center [874, 408] width 637 height 163
click at [1048, 439] on div at bounding box center [874, 408] width 637 height 163
click at [0, 0] on div "Solve for h of the trapezoid. keyboard keypad undo undo redo redo fullscreen A …" at bounding box center [0, 0] width 0 height 0
click at [349, 627] on button "Reset" at bounding box center [327, 641] width 75 height 35
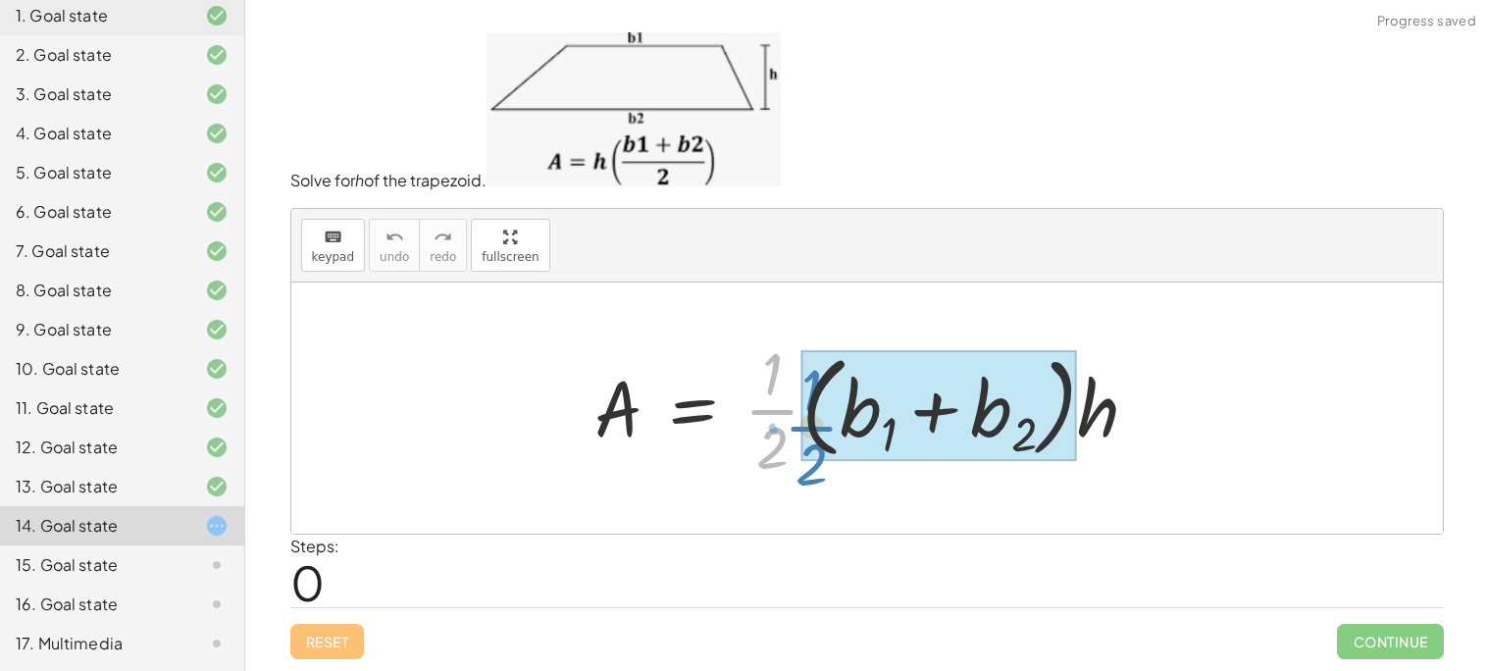
drag, startPoint x: 781, startPoint y: 408, endPoint x: 820, endPoint y: 425, distance: 42.6
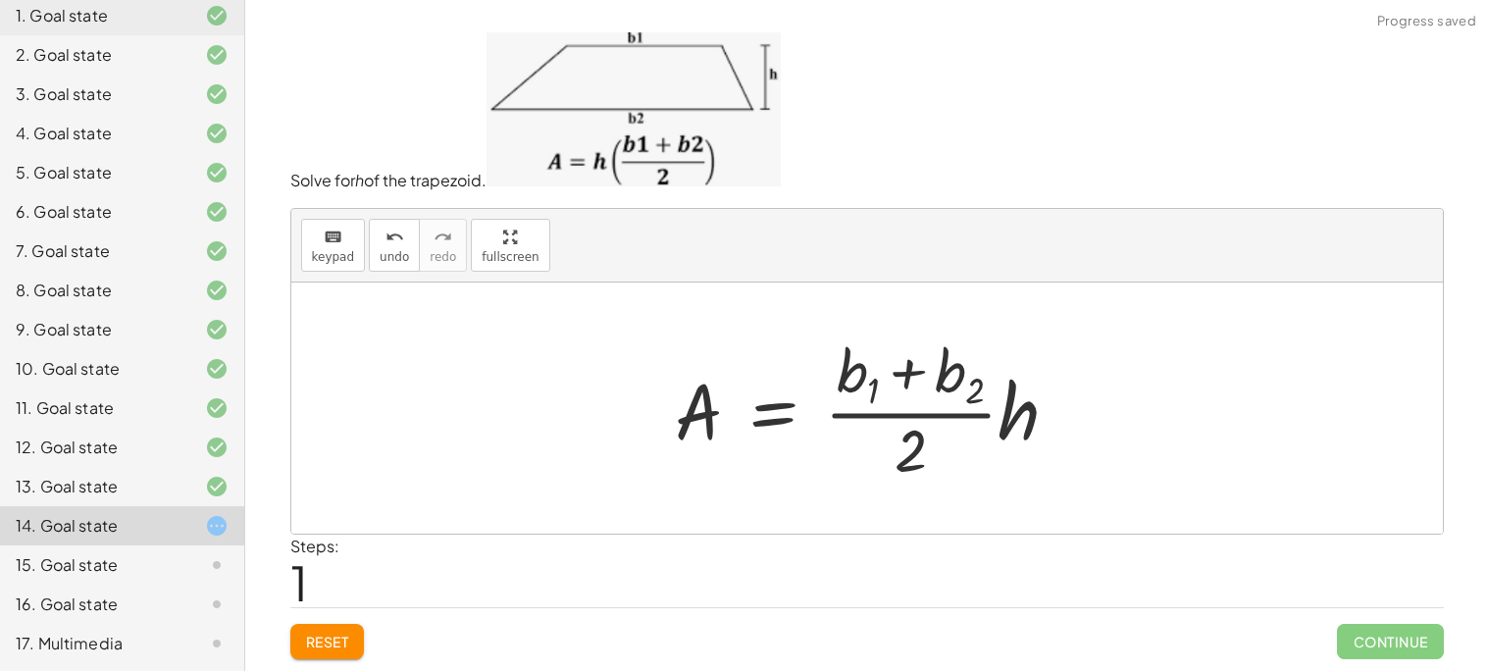
click at [904, 433] on div at bounding box center [875, 409] width 420 height 158
click at [904, 366] on div at bounding box center [875, 409] width 420 height 158
click at [965, 379] on div at bounding box center [875, 409] width 420 height 158
drag, startPoint x: 914, startPoint y: 378, endPoint x: 925, endPoint y: 385, distance: 13.3
click at [925, 385] on div at bounding box center [875, 409] width 420 height 158
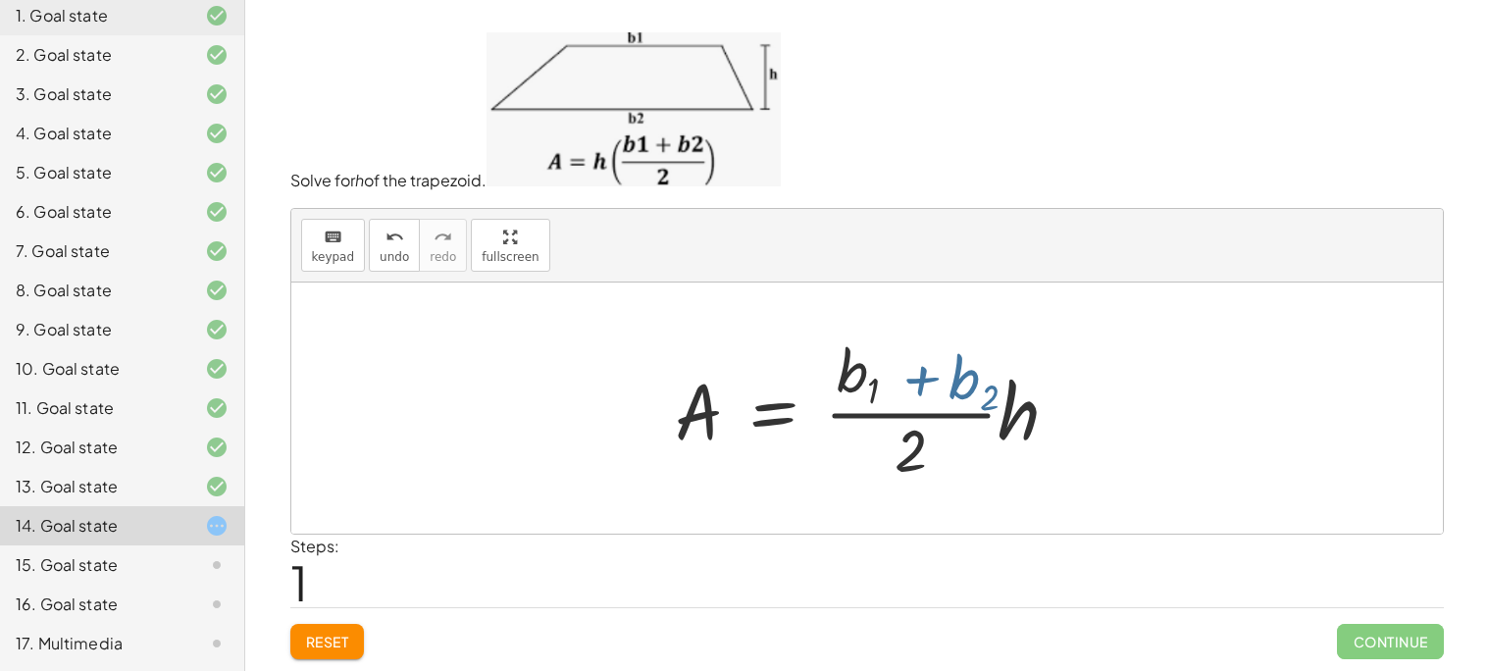
click at [925, 385] on div at bounding box center [875, 409] width 420 height 158
drag, startPoint x: 1006, startPoint y: 425, endPoint x: 790, endPoint y: 434, distance: 216.0
click at [790, 434] on div at bounding box center [875, 409] width 420 height 158
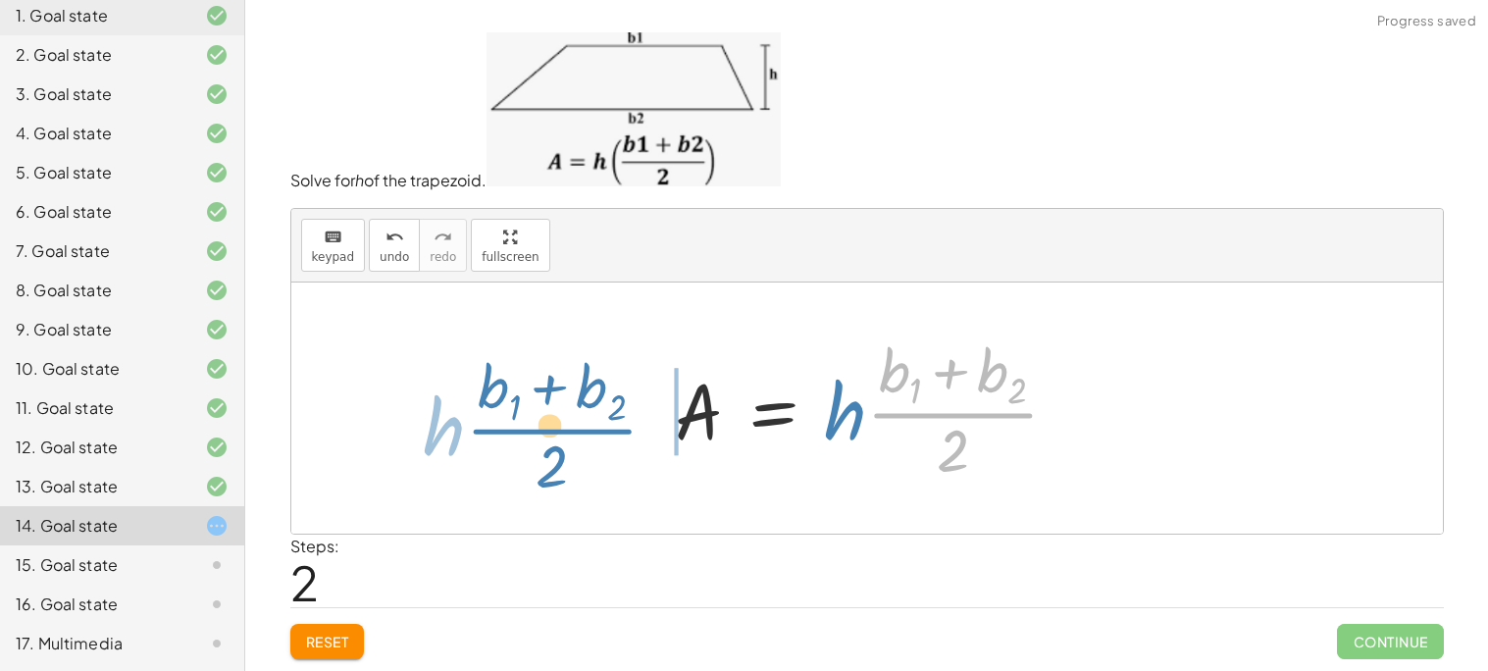
drag, startPoint x: 909, startPoint y: 406, endPoint x: 534, endPoint y: 424, distance: 376.0
click at [534, 424] on div "A = · · 1 · 2 · ( + b 1 + b 2 ) · h A = · · 1 · ( + b 1 + b 2 ) · 2 · h A = · ·…" at bounding box center [866, 407] width 1151 height 251
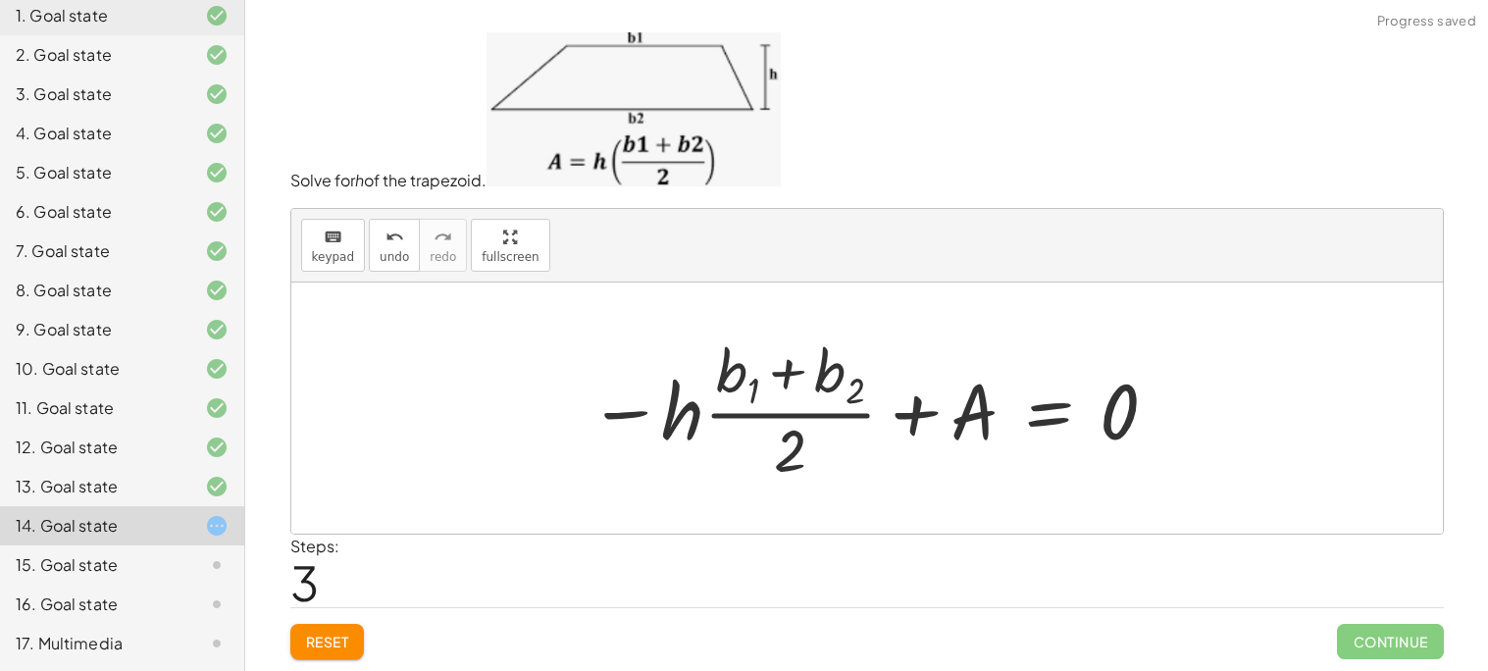
click at [705, 394] on div at bounding box center [875, 409] width 592 height 158
click at [680, 407] on div at bounding box center [875, 409] width 592 height 158
click at [612, 416] on div at bounding box center [875, 409] width 592 height 158
click at [339, 647] on span "Reset" at bounding box center [327, 642] width 43 height 18
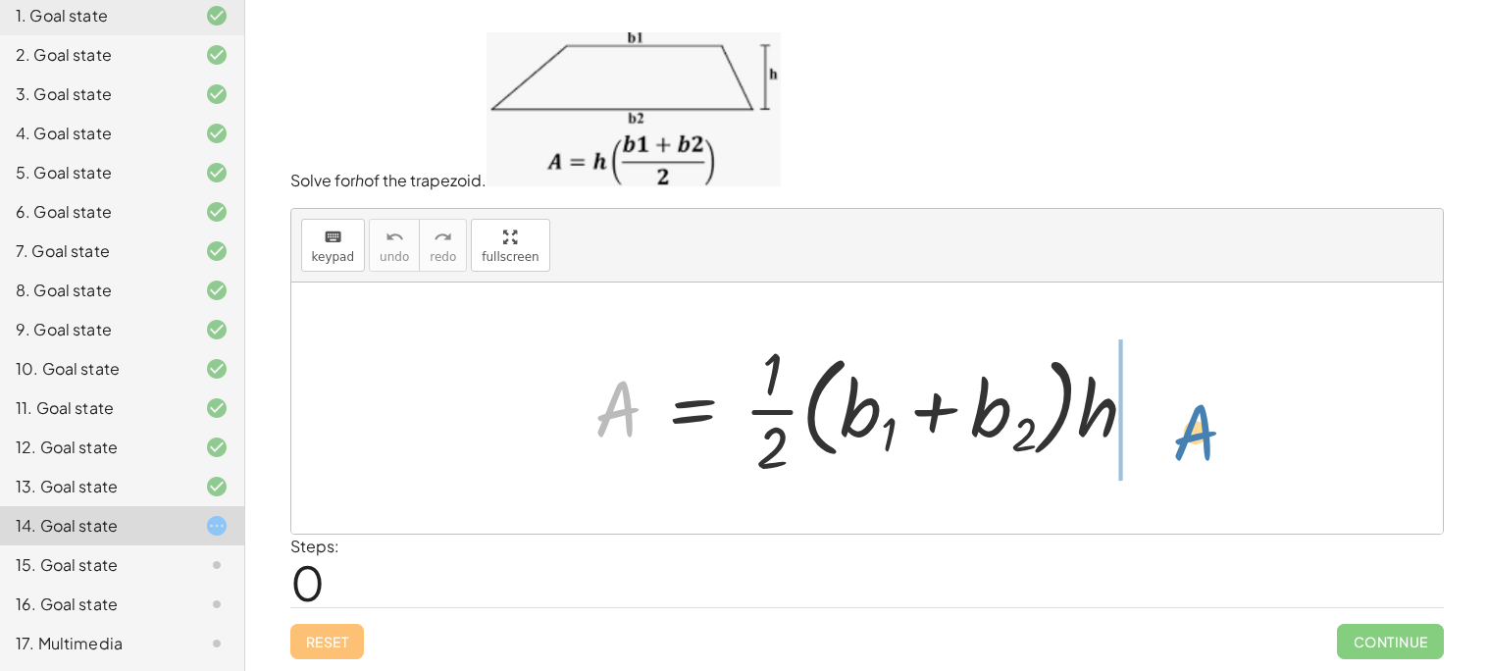
drag, startPoint x: 618, startPoint y: 399, endPoint x: 1199, endPoint y: 422, distance: 582.0
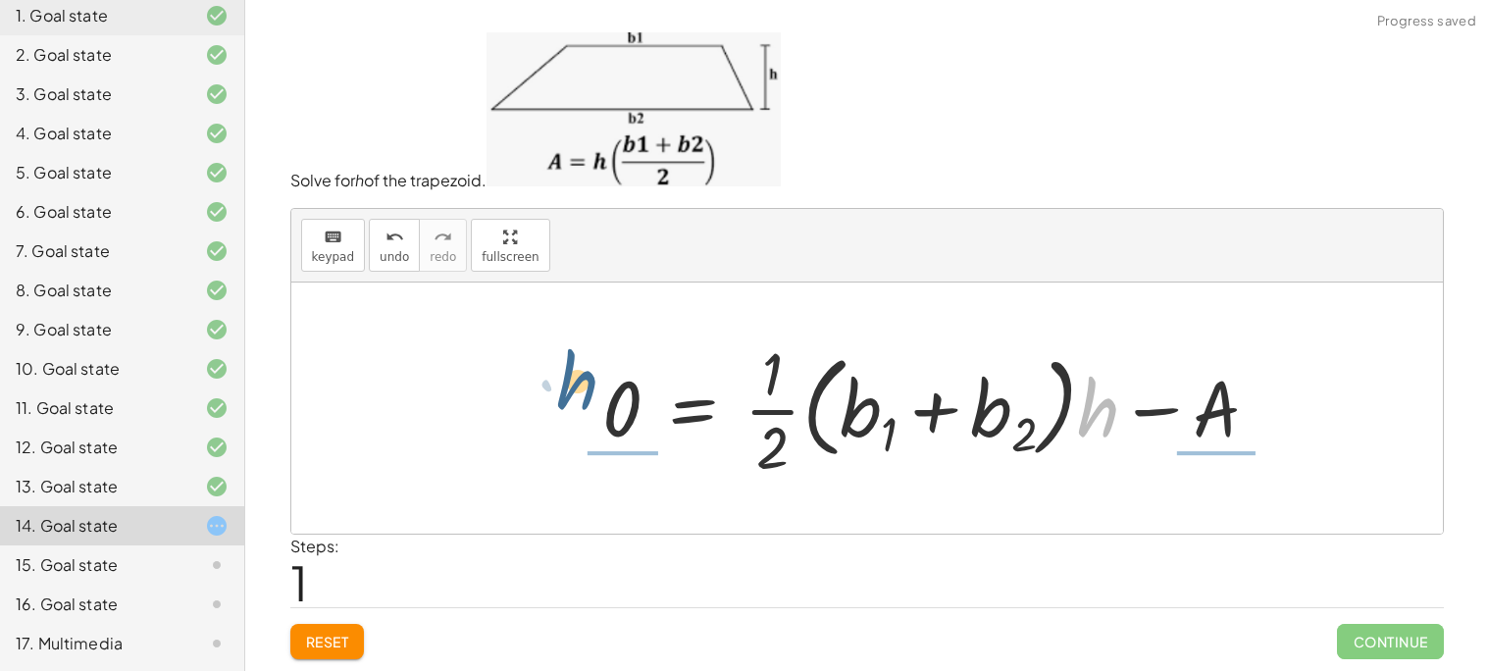
drag, startPoint x: 1109, startPoint y: 410, endPoint x: 583, endPoint y: 387, distance: 527.2
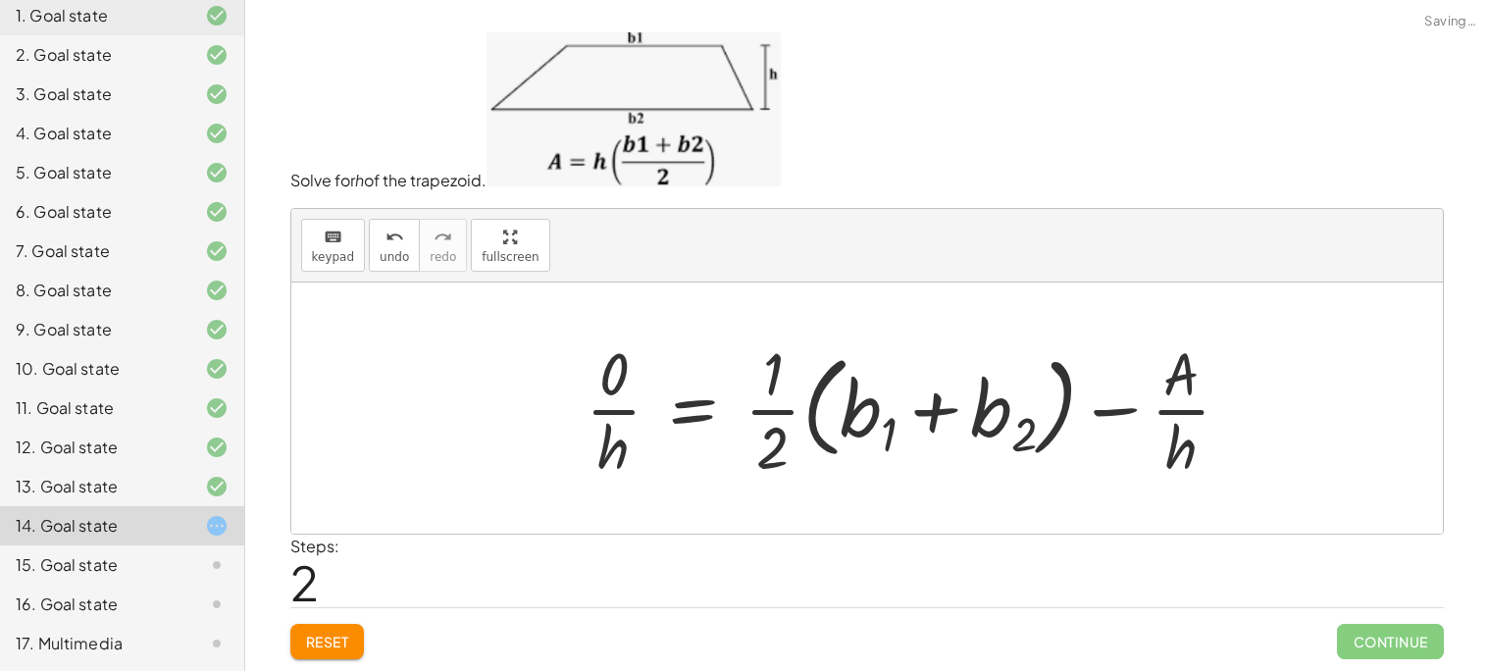
click at [382, 611] on div "Reset Continue" at bounding box center [866, 633] width 1153 height 52
click at [355, 639] on button "Reset" at bounding box center [327, 641] width 75 height 35
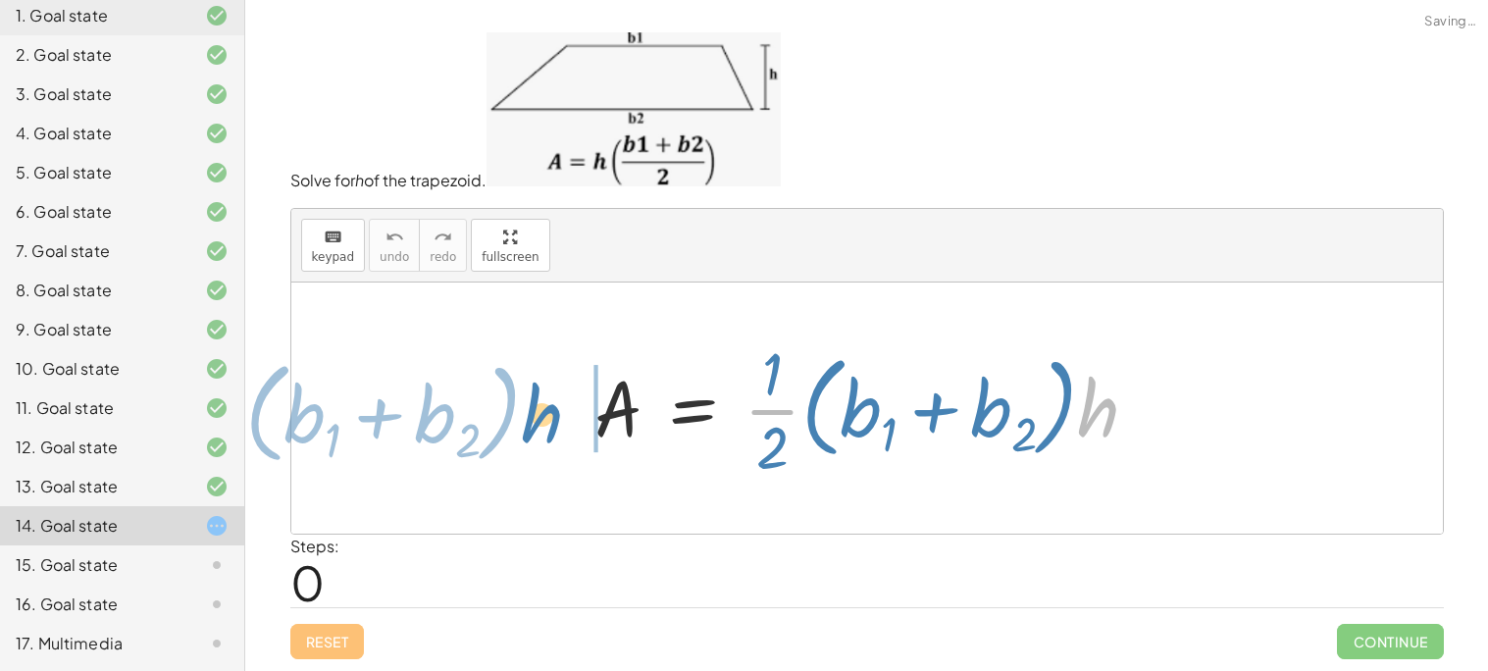
drag, startPoint x: 1099, startPoint y: 420, endPoint x: 548, endPoint y: 429, distance: 551.3
click at [548, 429] on div "· h · · 1 · 2 · ( + b 1 + b 2 ) A = · · 1 · 2 · ( + b 1 + b 2 ) · h" at bounding box center [866, 407] width 1151 height 251
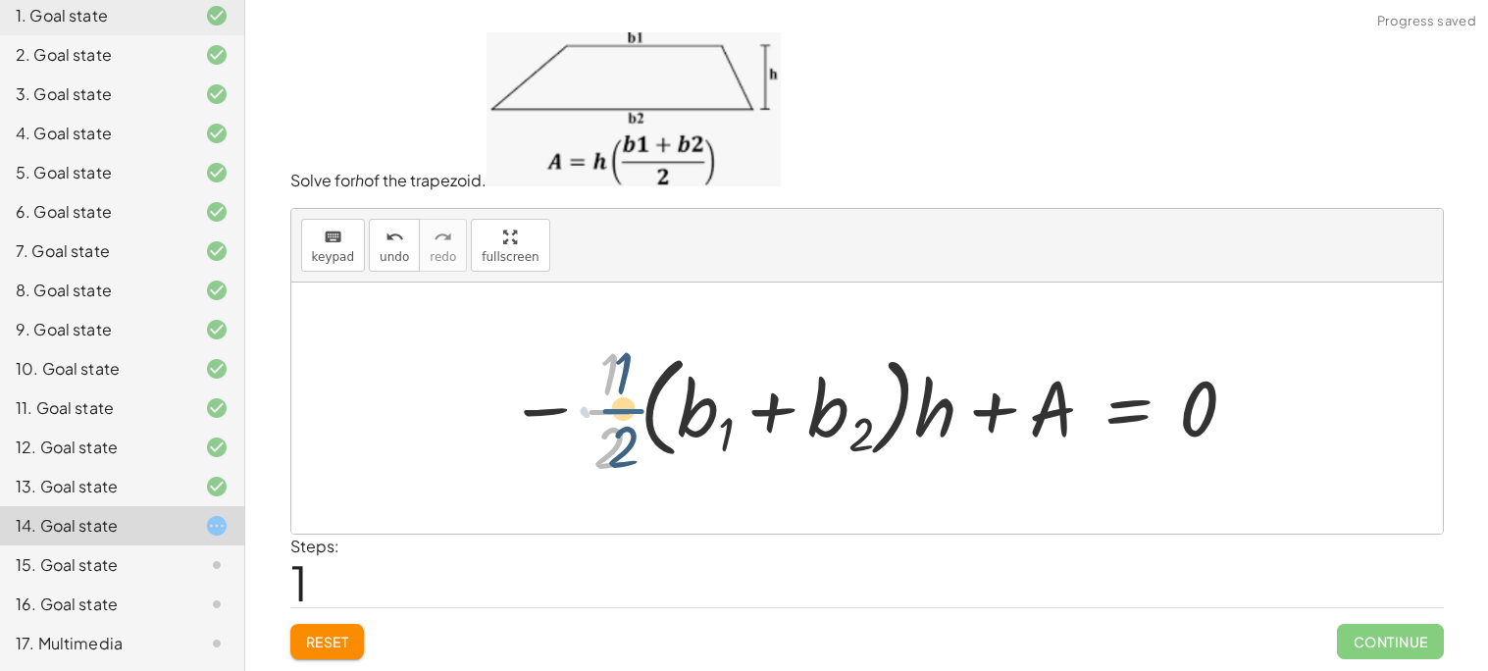
click at [619, 411] on div at bounding box center [873, 407] width 751 height 151
click at [312, 650] on button "Reset" at bounding box center [327, 641] width 75 height 35
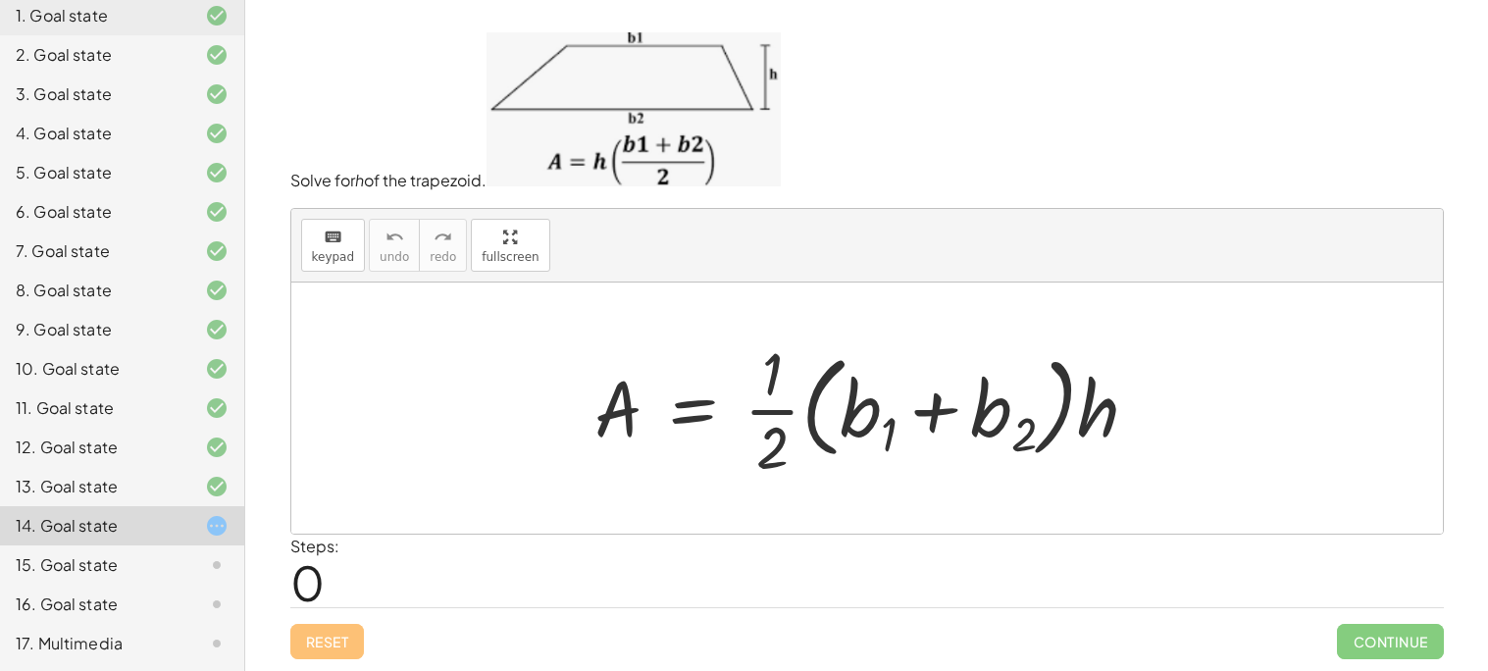
click at [996, 425] on div at bounding box center [874, 407] width 579 height 151
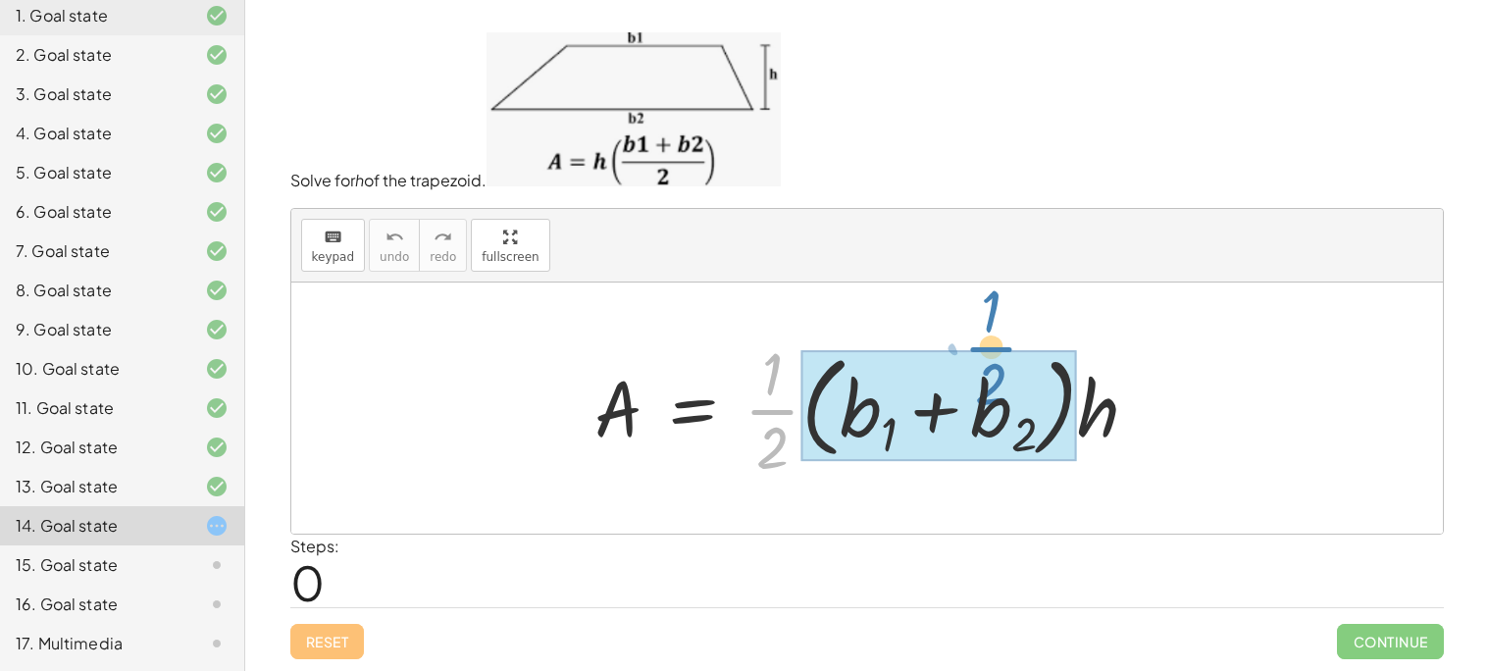
drag, startPoint x: 767, startPoint y: 414, endPoint x: 986, endPoint y: 353, distance: 227.0
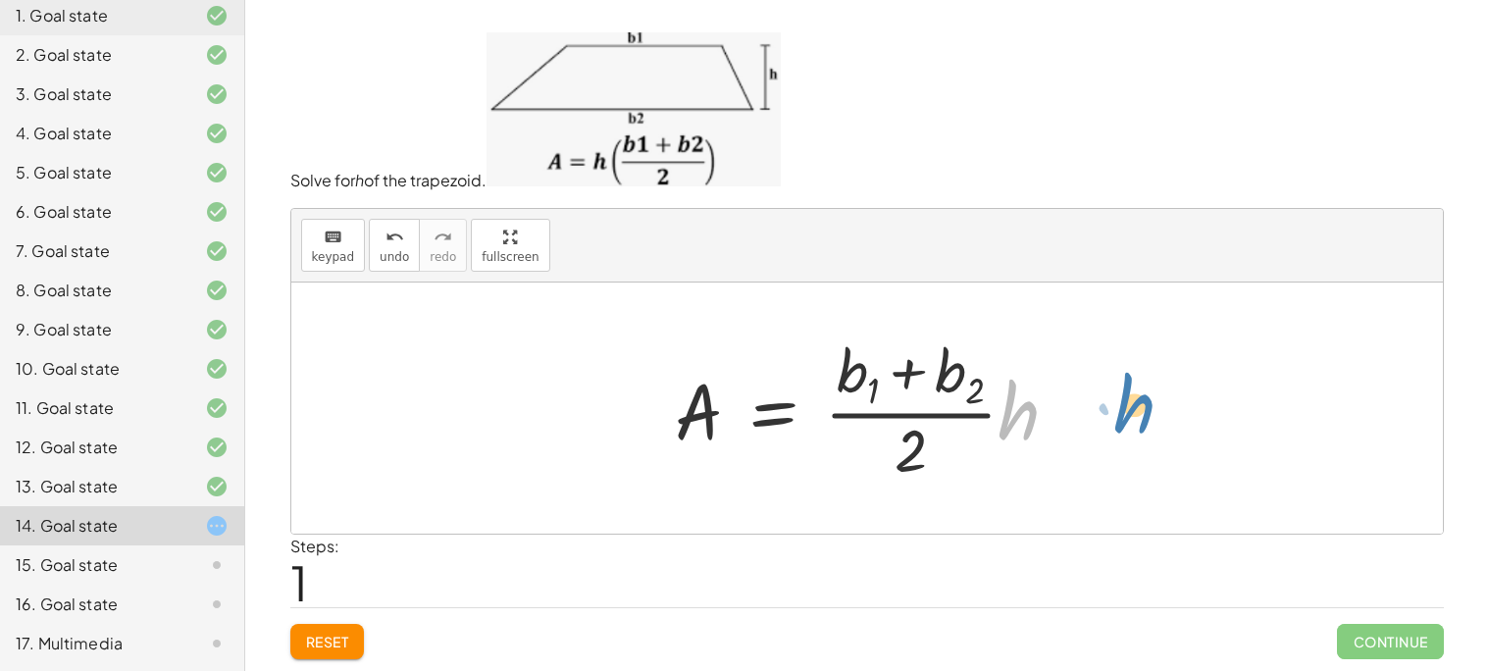
drag, startPoint x: 1020, startPoint y: 417, endPoint x: 1127, endPoint y: 413, distance: 107.0
drag, startPoint x: 672, startPoint y: 413, endPoint x: 1045, endPoint y: 387, distance: 374.5
click at [1045, 387] on div at bounding box center [875, 409] width 420 height 158
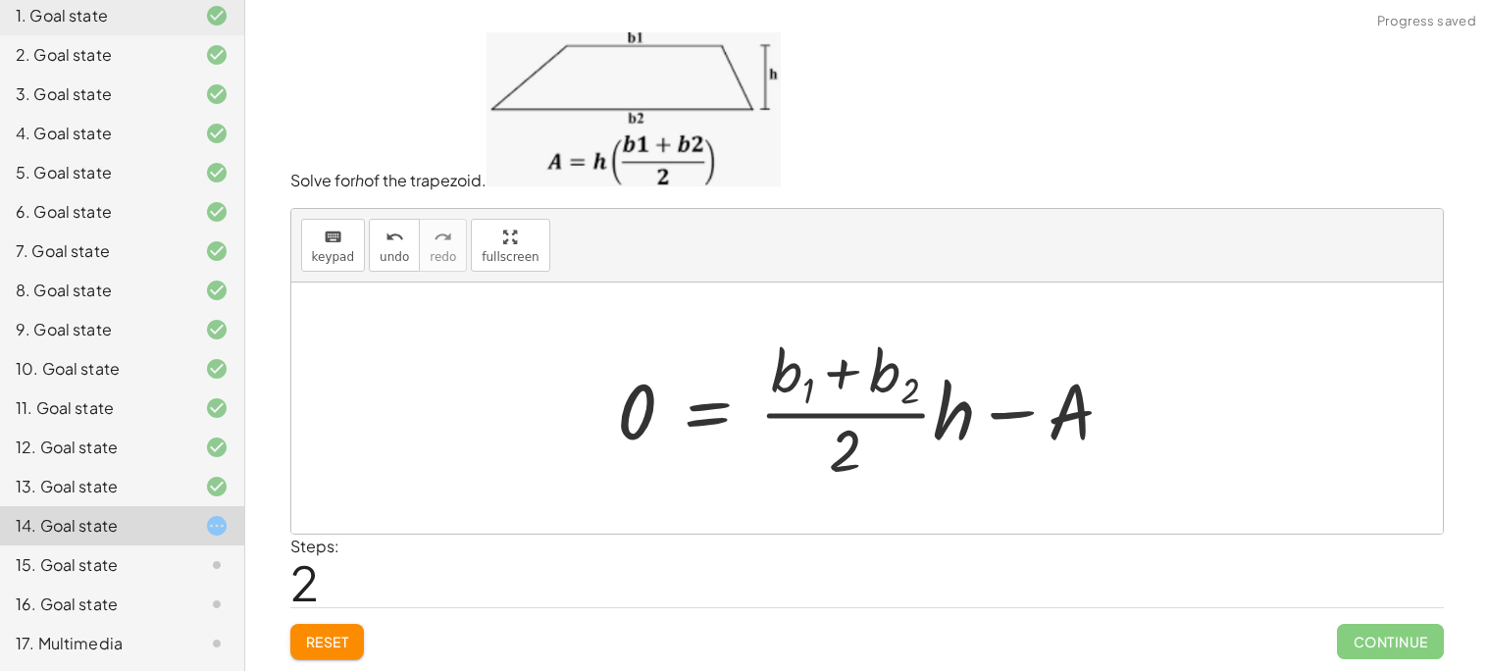
click at [1019, 410] on div at bounding box center [874, 409] width 532 height 158
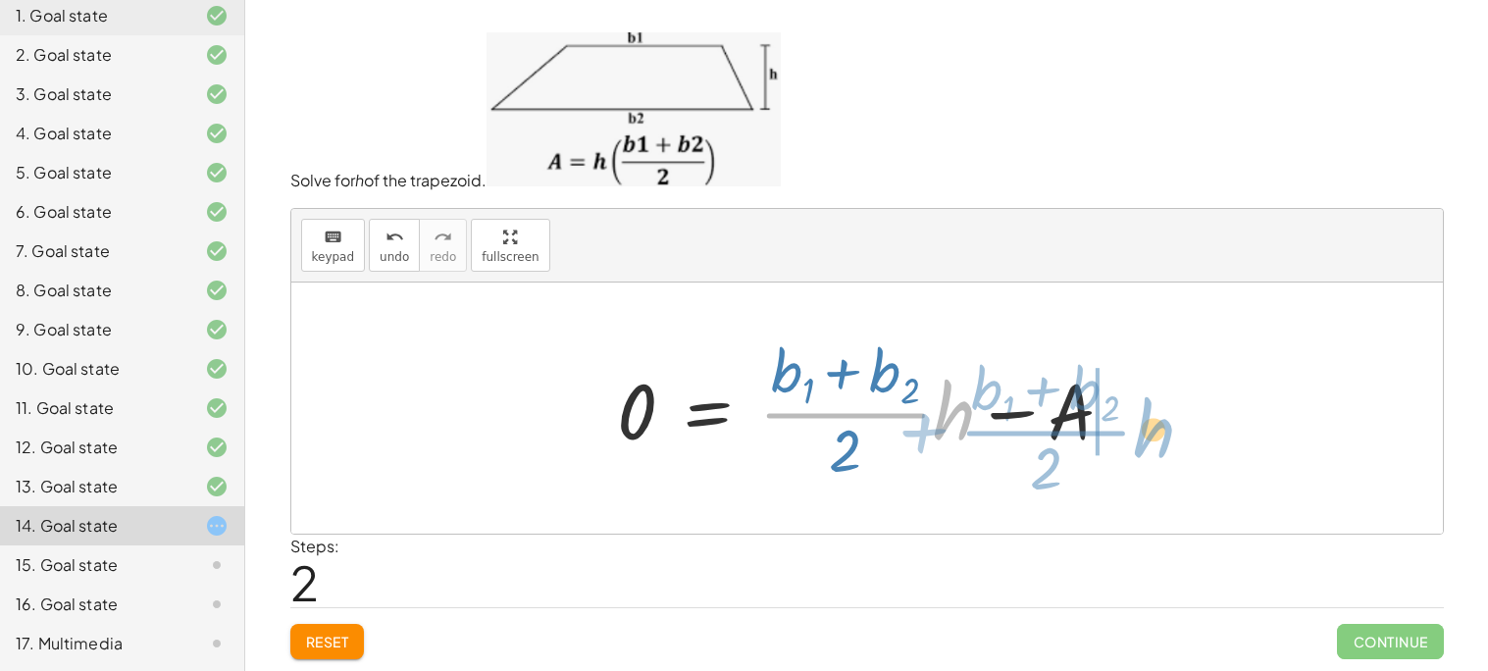
drag, startPoint x: 969, startPoint y: 410, endPoint x: 1169, endPoint y: 428, distance: 200.9
click at [1169, 428] on div "A = · · 1 · 2 · ( + b 1 + b 2 ) · h A = · · 1 · ( + b 1 + b 2 ) · 2 · h A = · ·…" at bounding box center [866, 407] width 1151 height 251
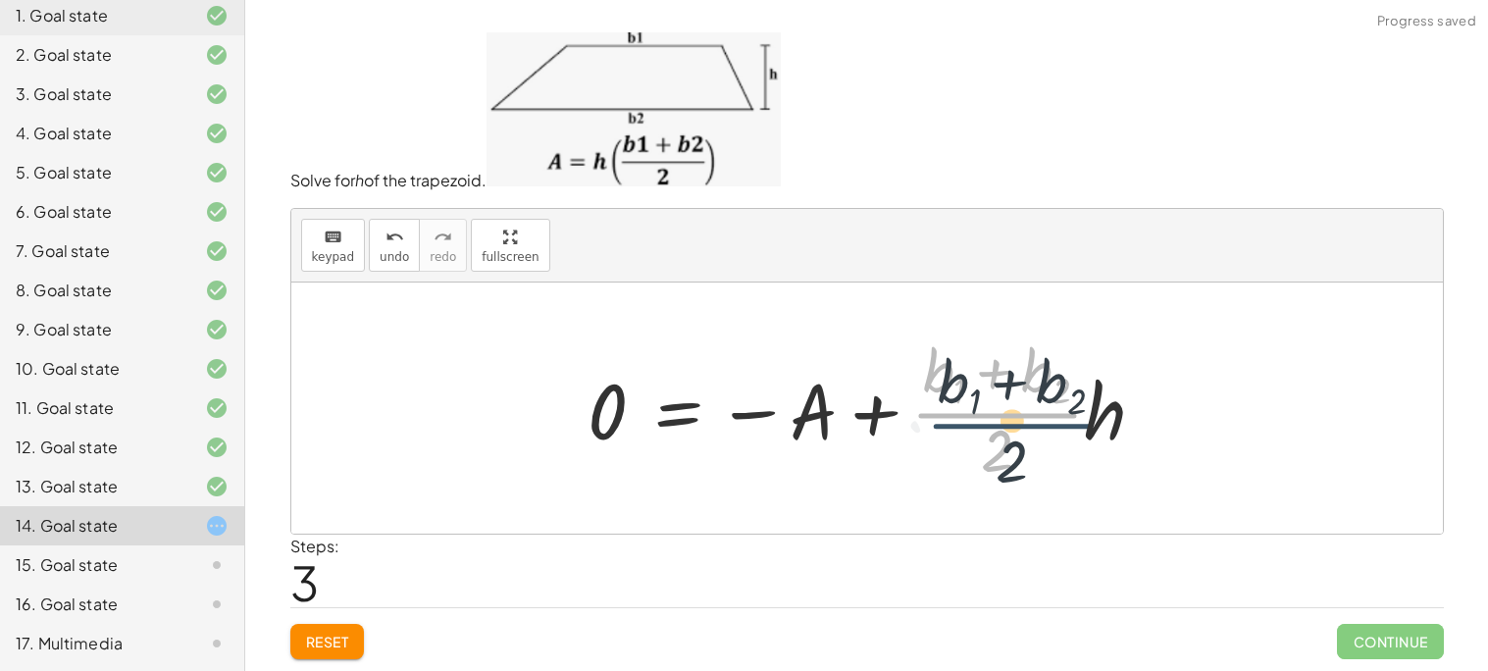
drag, startPoint x: 1049, startPoint y: 425, endPoint x: 1065, endPoint y: 437, distance: 20.2
click at [1065, 437] on div at bounding box center [875, 409] width 592 height 158
drag, startPoint x: 1076, startPoint y: 429, endPoint x: 1081, endPoint y: 457, distance: 28.9
click at [1081, 457] on div at bounding box center [875, 409] width 592 height 158
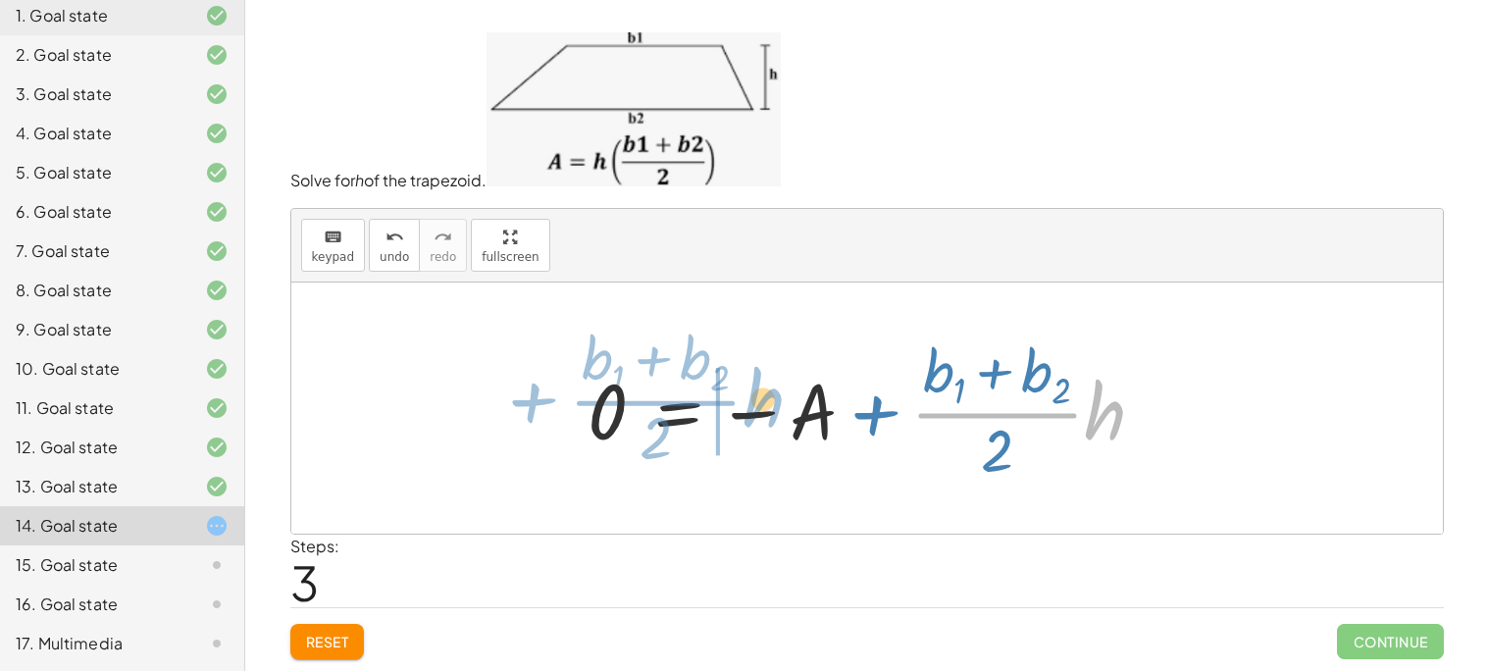
drag, startPoint x: 1106, startPoint y: 429, endPoint x: 792, endPoint y: 418, distance: 314.0
click at [792, 418] on div at bounding box center [875, 409] width 592 height 158
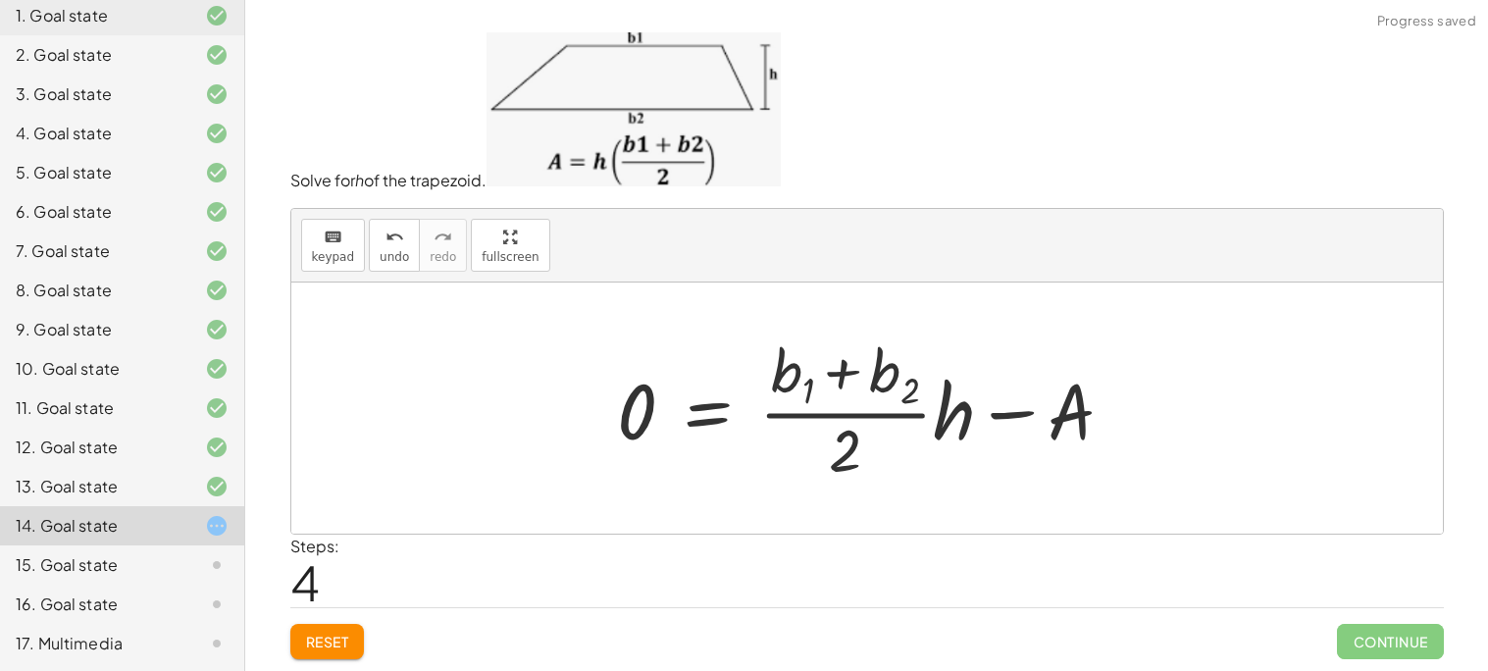
click at [869, 392] on div at bounding box center [874, 409] width 532 height 158
click at [298, 654] on button "Reset" at bounding box center [327, 641] width 75 height 35
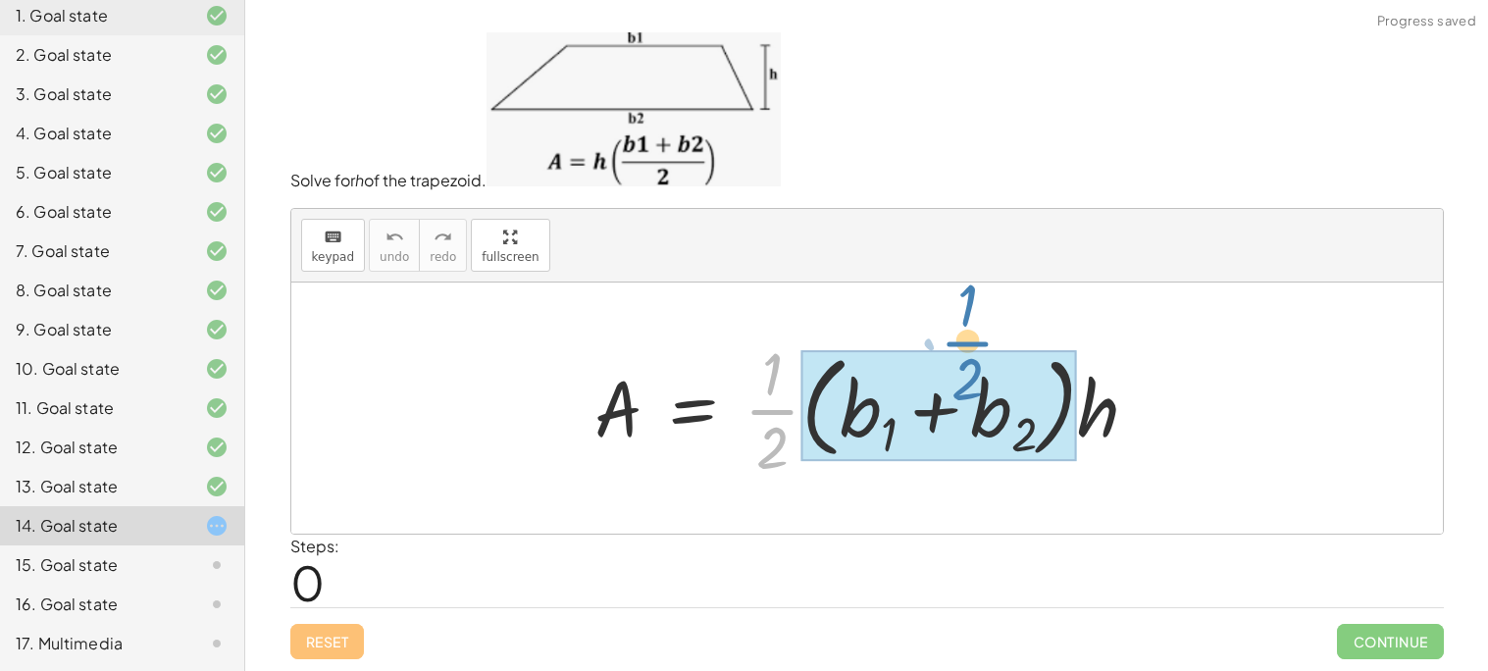
drag, startPoint x: 780, startPoint y: 422, endPoint x: 982, endPoint y: 353, distance: 213.4
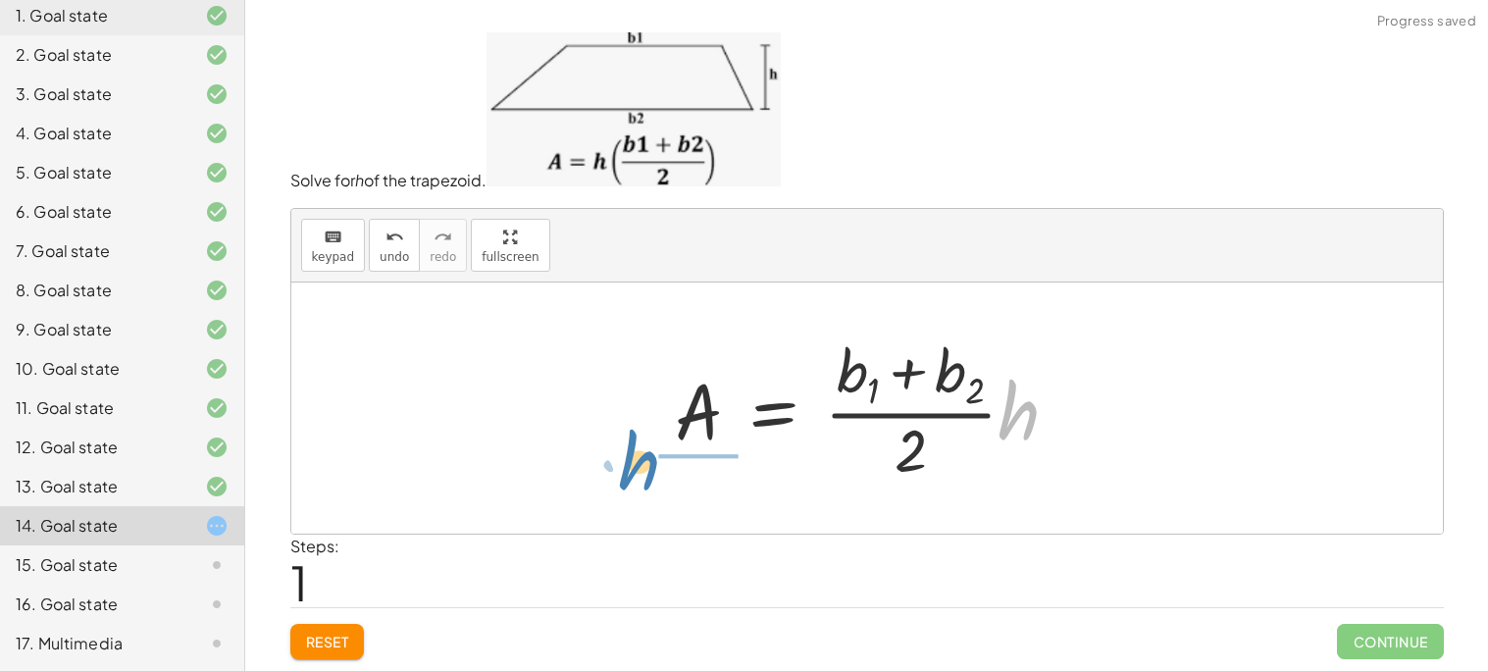
drag, startPoint x: 1008, startPoint y: 407, endPoint x: 630, endPoint y: 458, distance: 382.0
click at [685, 429] on div at bounding box center [846, 409] width 391 height 158
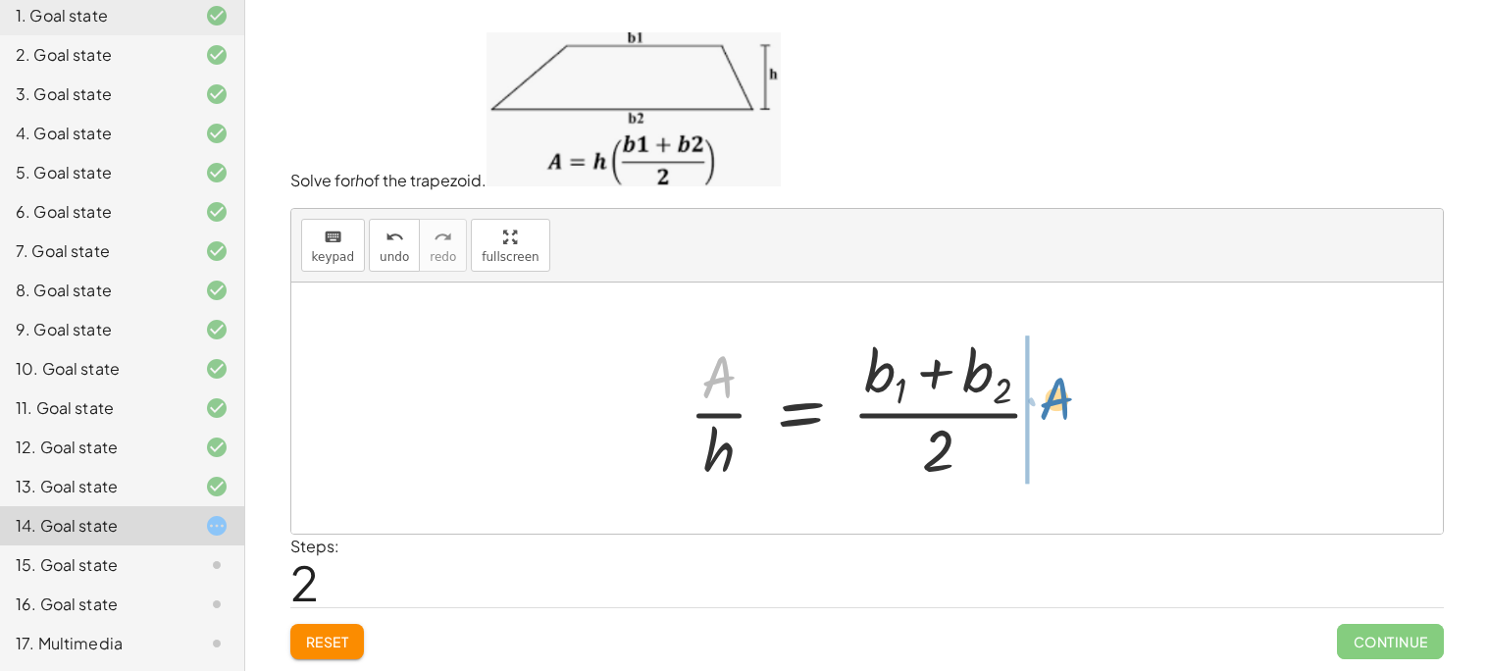
drag, startPoint x: 730, startPoint y: 382, endPoint x: 1067, endPoint y: 408, distance: 338.3
click at [1067, 408] on div at bounding box center [874, 409] width 391 height 158
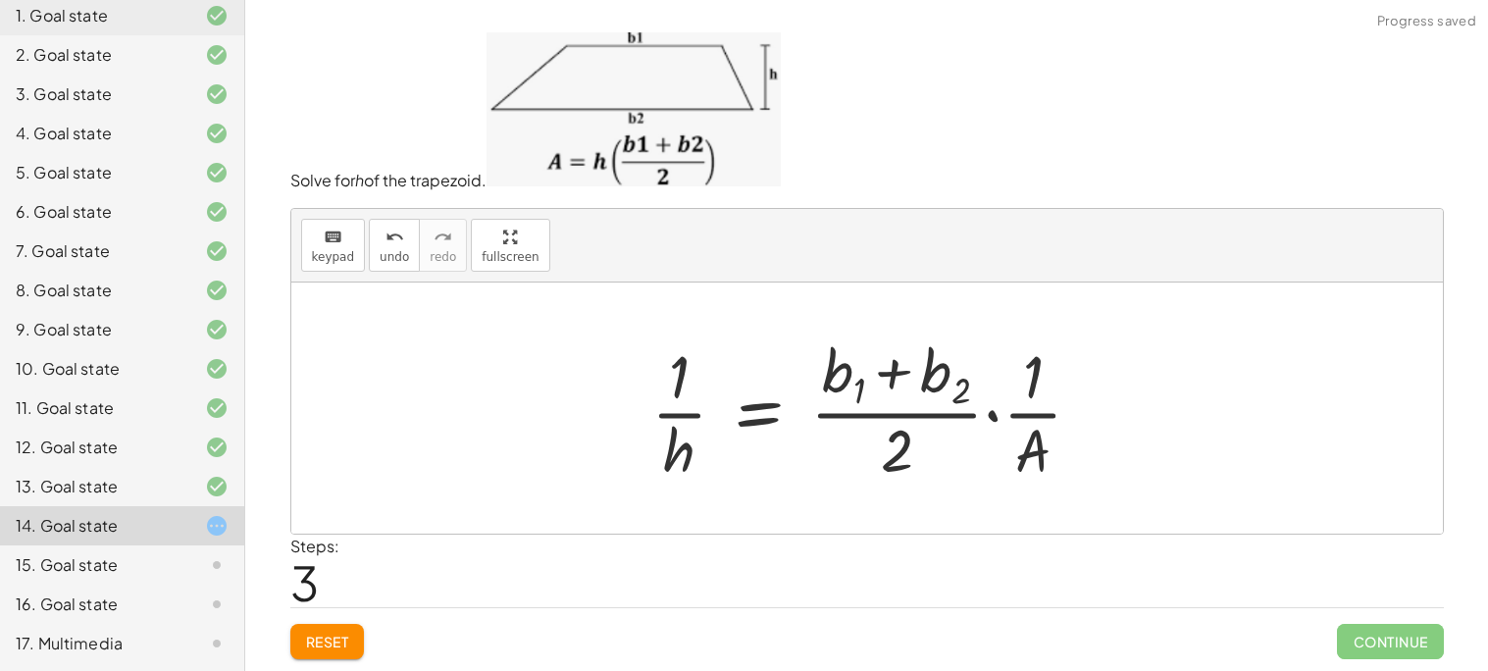
click at [983, 378] on div at bounding box center [874, 409] width 467 height 158
click at [1016, 391] on div at bounding box center [874, 409] width 467 height 158
click at [1023, 408] on div at bounding box center [874, 409] width 467 height 158
click at [744, 425] on div at bounding box center [874, 409] width 467 height 158
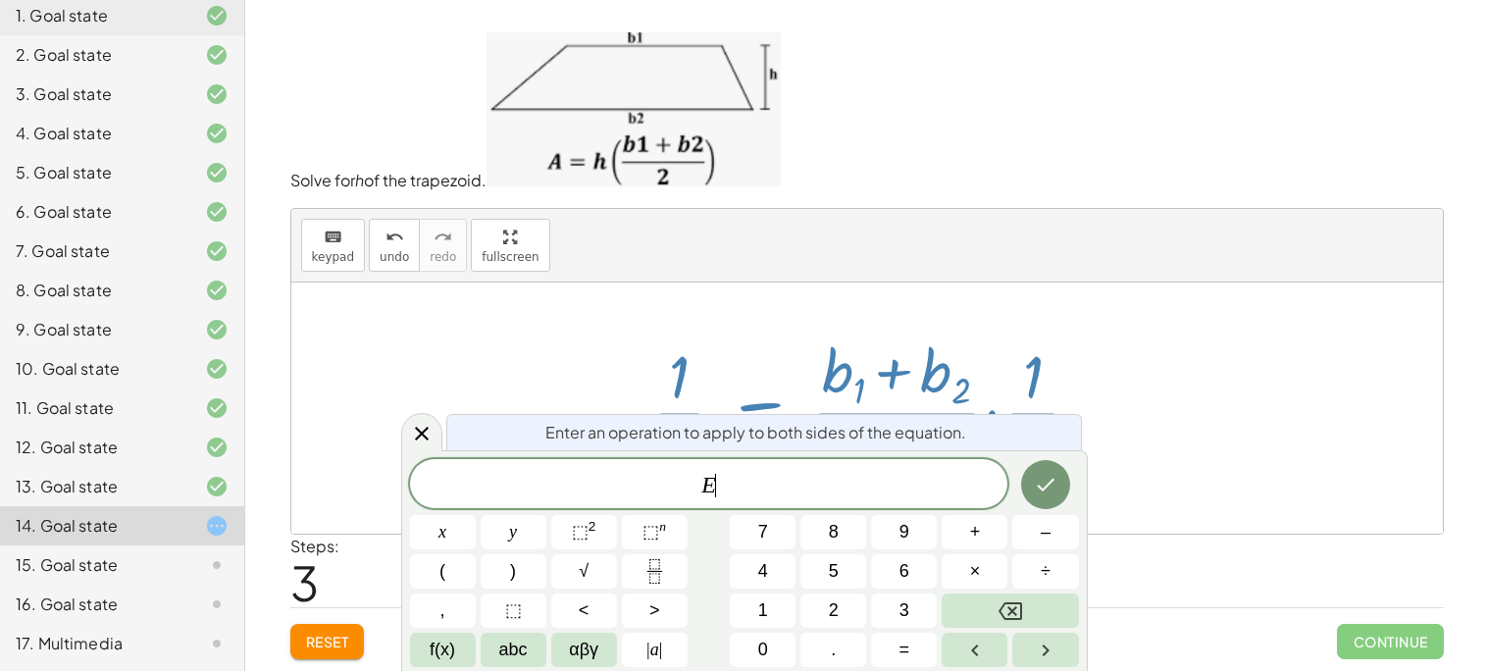
click at [690, 409] on div at bounding box center [874, 409] width 467 height 158
click at [449, 435] on div "Enter an operation to apply to both sides of the equation." at bounding box center [764, 432] width 636 height 36
click at [440, 434] on div at bounding box center [421, 432] width 41 height 38
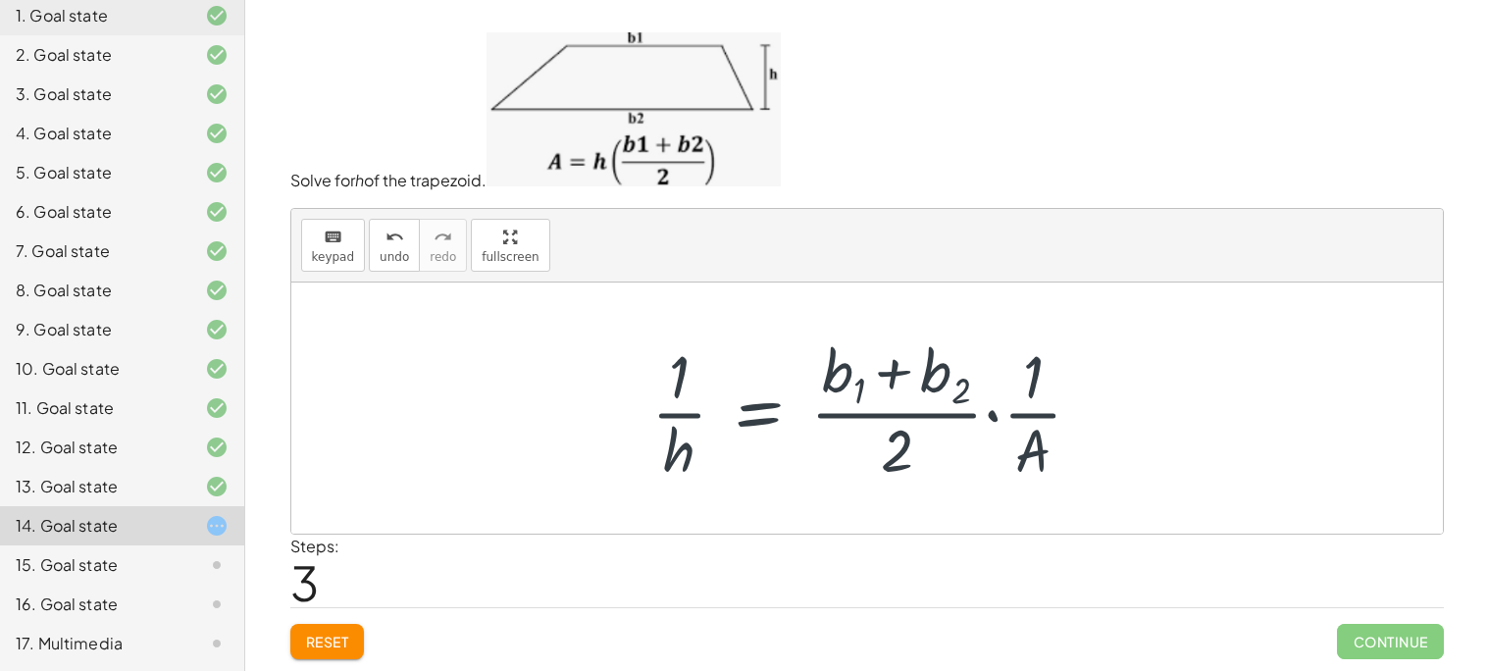
click at [315, 638] on span "Reset" at bounding box center [327, 642] width 43 height 18
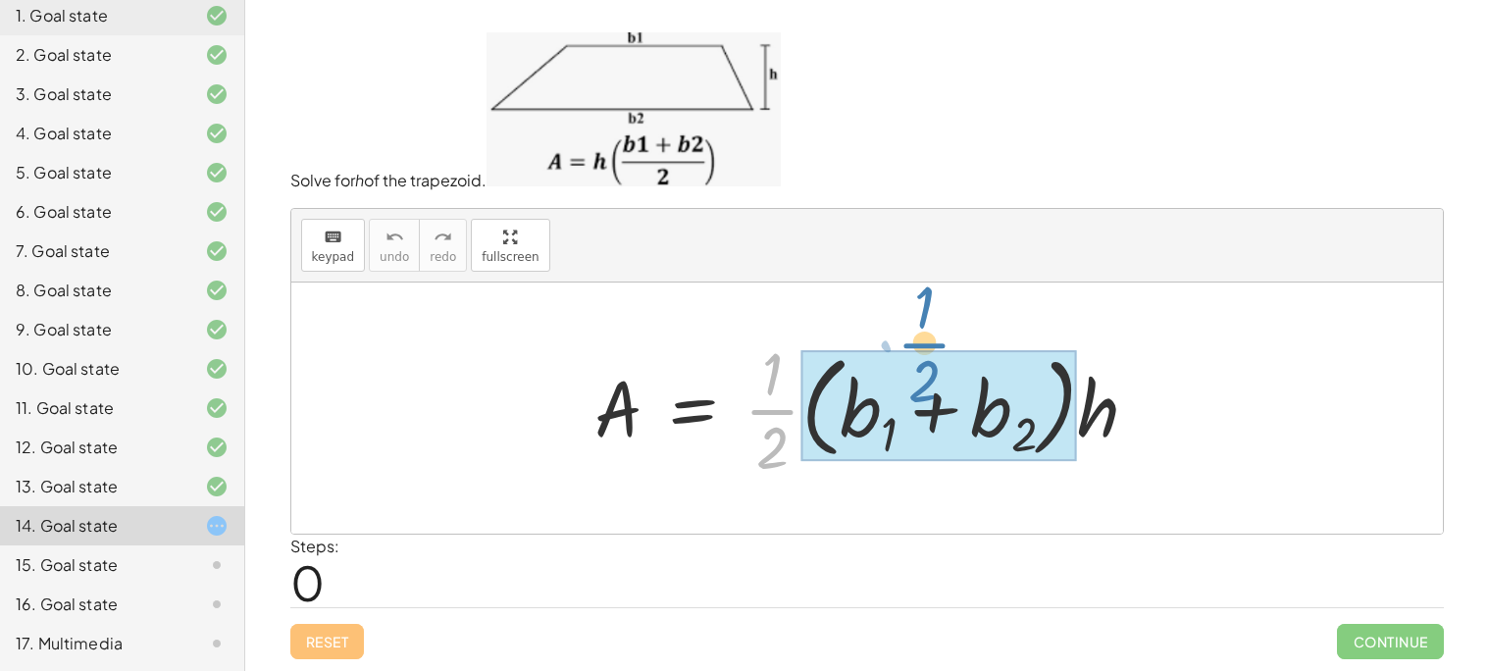
drag, startPoint x: 775, startPoint y: 398, endPoint x: 927, endPoint y: 329, distance: 167.2
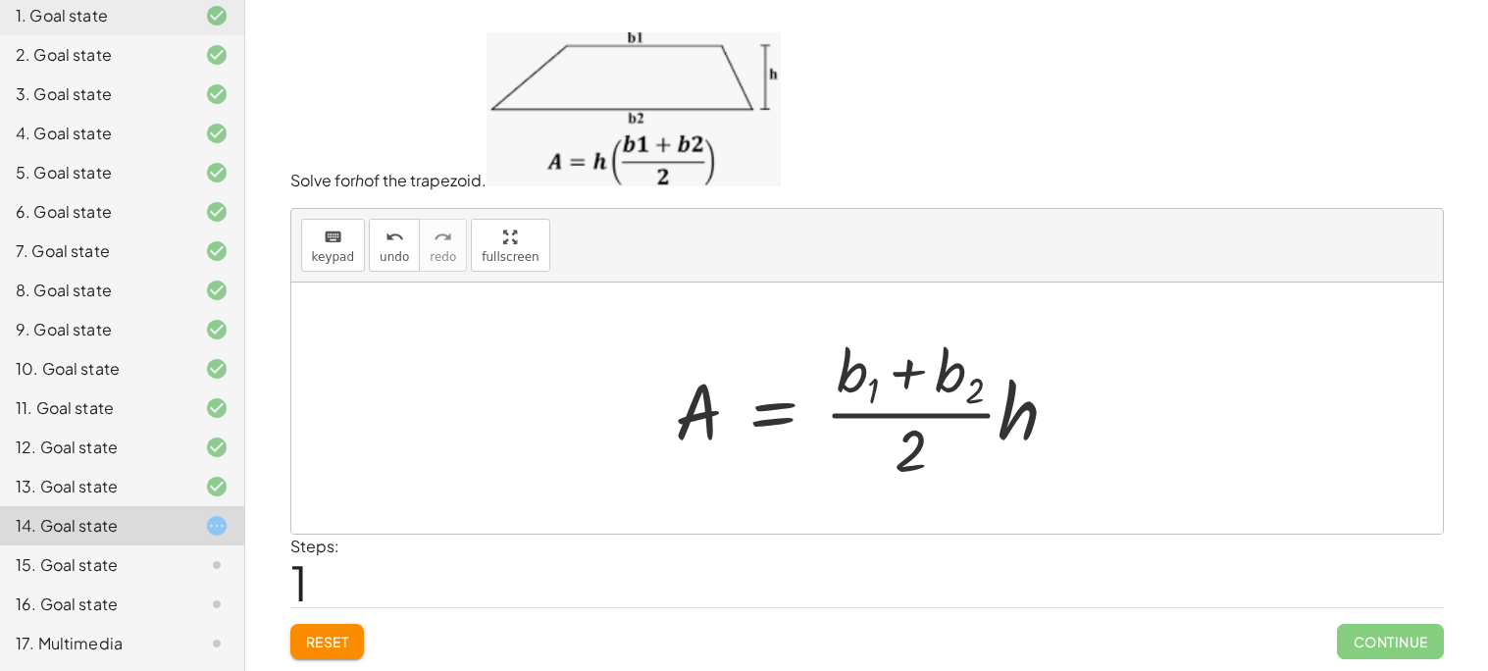
click at [1041, 404] on div at bounding box center [875, 409] width 420 height 158
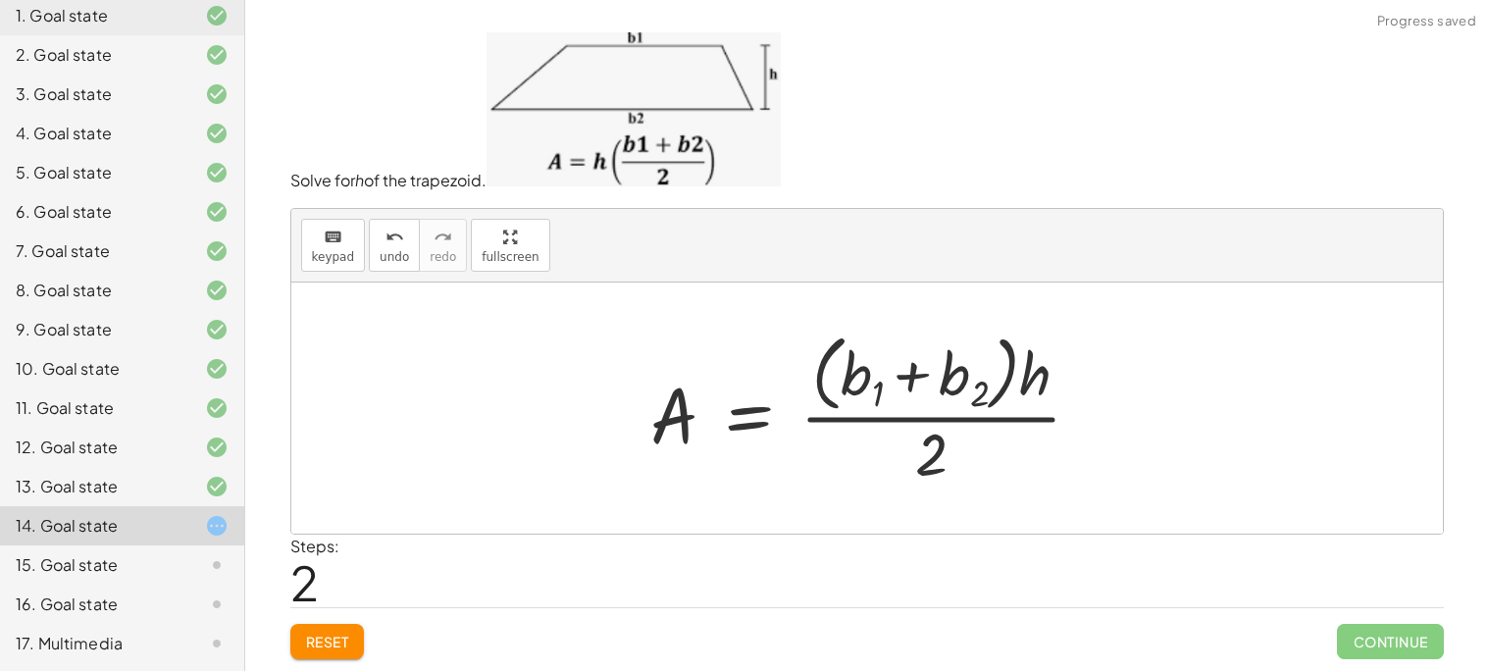
click at [1021, 376] on div at bounding box center [873, 408] width 467 height 167
drag, startPoint x: 1027, startPoint y: 382, endPoint x: 782, endPoint y: 431, distance: 250.0
click at [782, 431] on div at bounding box center [873, 408] width 467 height 167
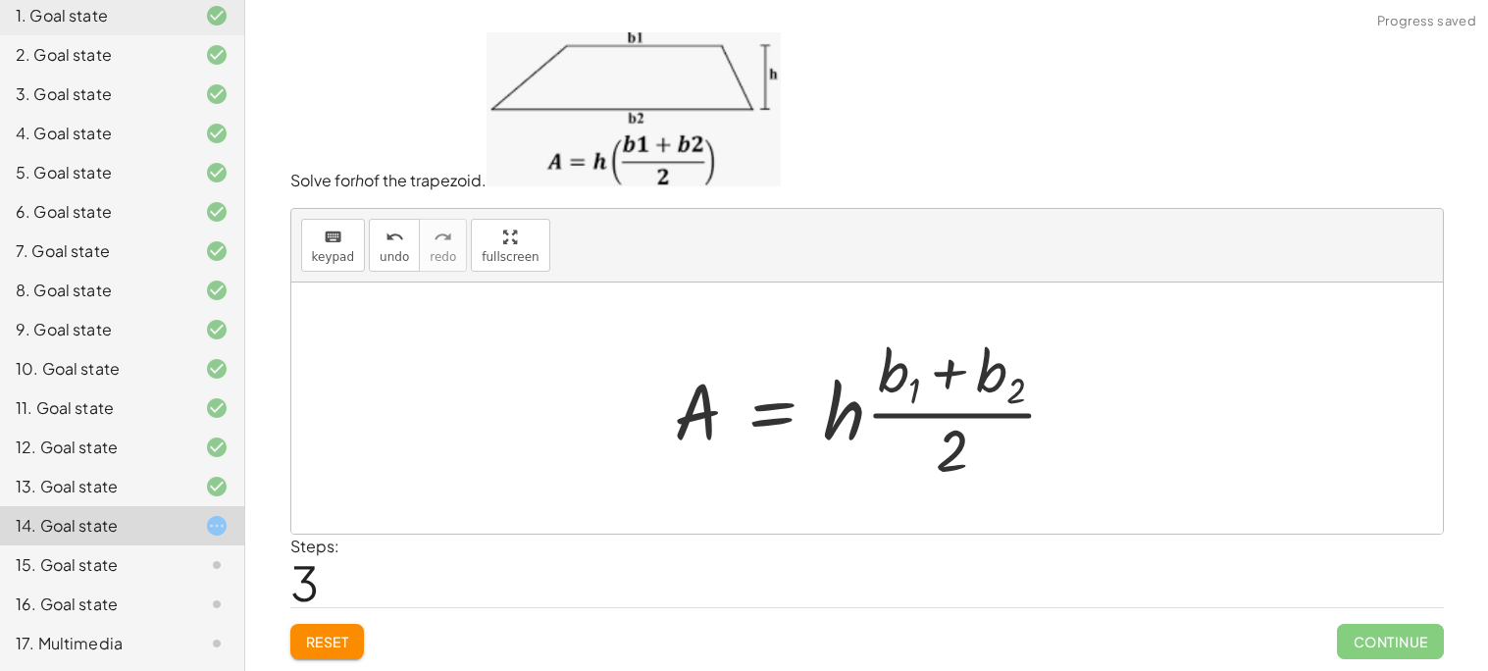
click at [832, 407] on div at bounding box center [874, 409] width 420 height 158
click at [903, 388] on div at bounding box center [875, 409] width 420 height 158
drag, startPoint x: 650, startPoint y: 397, endPoint x: 1067, endPoint y: 403, distance: 416.9
click at [1067, 403] on div "A = · · 1 · 2 · ( + b 1 + b 2 ) · h A = · · 1 · ( + b 1 + b 2 ) · 2 · h A = · ·…" at bounding box center [867, 409] width 444 height 168
drag, startPoint x: 698, startPoint y: 411, endPoint x: 702, endPoint y: 398, distance: 13.3
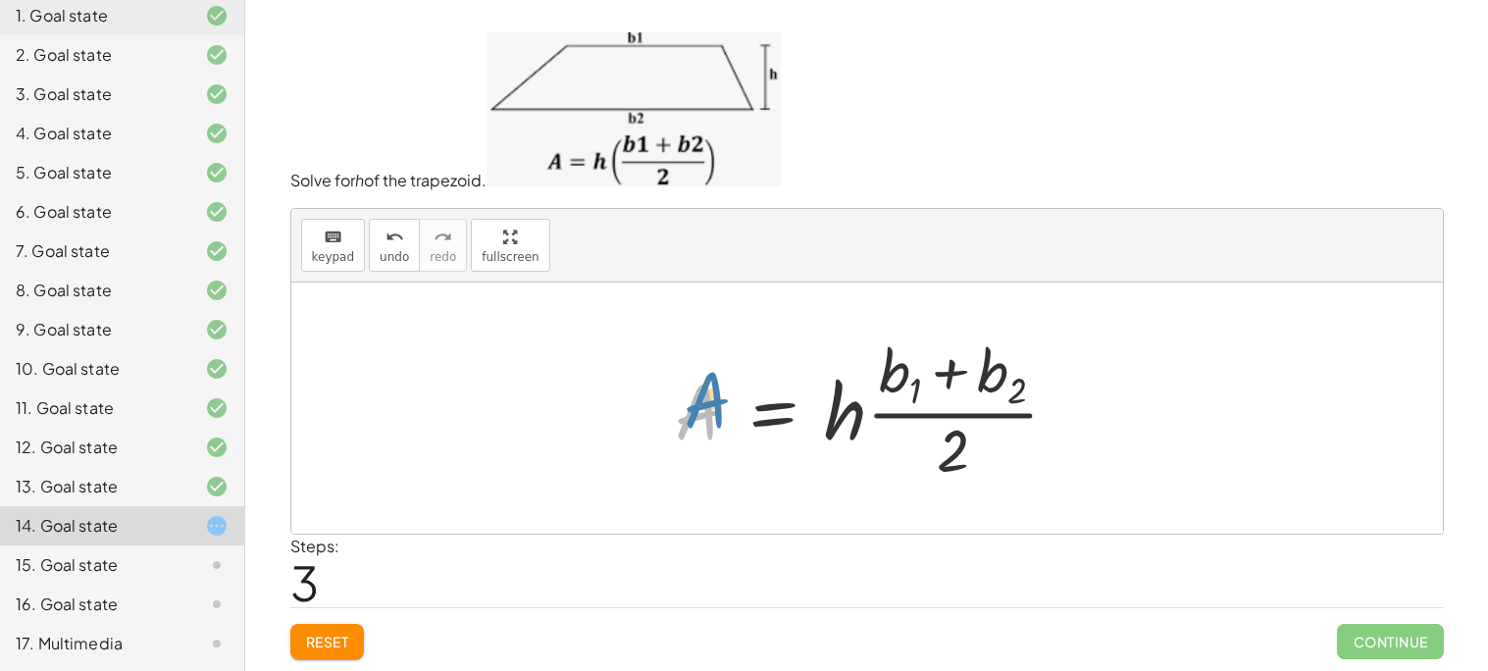
click at [702, 398] on div at bounding box center [875, 409] width 420 height 158
drag, startPoint x: 830, startPoint y: 428, endPoint x: 822, endPoint y: 410, distance: 19.3
click at [822, 410] on div at bounding box center [875, 409] width 420 height 158
drag, startPoint x: 692, startPoint y: 401, endPoint x: 1078, endPoint y: 451, distance: 388.7
click at [1078, 451] on div at bounding box center [875, 409] width 420 height 158
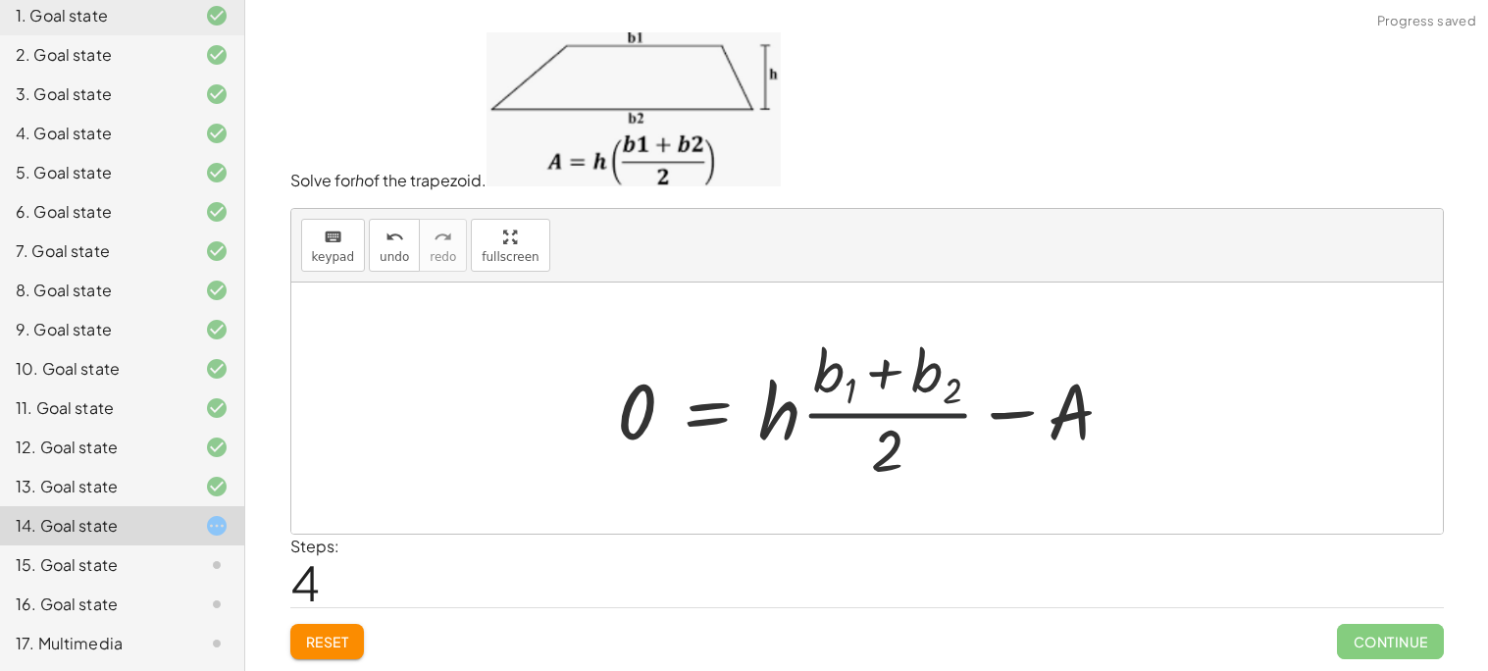
click at [843, 420] on div at bounding box center [874, 409] width 532 height 158
click at [752, 404] on div at bounding box center [874, 409] width 532 height 158
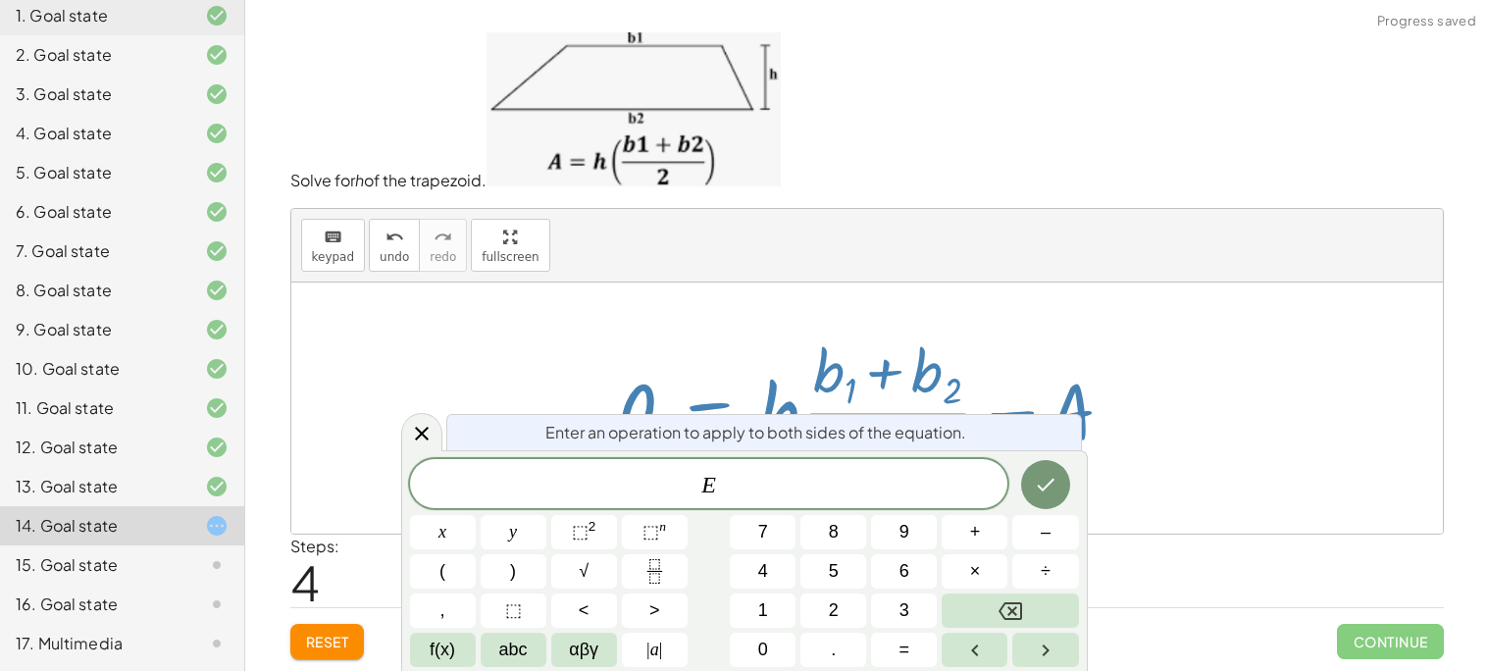
click at [770, 390] on div at bounding box center [874, 409] width 532 height 158
click at [418, 432] on icon at bounding box center [422, 434] width 24 height 24
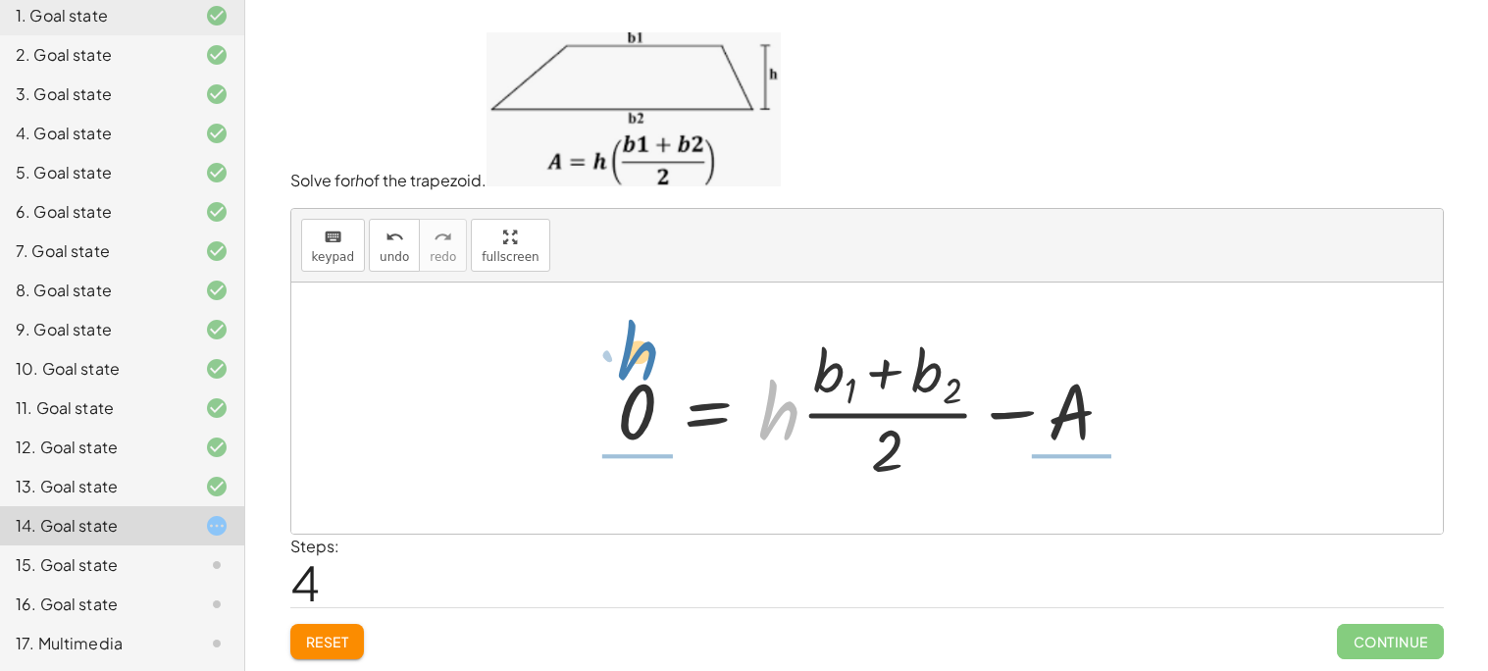
drag, startPoint x: 798, startPoint y: 417, endPoint x: 655, endPoint y: 390, distance: 145.6
click at [655, 390] on div at bounding box center [874, 409] width 532 height 158
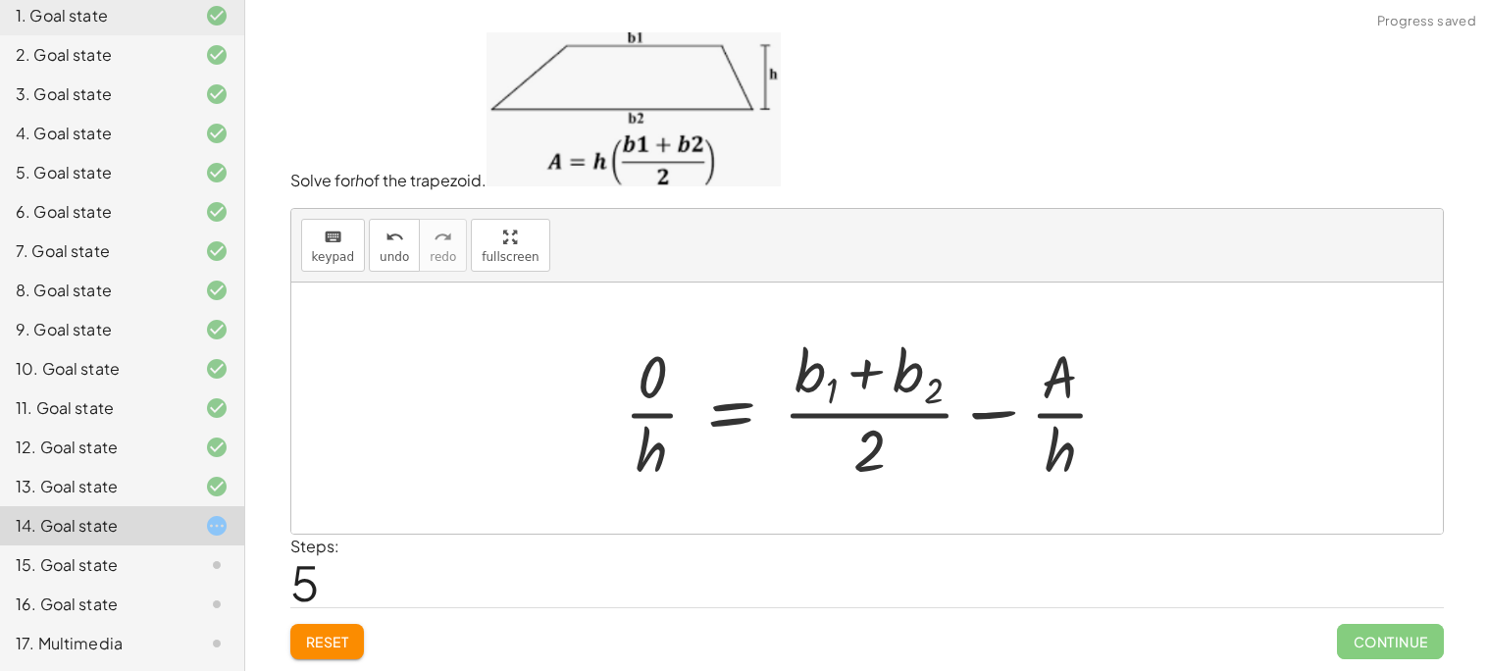
click at [632, 411] on div at bounding box center [874, 409] width 521 height 158
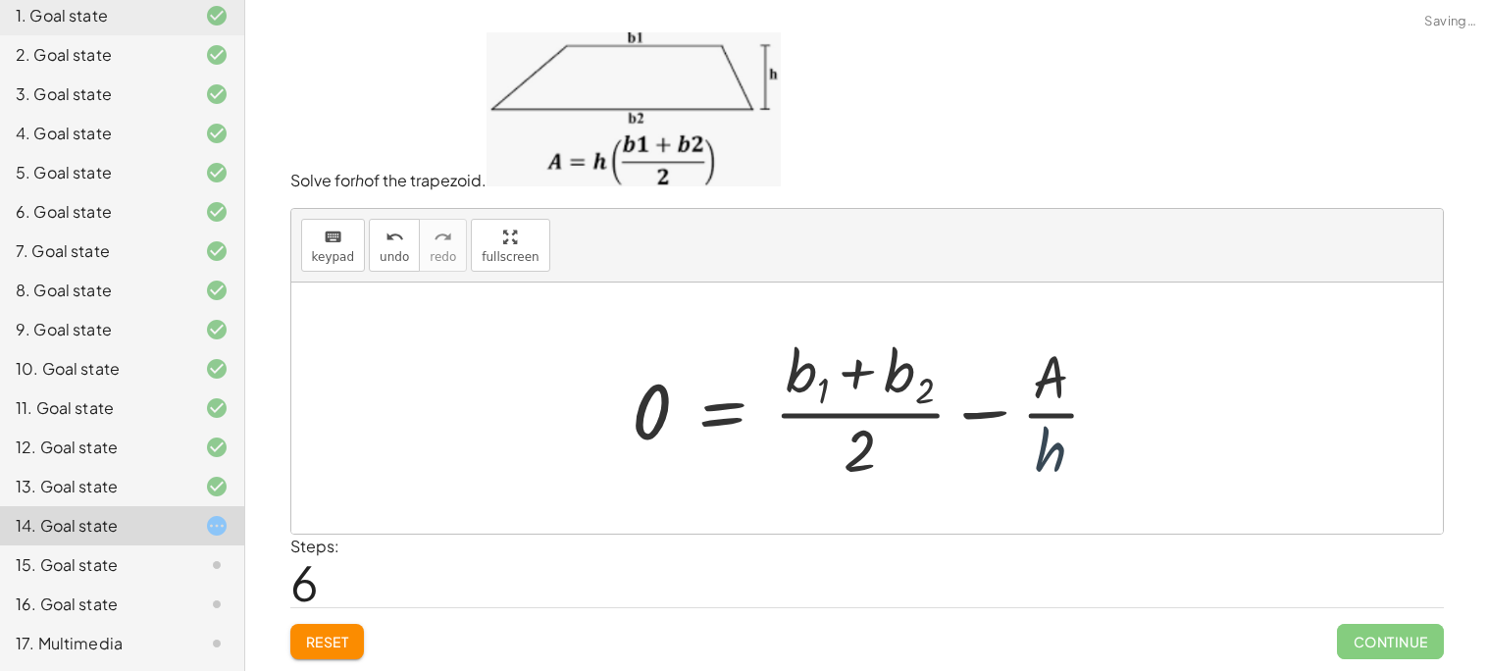
click at [1051, 453] on div at bounding box center [874, 409] width 503 height 158
click at [1051, 413] on div at bounding box center [874, 409] width 503 height 158
drag, startPoint x: 1056, startPoint y: 448, endPoint x: 688, endPoint y: 407, distance: 370.1
click at [688, 407] on div at bounding box center [874, 409] width 503 height 158
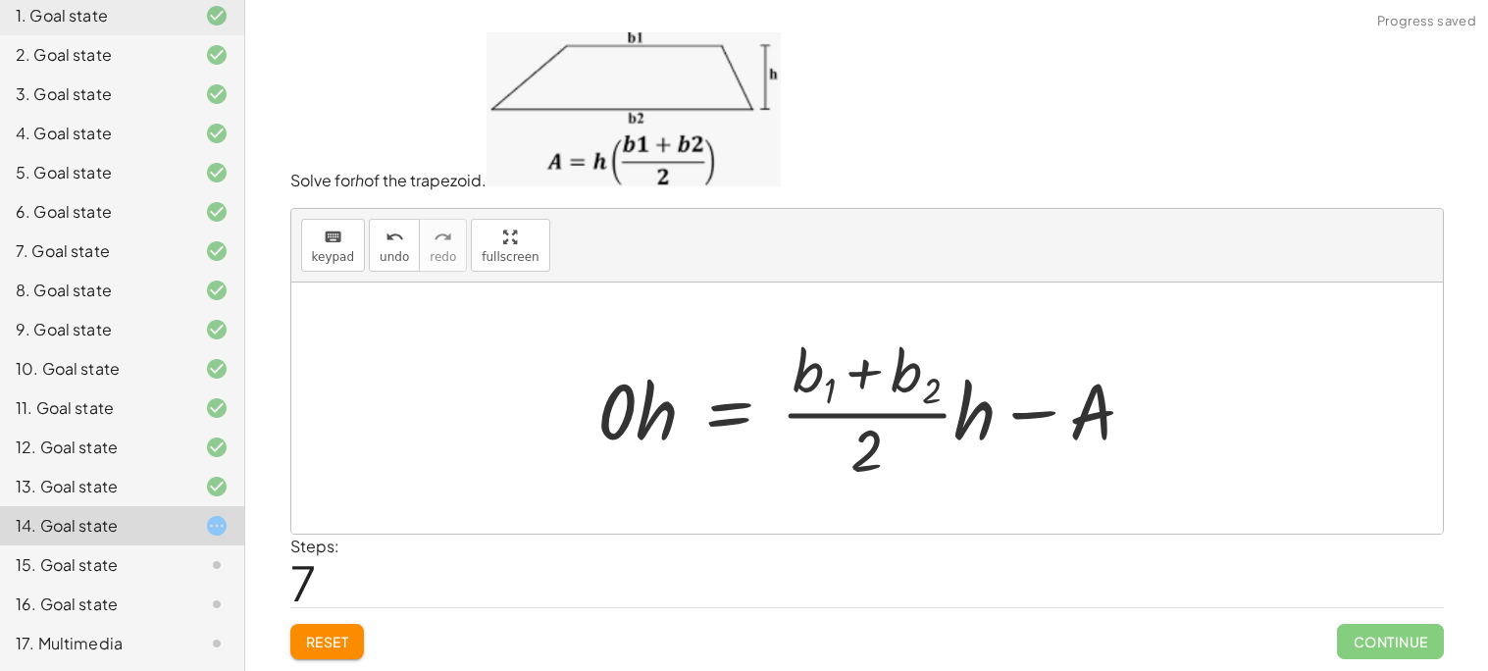
click at [618, 400] on div at bounding box center [874, 409] width 574 height 158
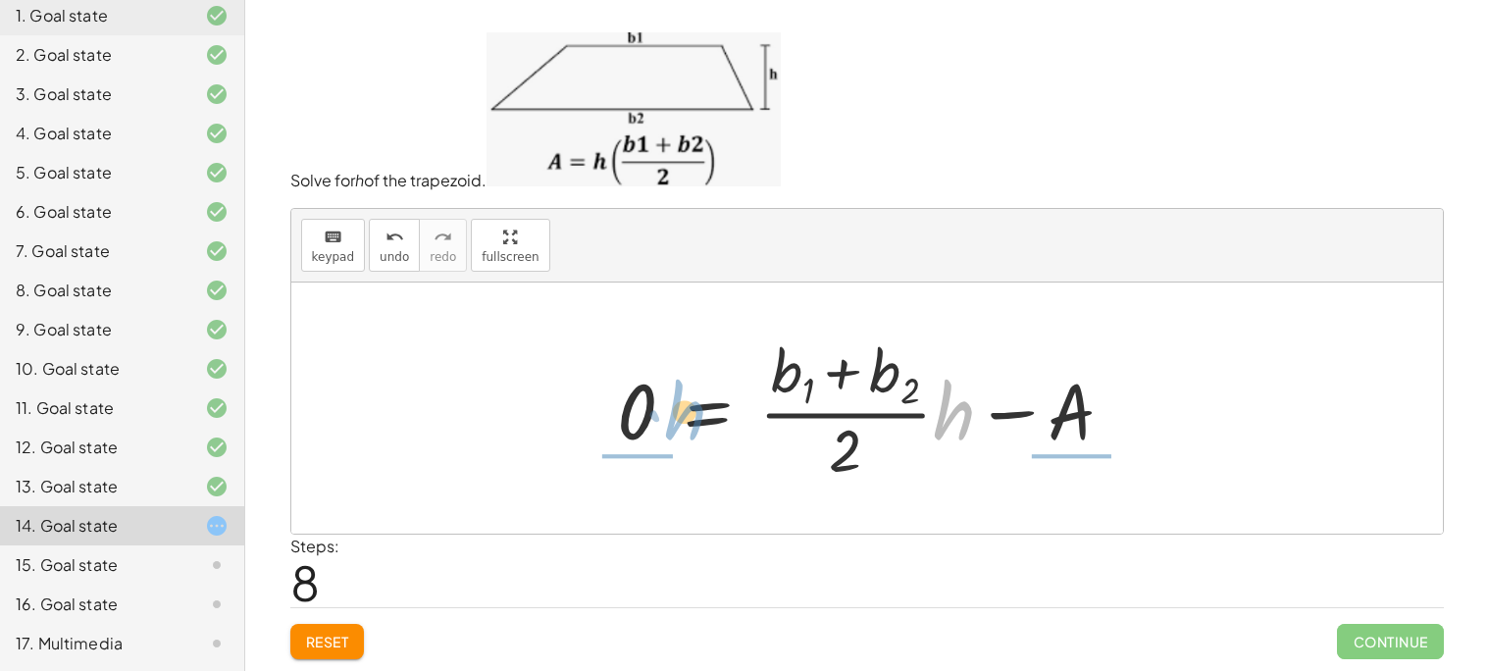
drag, startPoint x: 934, startPoint y: 409, endPoint x: 665, endPoint y: 409, distance: 268.7
click at [665, 409] on div at bounding box center [874, 409] width 532 height 158
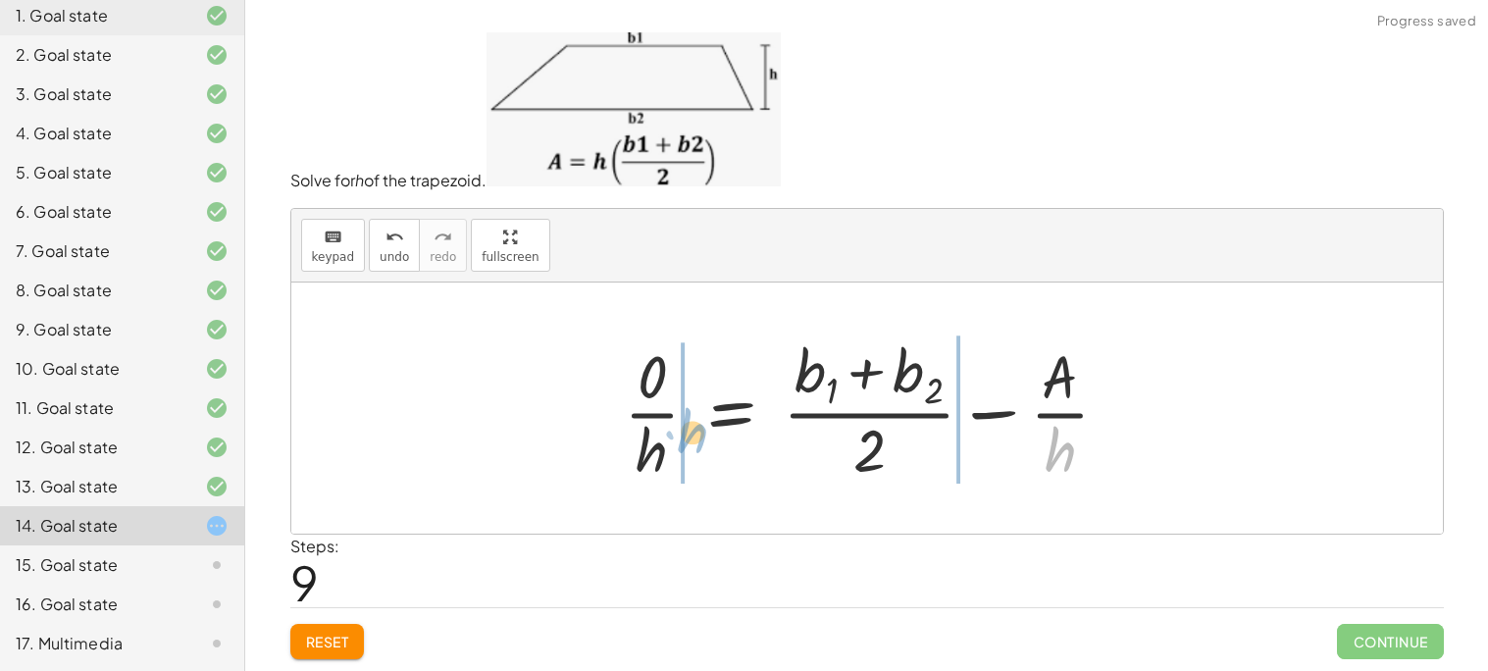
drag, startPoint x: 1040, startPoint y: 457, endPoint x: 674, endPoint y: 438, distance: 366.3
click at [674, 438] on div at bounding box center [874, 409] width 521 height 158
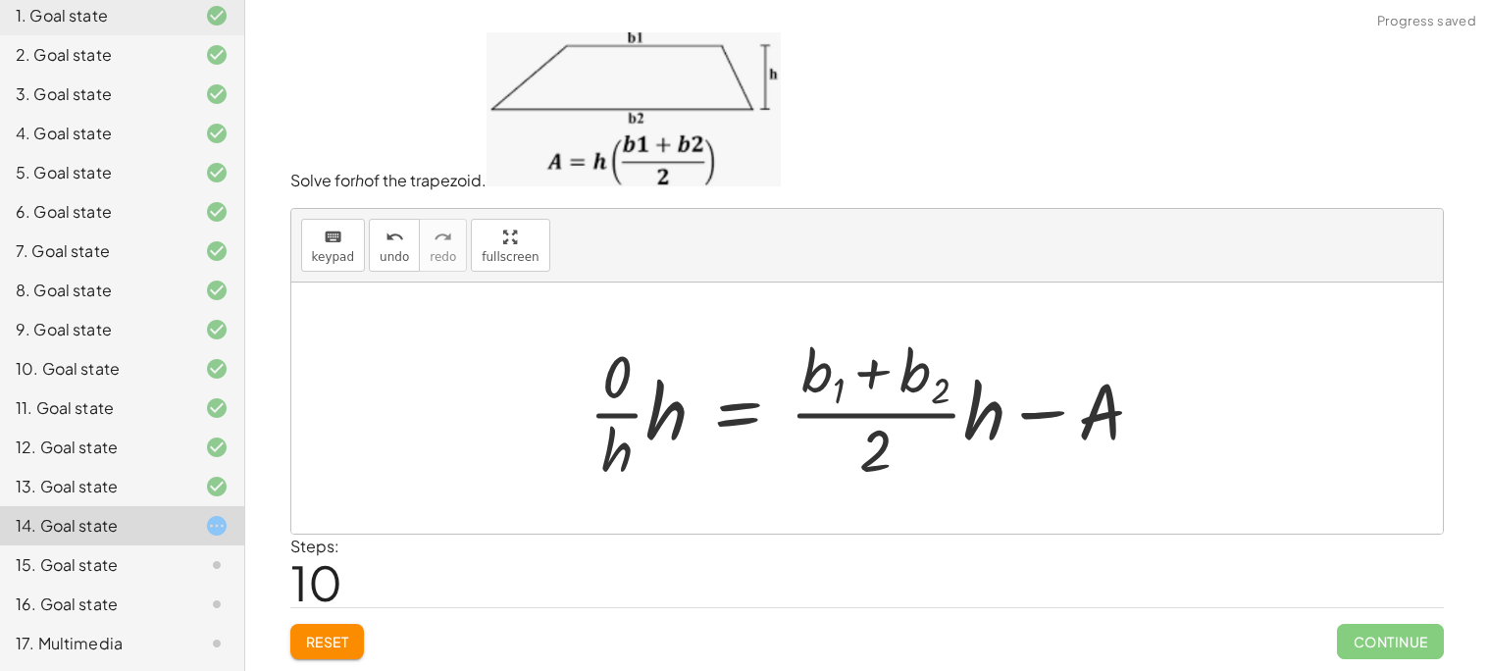
click at [634, 443] on div at bounding box center [874, 409] width 591 height 158
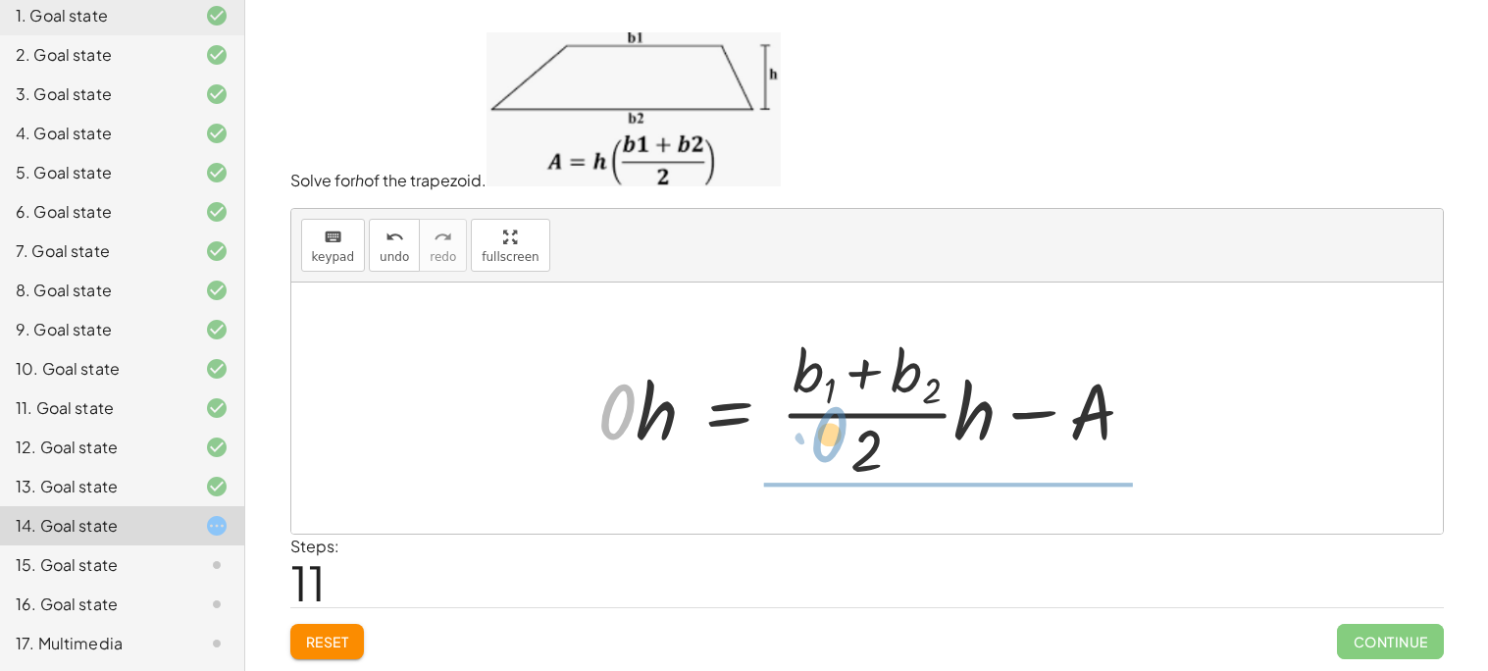
drag, startPoint x: 604, startPoint y: 409, endPoint x: 844, endPoint y: 447, distance: 243.3
click at [844, 447] on div at bounding box center [874, 409] width 574 height 158
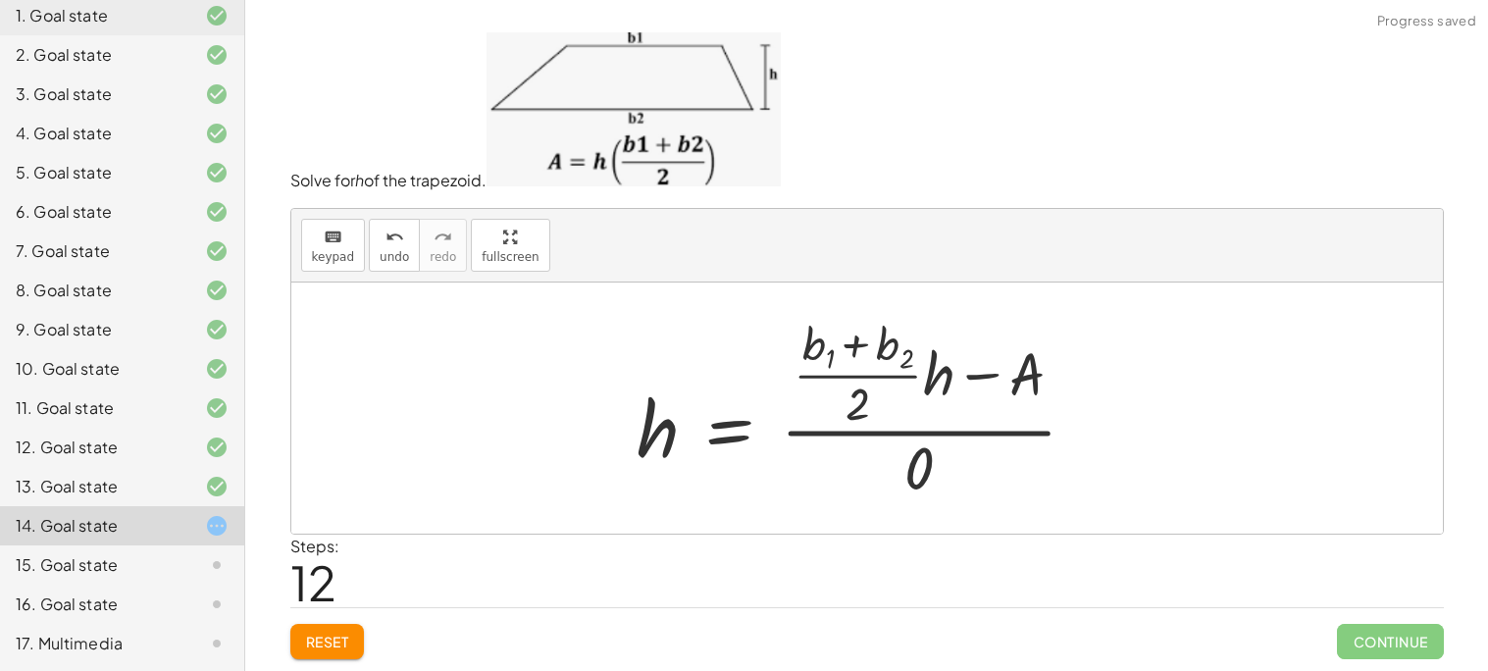
click at [898, 448] on div at bounding box center [865, 407] width 476 height 193
click at [371, 249] on button "undo undo" at bounding box center [394, 245] width 51 height 53
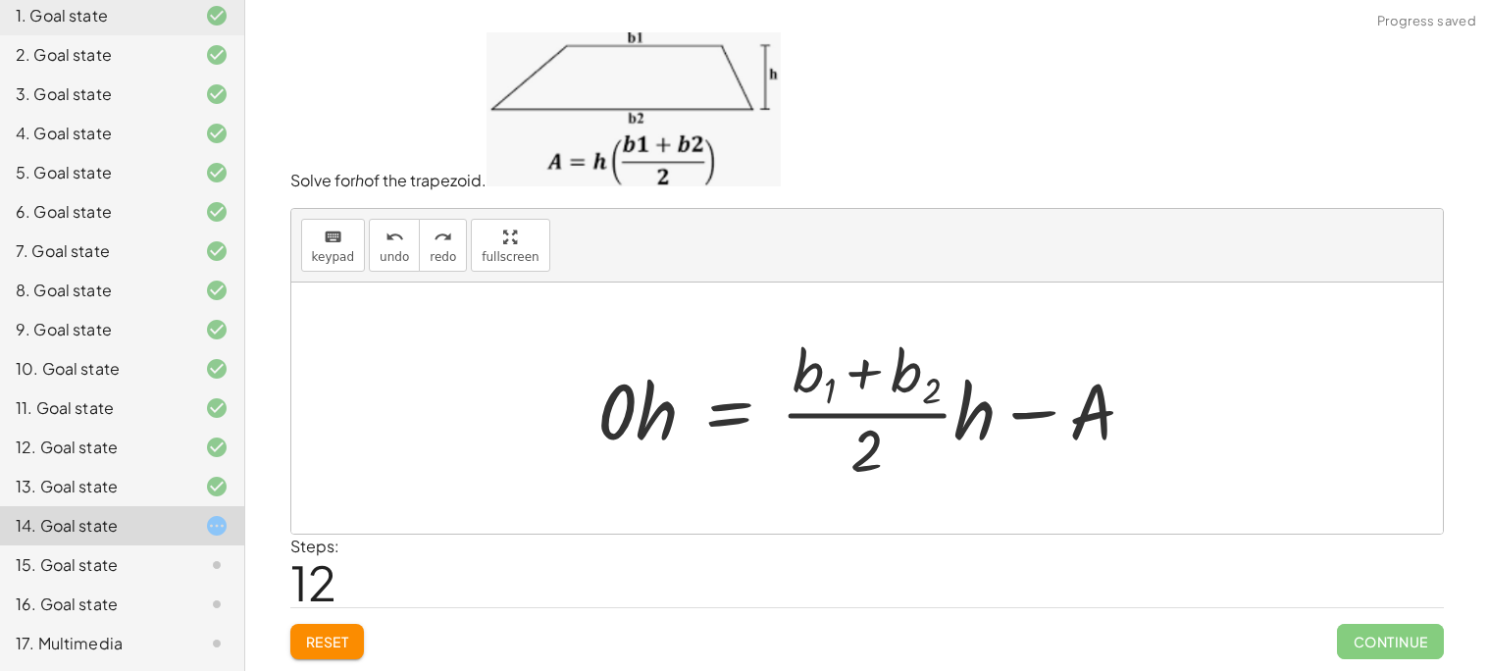
click at [978, 405] on div at bounding box center [874, 409] width 574 height 158
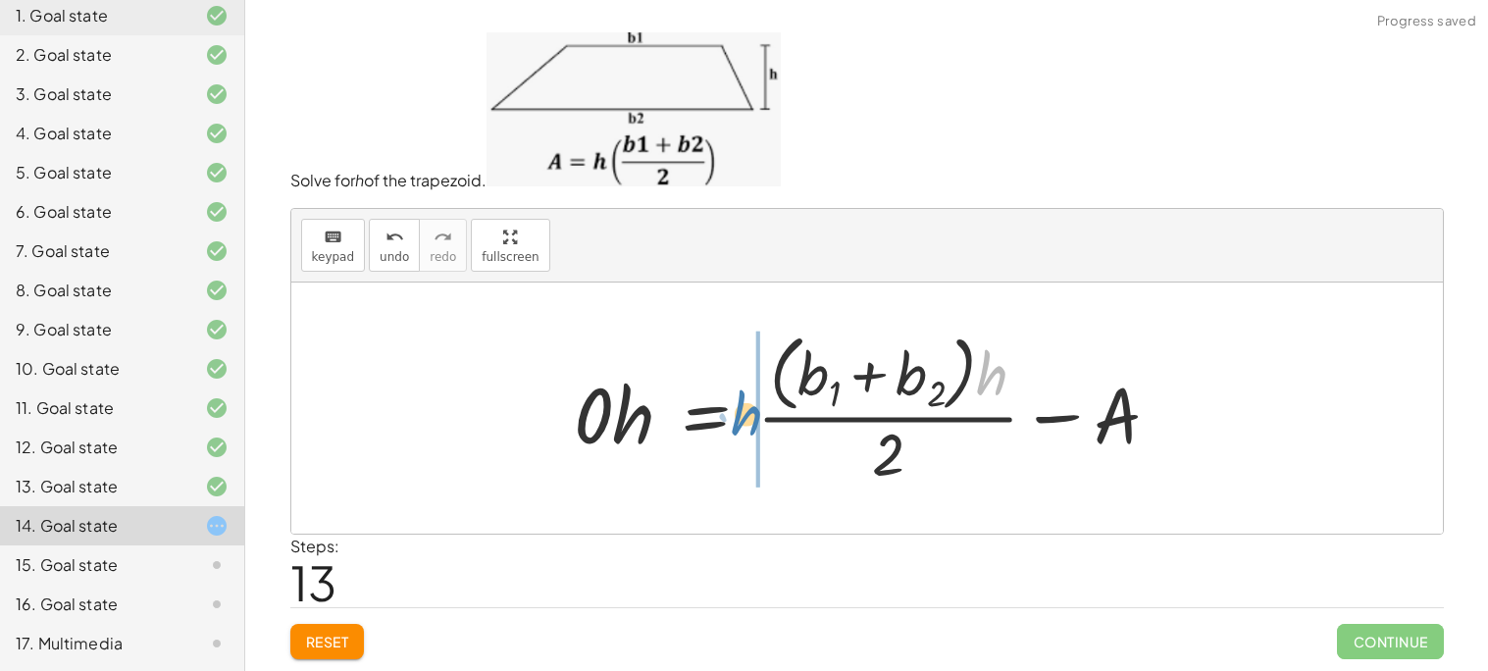
drag, startPoint x: 994, startPoint y: 373, endPoint x: 750, endPoint y: 411, distance: 247.2
click at [750, 411] on div at bounding box center [875, 408] width 622 height 167
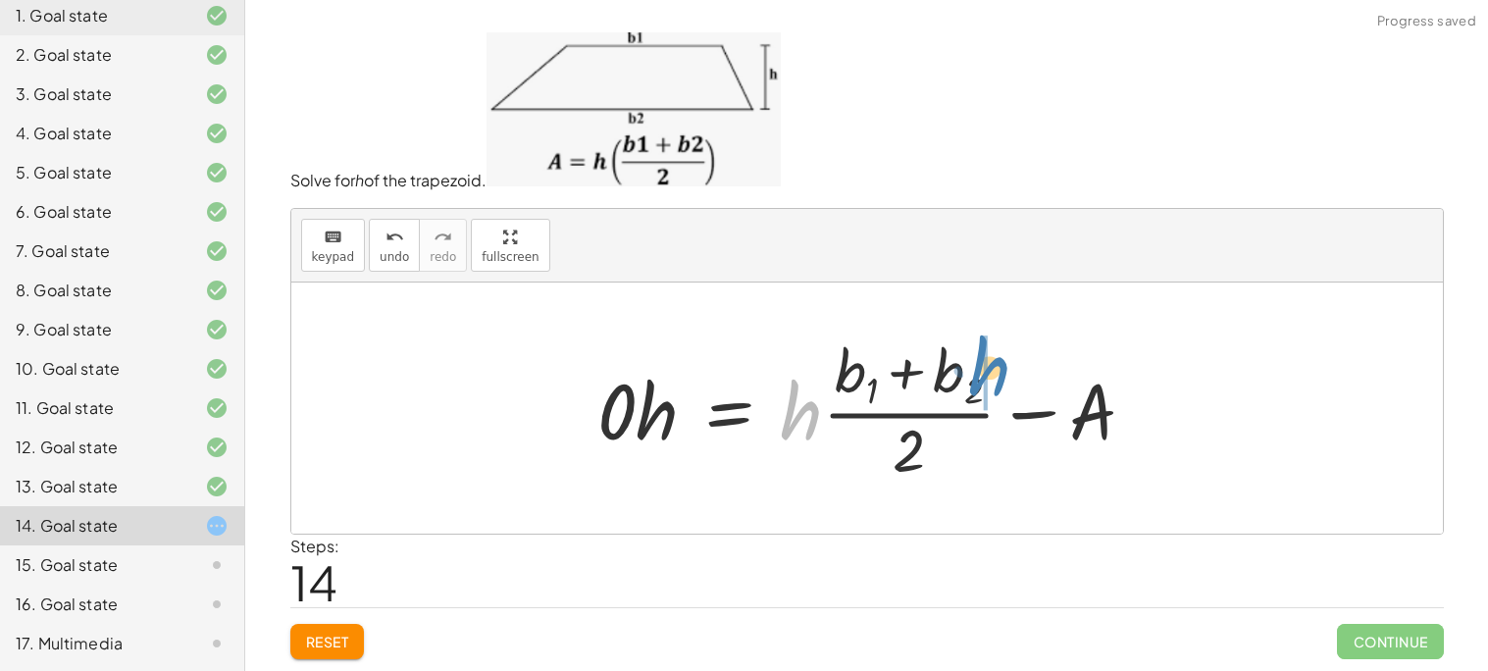
drag, startPoint x: 781, startPoint y: 414, endPoint x: 969, endPoint y: 370, distance: 193.4
click at [969, 370] on div at bounding box center [874, 409] width 574 height 158
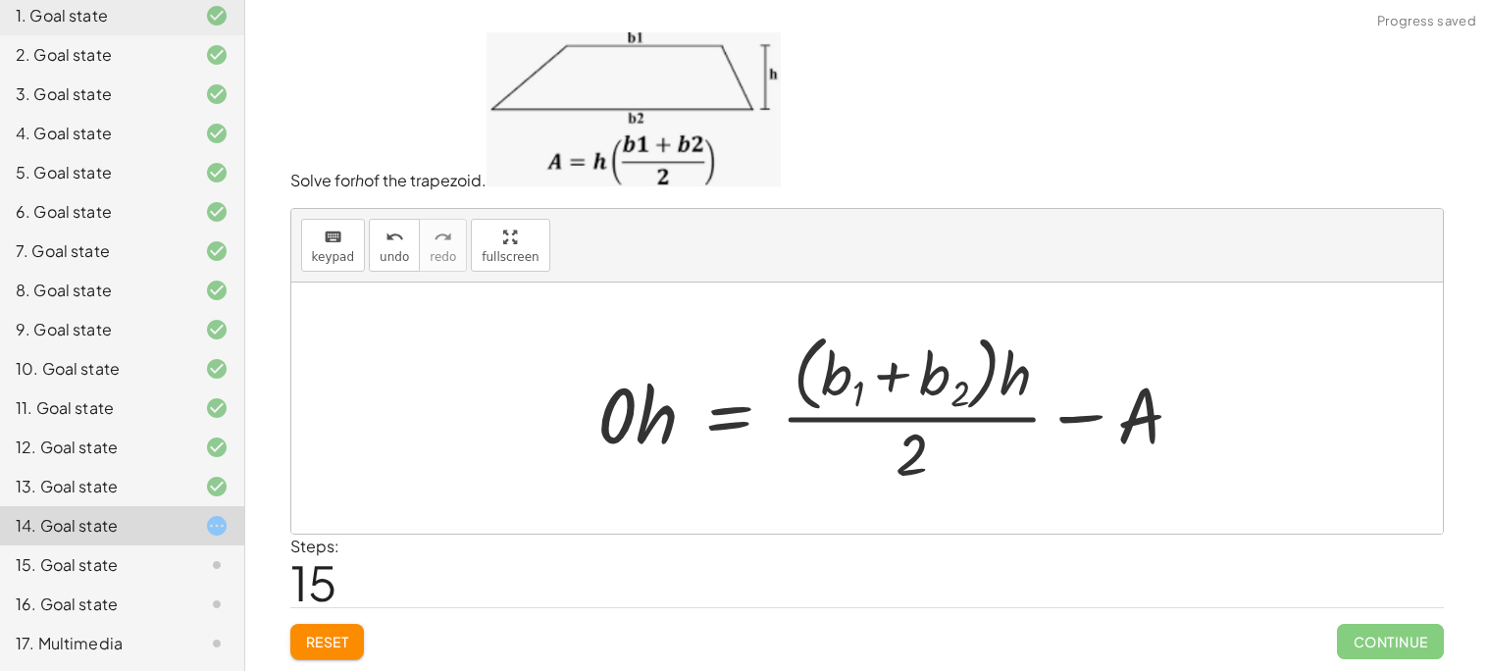
click at [969, 370] on div at bounding box center [898, 408] width 622 height 167
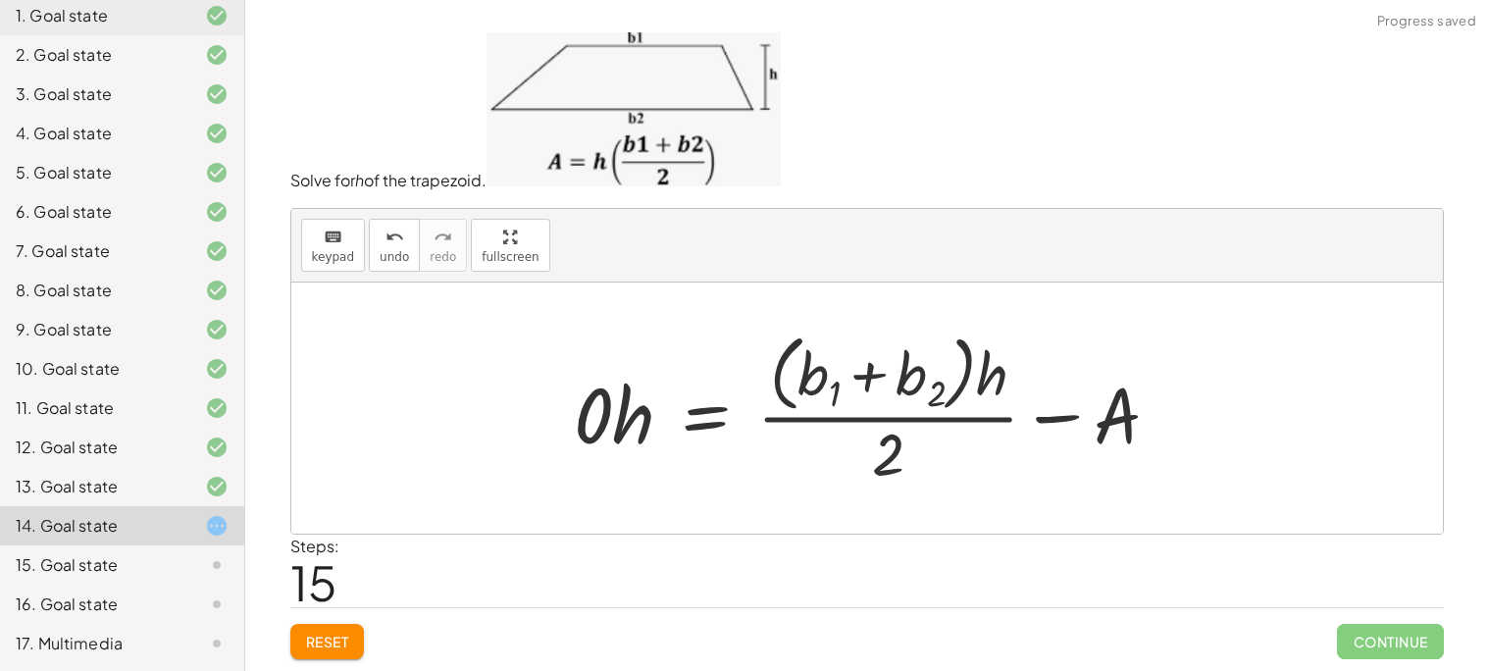
click at [1109, 421] on div at bounding box center [875, 408] width 622 height 167
click at [1061, 416] on div at bounding box center [875, 408] width 622 height 167
drag, startPoint x: 1109, startPoint y: 410, endPoint x: 645, endPoint y: 415, distance: 463.9
click at [645, 415] on div at bounding box center [875, 408] width 622 height 167
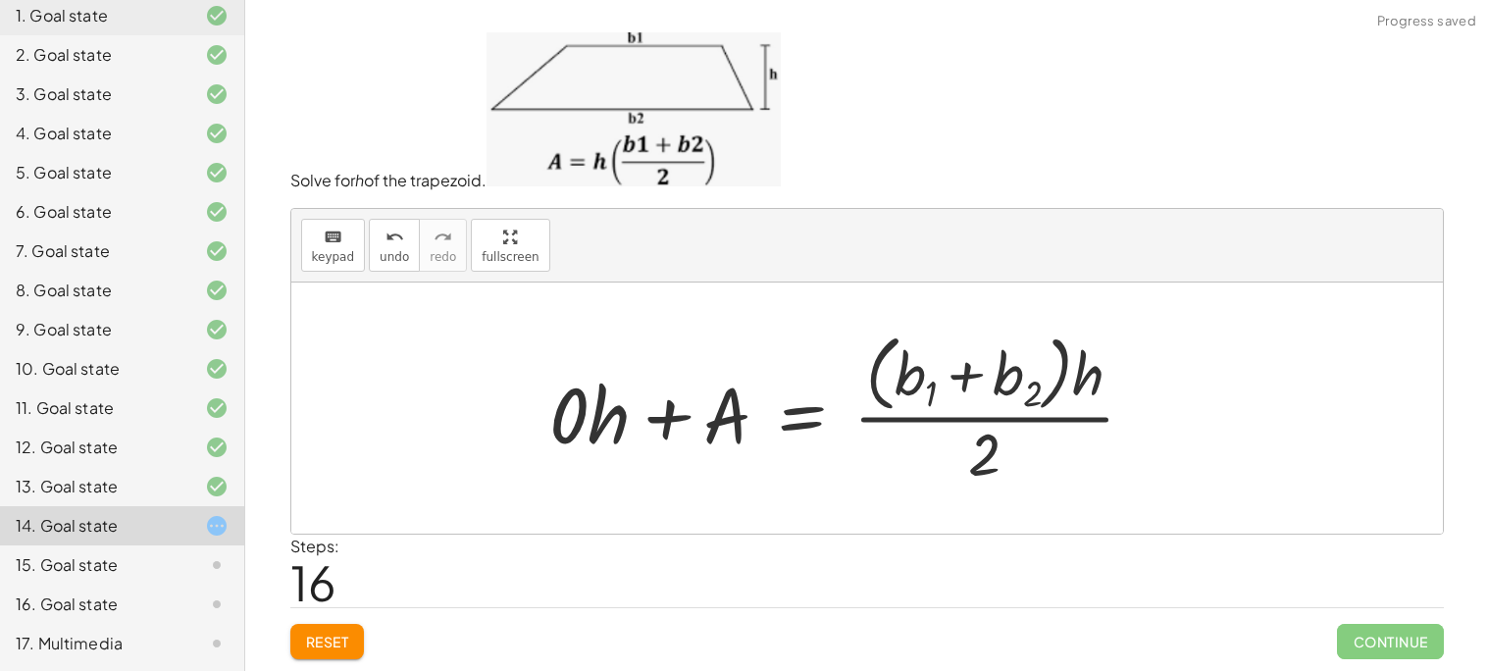
click at [487, 424] on div at bounding box center [866, 407] width 1151 height 251
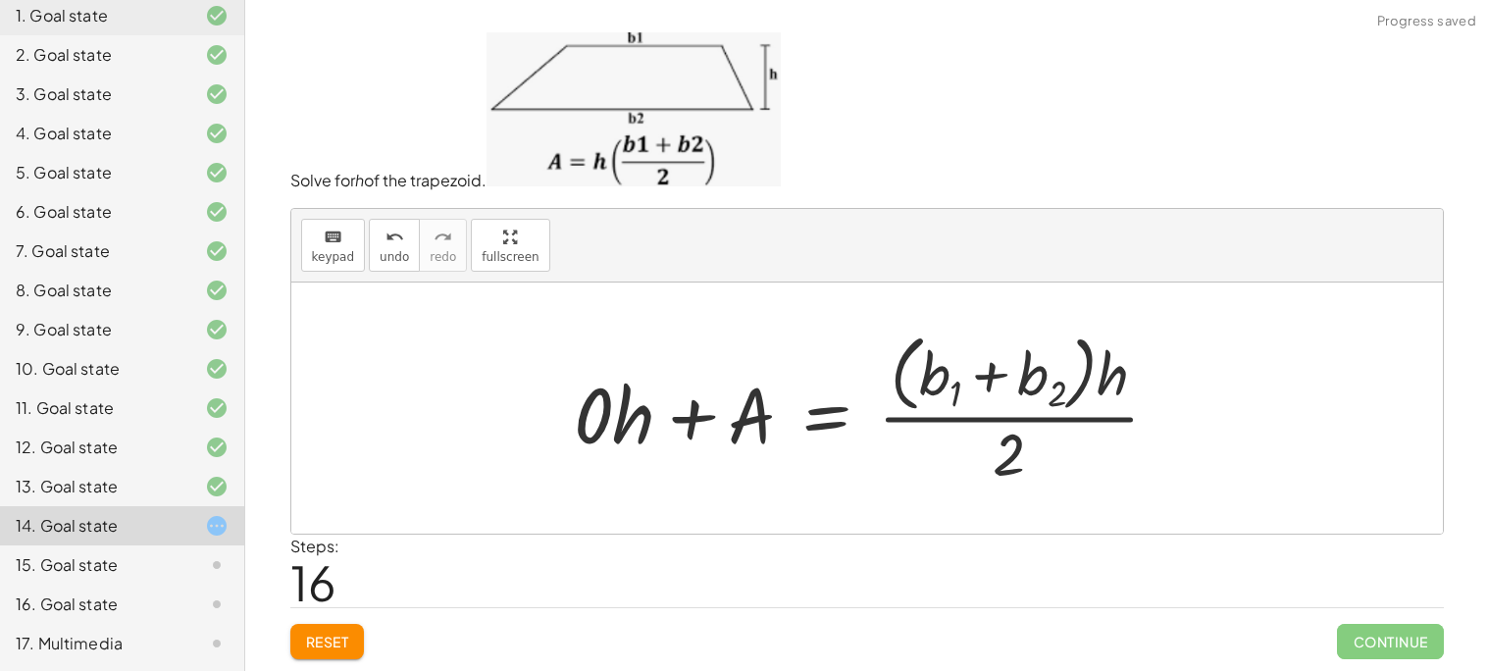
click at [629, 433] on div at bounding box center [875, 408] width 622 height 167
click at [632, 425] on div at bounding box center [896, 408] width 580 height 167
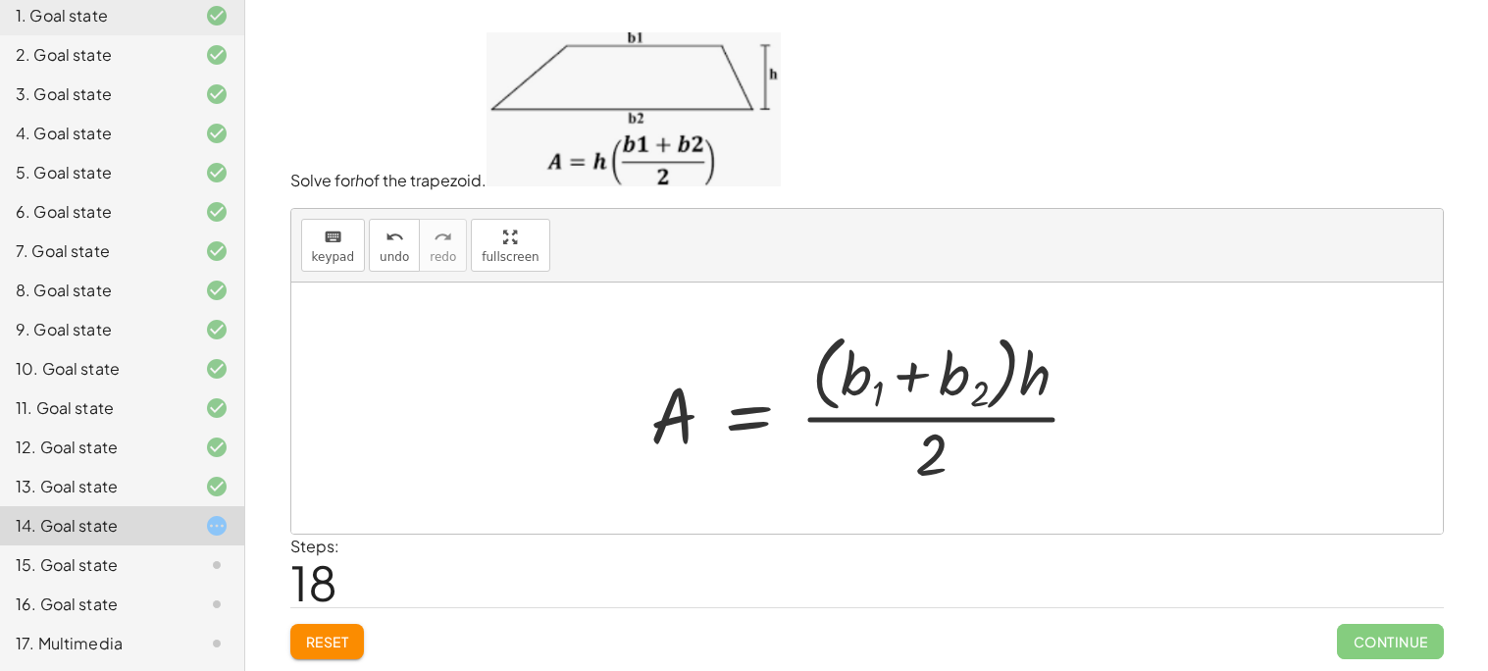
click at [984, 408] on div at bounding box center [873, 408] width 467 height 167
drag, startPoint x: 1032, startPoint y: 371, endPoint x: 1127, endPoint y: 412, distance: 103.7
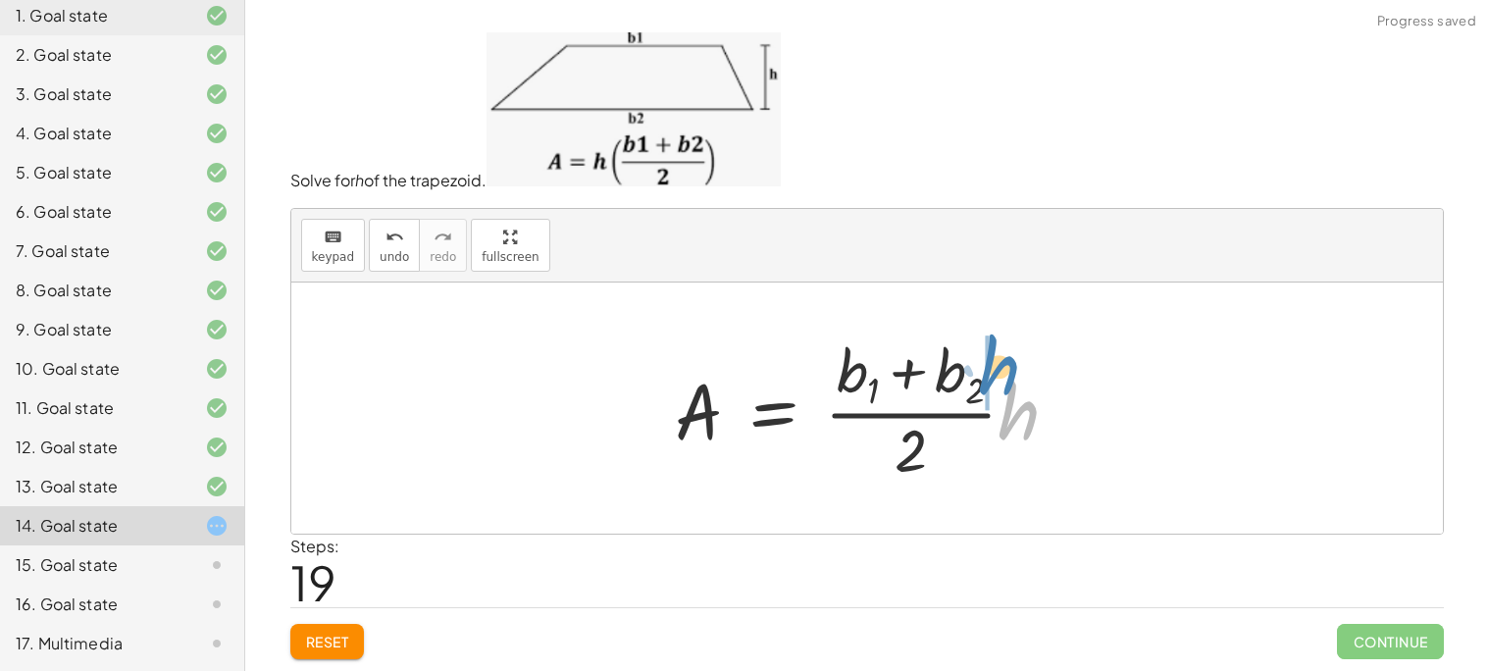
drag, startPoint x: 1003, startPoint y: 418, endPoint x: 983, endPoint y: 374, distance: 48.7
click at [983, 374] on div at bounding box center [875, 409] width 420 height 158
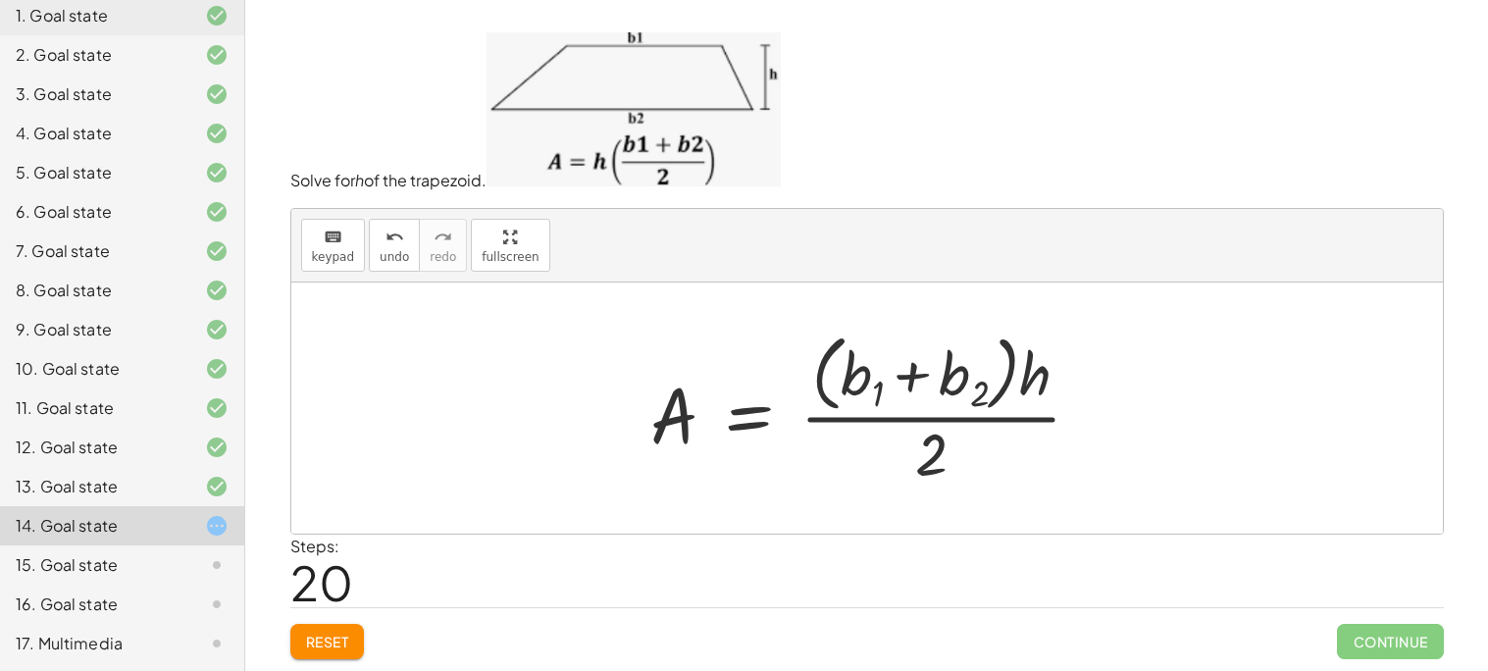
click at [970, 394] on div at bounding box center [873, 408] width 467 height 167
drag, startPoint x: 980, startPoint y: 393, endPoint x: 972, endPoint y: 384, distance: 11.8
click at [972, 384] on div at bounding box center [873, 408] width 467 height 167
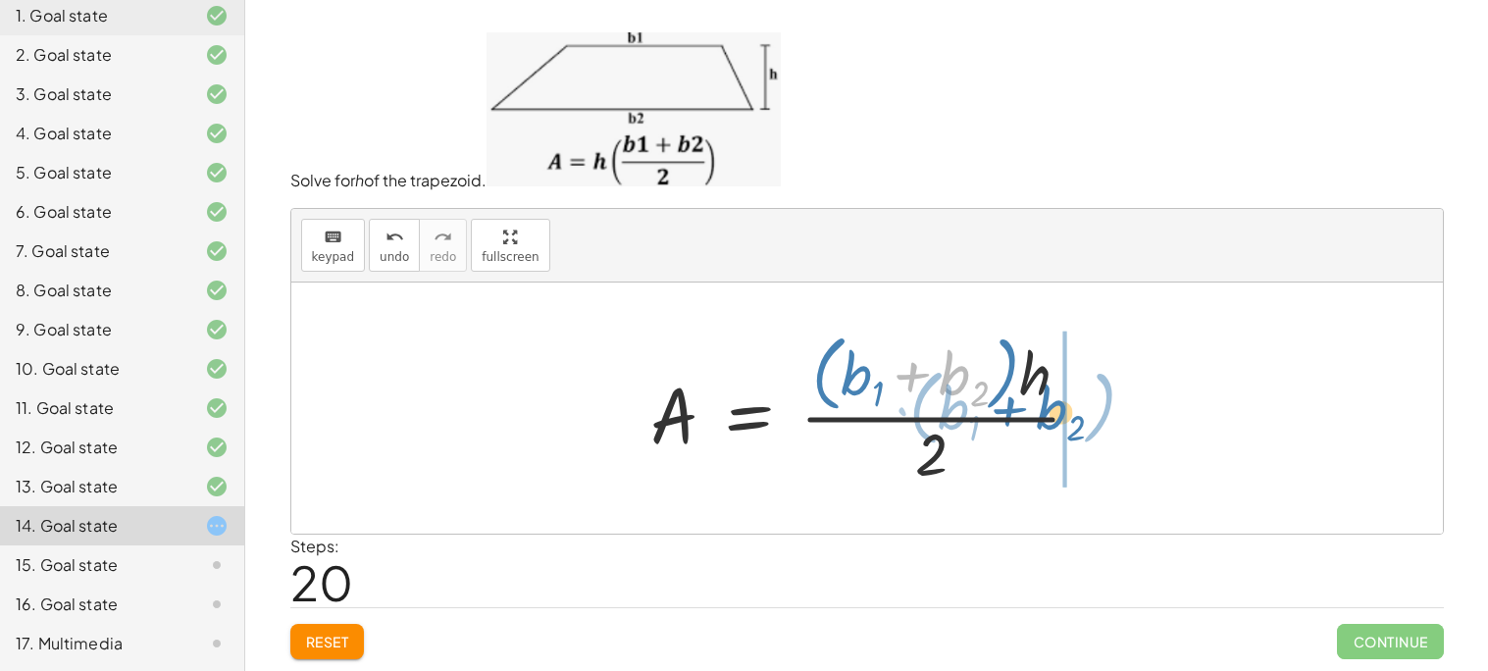
drag, startPoint x: 974, startPoint y: 385, endPoint x: 1075, endPoint y: 420, distance: 106.7
click at [1075, 420] on div at bounding box center [873, 408] width 467 height 167
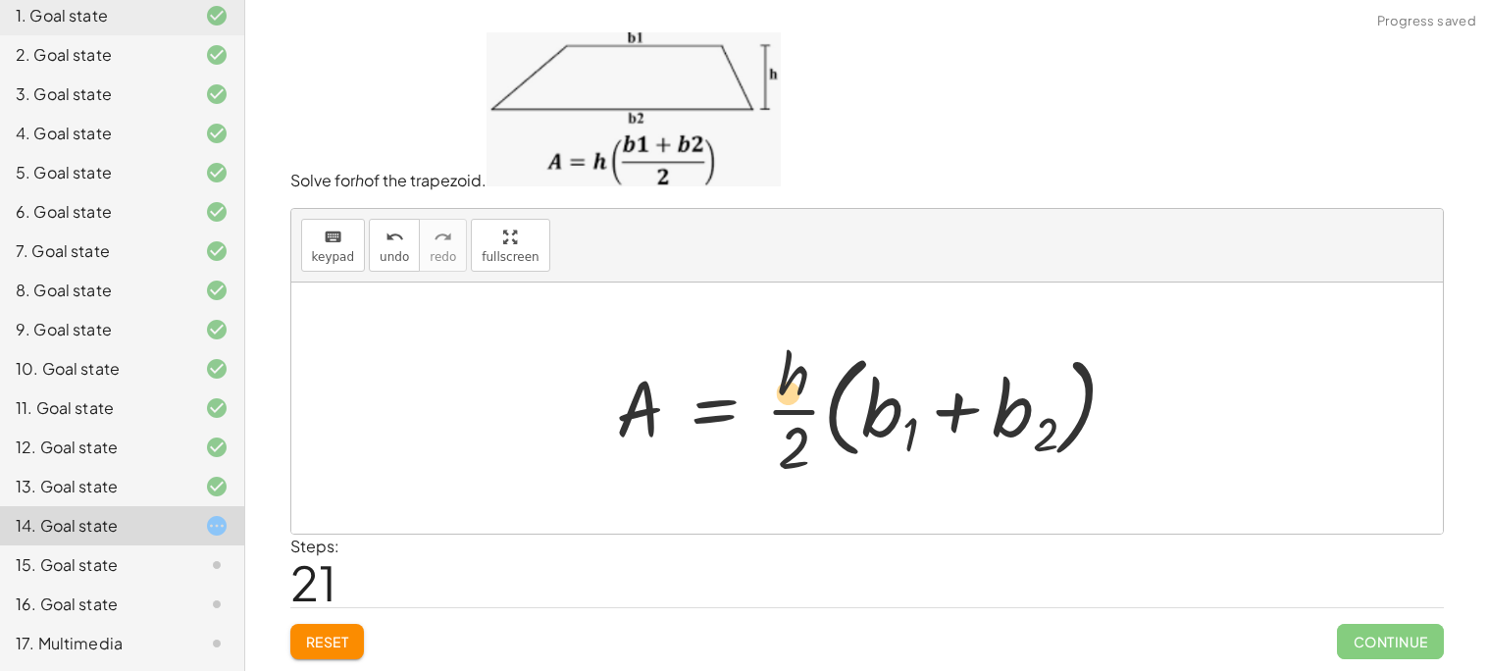
click at [793, 399] on div at bounding box center [874, 407] width 536 height 151
click at [798, 411] on div at bounding box center [874, 407] width 536 height 151
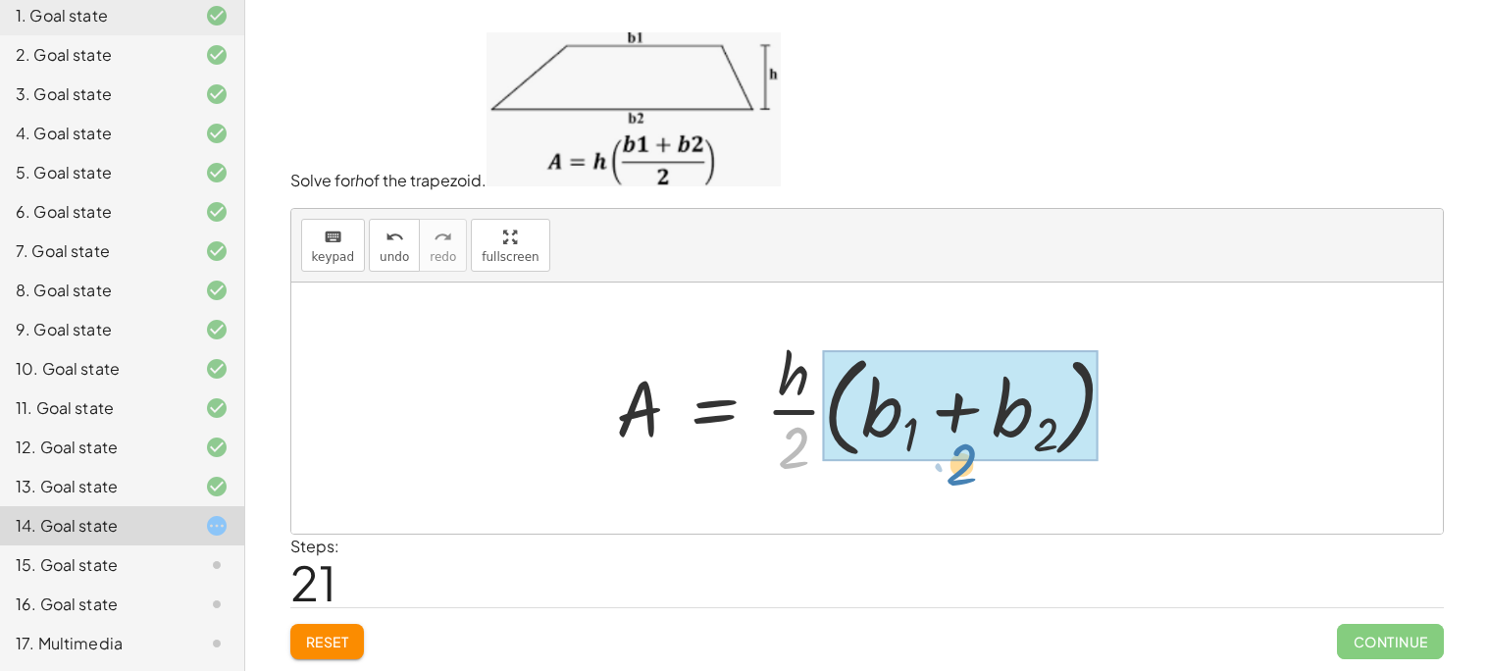
drag, startPoint x: 794, startPoint y: 433, endPoint x: 962, endPoint y: 452, distance: 168.7
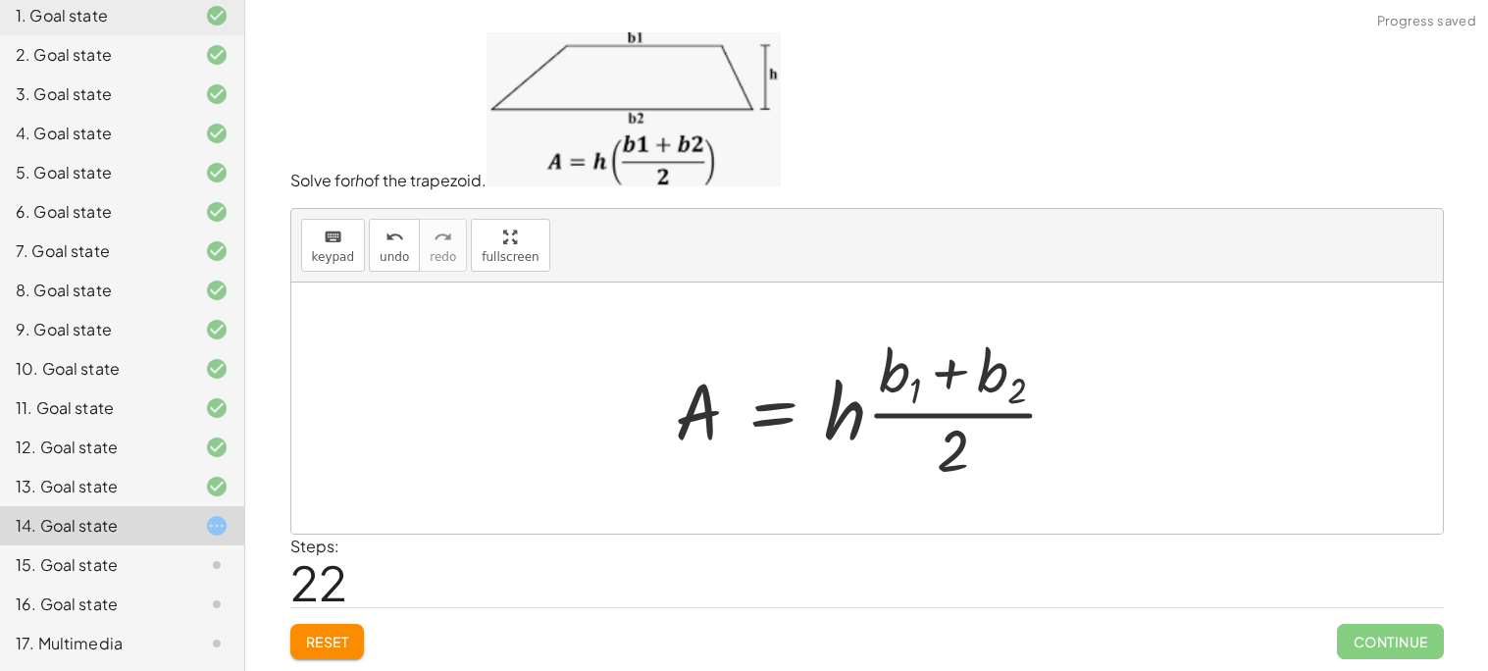
click at [857, 415] on div at bounding box center [875, 409] width 420 height 158
click at [734, 410] on div at bounding box center [875, 409] width 420 height 158
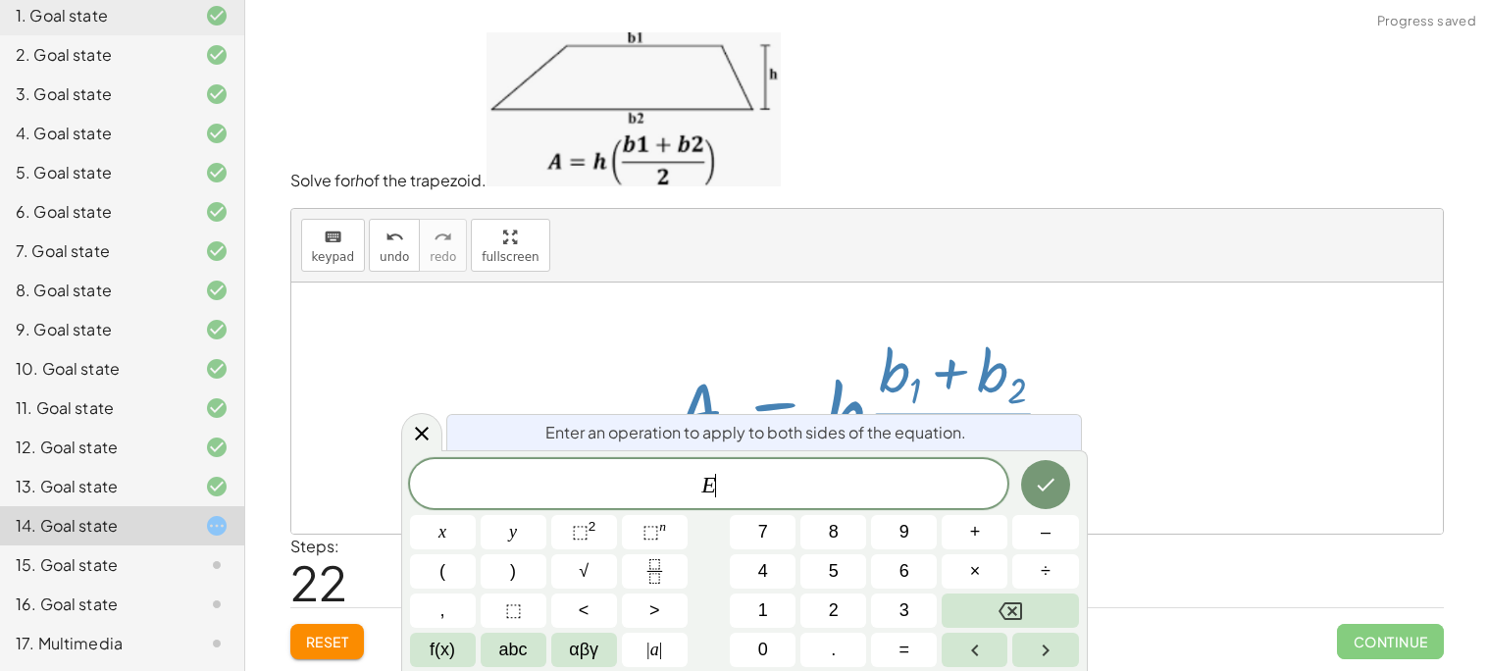
click at [734, 410] on div at bounding box center [875, 409] width 420 height 158
click at [356, 400] on div at bounding box center [866, 407] width 1151 height 251
